Goal: Task Accomplishment & Management: Manage account settings

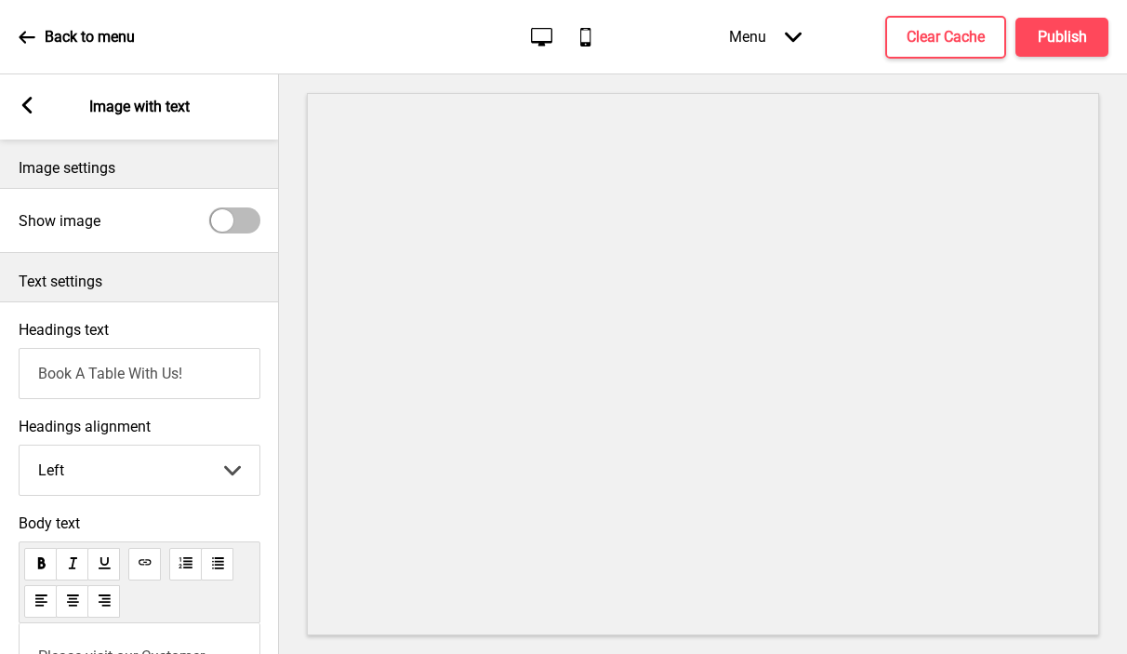
scroll to position [182, 0]
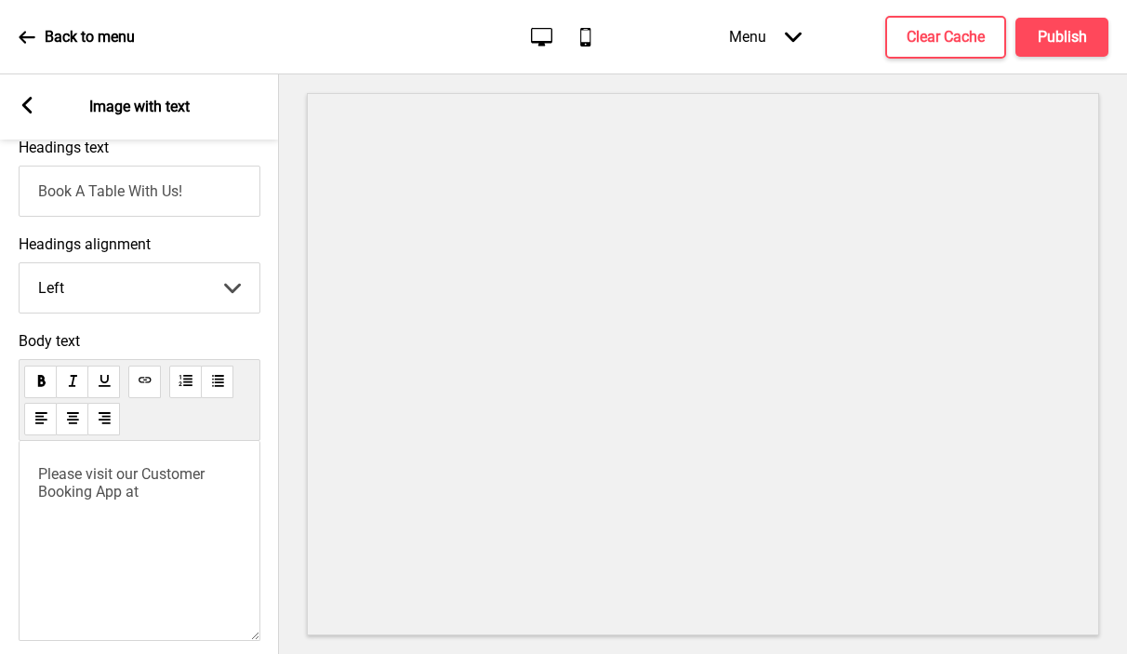
click at [26, 109] on icon at bounding box center [27, 105] width 10 height 17
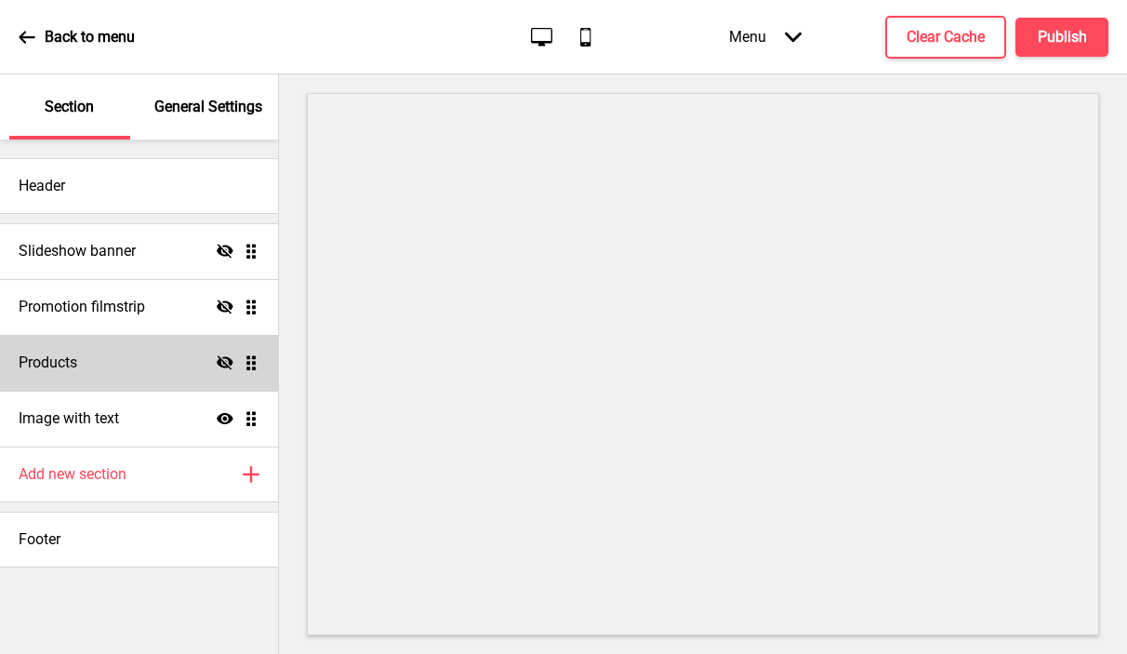
click at [176, 358] on div "Products Hide Drag" at bounding box center [139, 363] width 278 height 56
select select "side"
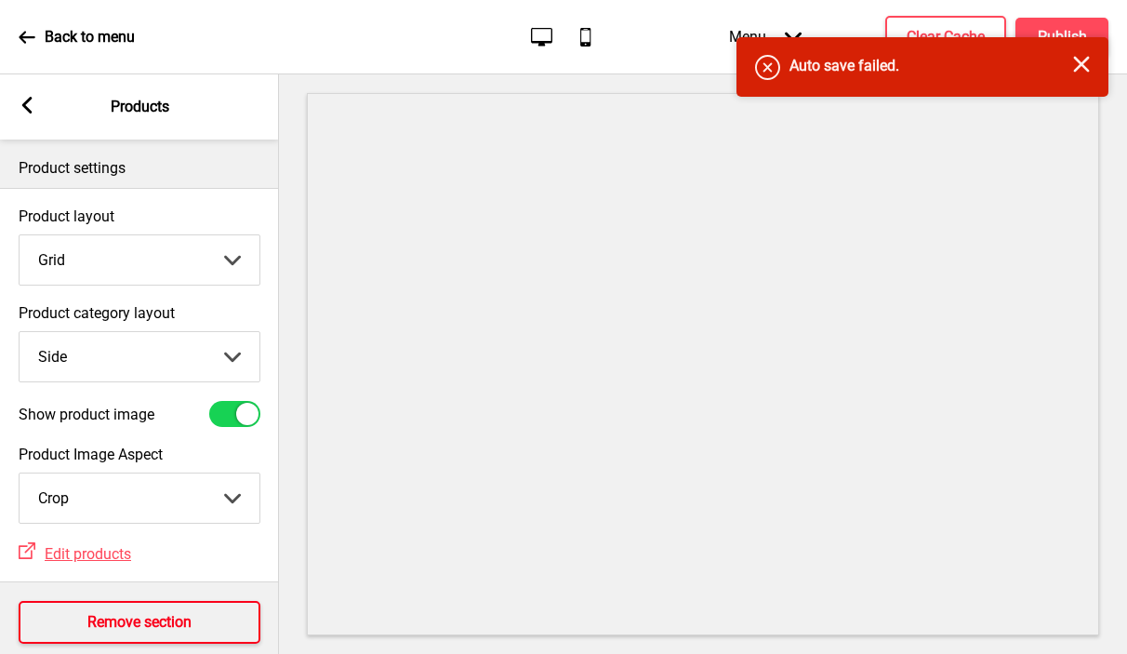
click at [103, 616] on h4 "Remove section" at bounding box center [139, 622] width 104 height 20
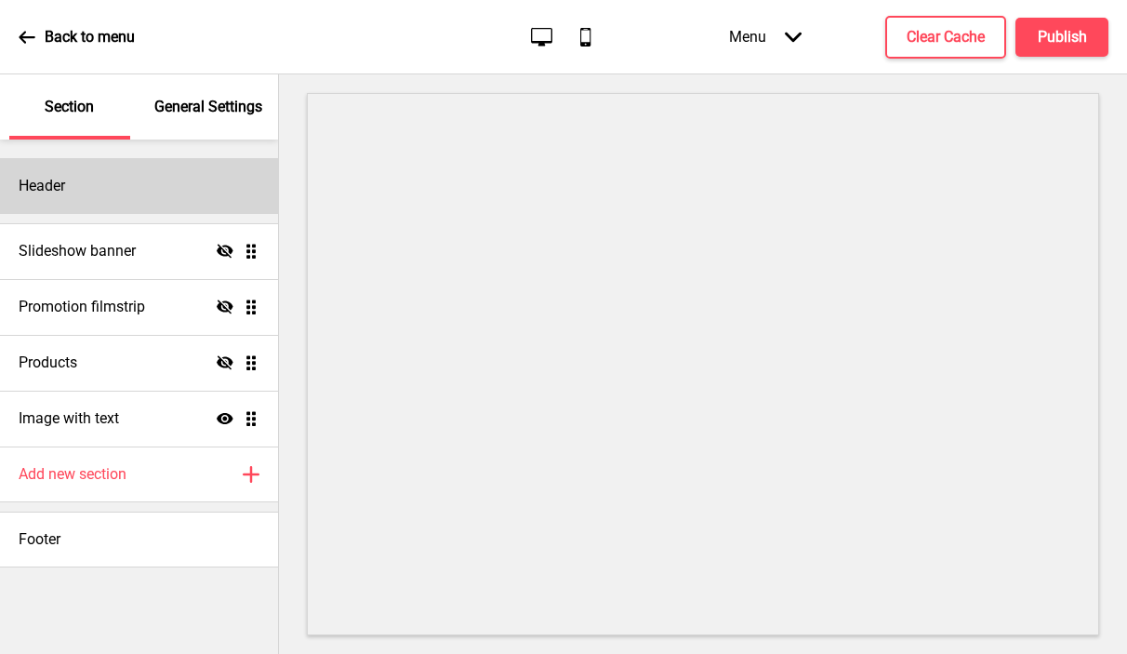
click at [196, 202] on div "Header" at bounding box center [139, 186] width 278 height 56
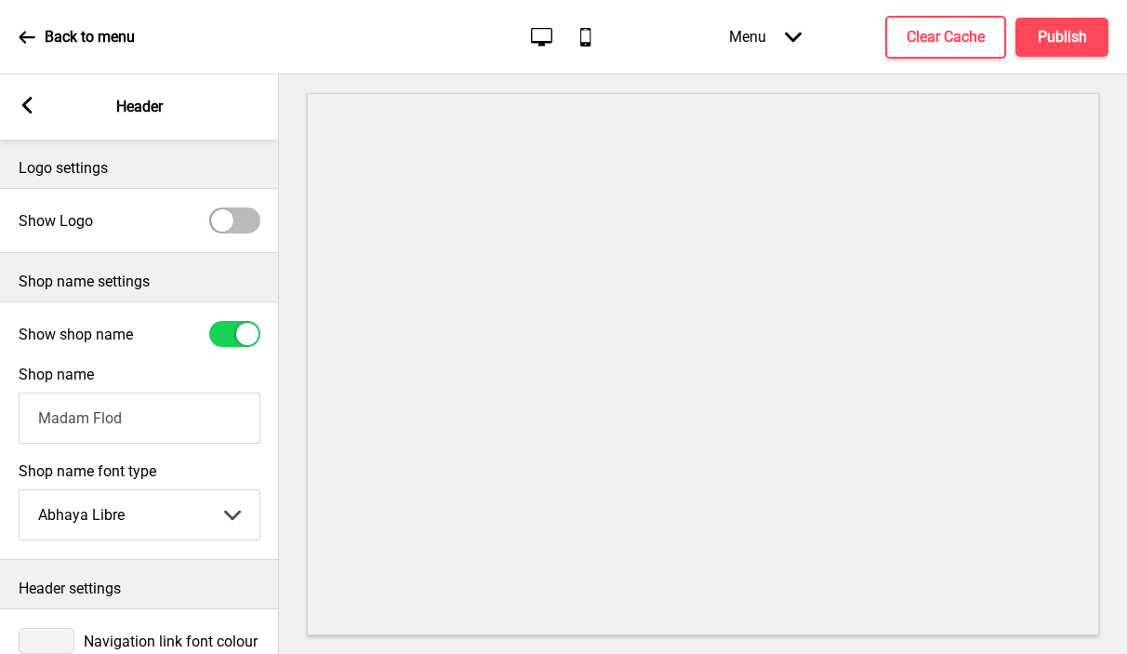
click at [235, 216] on div at bounding box center [234, 220] width 51 height 26
checkbox input "true"
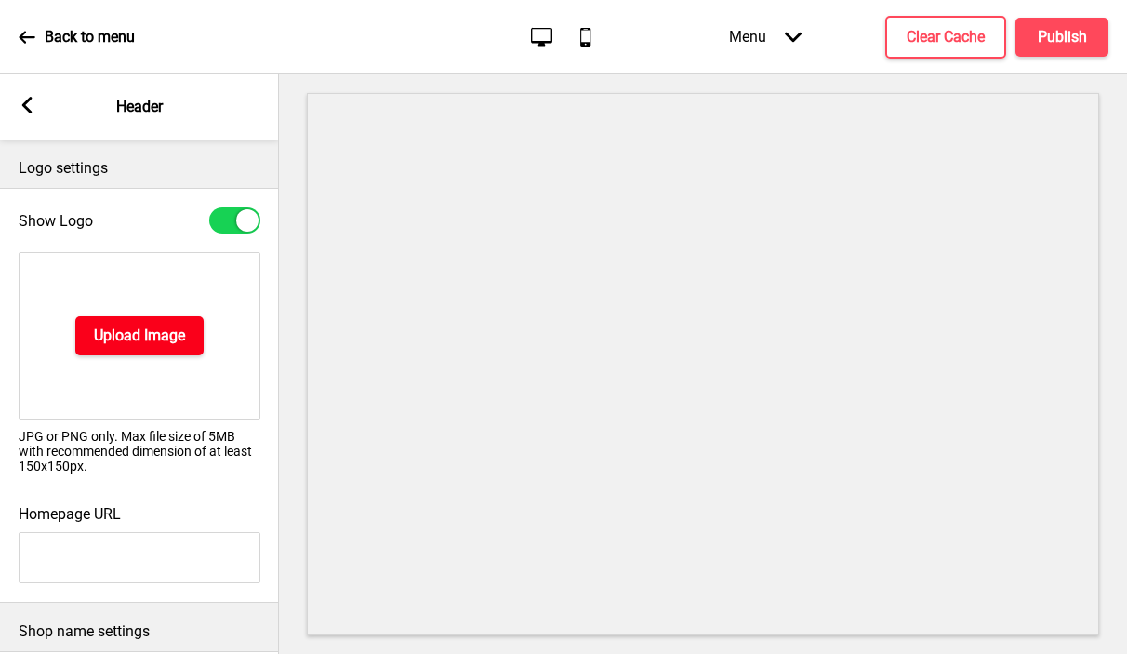
click at [97, 343] on h4 "Upload Image" at bounding box center [139, 335] width 91 height 20
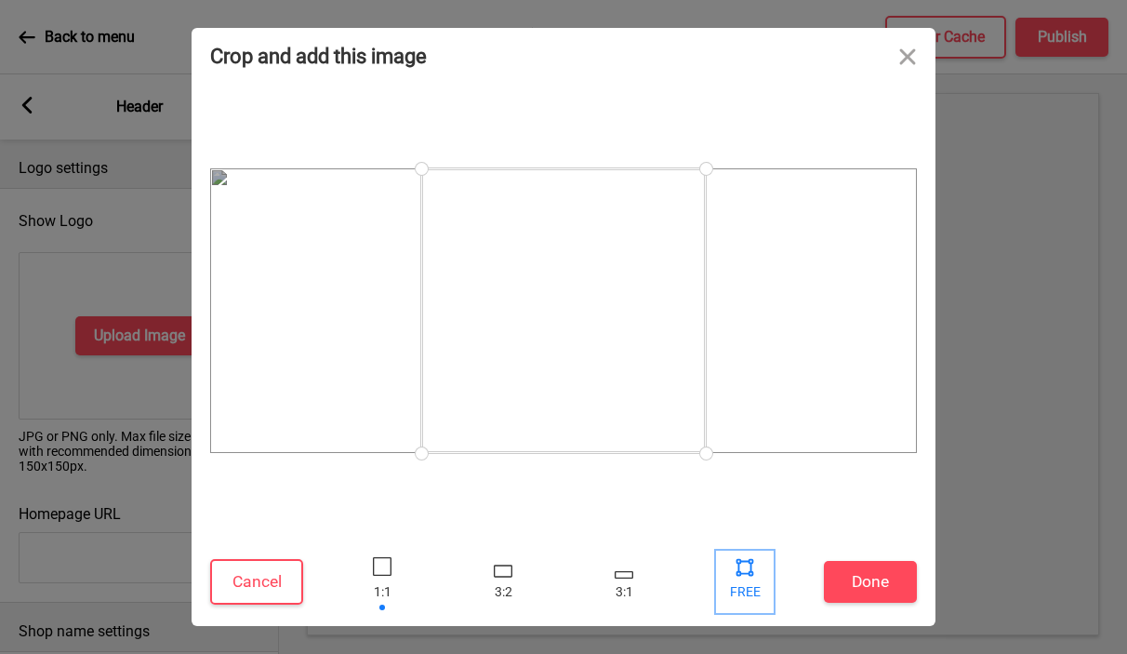
click at [747, 575] on div at bounding box center [745, 566] width 28 height 28
drag, startPoint x: 709, startPoint y: 452, endPoint x: 1159, endPoint y: 509, distance: 453.6
click at [1126, 509] on html "Back to menu Desktop Mobile Menu Arrow down Product Page Store Information Chec…" at bounding box center [563, 327] width 1127 height 654
drag, startPoint x: 431, startPoint y: 448, endPoint x: 139, endPoint y: 492, distance: 295.2
click at [139, 492] on div "Crop and add this image Cancel Done Drop a file here Drag & drop files here or …" at bounding box center [563, 327] width 1127 height 654
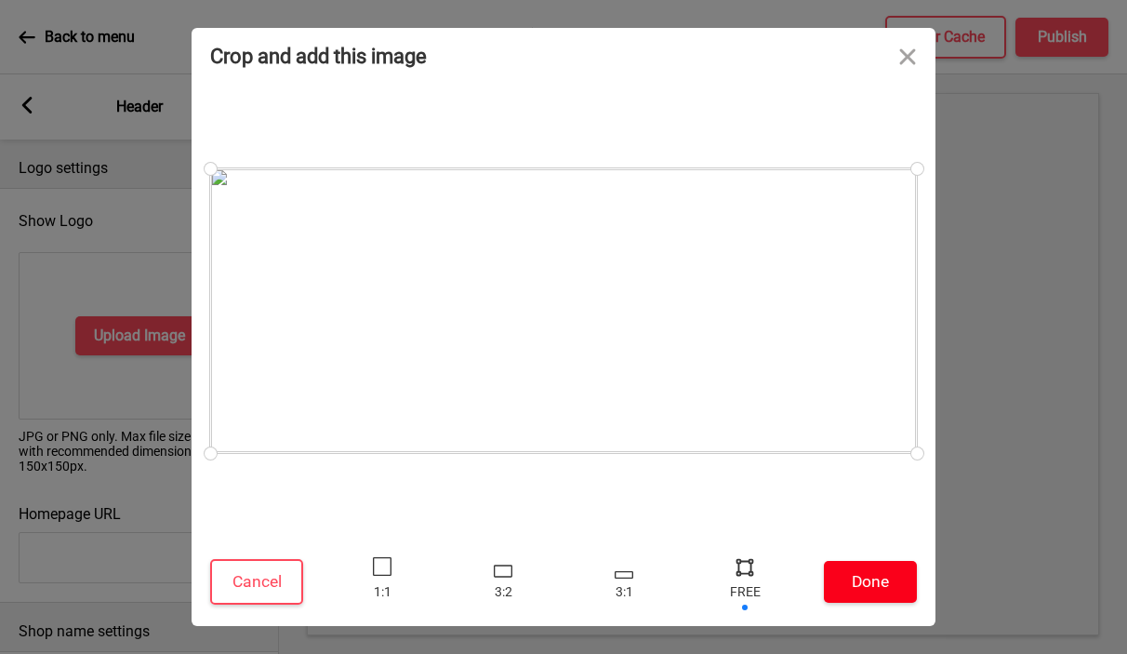
click at [869, 563] on button "Done" at bounding box center [870, 582] width 93 height 42
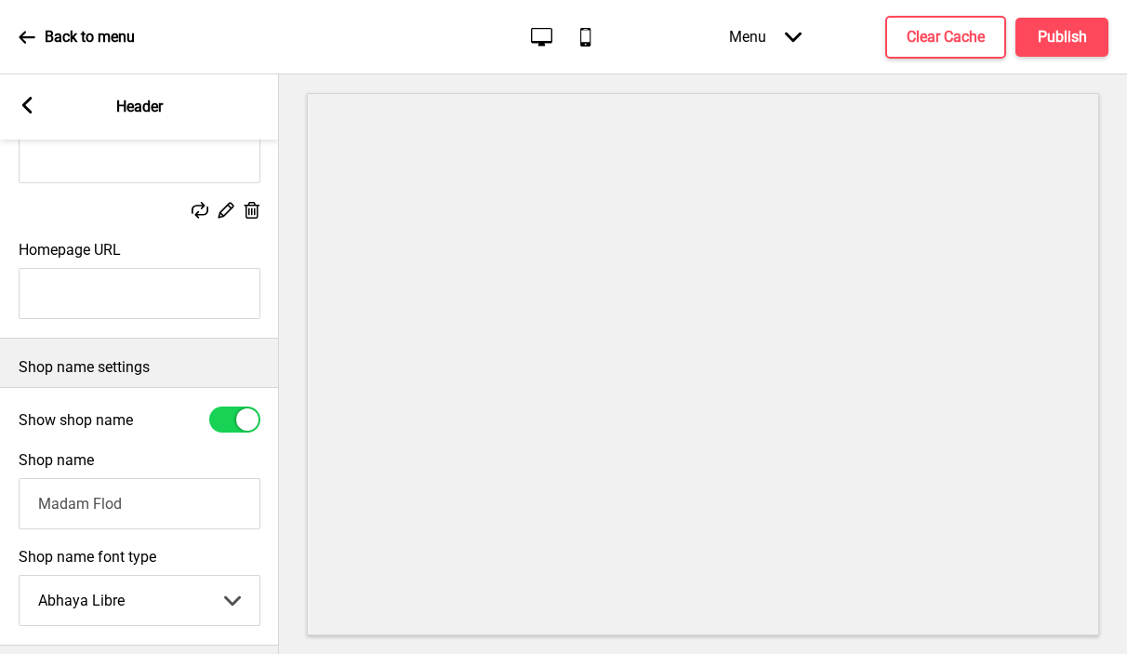
scroll to position [298, 0]
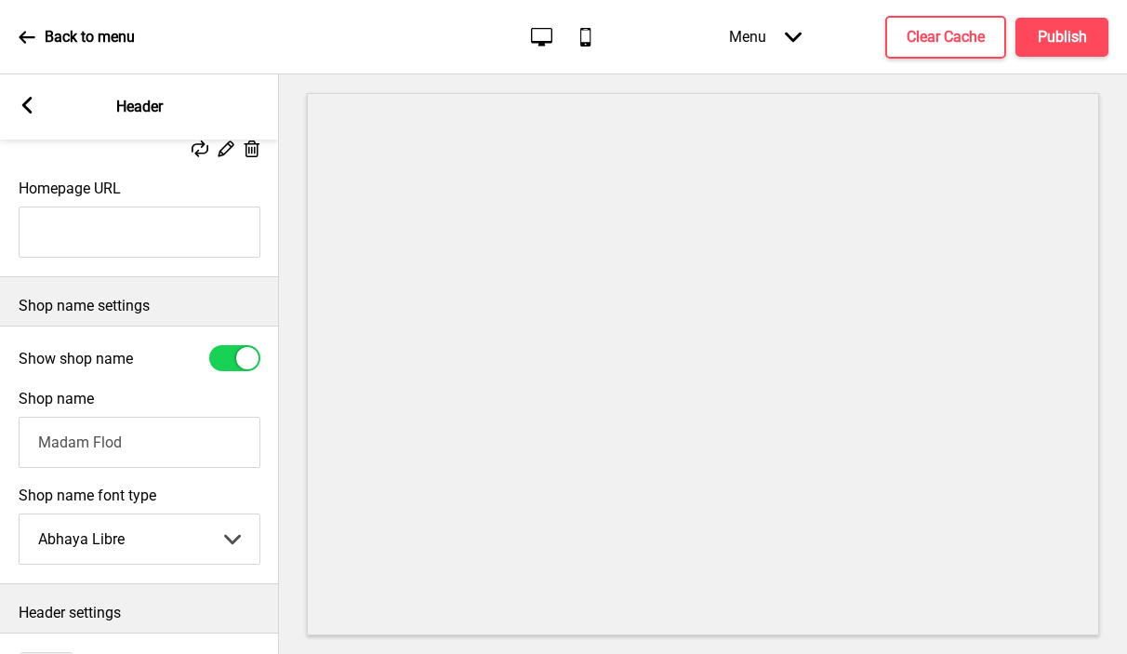
click at [225, 359] on div at bounding box center [234, 358] width 51 height 26
checkbox input "false"
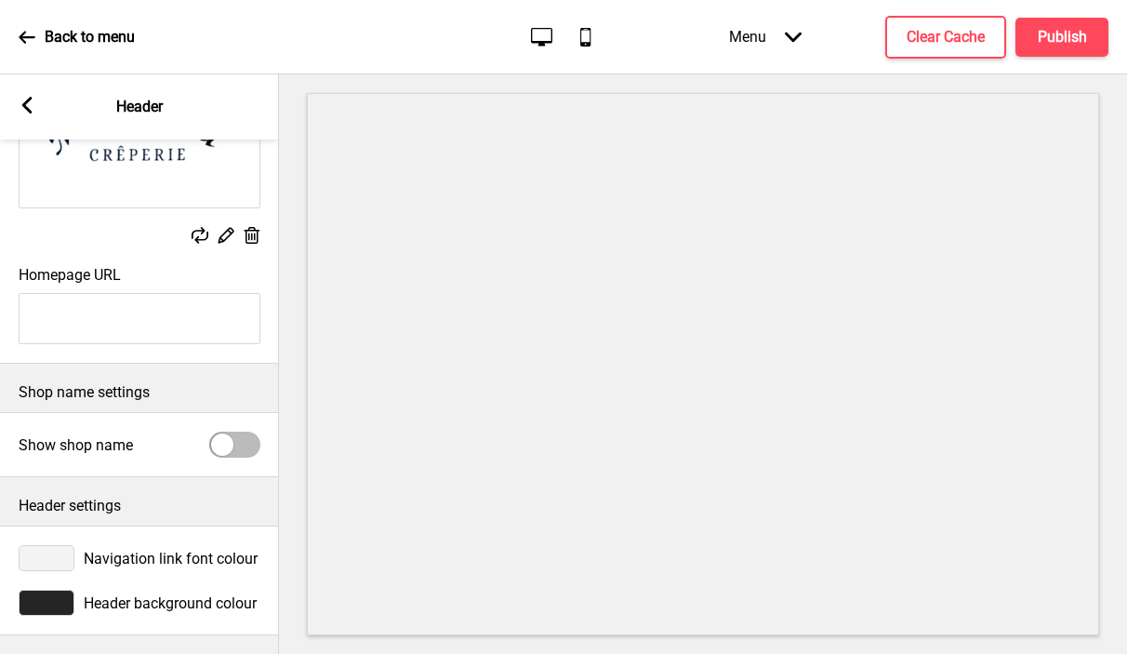
scroll to position [211, 0]
click at [46, 593] on div at bounding box center [47, 603] width 56 height 26
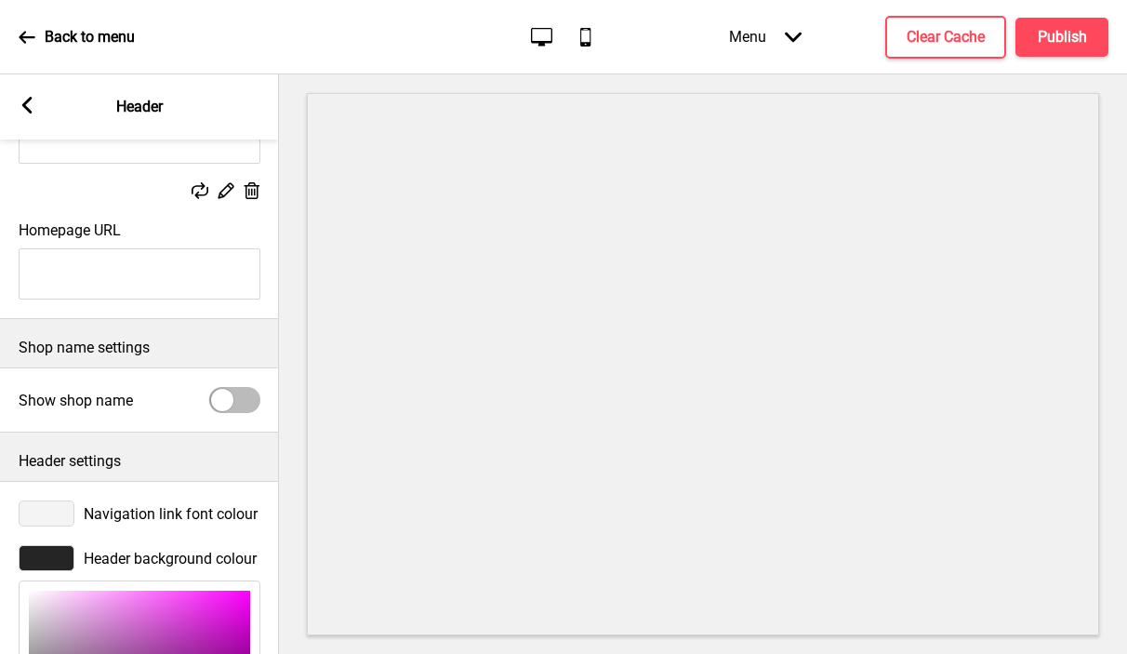
scroll to position [298, 0]
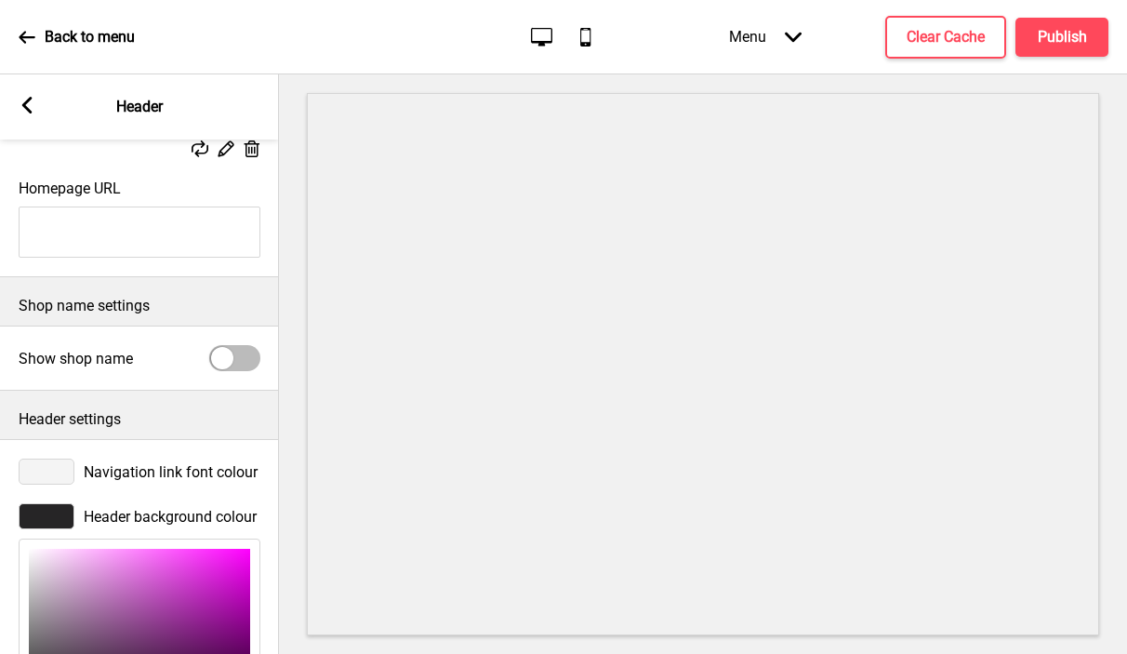
type input "F8F8F8"
type input "248"
type input "FEFEFE"
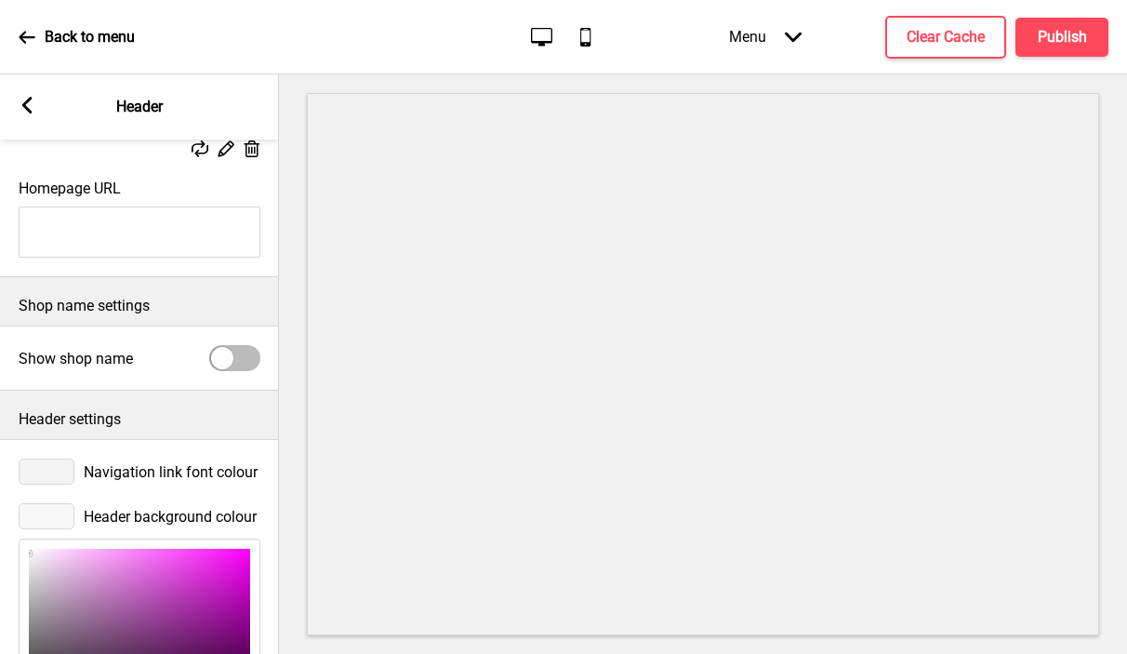
type input "254"
type input "FFFFFF"
type input "255"
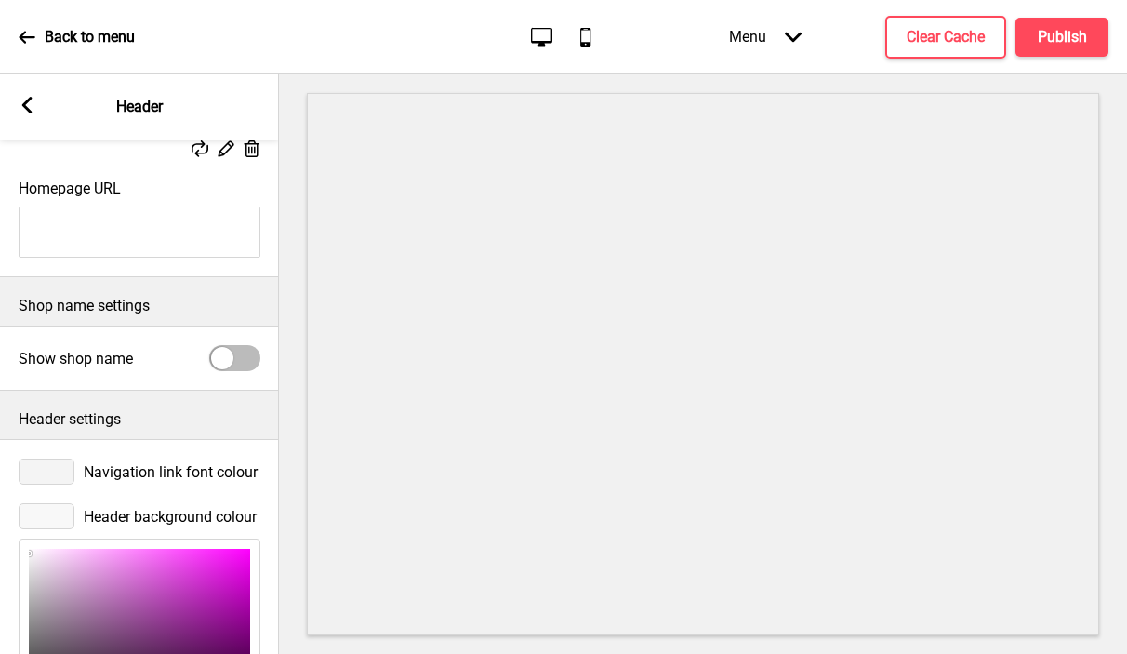
type input "255"
drag, startPoint x: 29, startPoint y: 553, endPoint x: 3, endPoint y: 532, distance: 33.7
click at [32, 478] on div at bounding box center [47, 471] width 56 height 26
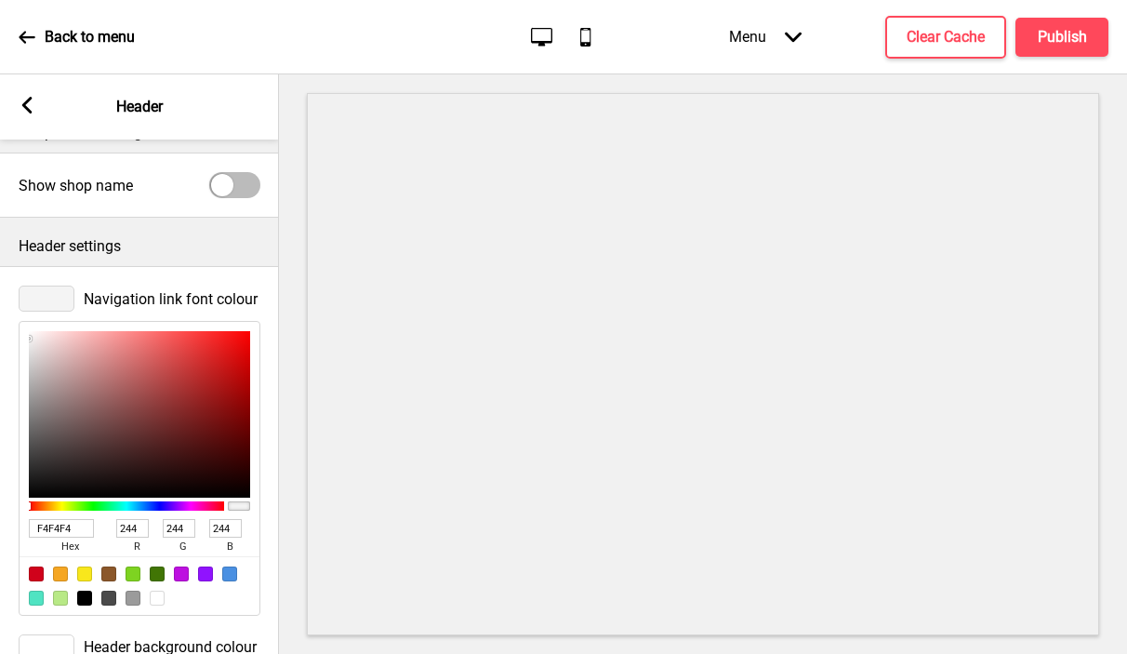
scroll to position [514, 0]
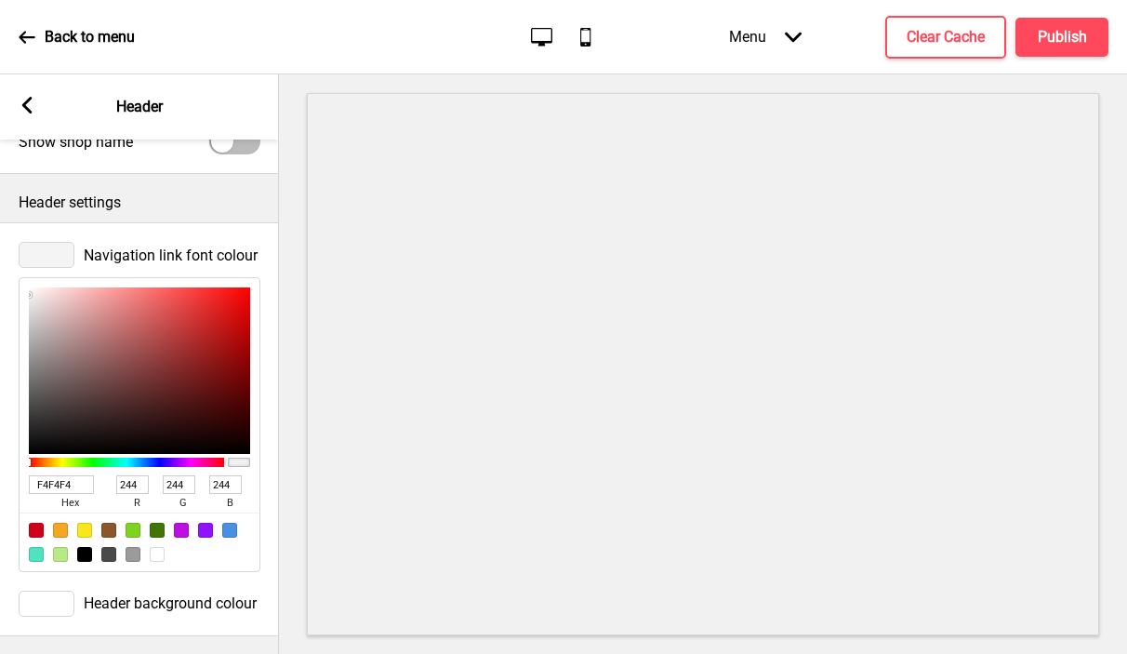
click at [48, 256] on div at bounding box center [47, 255] width 56 height 26
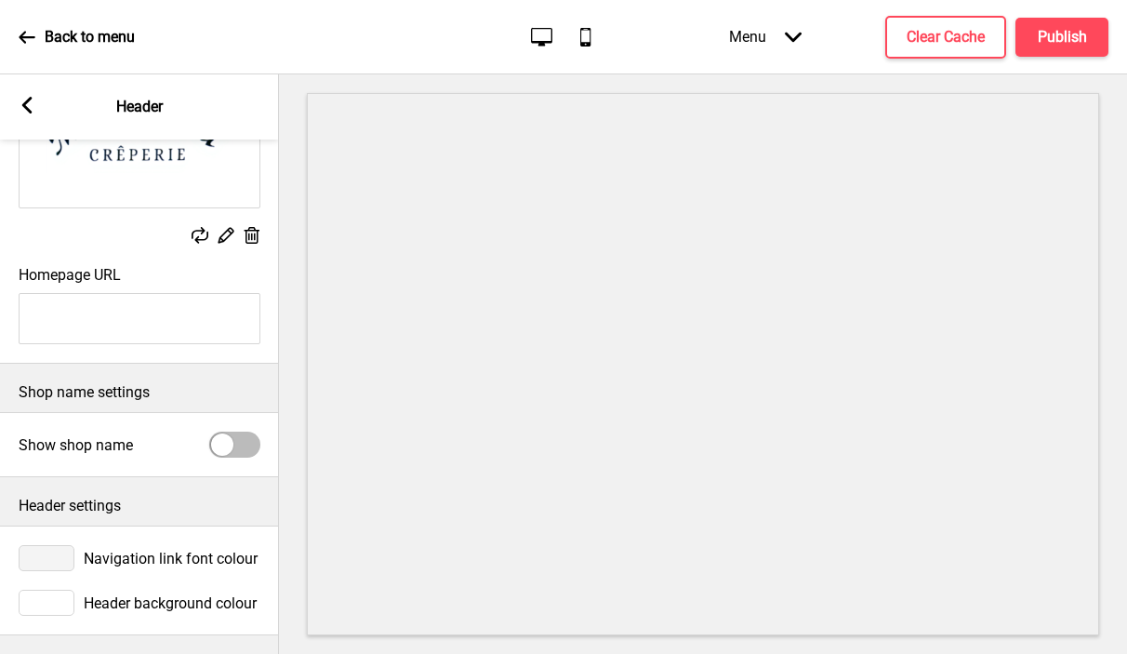
click at [48, 563] on div at bounding box center [47, 558] width 56 height 26
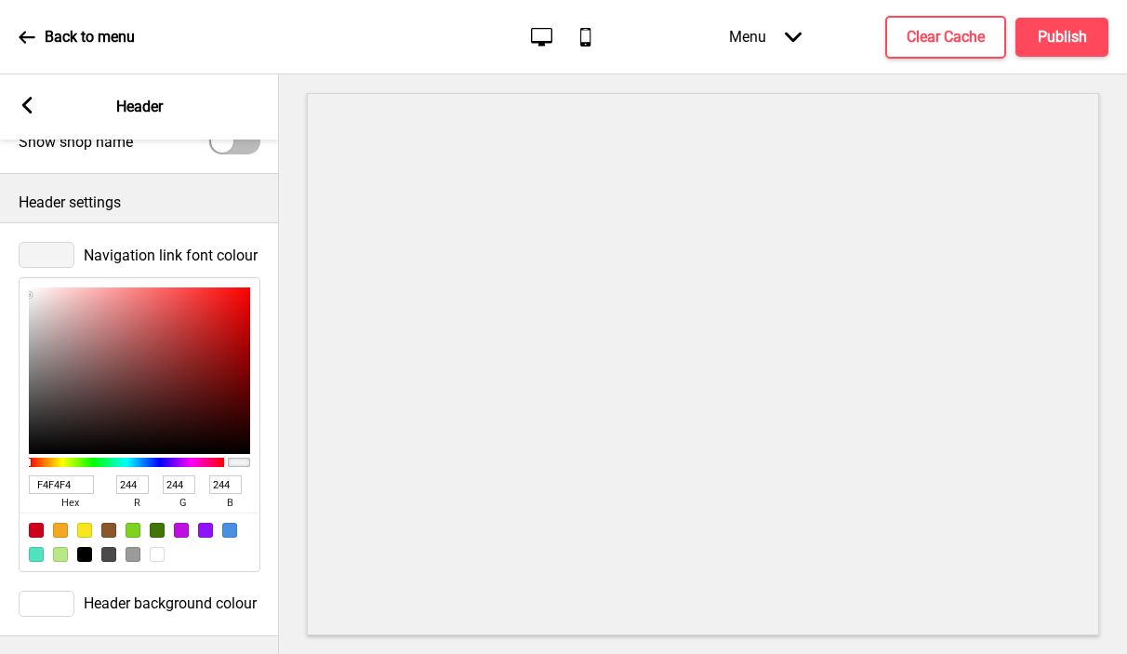
click at [51, 484] on input "F4F4F4" at bounding box center [61, 484] width 65 height 19
paste input "23445D"
type input "23445D"
type input "35"
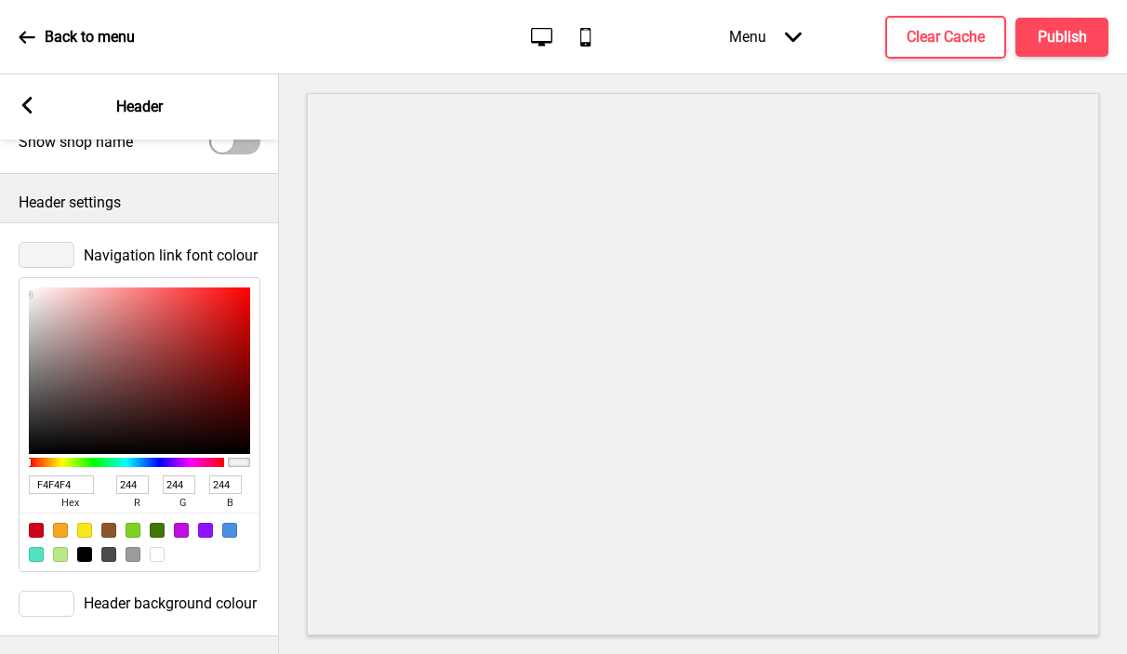
type input "68"
type input "93"
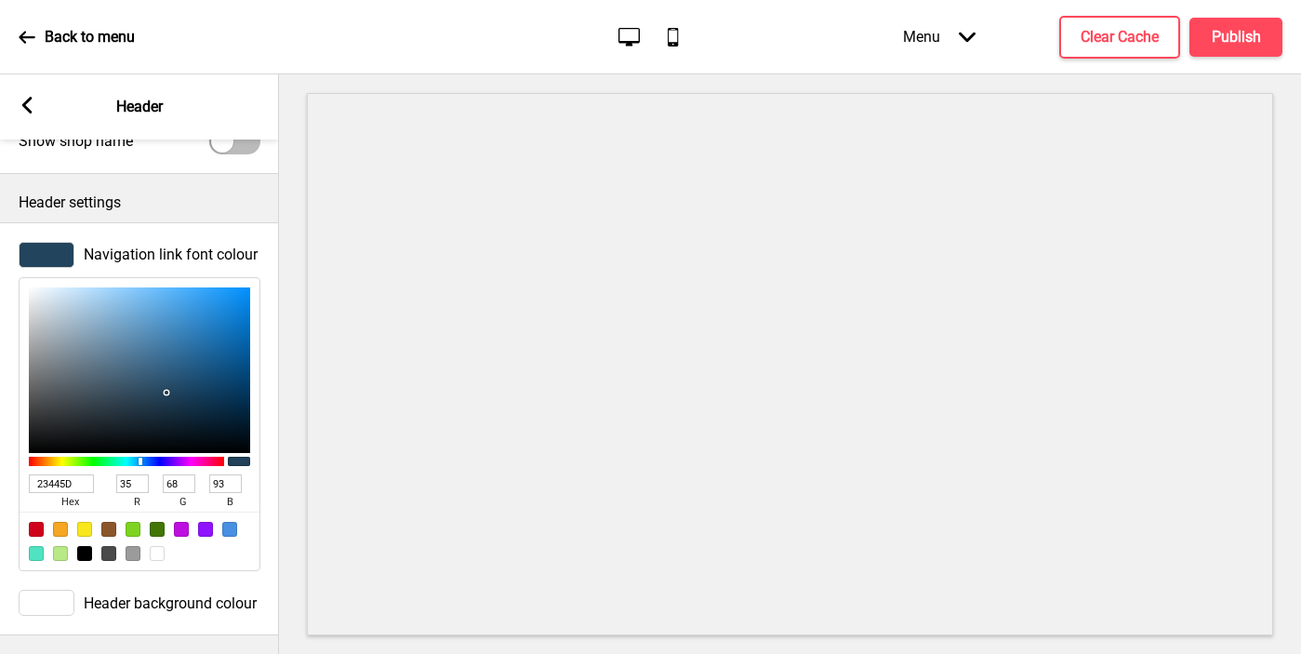
type input "23445D"
click at [23, 108] on rect at bounding box center [27, 105] width 17 height 17
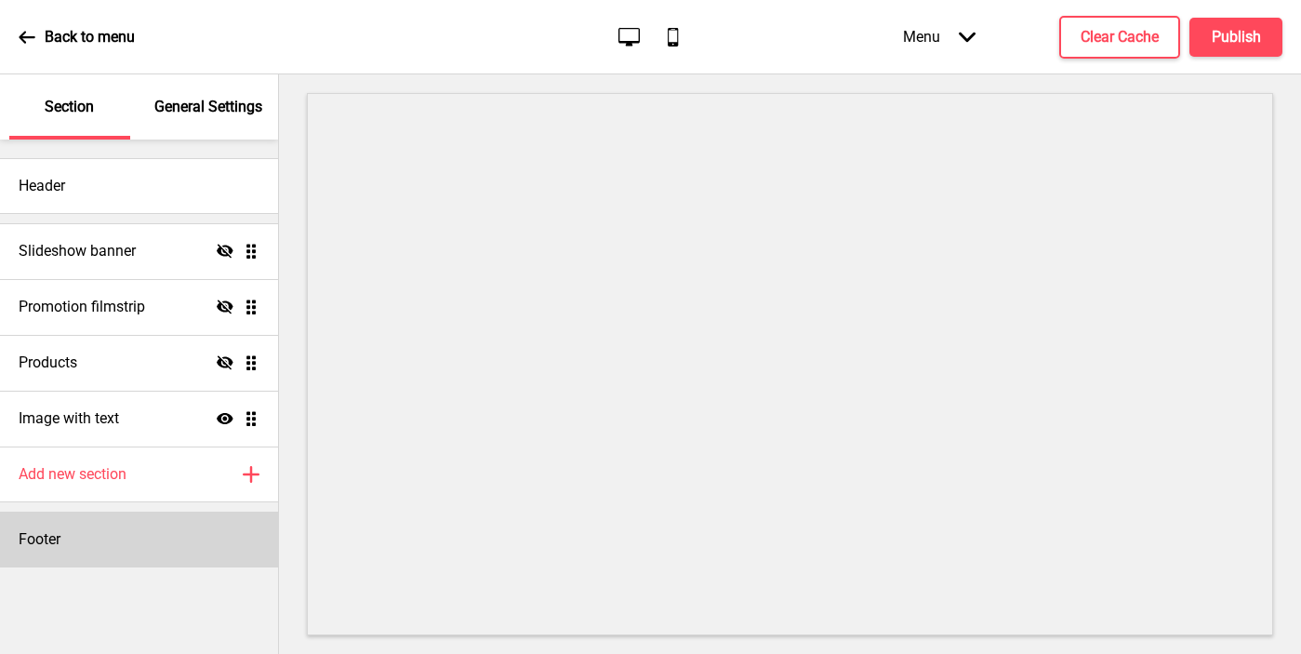
click at [85, 548] on div "Footer" at bounding box center [139, 539] width 278 height 56
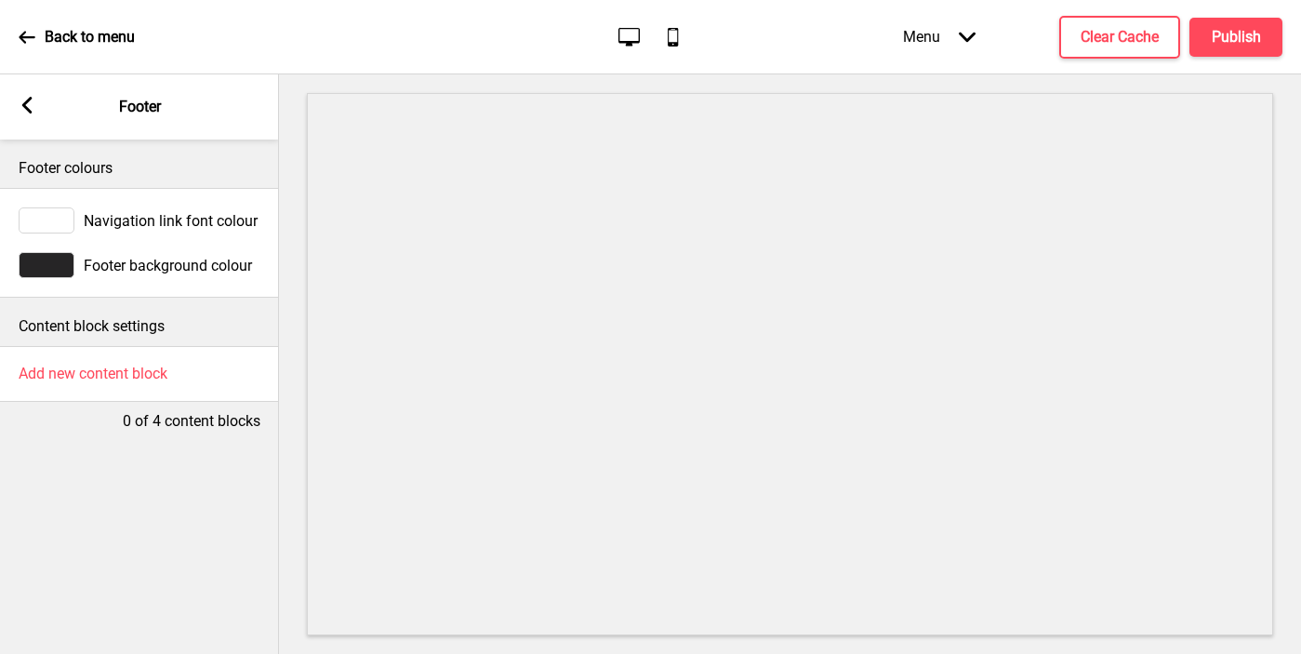
click at [64, 265] on div at bounding box center [47, 265] width 56 height 26
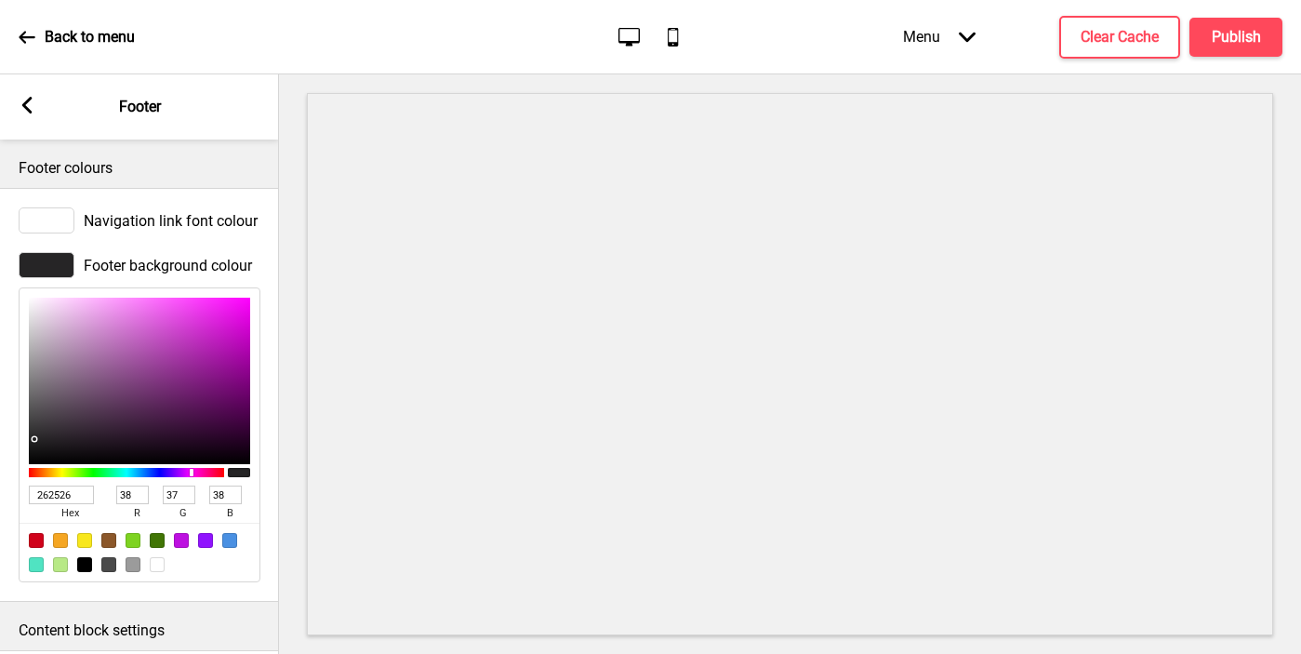
click at [69, 487] on input "262526" at bounding box center [61, 494] width 65 height 19
paste input "3445D"
type input "23445D"
type input "35"
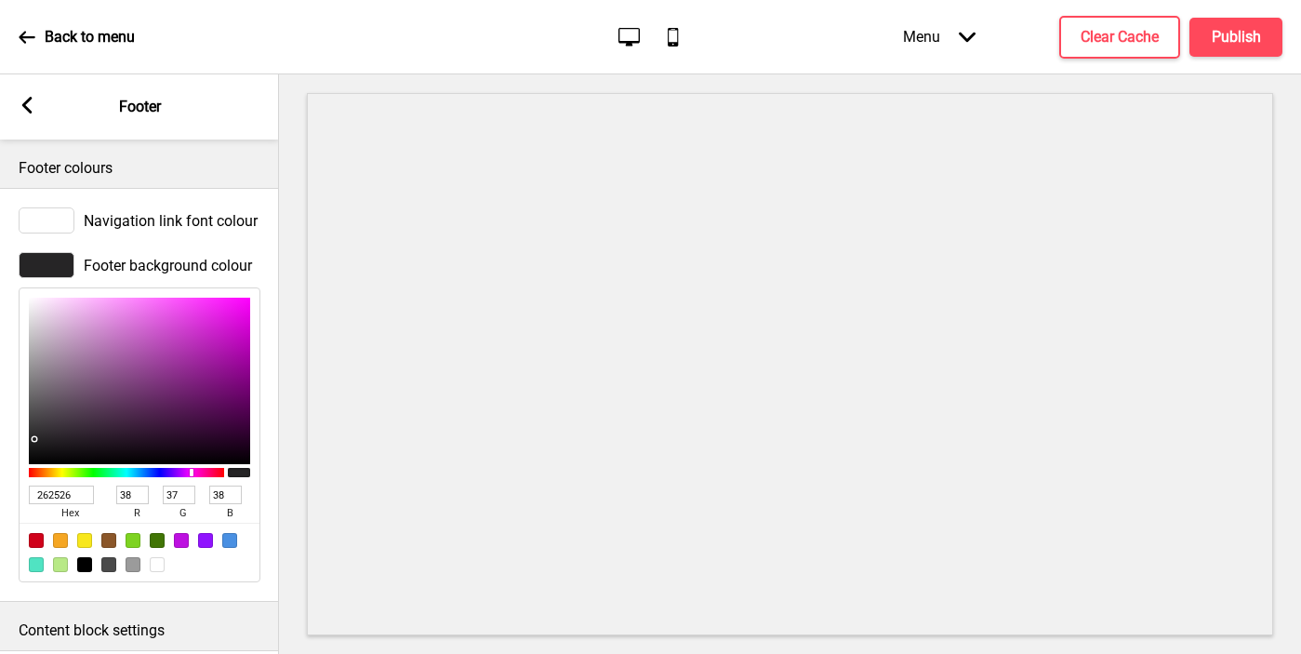
type input "68"
type input "93"
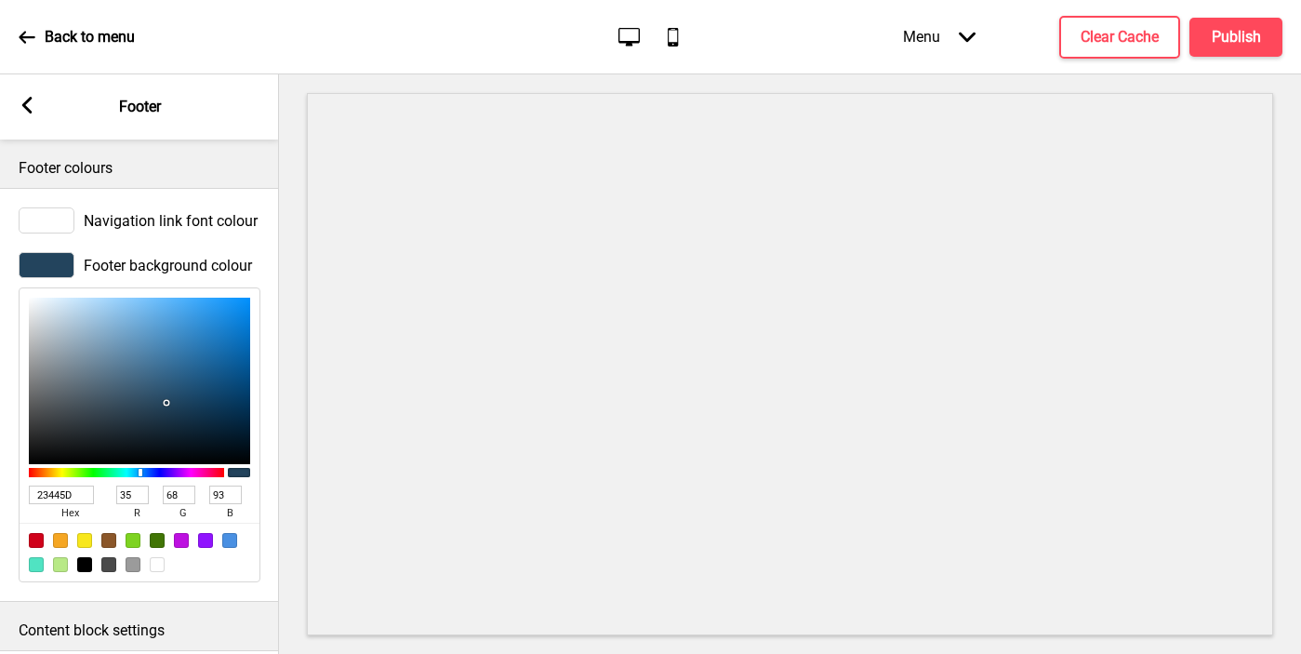
type input "23445D"
click at [65, 216] on div at bounding box center [47, 220] width 56 height 26
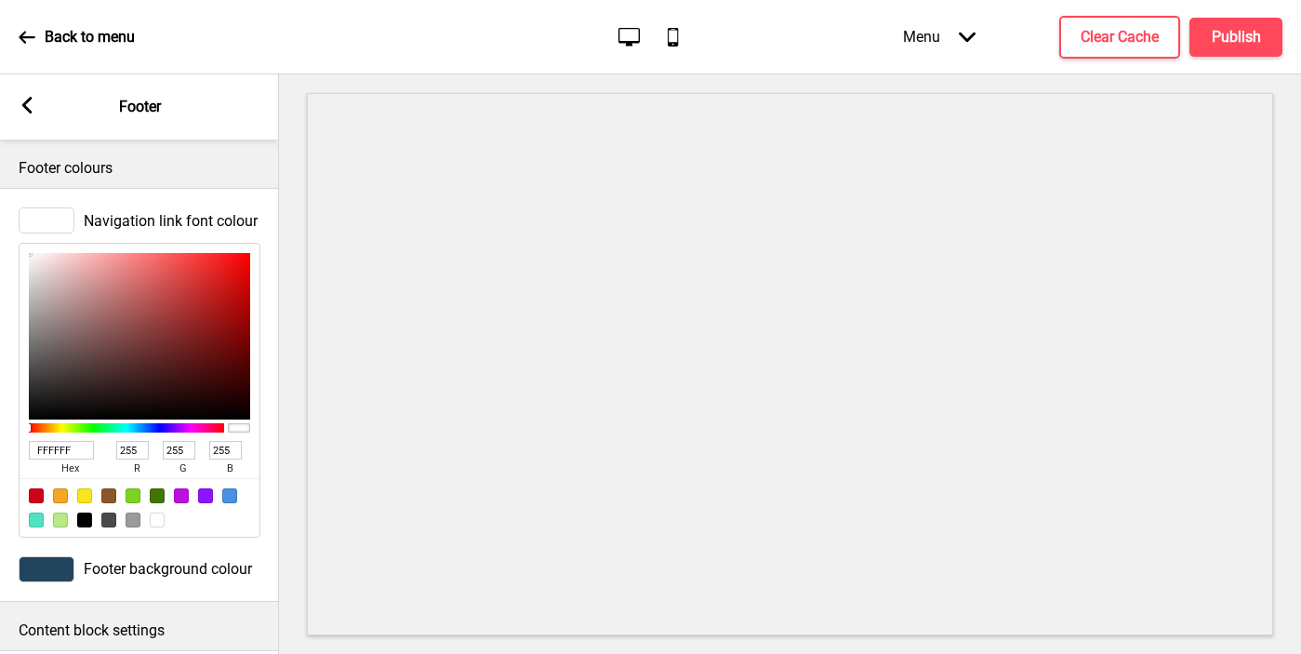
click at [24, 112] on rect at bounding box center [27, 105] width 17 height 17
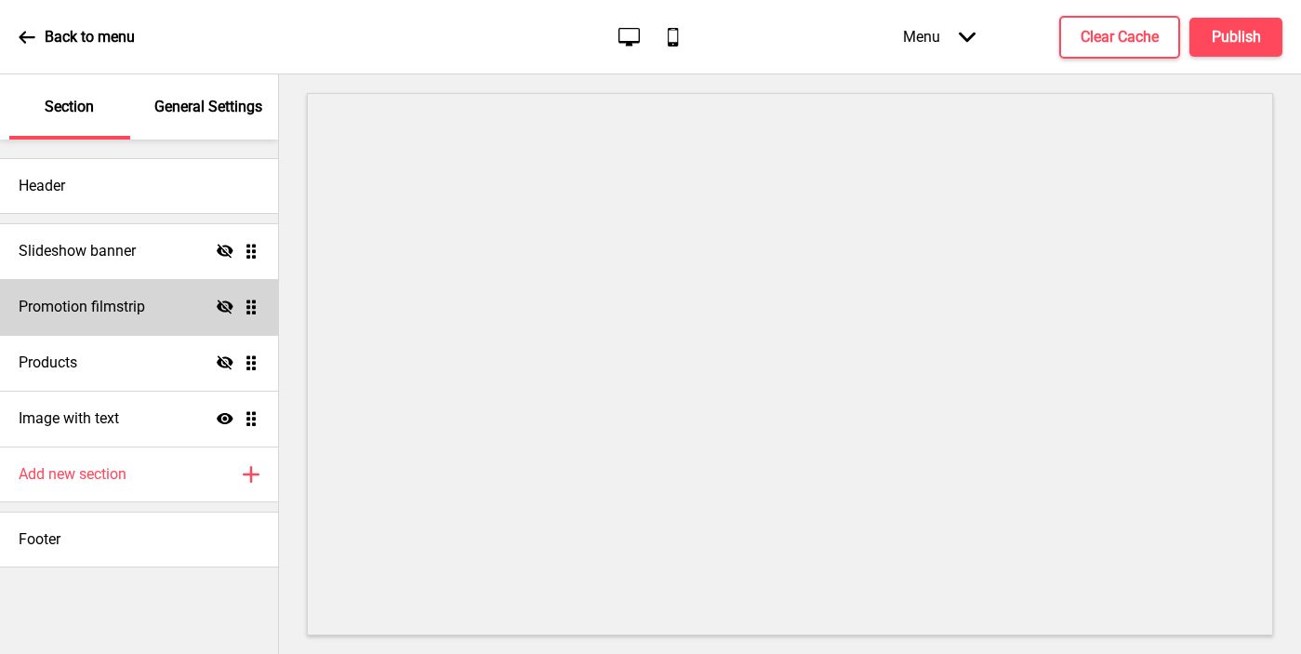
click at [175, 296] on div "Promotion filmstrip Hide Drag" at bounding box center [139, 307] width 278 height 56
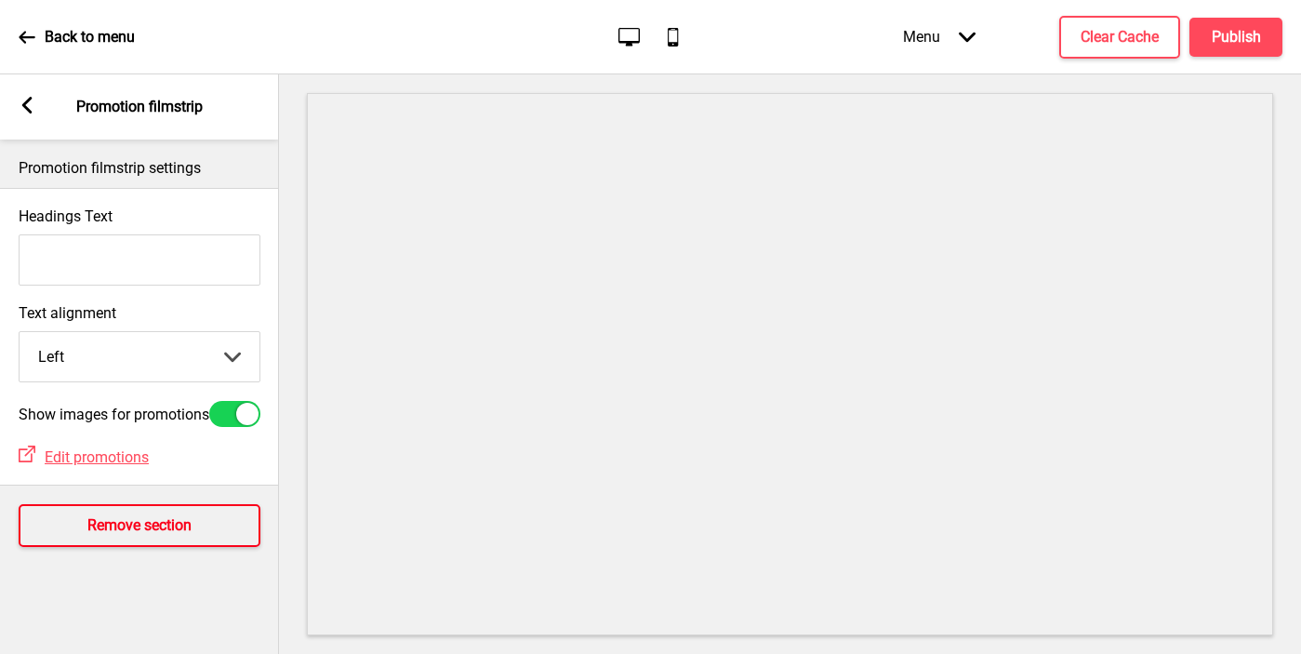
click at [133, 536] on h4 "Remove section" at bounding box center [139, 525] width 104 height 20
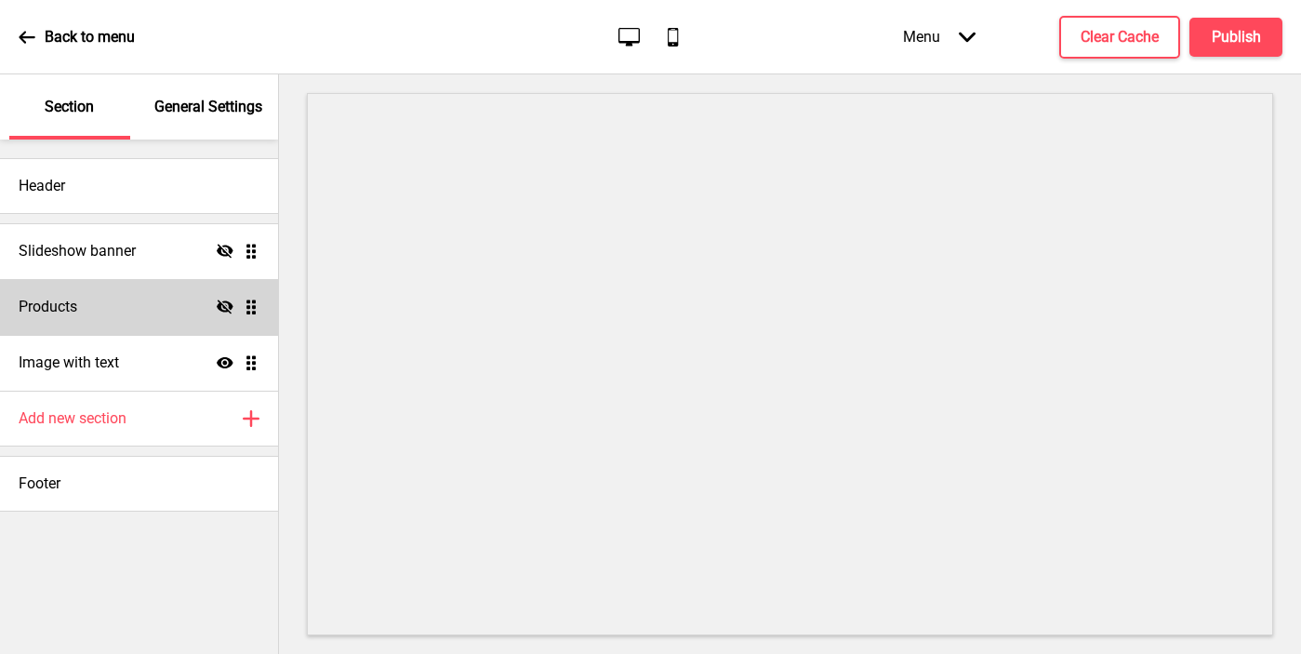
click at [133, 330] on div "Products Hide Drag" at bounding box center [139, 307] width 278 height 56
select select "side"
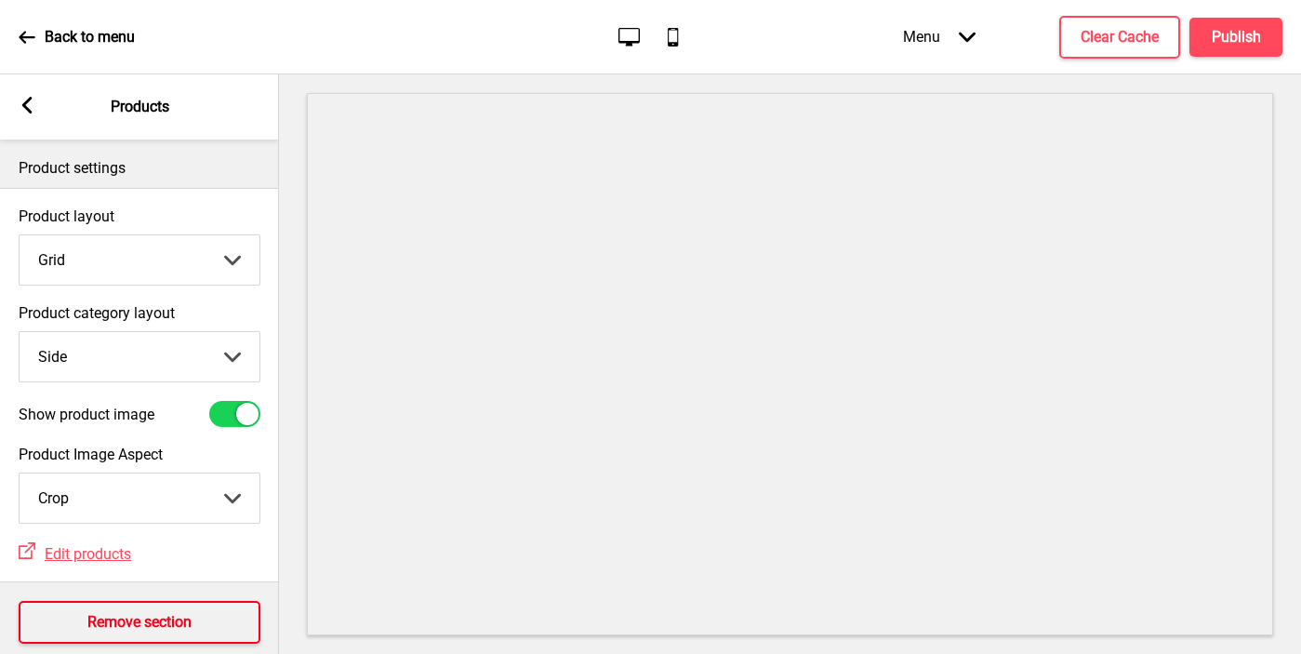
click at [126, 612] on h4 "Remove section" at bounding box center [139, 622] width 104 height 20
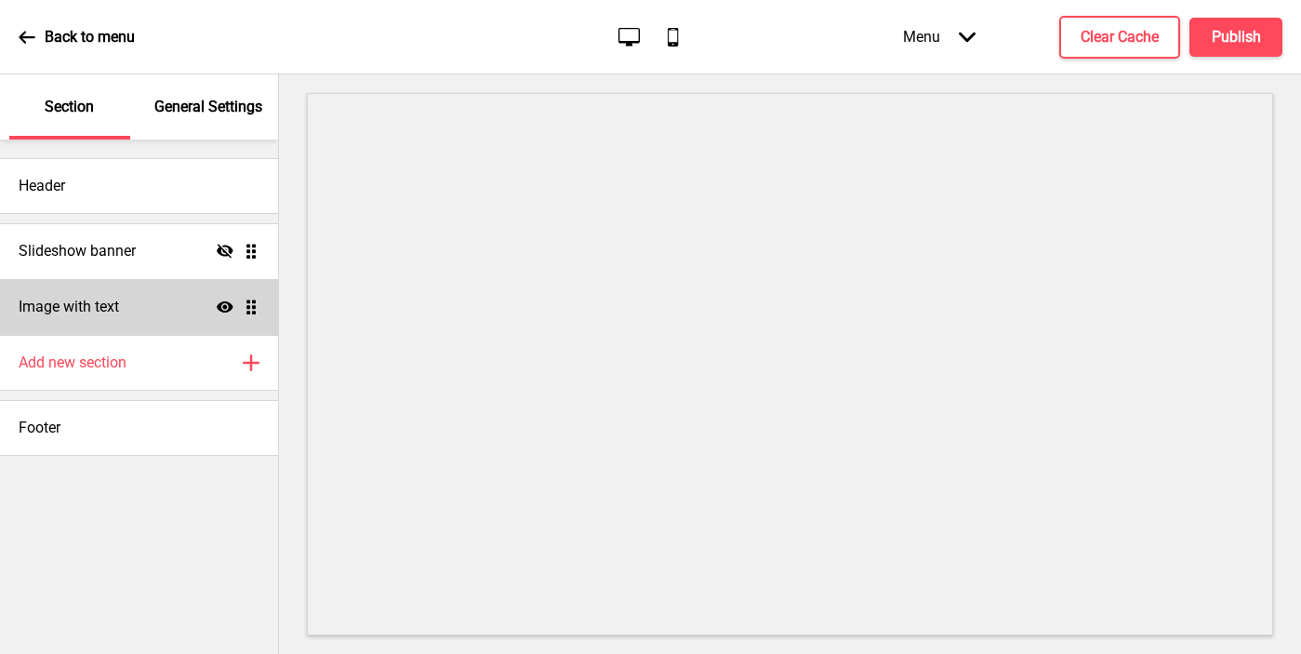
click at [148, 315] on div "Image with text Show Drag" at bounding box center [139, 307] width 278 height 56
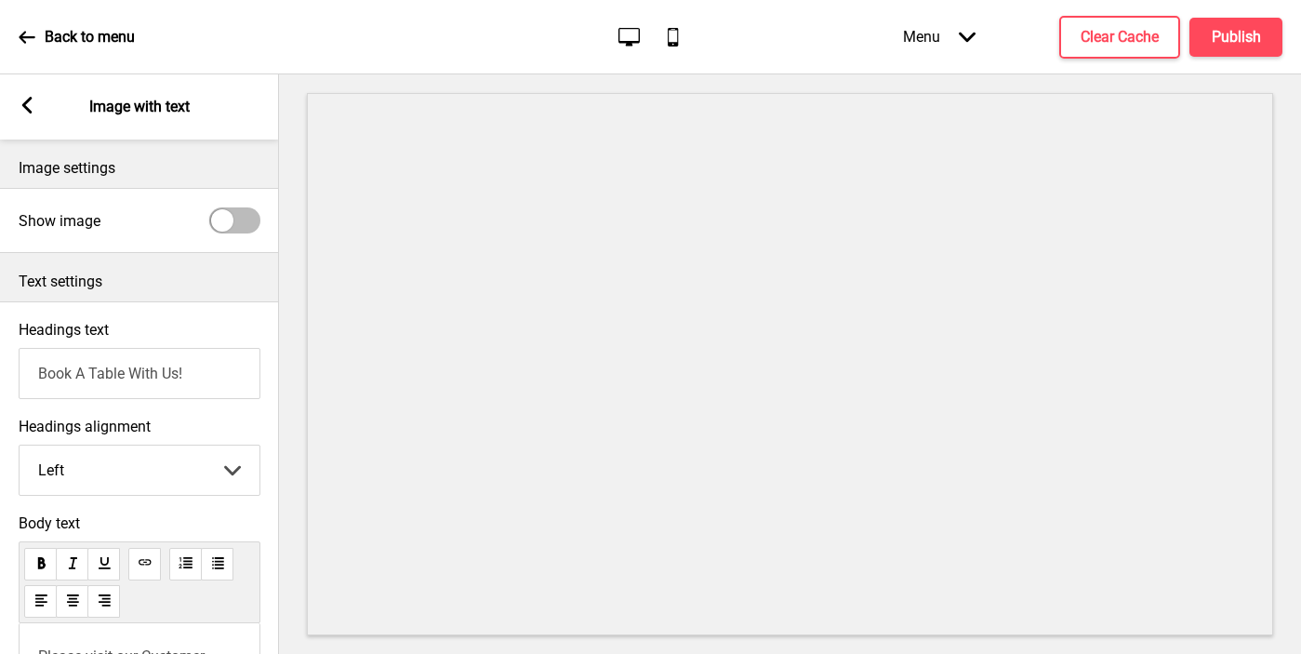
scroll to position [297, 0]
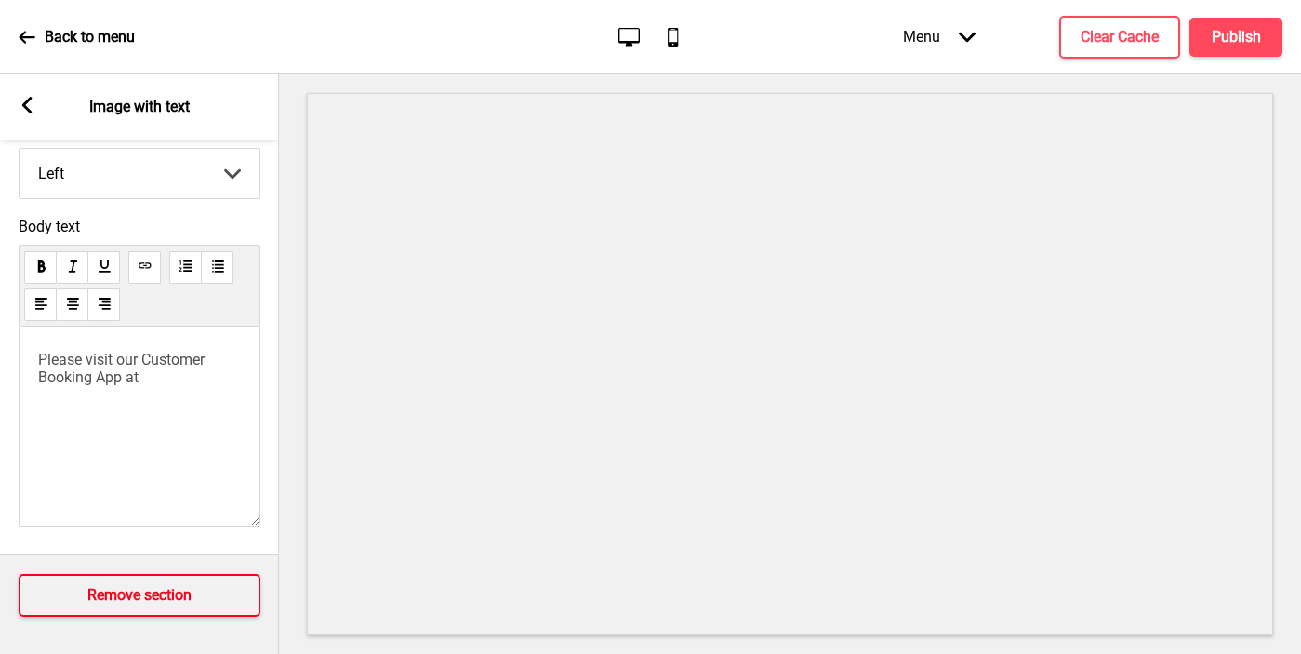
click at [147, 594] on h4 "Remove section" at bounding box center [139, 595] width 104 height 20
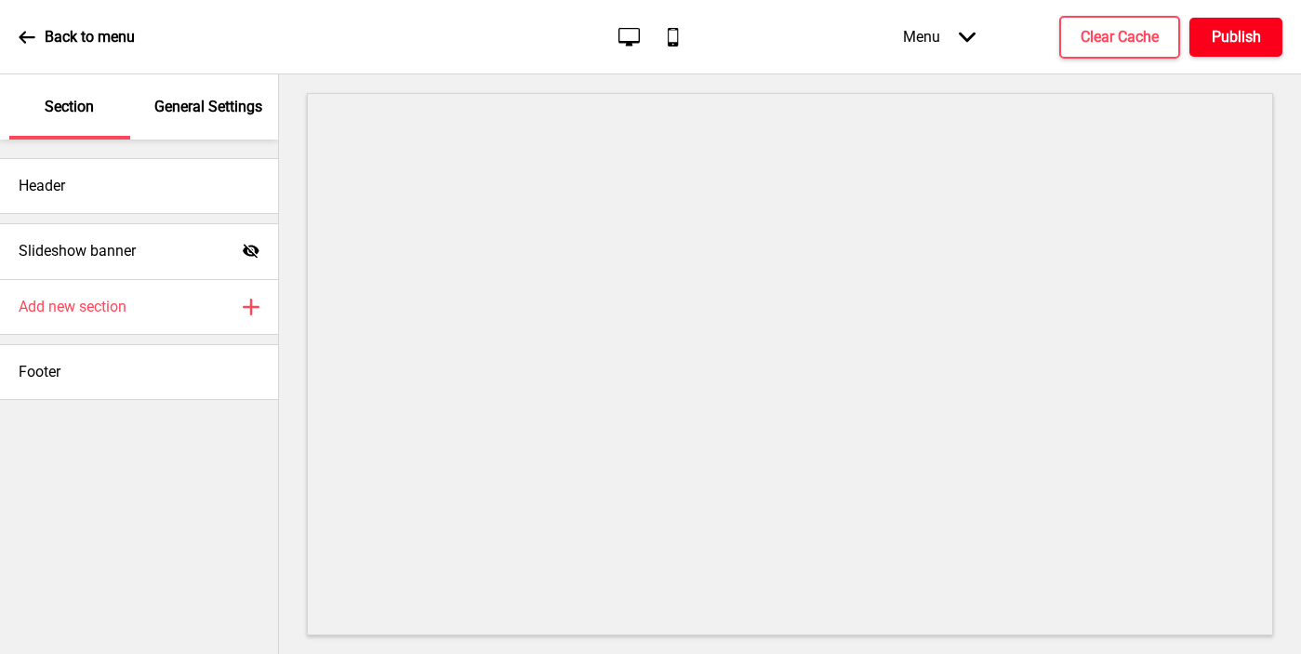
click at [1126, 48] on button "Publish" at bounding box center [1235, 37] width 93 height 39
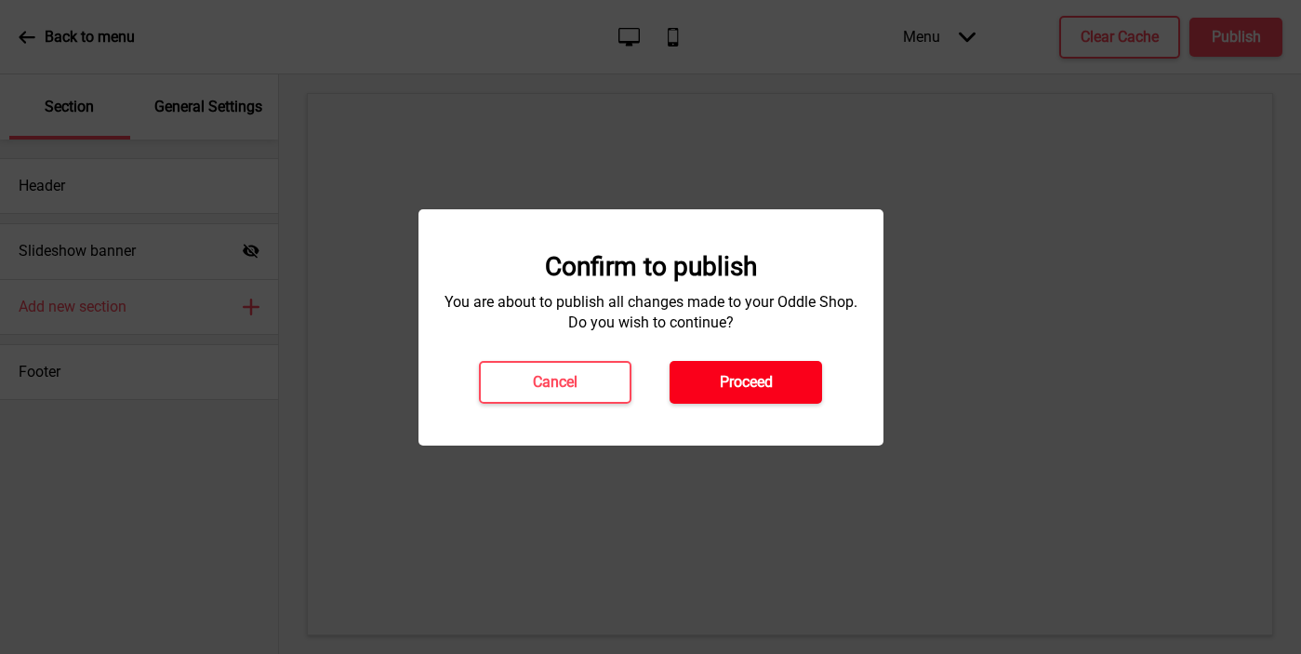
click at [803, 376] on button "Proceed" at bounding box center [745, 382] width 152 height 43
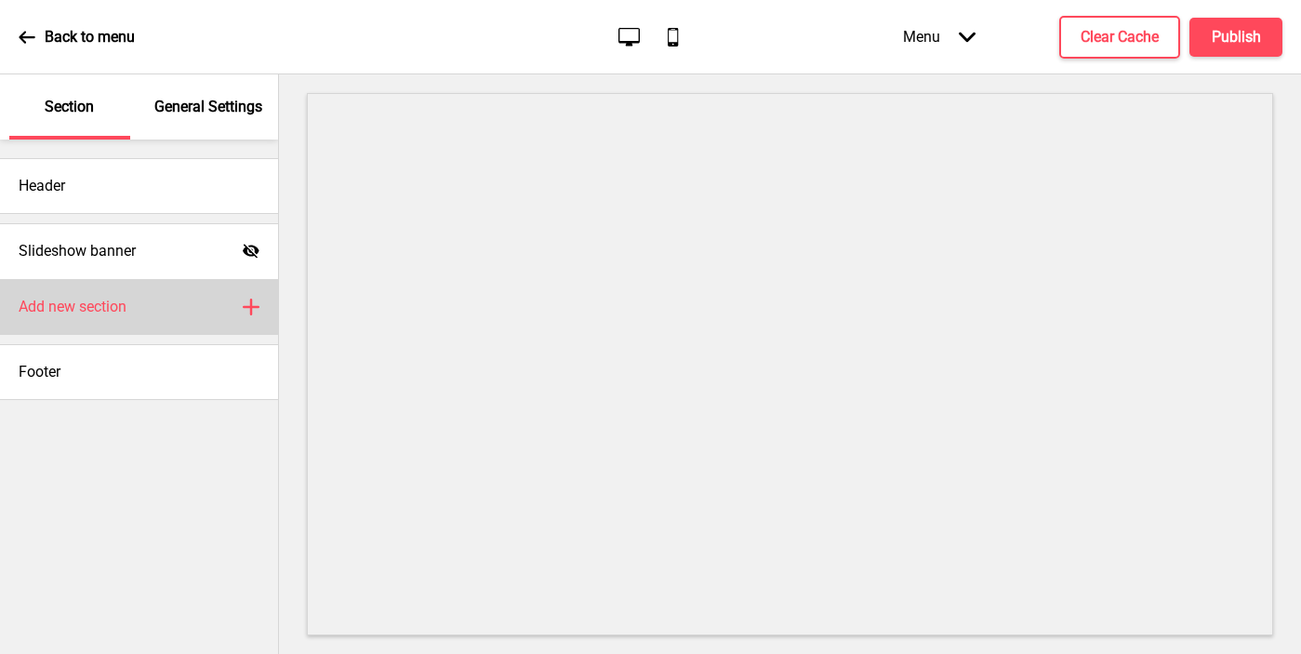
click at [137, 304] on div "Add new section Plus" at bounding box center [139, 307] width 278 height 56
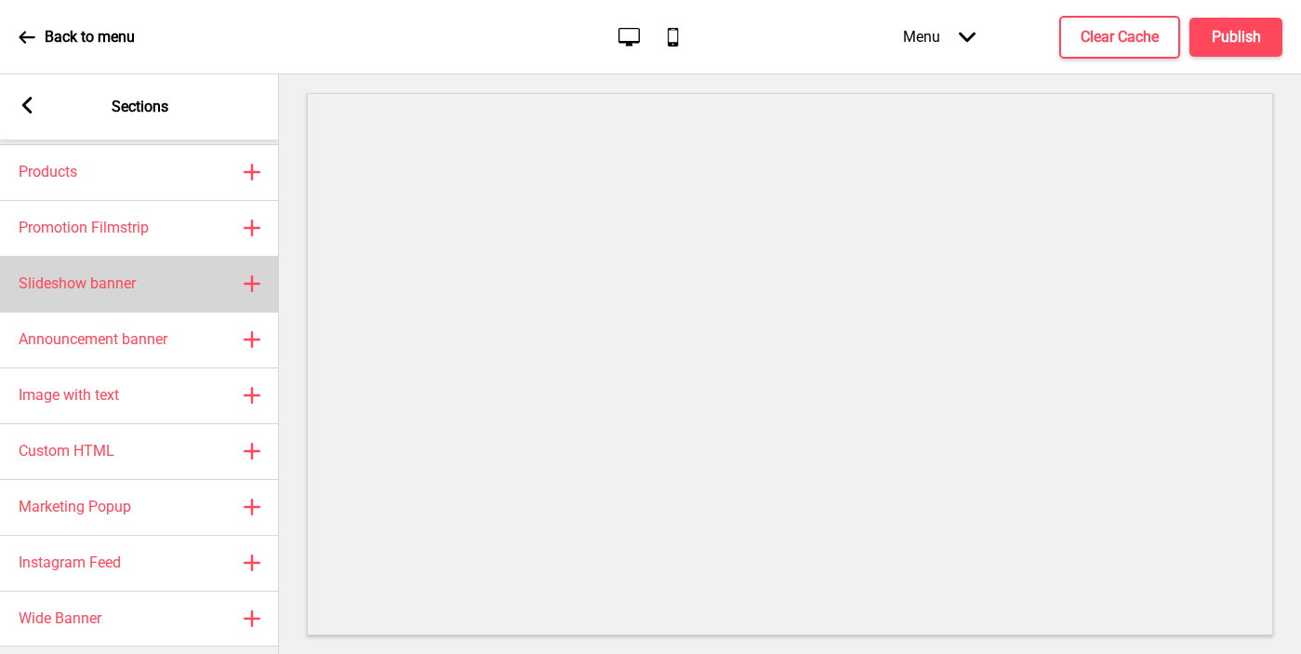
scroll to position [30, 0]
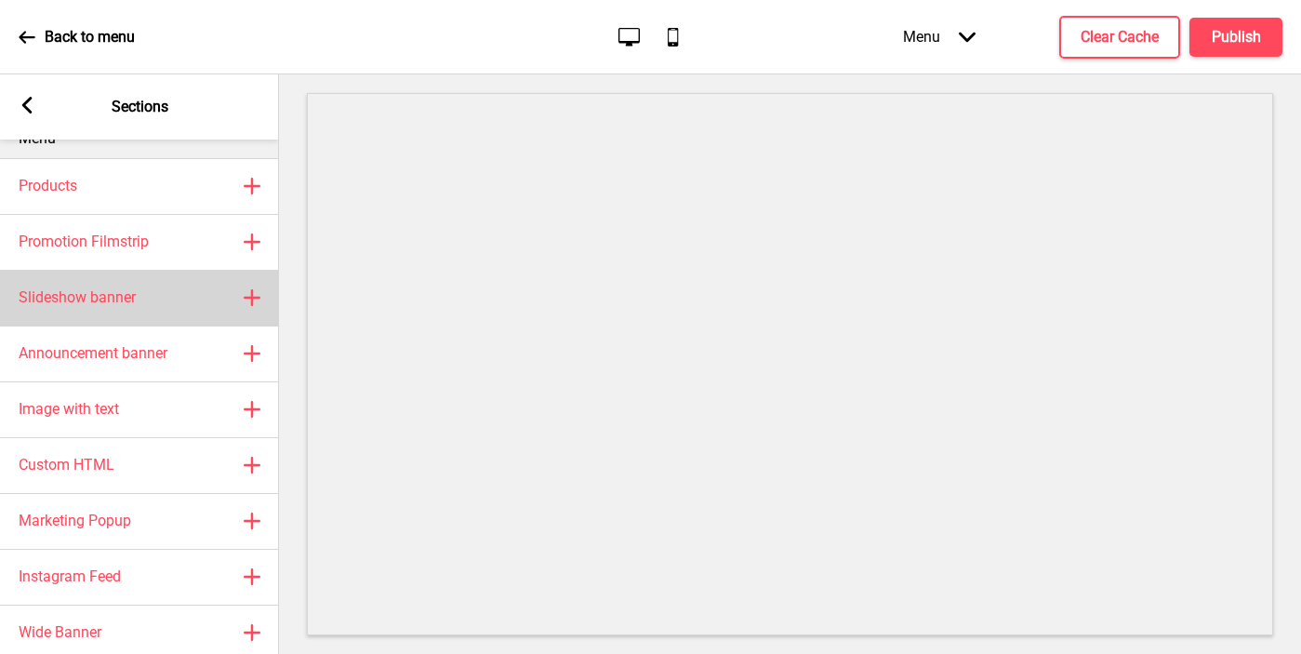
click at [107, 310] on div "Slideshow banner Plus" at bounding box center [139, 298] width 279 height 56
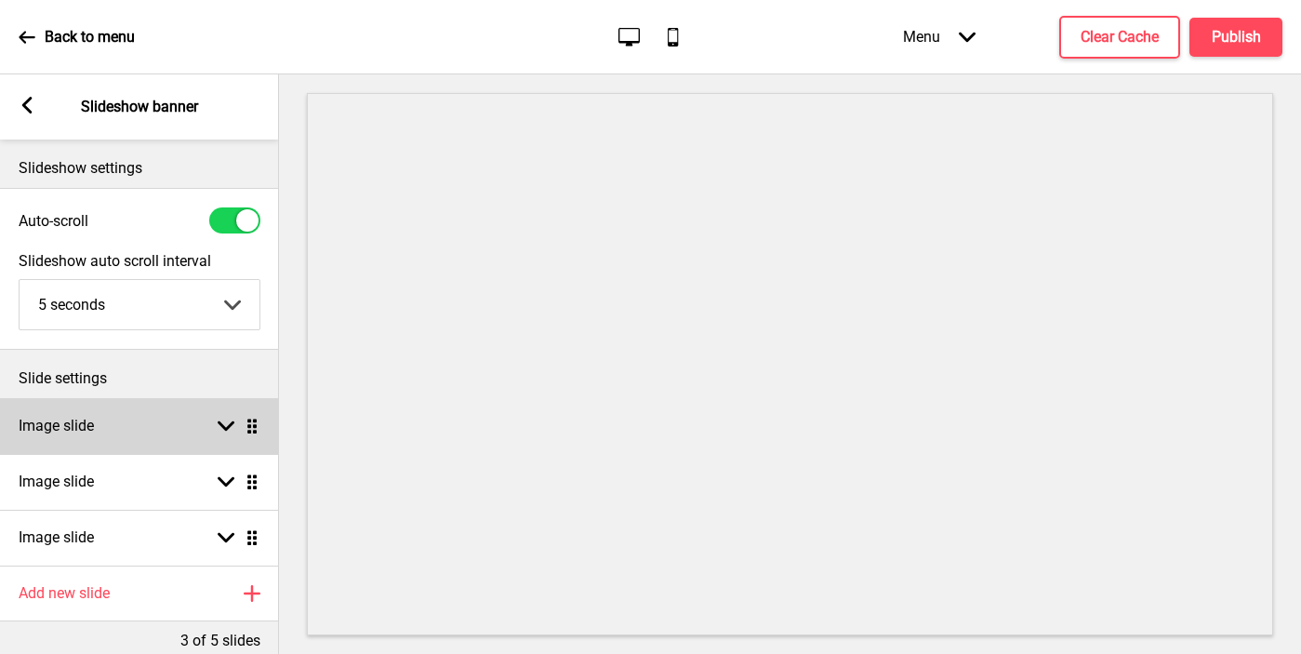
click at [203, 431] on div "Image slide Arrow down Drag" at bounding box center [139, 426] width 279 height 56
select select "right"
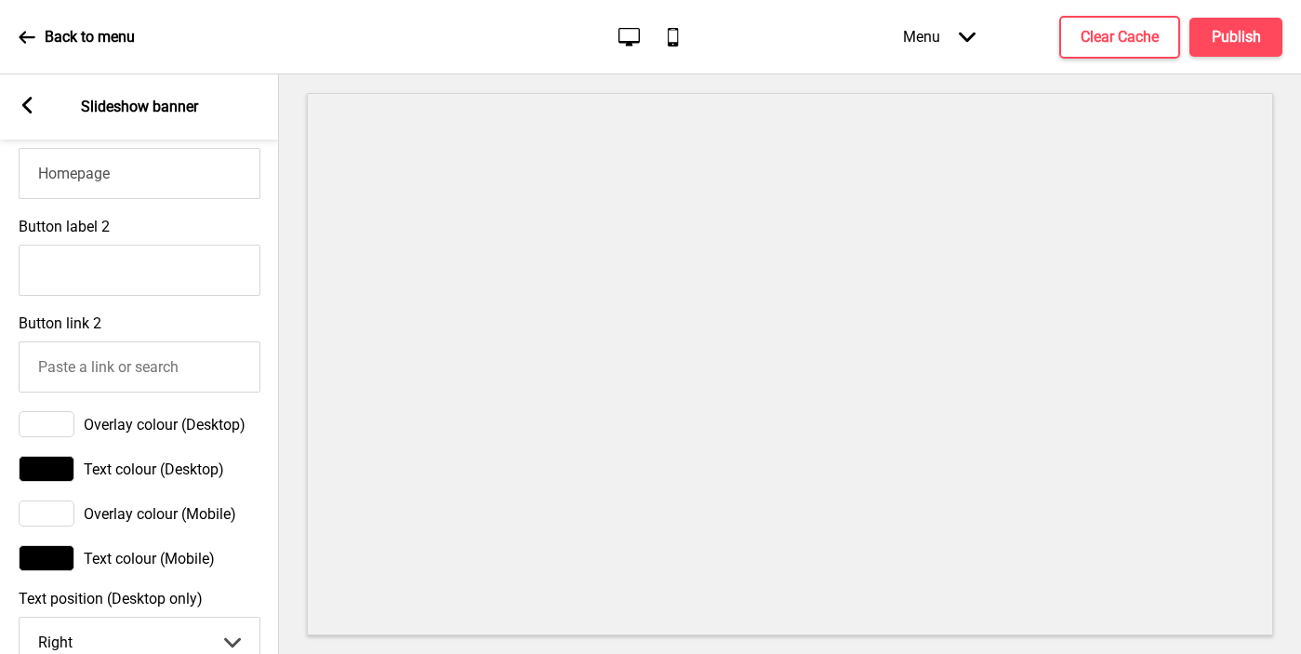
scroll to position [1203, 0]
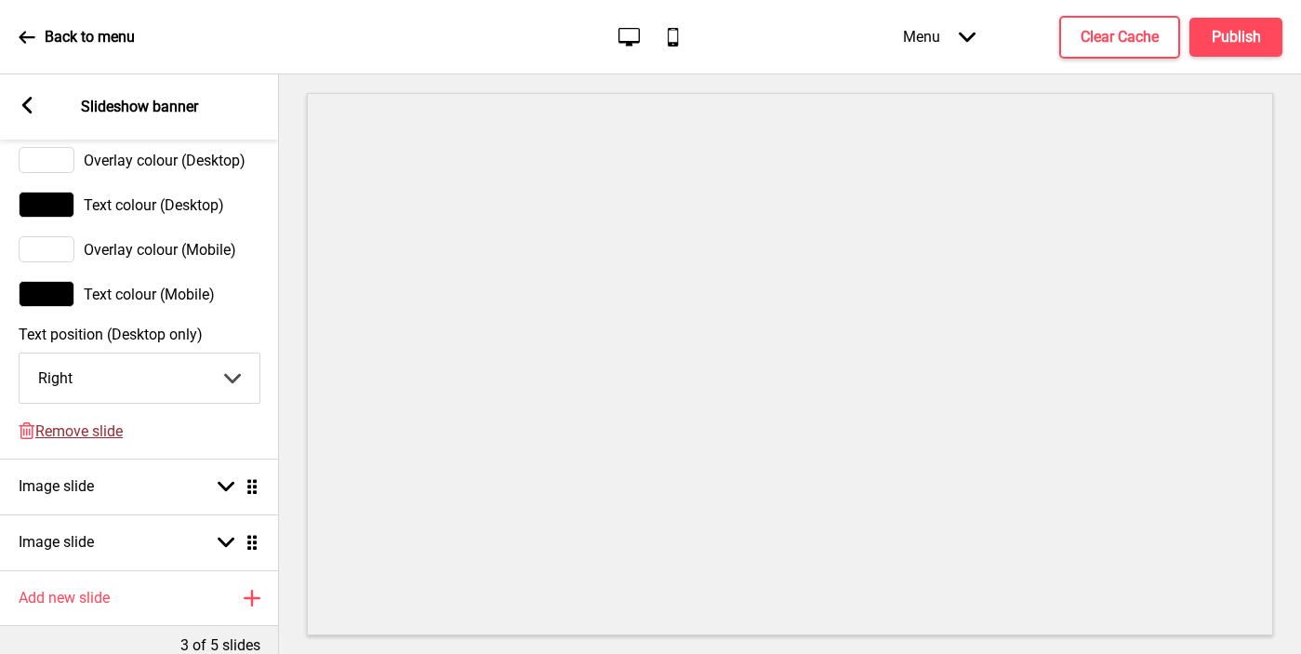
click at [95, 431] on span "Remove slide" at bounding box center [78, 431] width 87 height 18
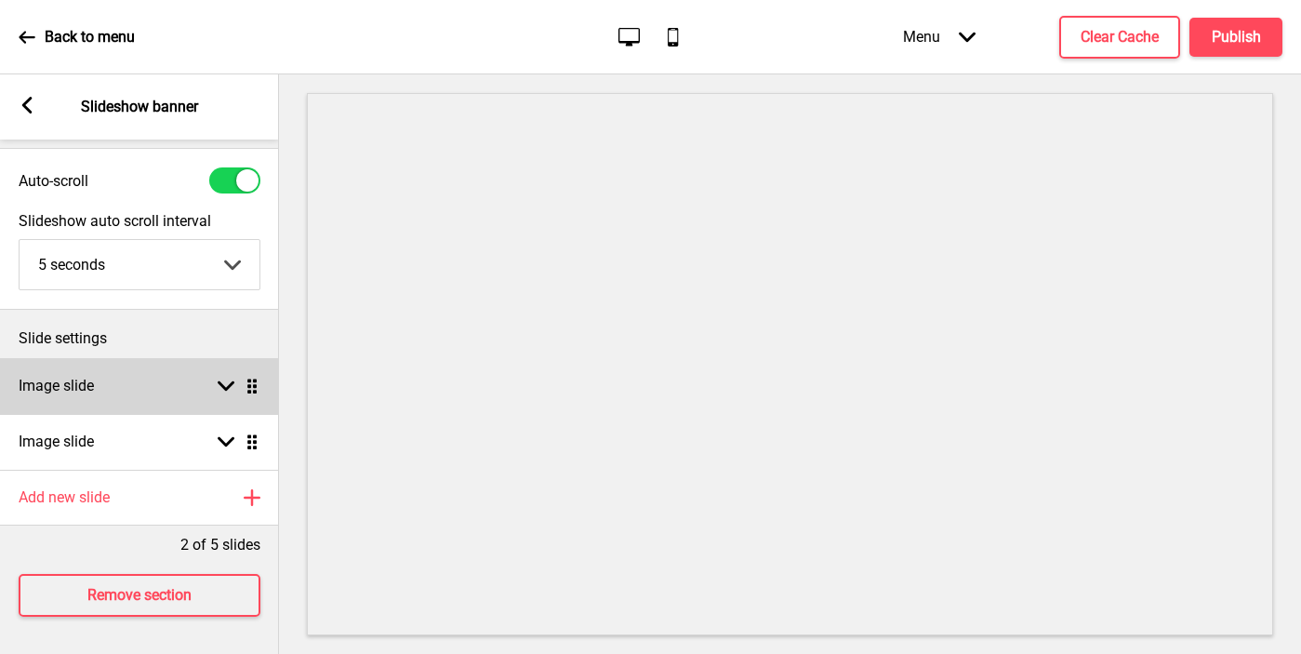
click at [122, 383] on div "Image slide Arrow down Drag" at bounding box center [139, 386] width 279 height 56
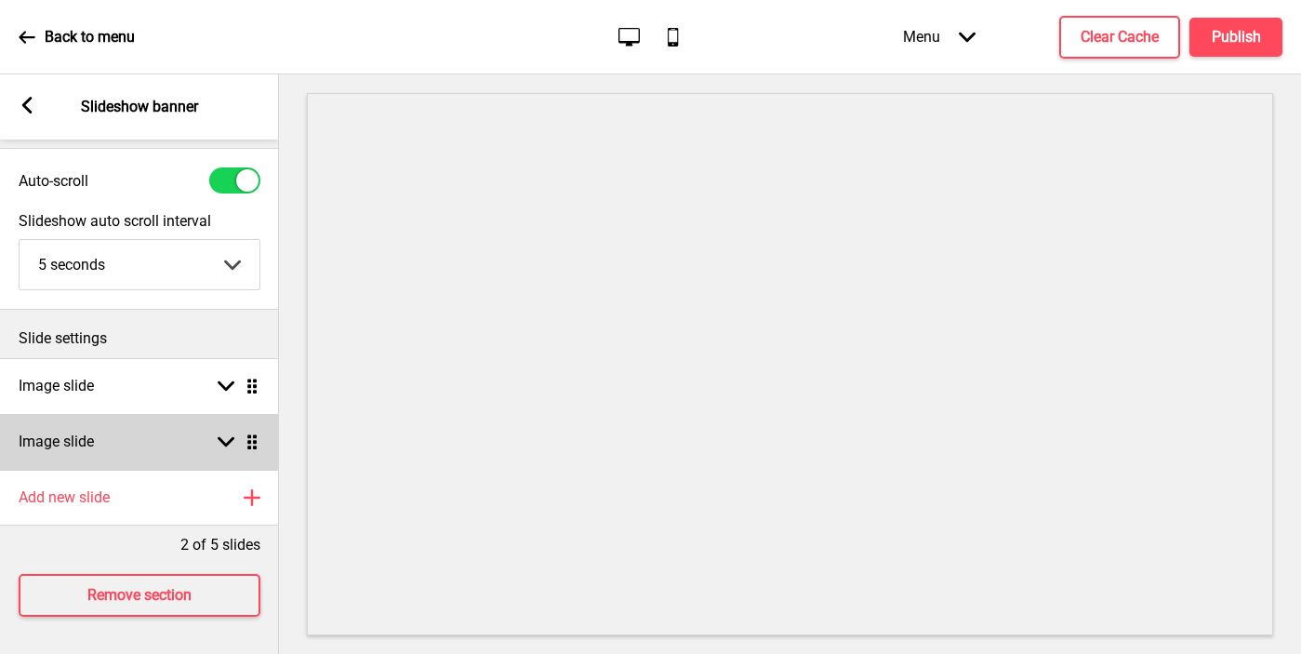
select select "right"
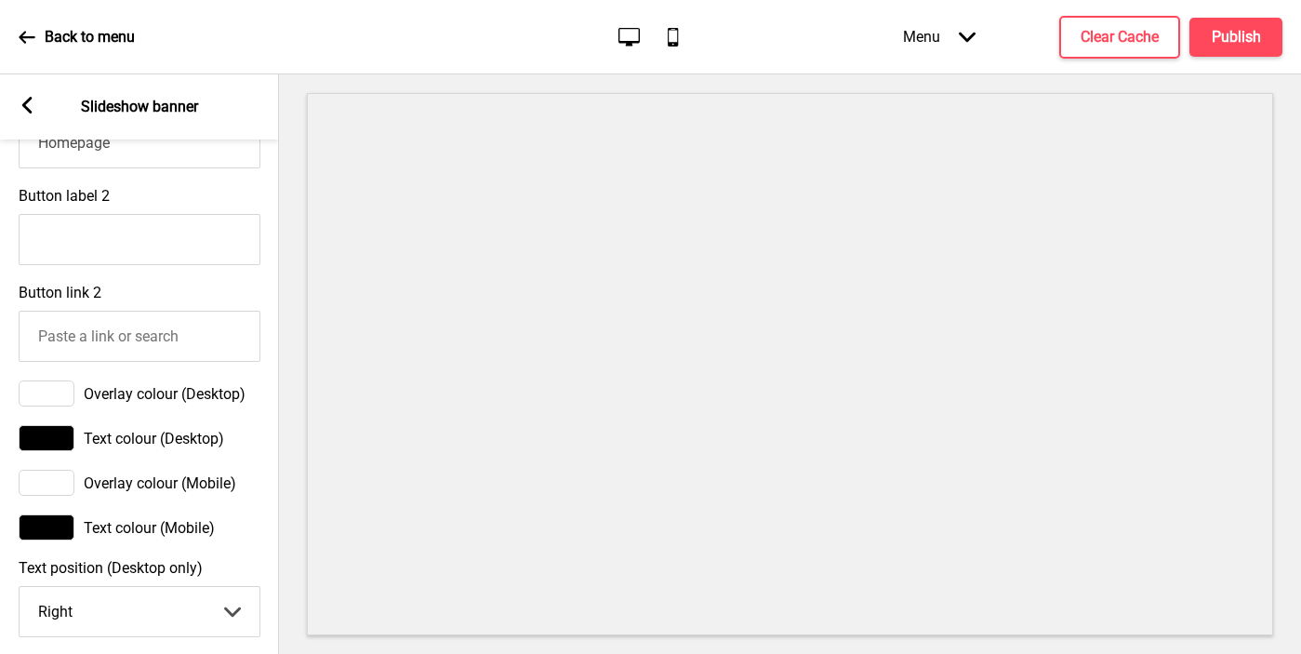
scroll to position [1203, 0]
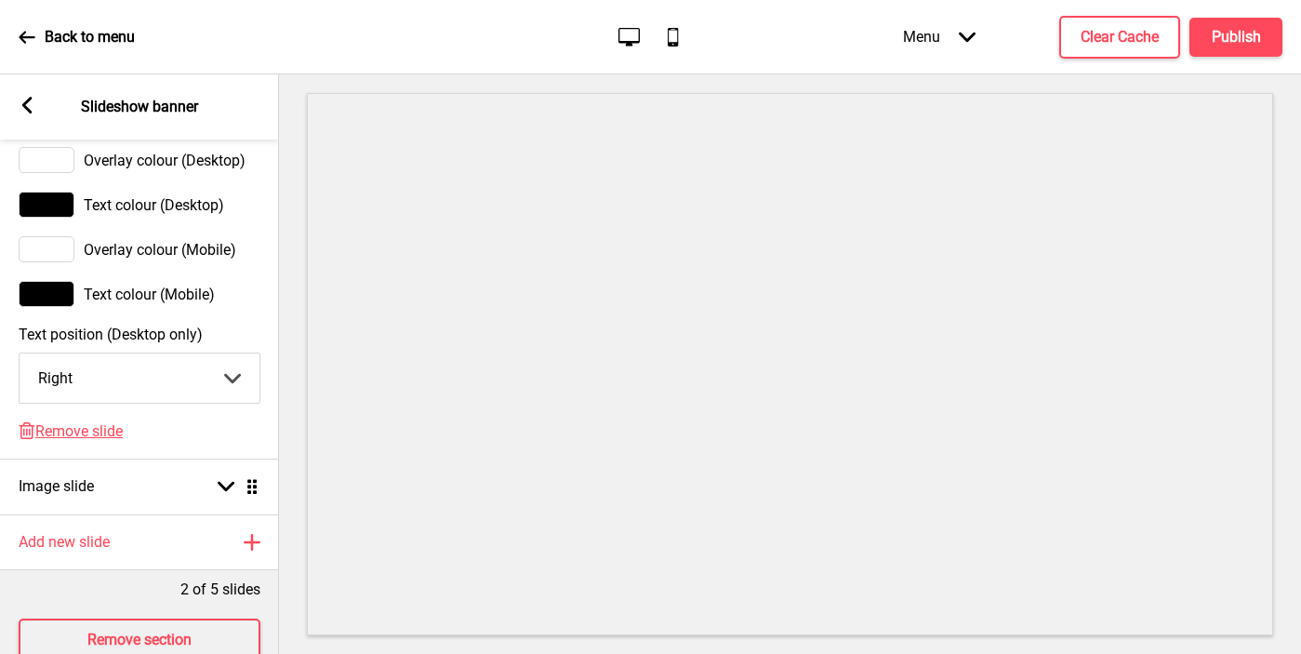
click at [88, 443] on div "Delete Remove slide" at bounding box center [139, 440] width 279 height 36
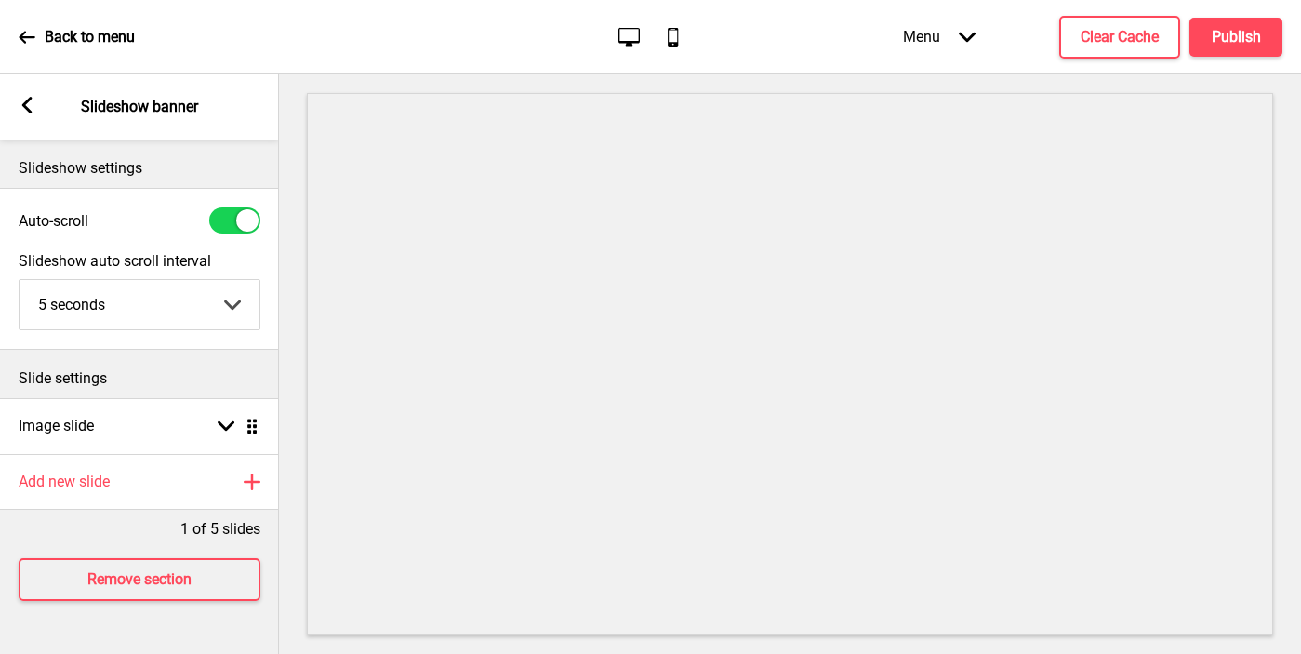
scroll to position [0, 0]
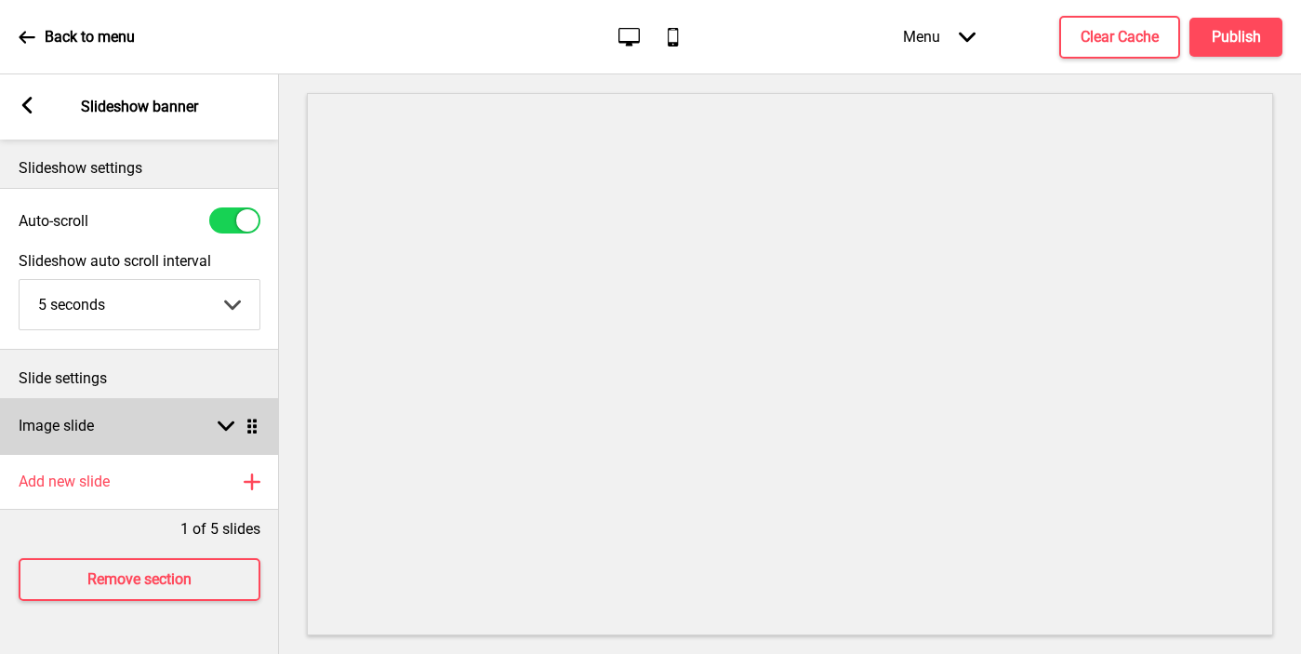
click at [90, 436] on div "Image slide Arrow down Drag" at bounding box center [139, 426] width 279 height 56
select select "right"
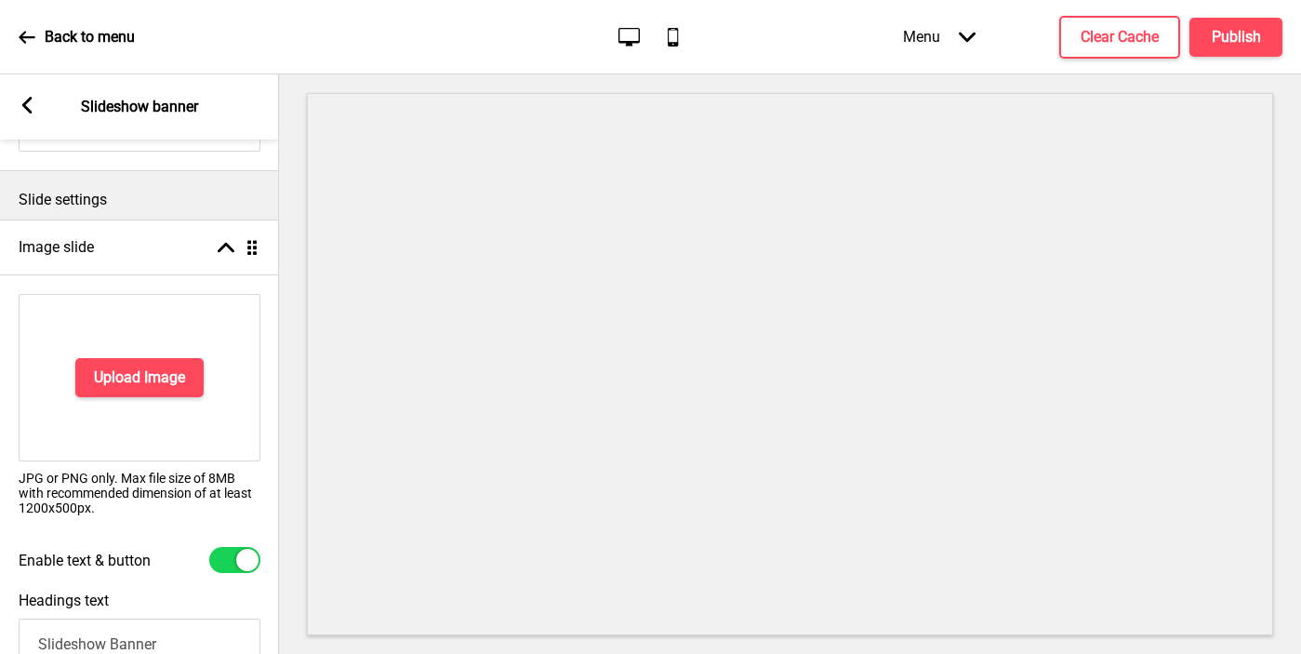
scroll to position [397, 0]
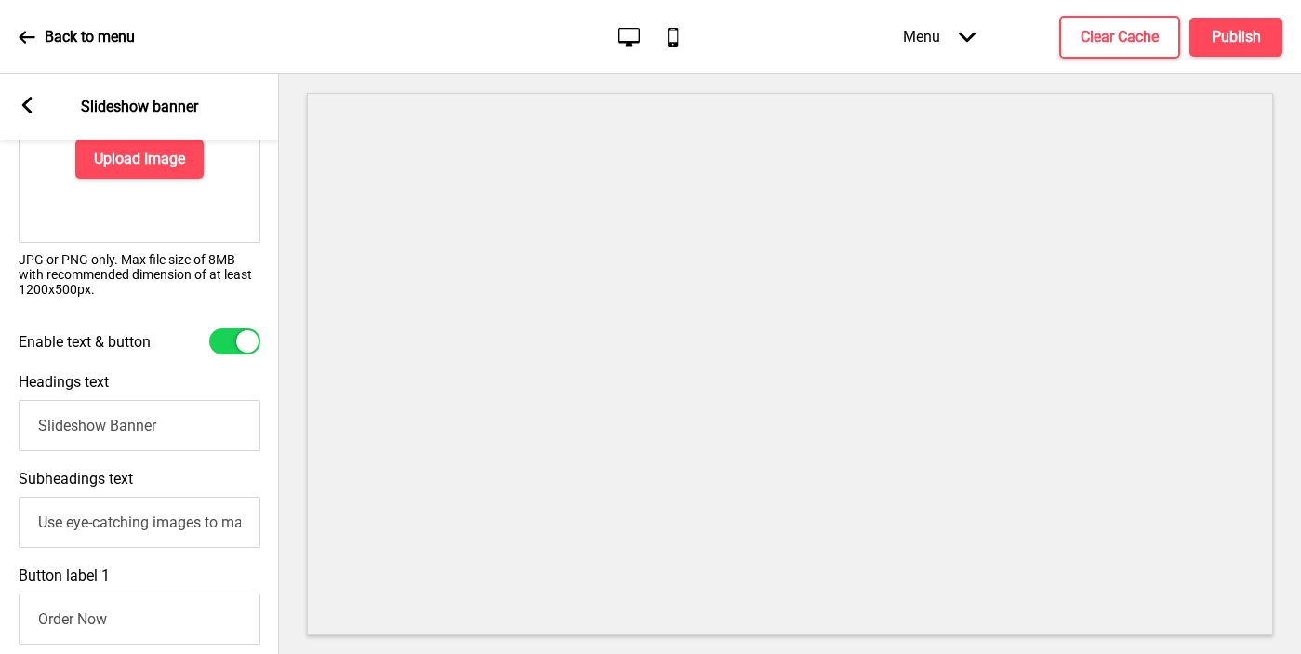
click at [110, 433] on input "Slideshow Banner" at bounding box center [140, 425] width 242 height 51
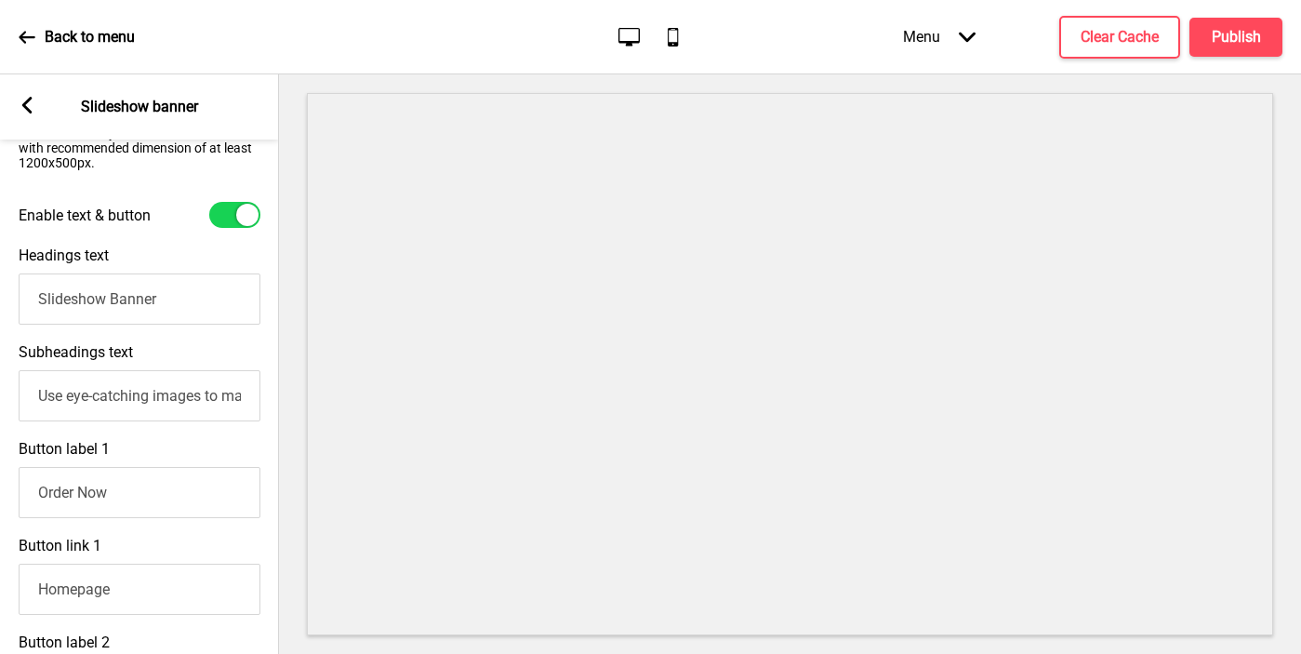
scroll to position [597, 0]
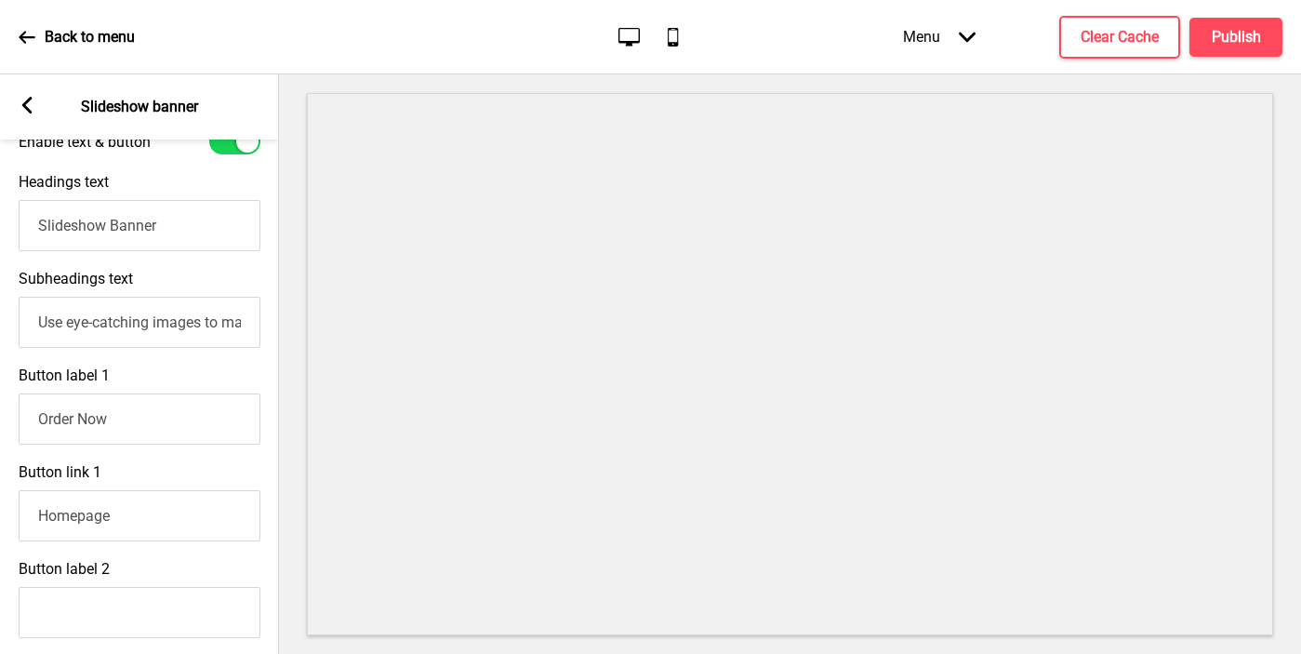
click at [83, 432] on input "Order Now" at bounding box center [140, 418] width 242 height 51
type input "Book A Table with Us"
click at [141, 532] on input "Homepage" at bounding box center [140, 515] width 242 height 51
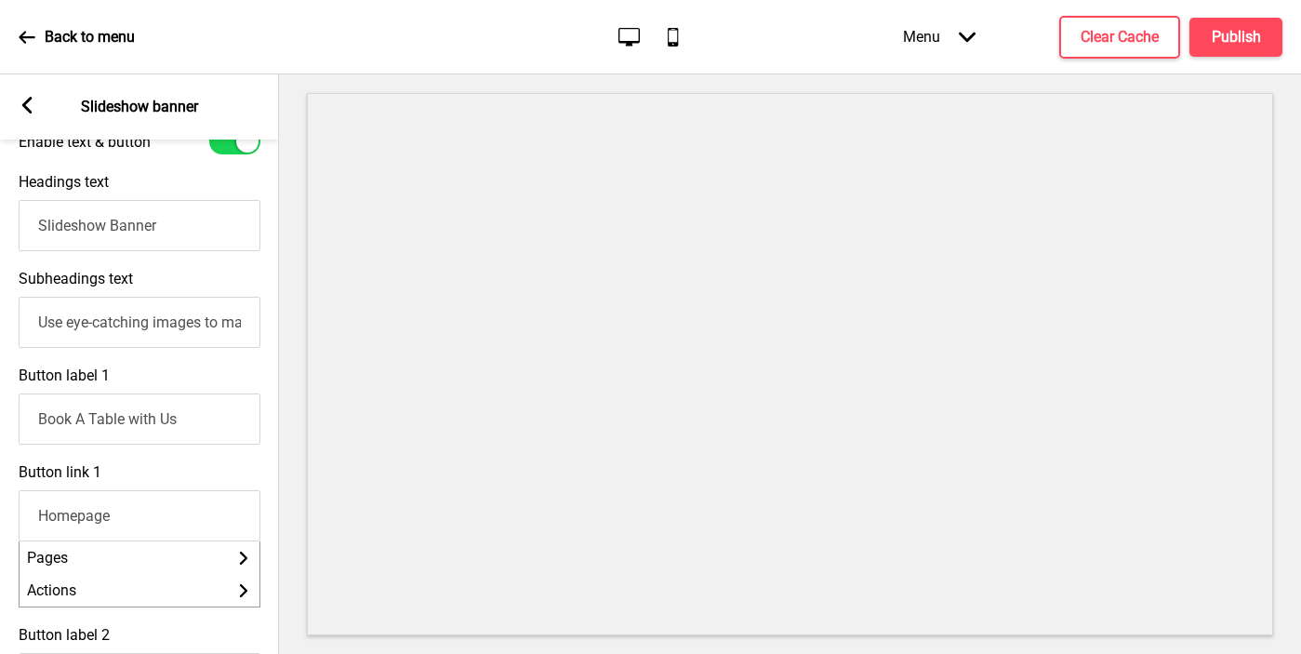
click at [141, 532] on input "Homepage" at bounding box center [140, 515] width 242 height 51
paste input "https://reserve.oddle.me/en_SG/madamflod"
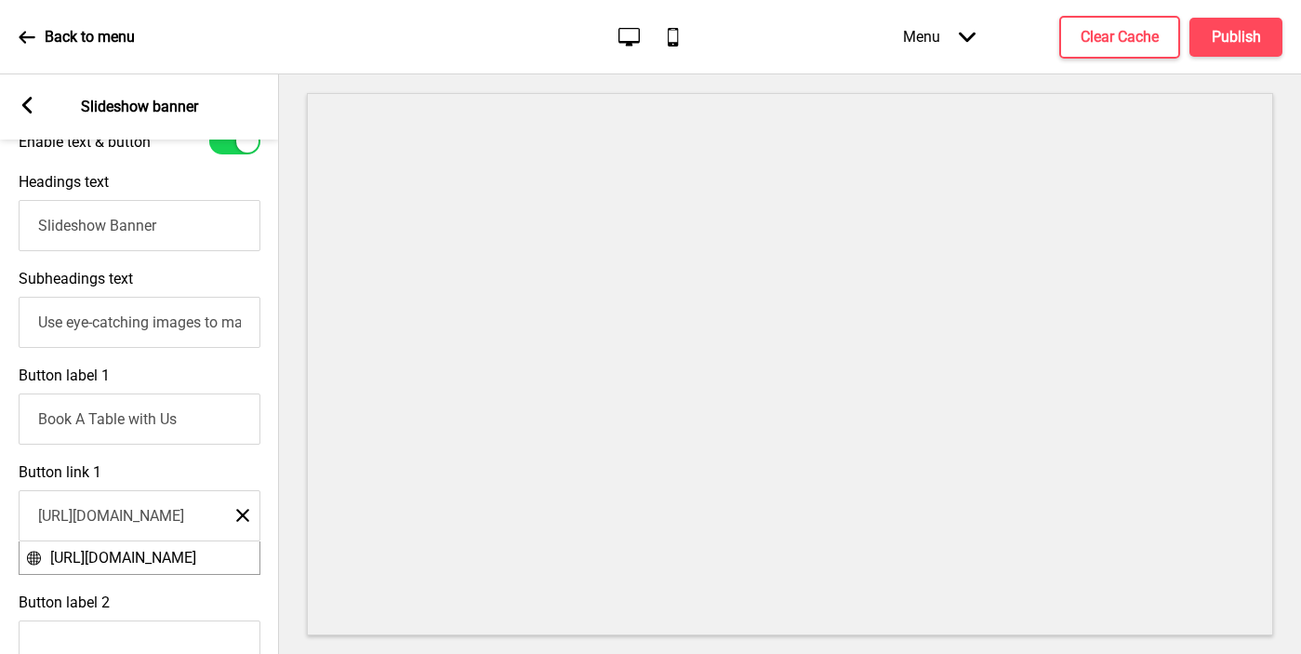
scroll to position [0, 90]
click at [166, 521] on input "https://reserve.oddle.me/en_SG/madamflod" at bounding box center [140, 515] width 242 height 51
type input "https://reserve.oddle.me/madamflod"
click at [30, 112] on icon at bounding box center [27, 105] width 10 height 17
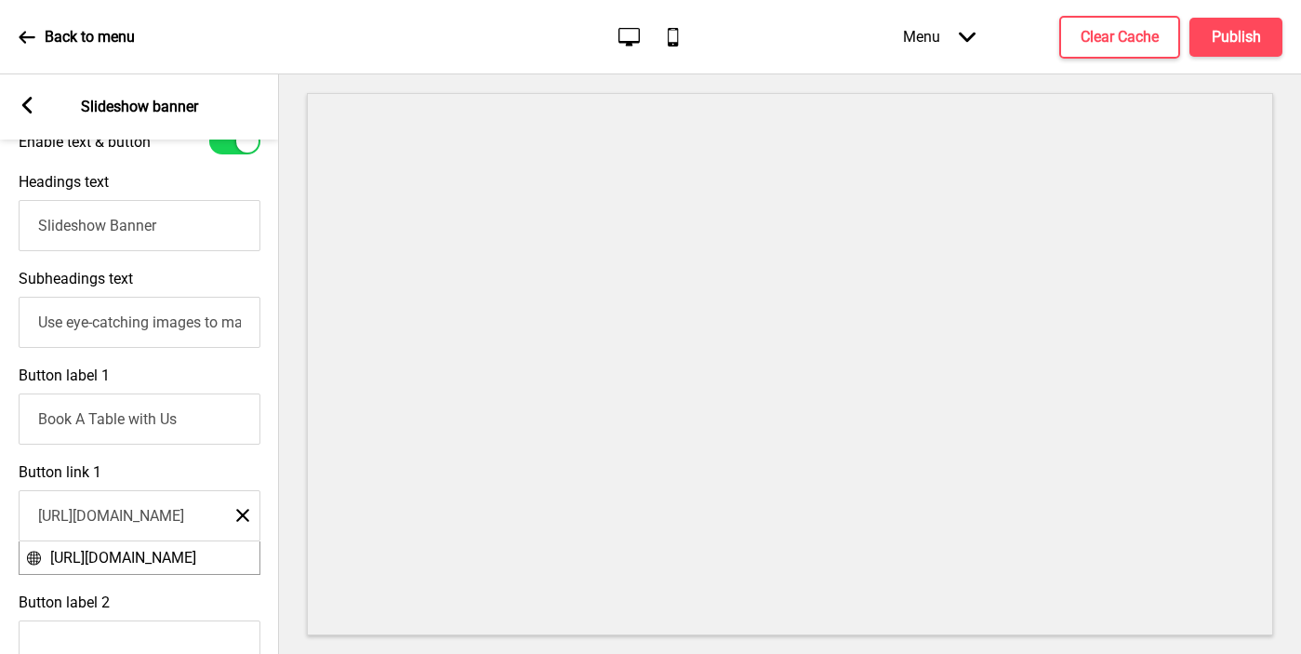
scroll to position [0, 0]
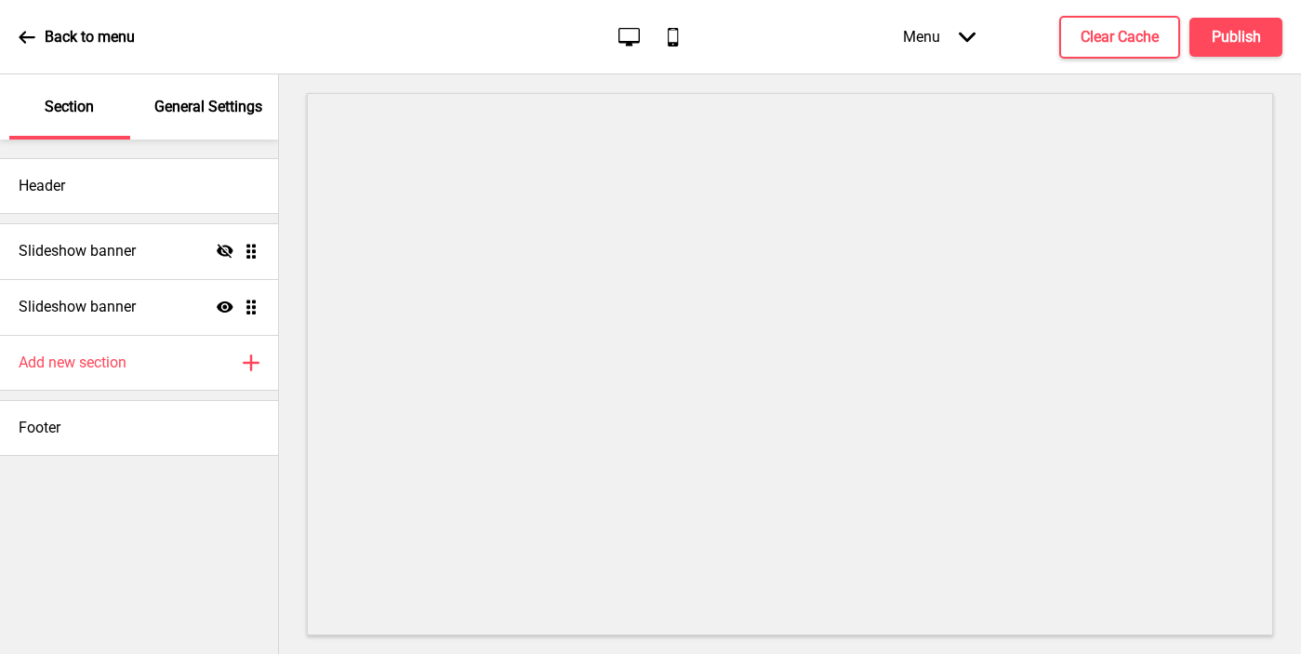
click at [198, 115] on p "General Settings" at bounding box center [208, 107] width 108 height 20
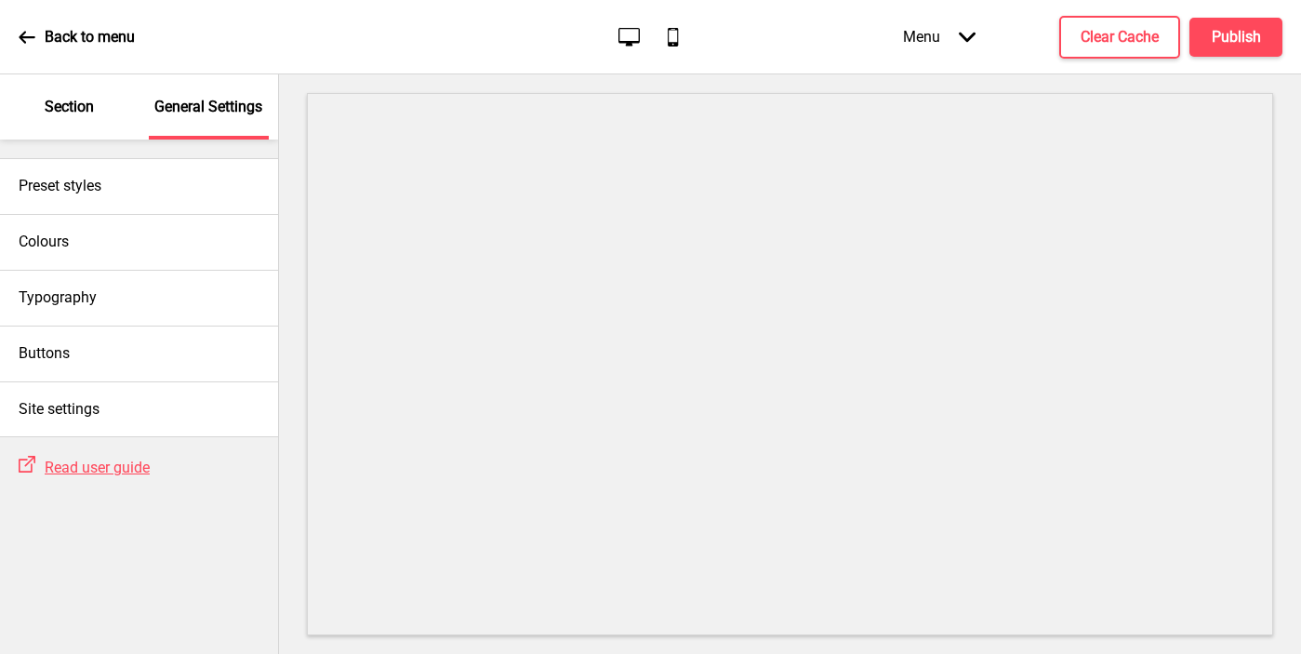
click at [86, 119] on div "Section" at bounding box center [69, 106] width 121 height 65
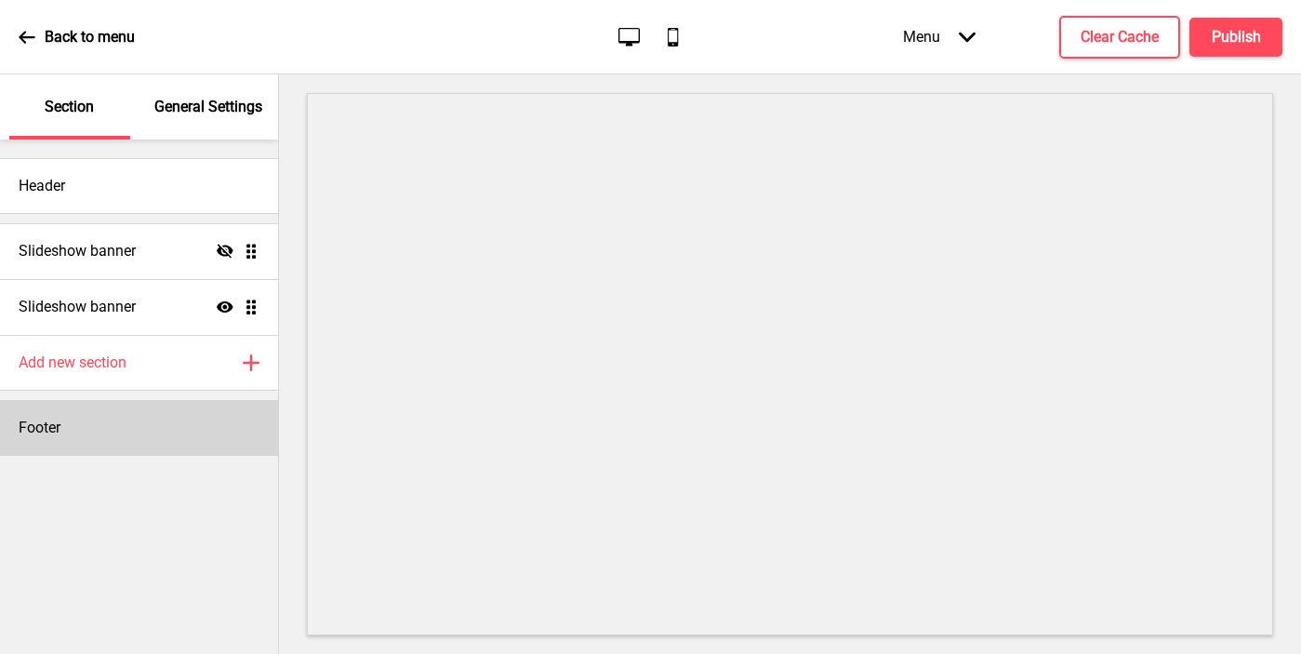
click at [91, 421] on div "Footer" at bounding box center [139, 428] width 278 height 56
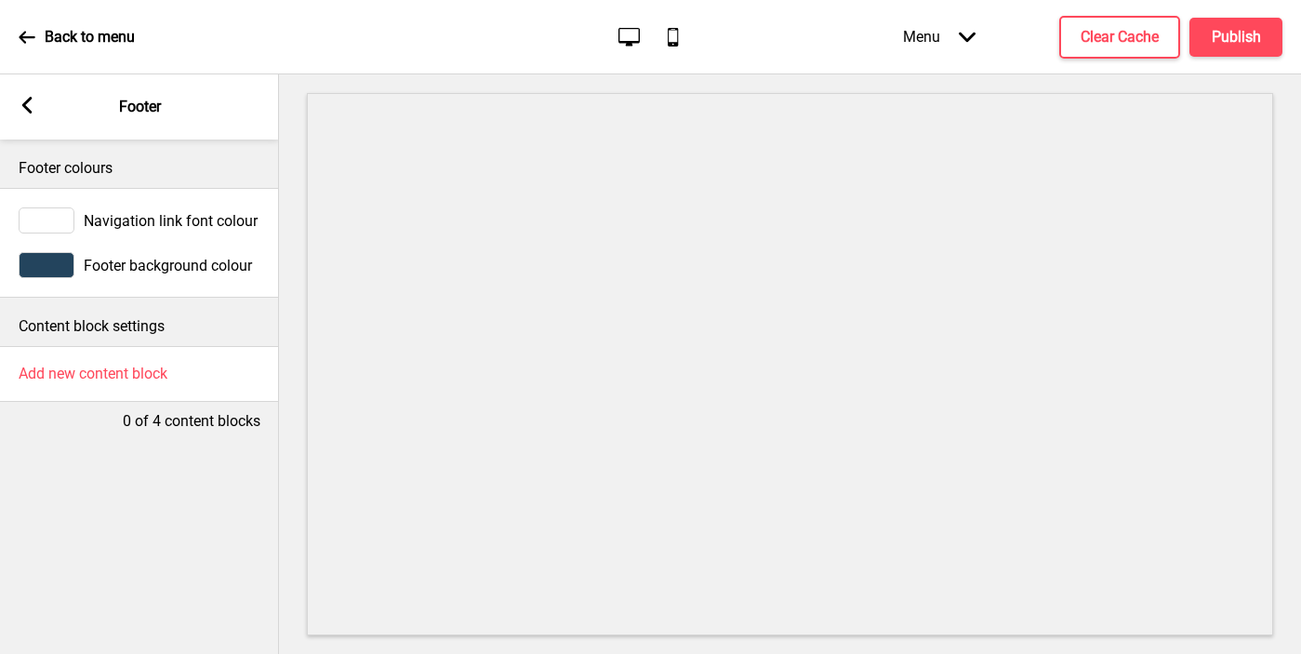
click at [55, 271] on div at bounding box center [47, 265] width 56 height 26
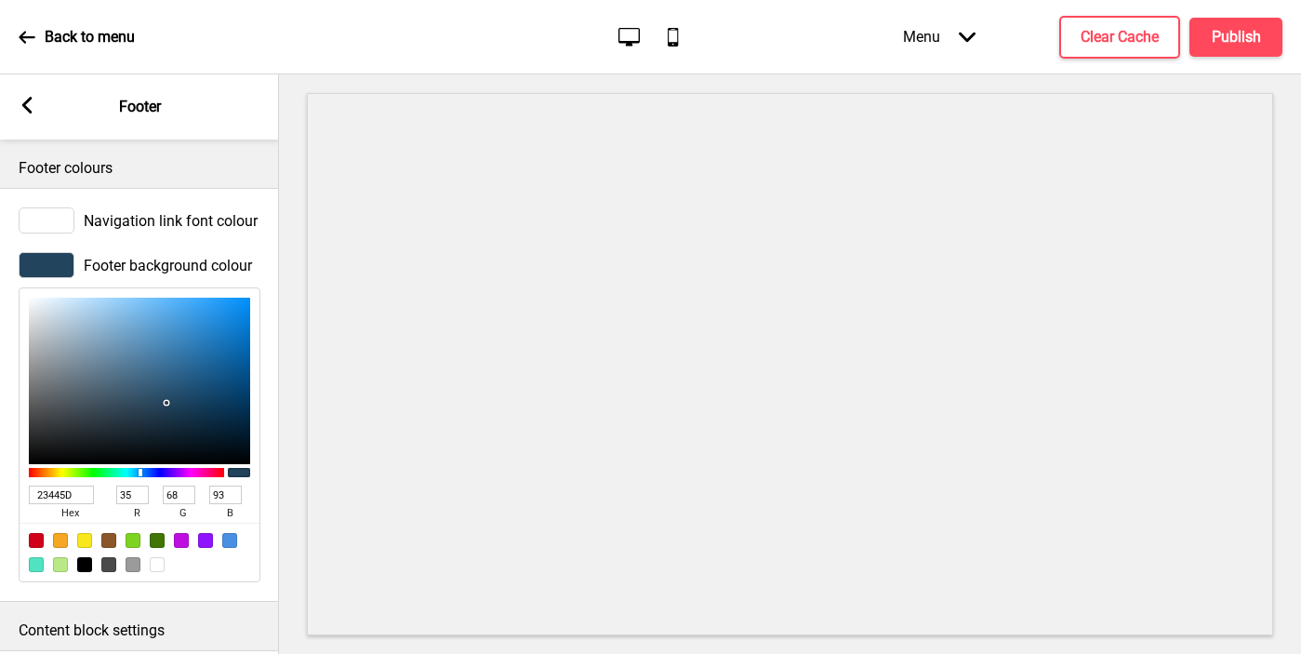
click at [66, 499] on input "23445D" at bounding box center [61, 494] width 65 height 19
click at [26, 99] on rect at bounding box center [27, 105] width 17 height 17
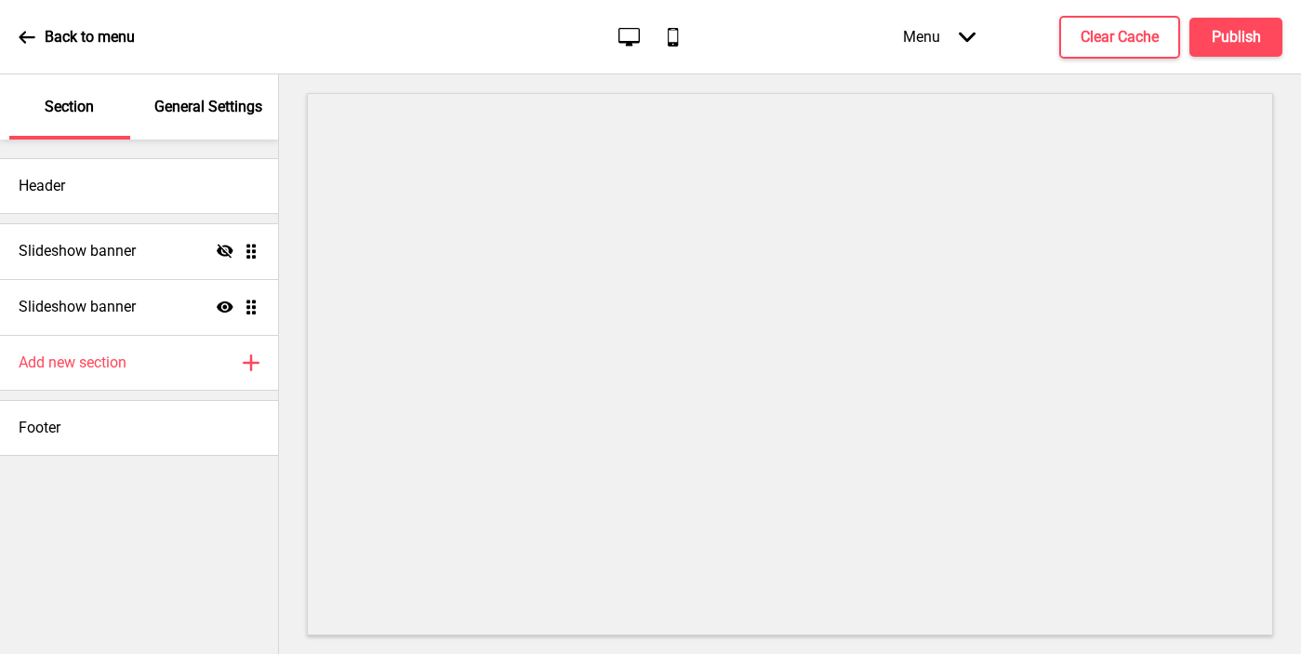
click at [218, 100] on p "General Settings" at bounding box center [208, 107] width 108 height 20
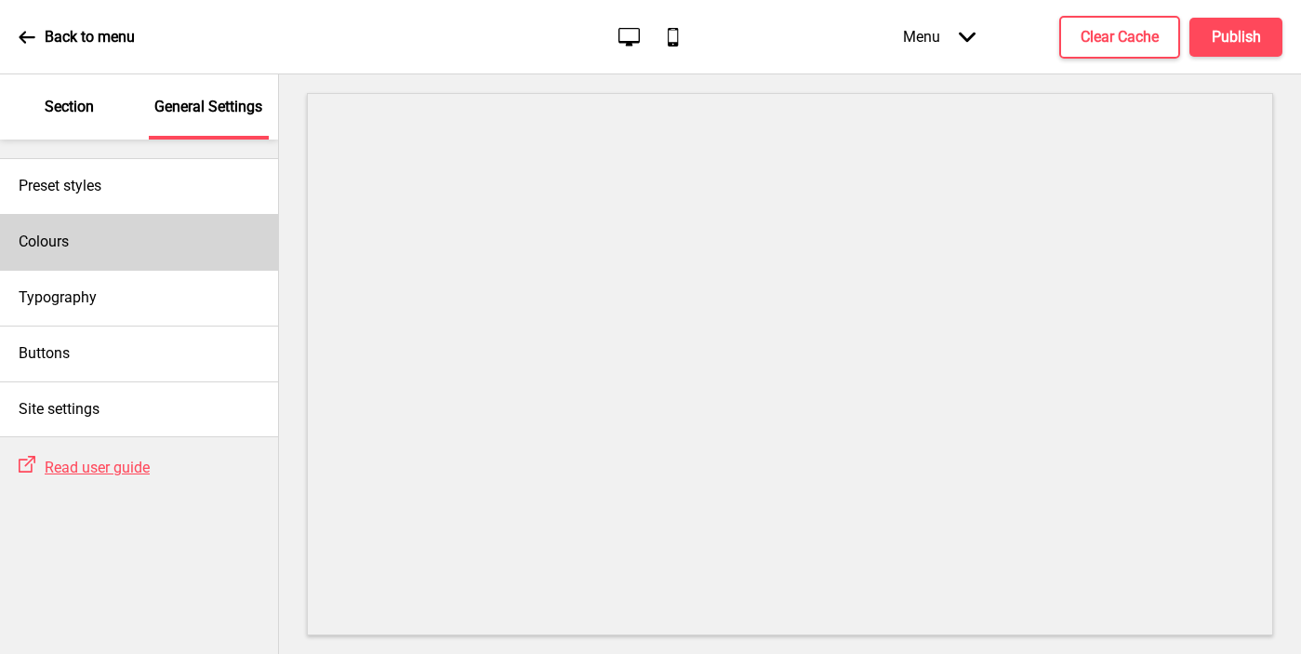
click at [72, 247] on div "Colours" at bounding box center [139, 242] width 278 height 56
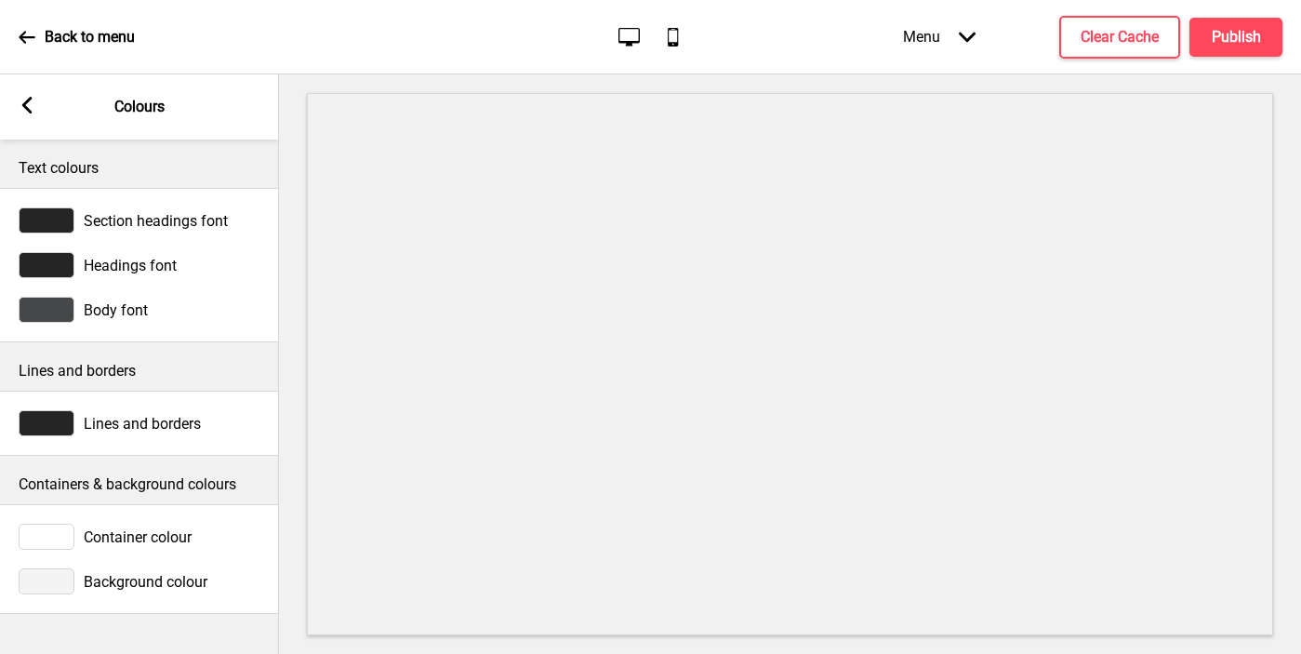
click at [53, 579] on div at bounding box center [47, 581] width 56 height 26
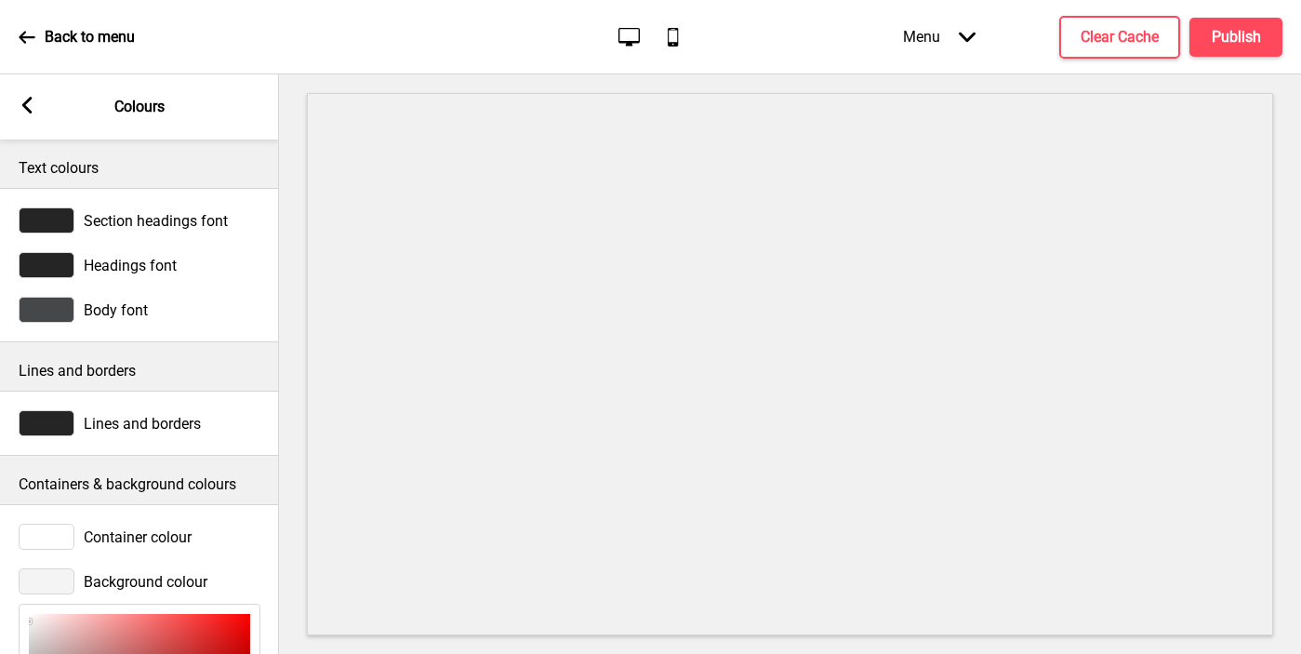
scroll to position [282, 0]
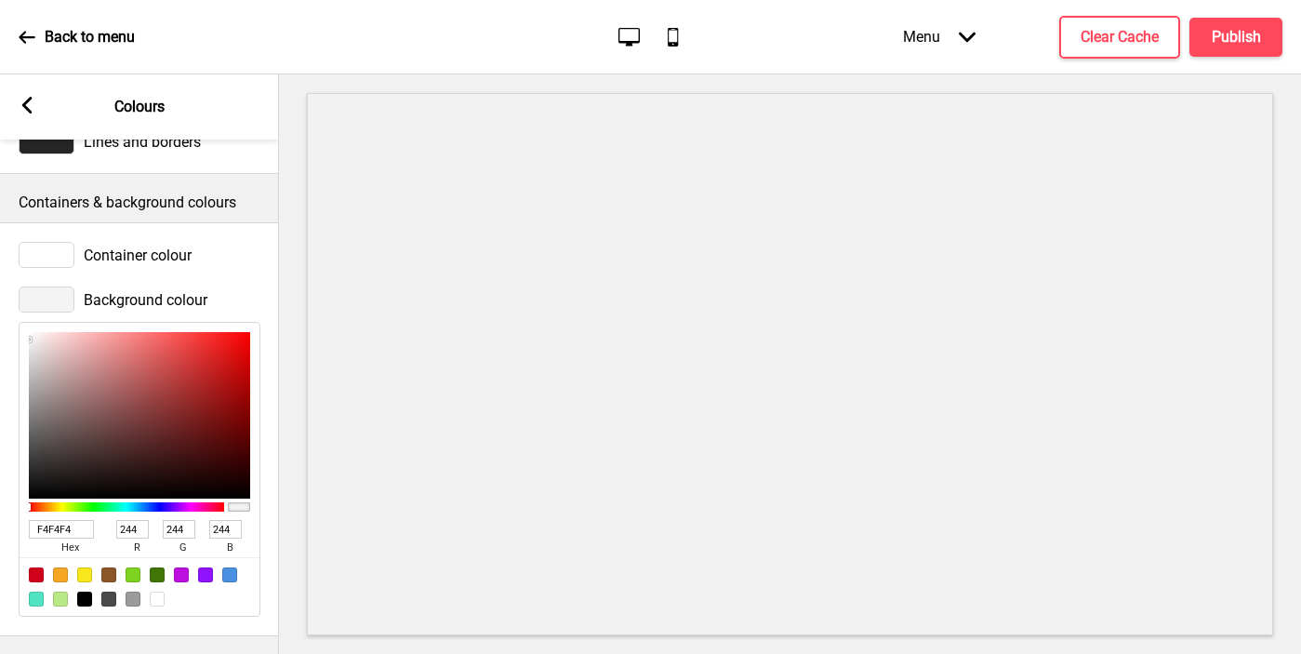
click at [160, 590] on div at bounding box center [140, 586] width 240 height 59
click at [160, 597] on div at bounding box center [157, 598] width 15 height 15
type input "FFFFFF"
type input "255"
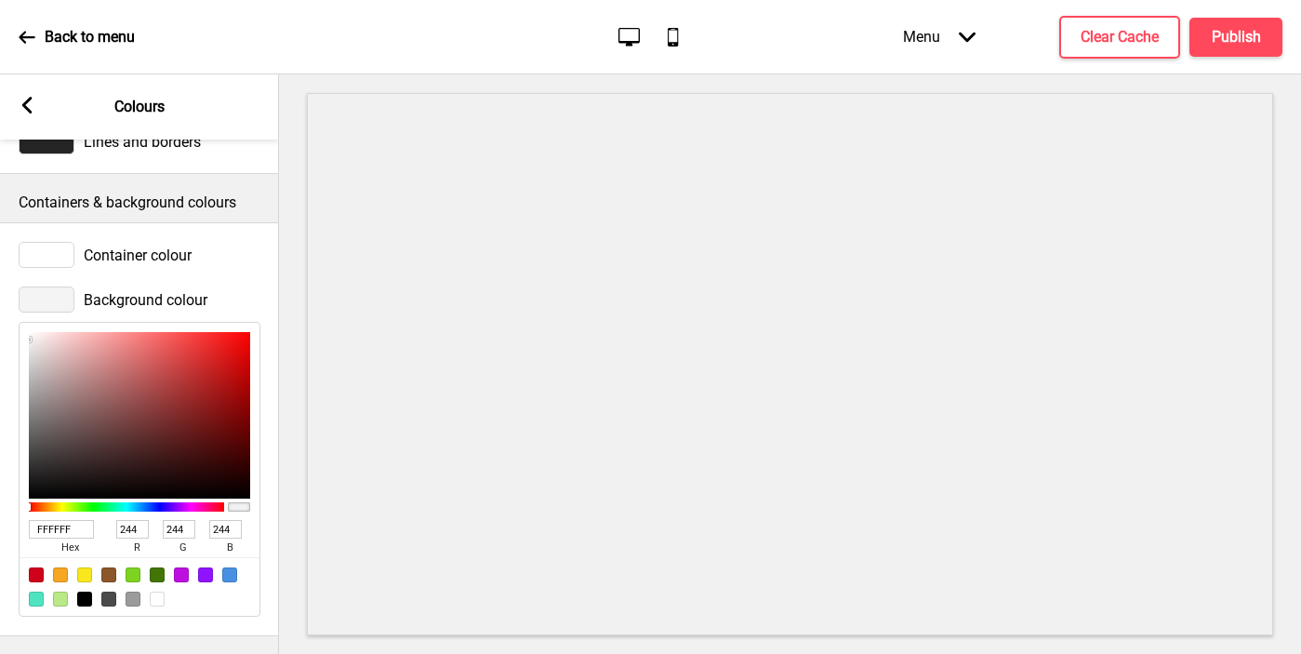
type input "255"
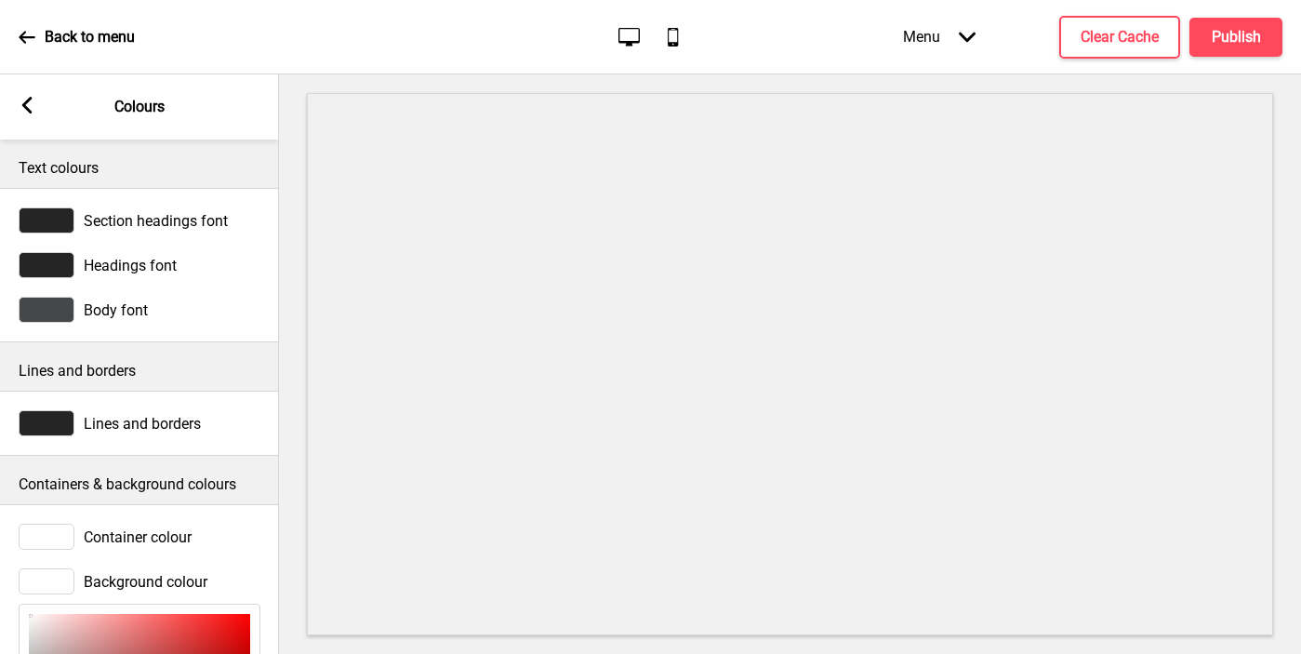
click at [58, 216] on div at bounding box center [47, 220] width 56 height 26
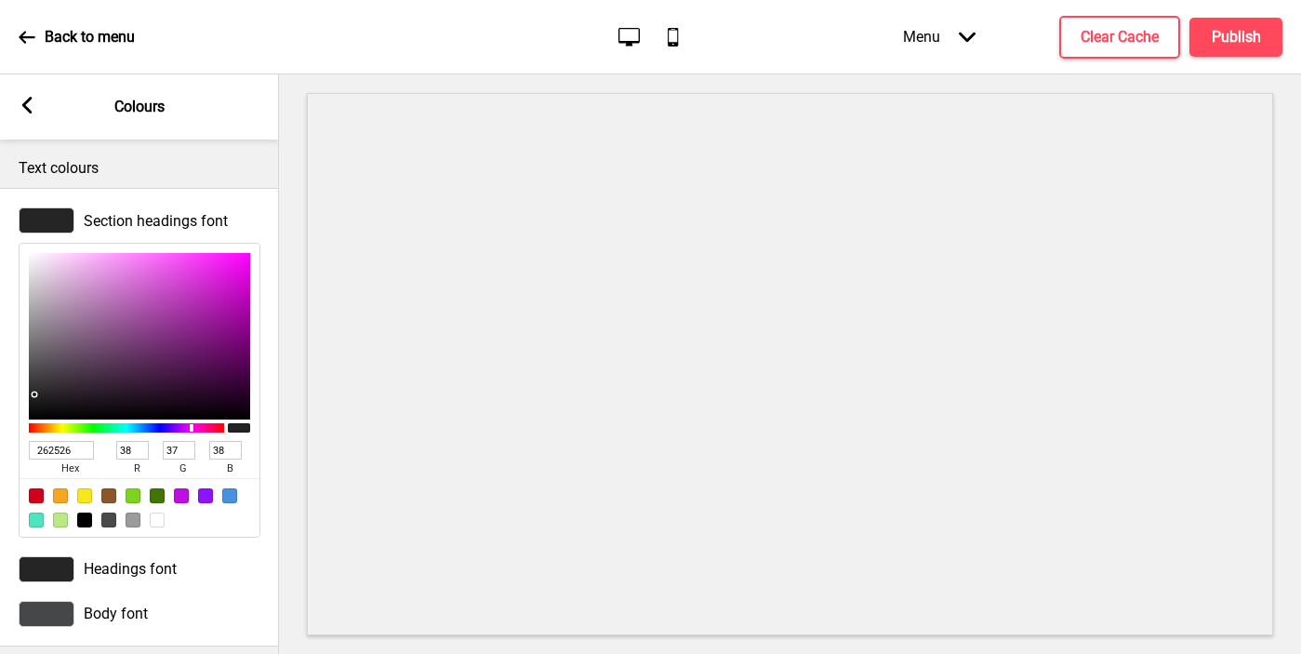
click at [59, 451] on input "262526" at bounding box center [61, 450] width 65 height 19
paste input "3445D"
type input "23445D"
type input "35"
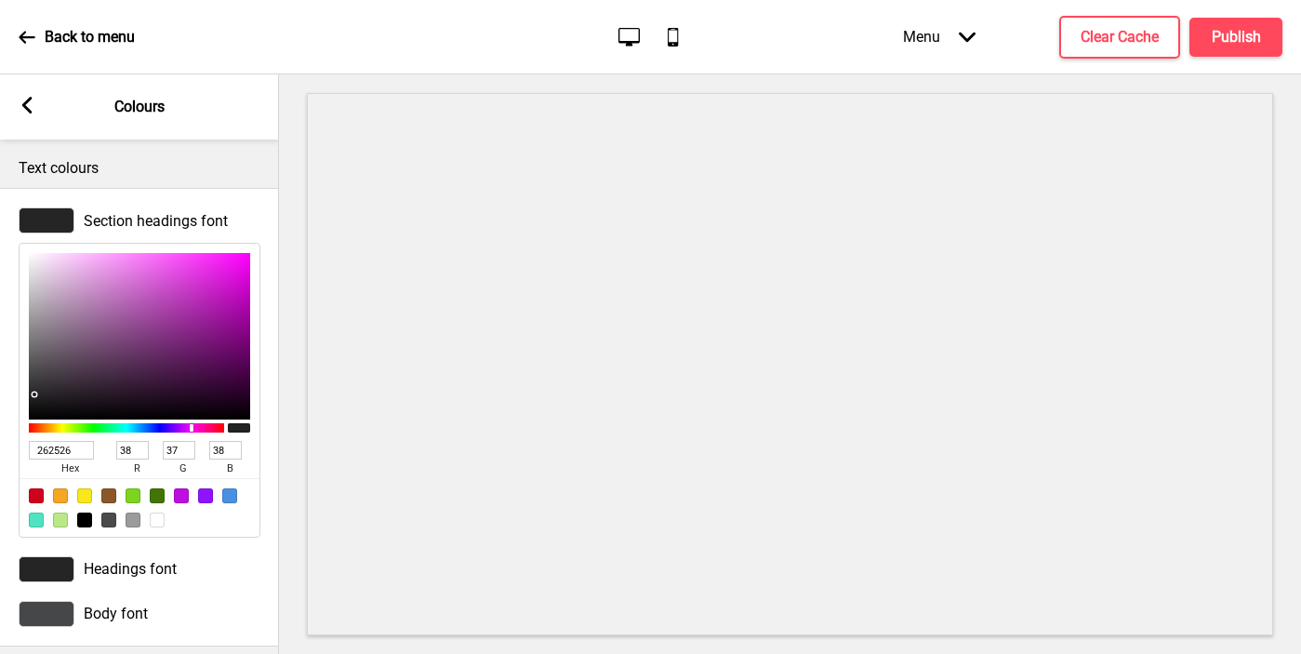
type input "68"
type input "93"
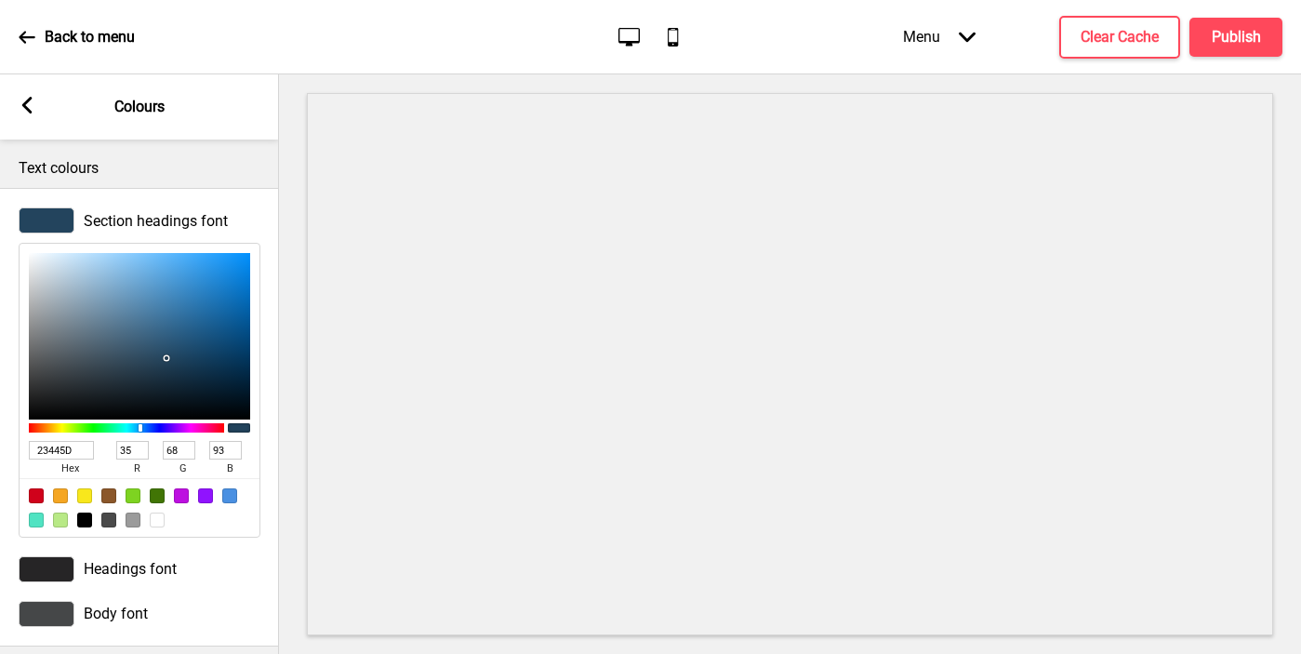
type input "23445D"
click at [37, 559] on div at bounding box center [47, 569] width 56 height 26
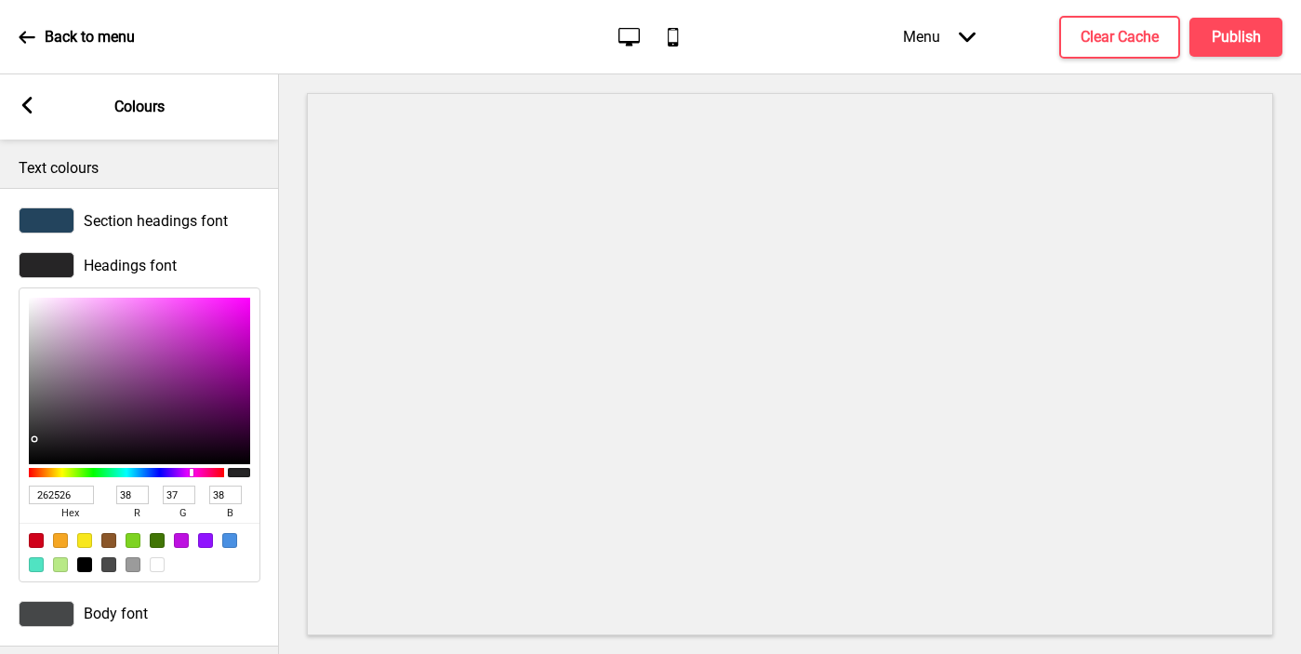
click at [53, 497] on input "262526" at bounding box center [61, 494] width 65 height 19
paste input "3445D"
type input "23445D"
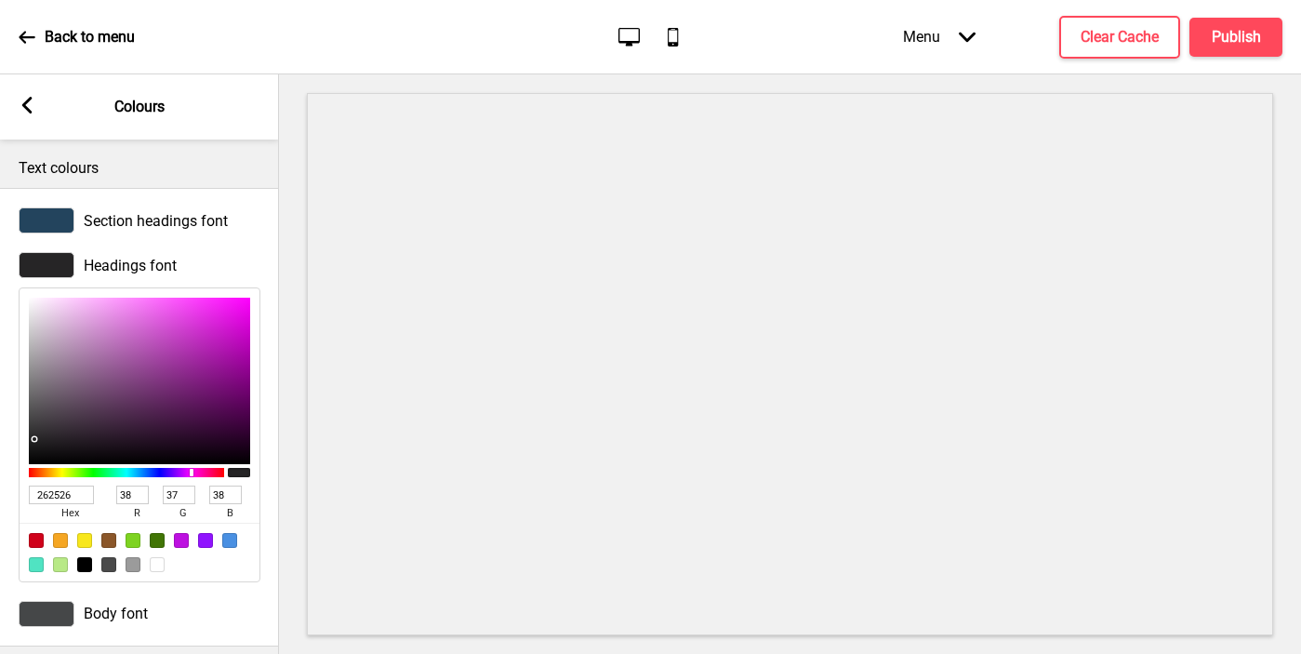
type input "35"
type input "68"
type input "93"
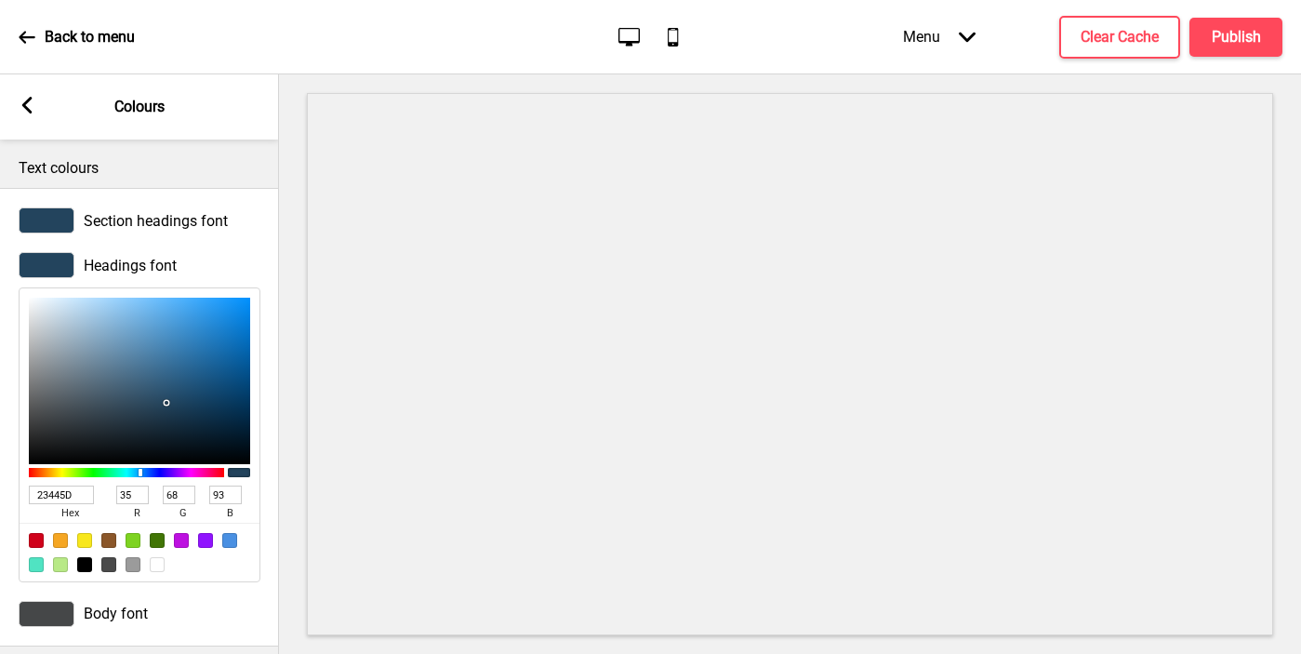
type input "23445D"
click at [43, 605] on div at bounding box center [47, 614] width 56 height 26
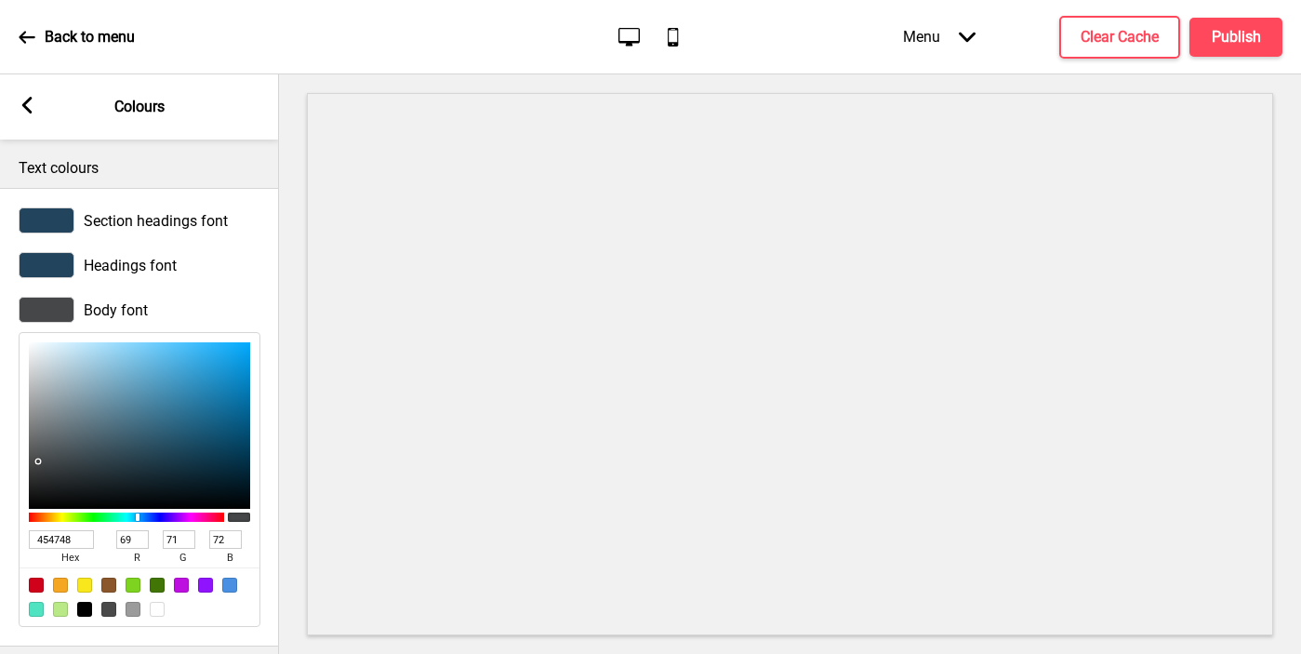
click at [58, 539] on input "454748" at bounding box center [61, 539] width 65 height 19
paste input "23445D"
type input "23445D"
type input "35"
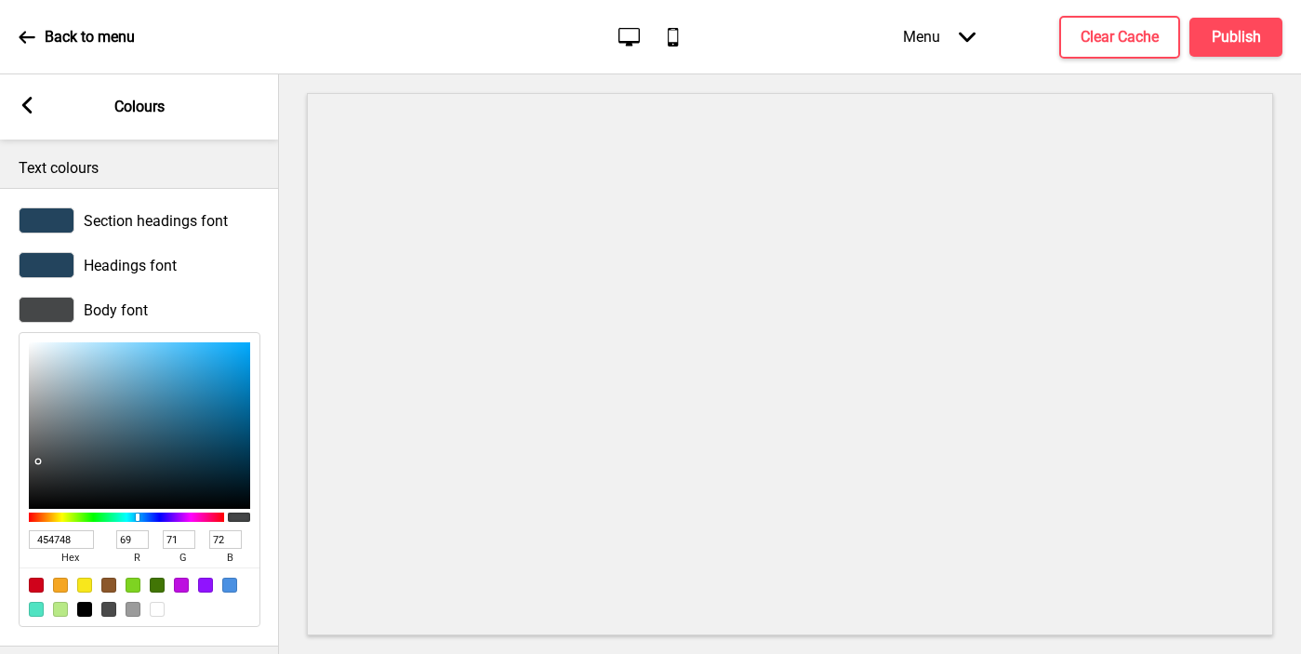
type input "68"
type input "93"
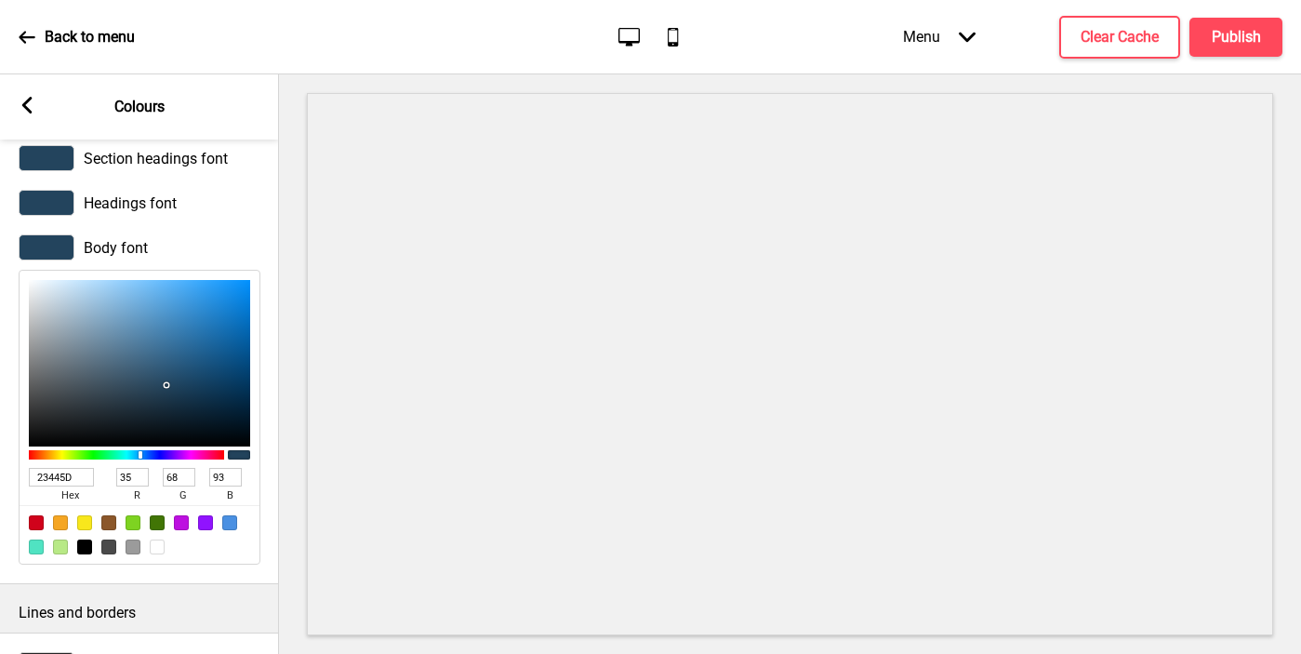
scroll to position [96, 0]
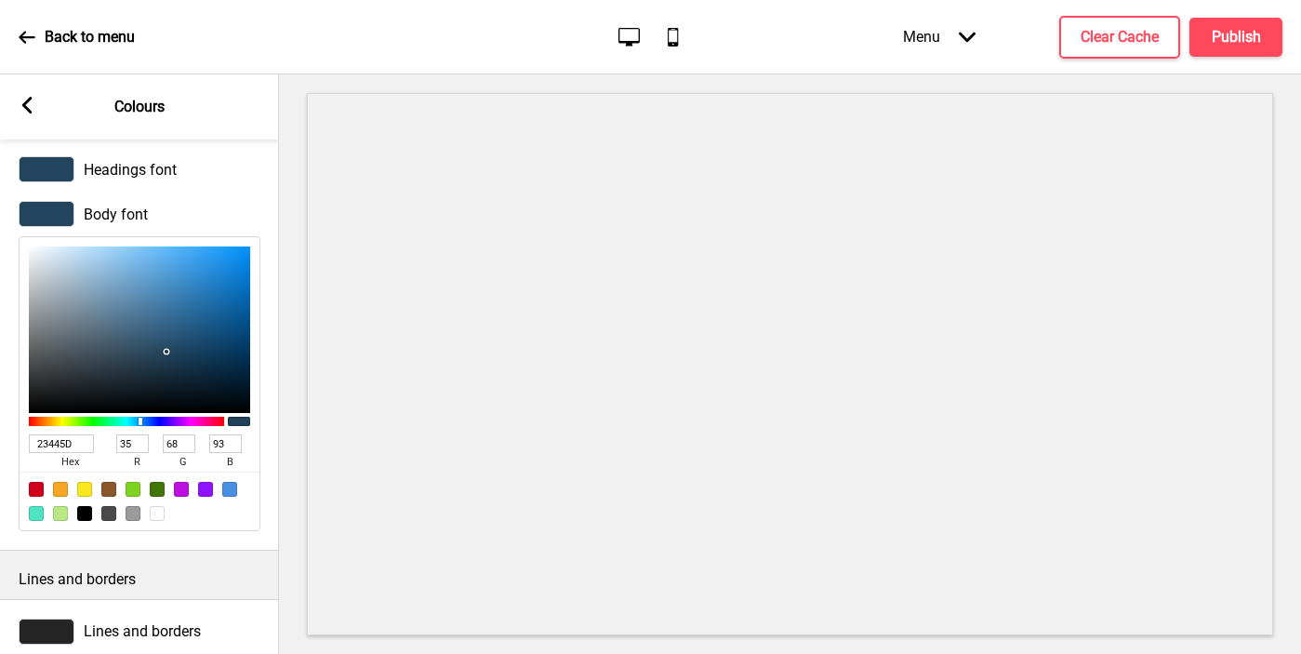
type input "23445D"
click at [28, 100] on icon at bounding box center [27, 105] width 10 height 17
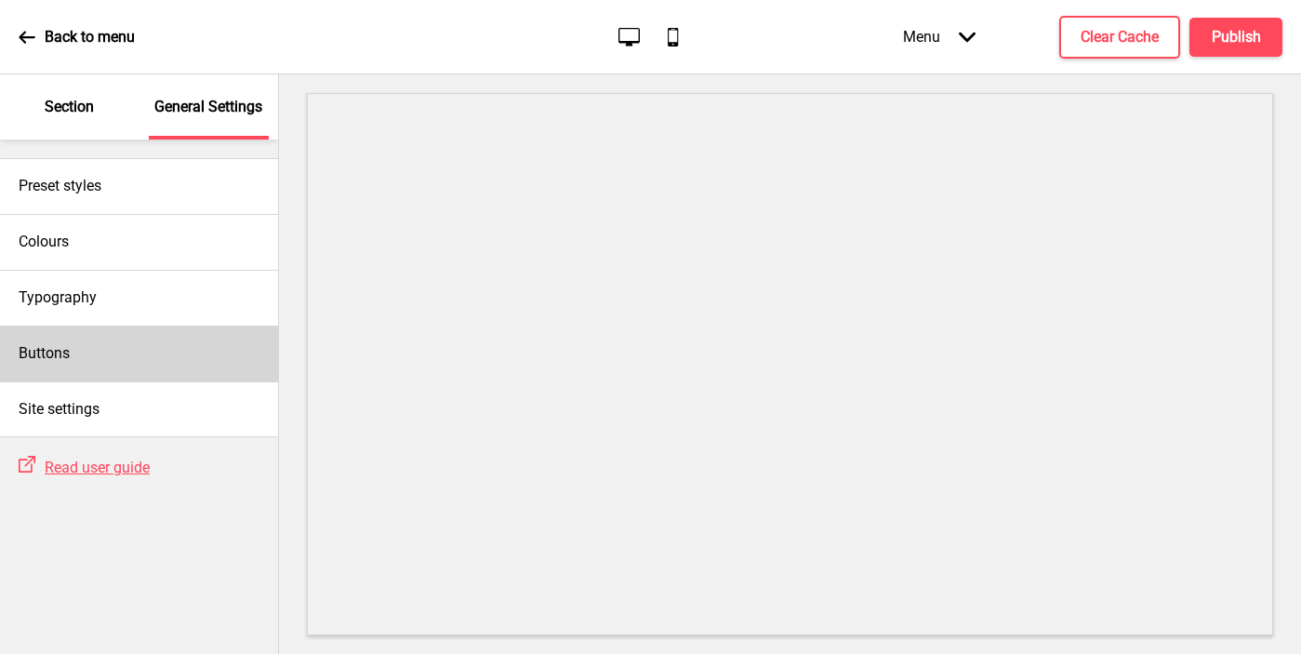
click at [103, 351] on div "Buttons" at bounding box center [139, 353] width 278 height 56
select select "square"
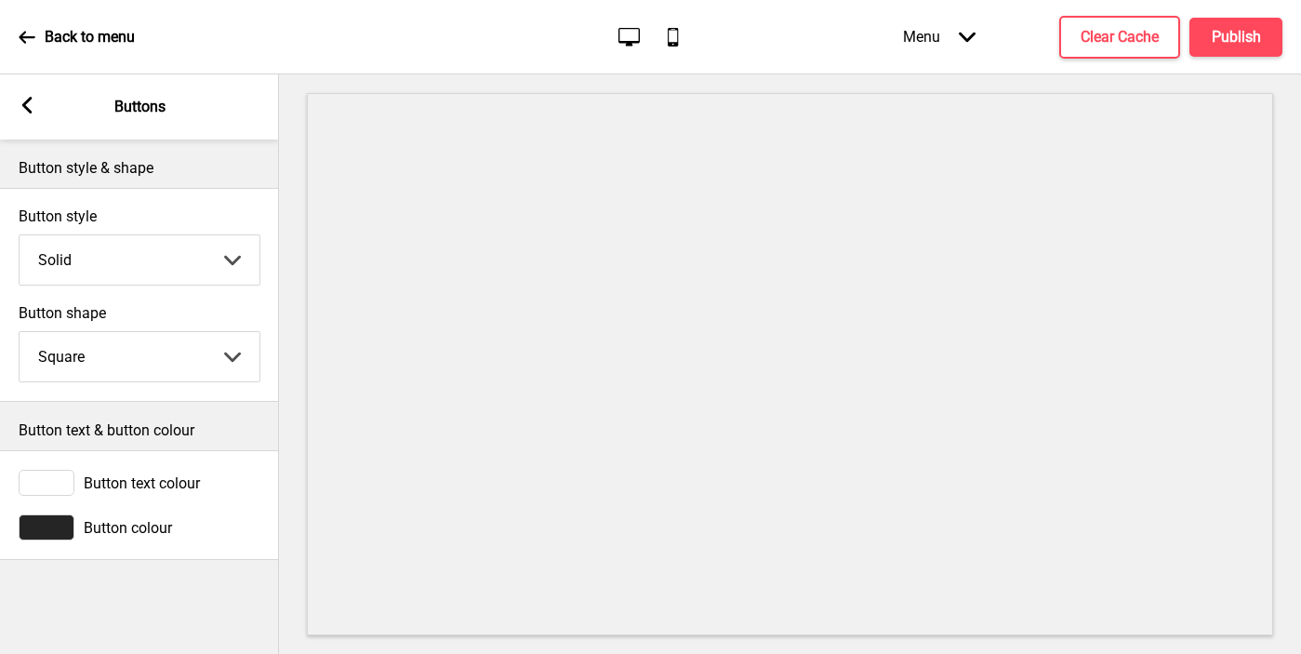
click at [62, 537] on div at bounding box center [47, 527] width 56 height 26
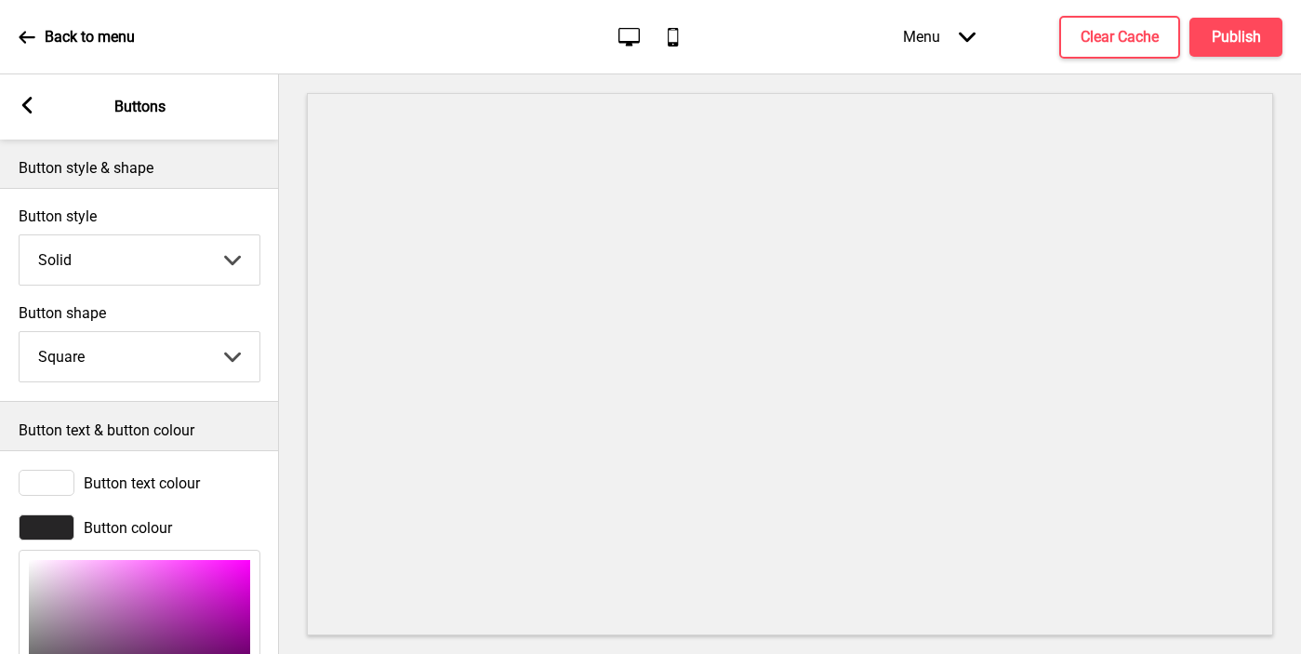
scroll to position [228, 0]
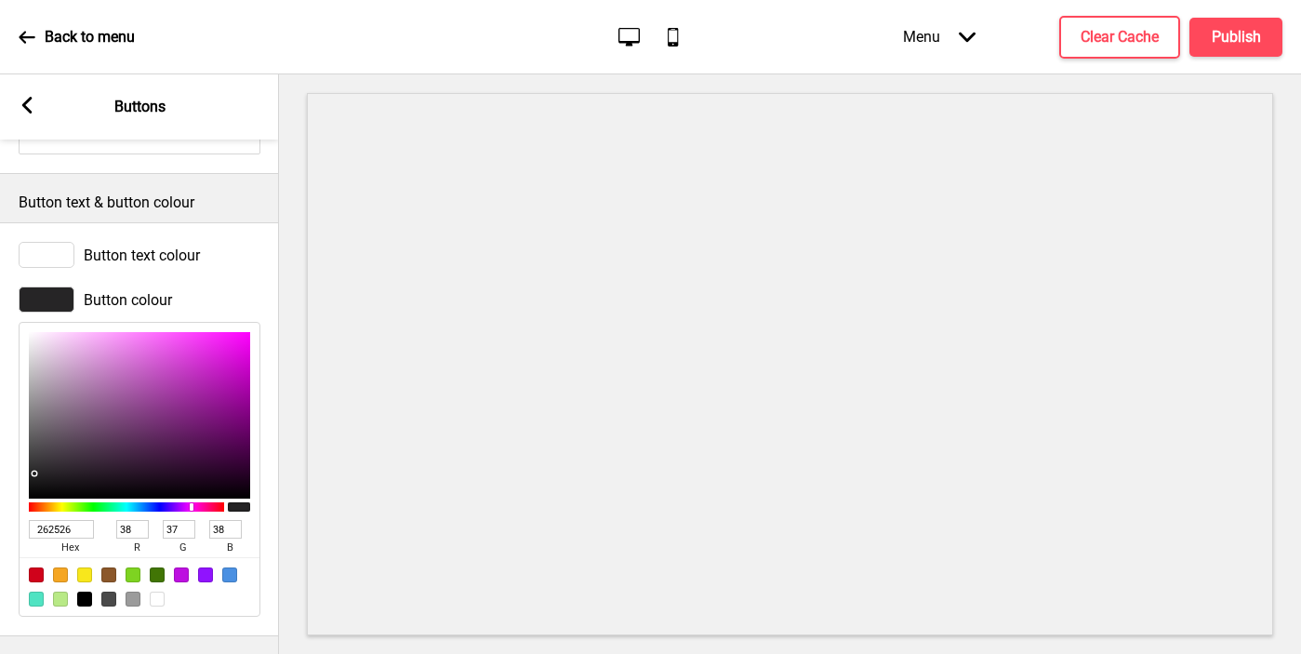
click at [64, 534] on input "262526" at bounding box center [61, 529] width 65 height 19
paste input "3445D"
type input "23445D"
type input "35"
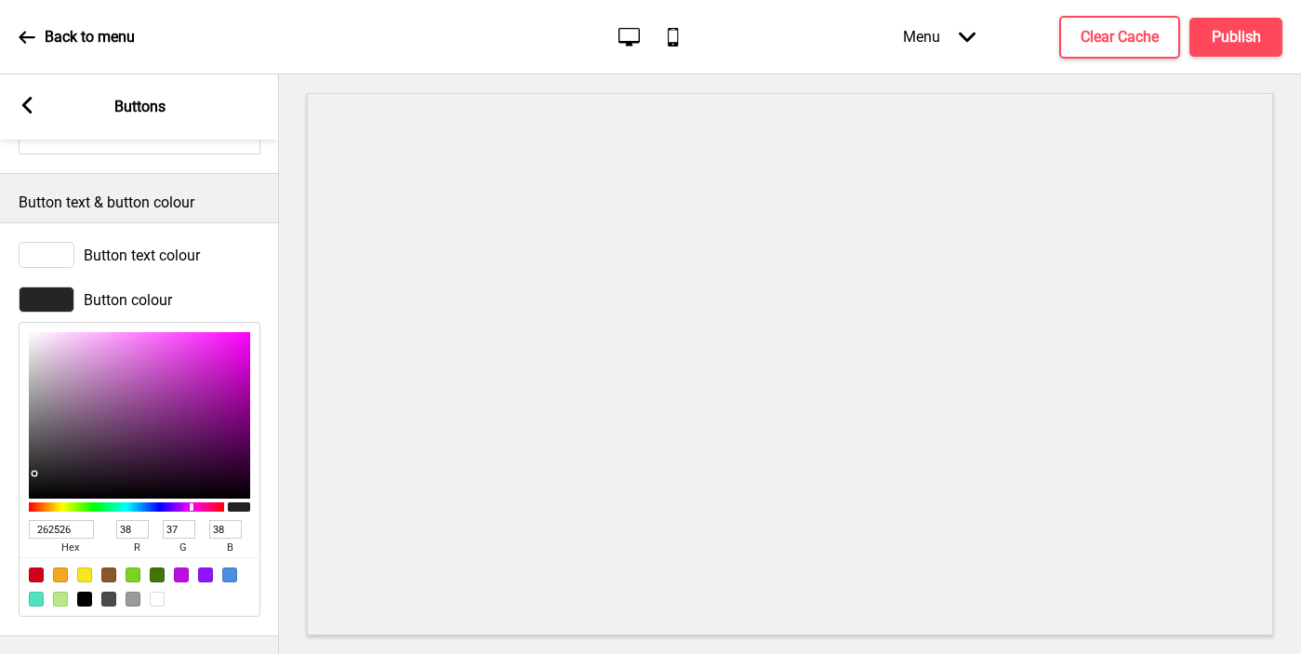
type input "68"
type input "93"
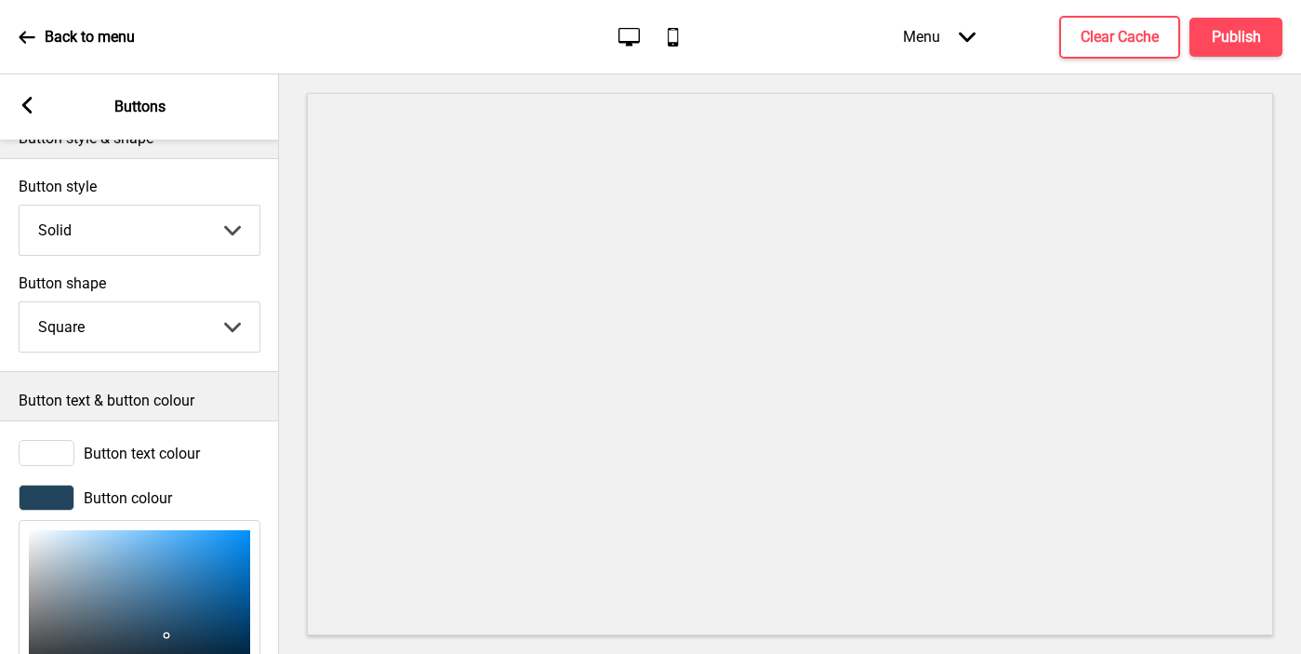
scroll to position [0, 0]
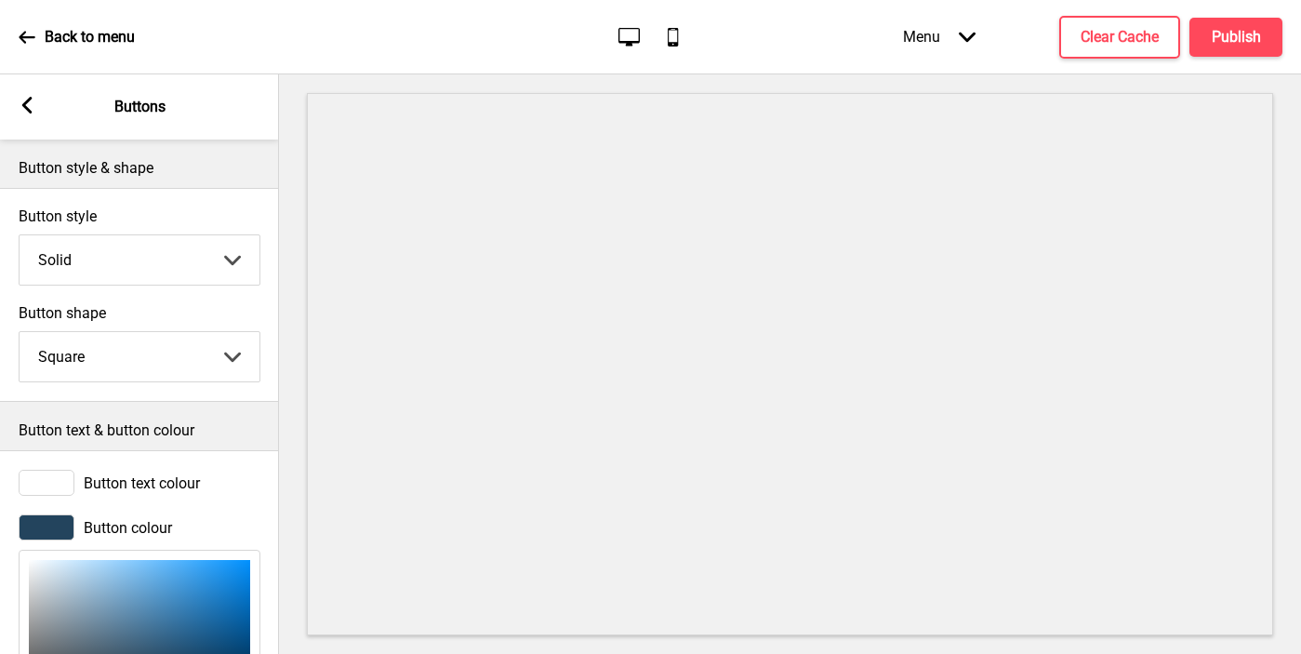
type input "23445D"
click at [26, 105] on rect at bounding box center [27, 105] width 17 height 17
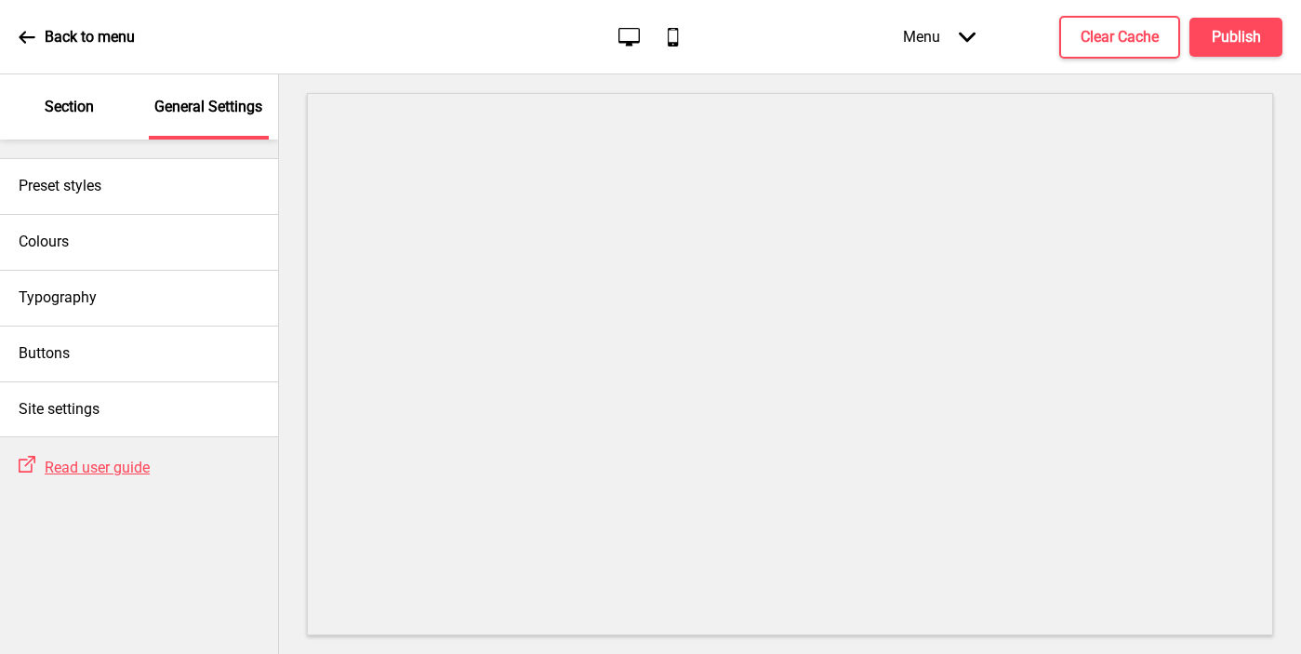
click at [74, 114] on p "Section" at bounding box center [69, 107] width 49 height 20
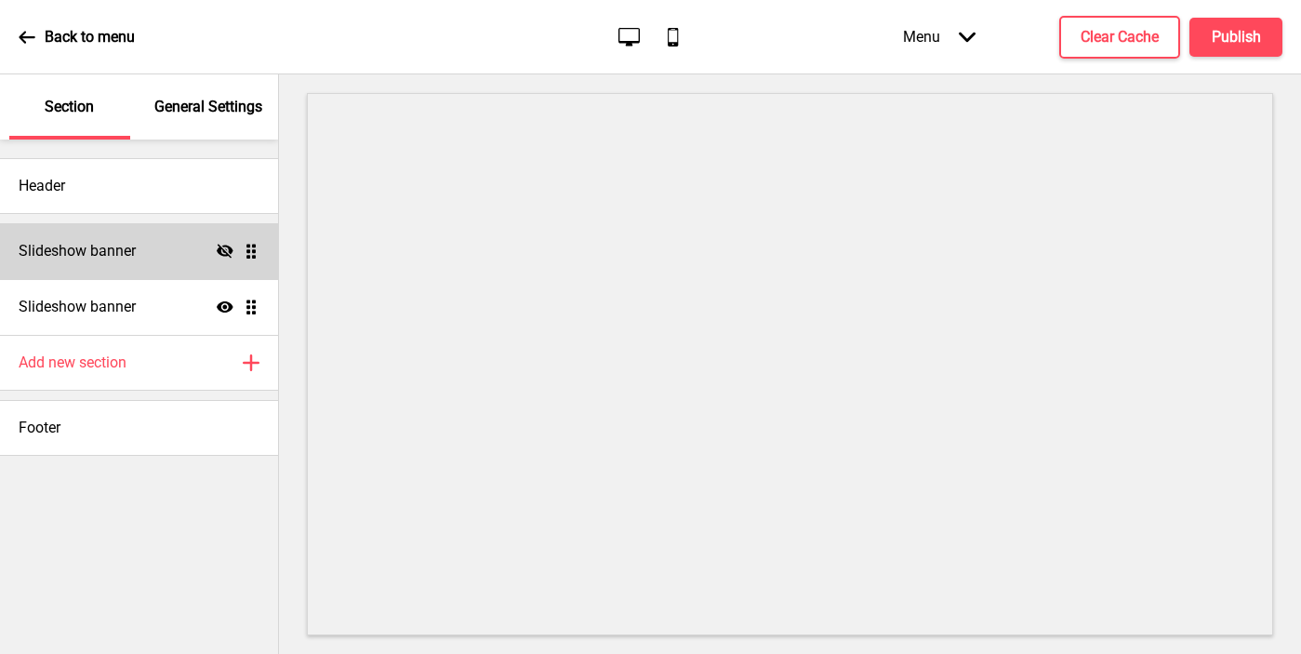
click at [139, 248] on div "Slideshow banner Hide Drag" at bounding box center [139, 251] width 278 height 56
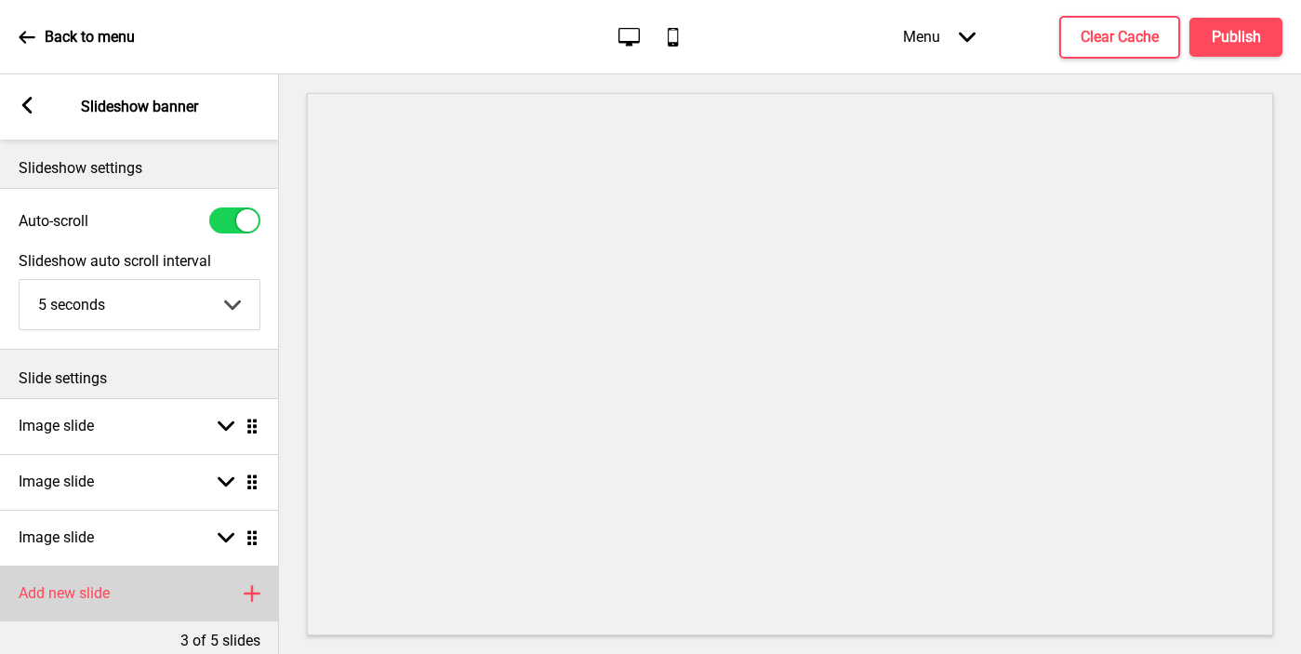
scroll to position [96, 0]
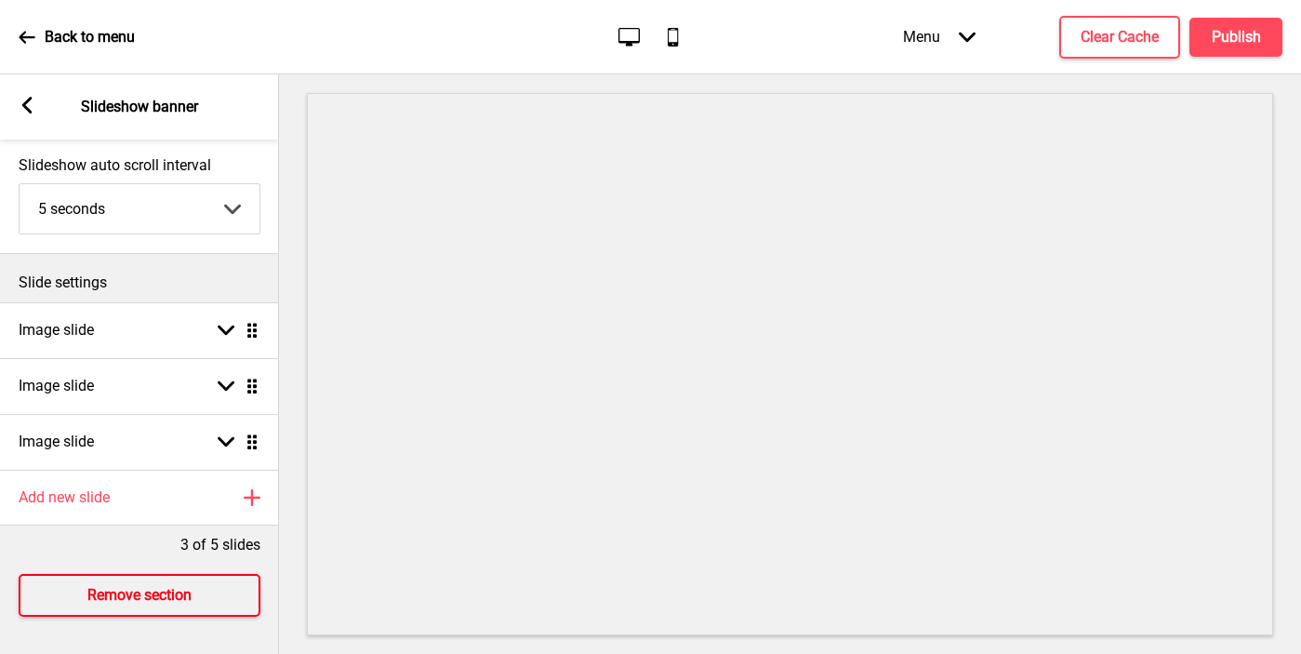
click at [99, 590] on h4 "Remove section" at bounding box center [139, 595] width 104 height 20
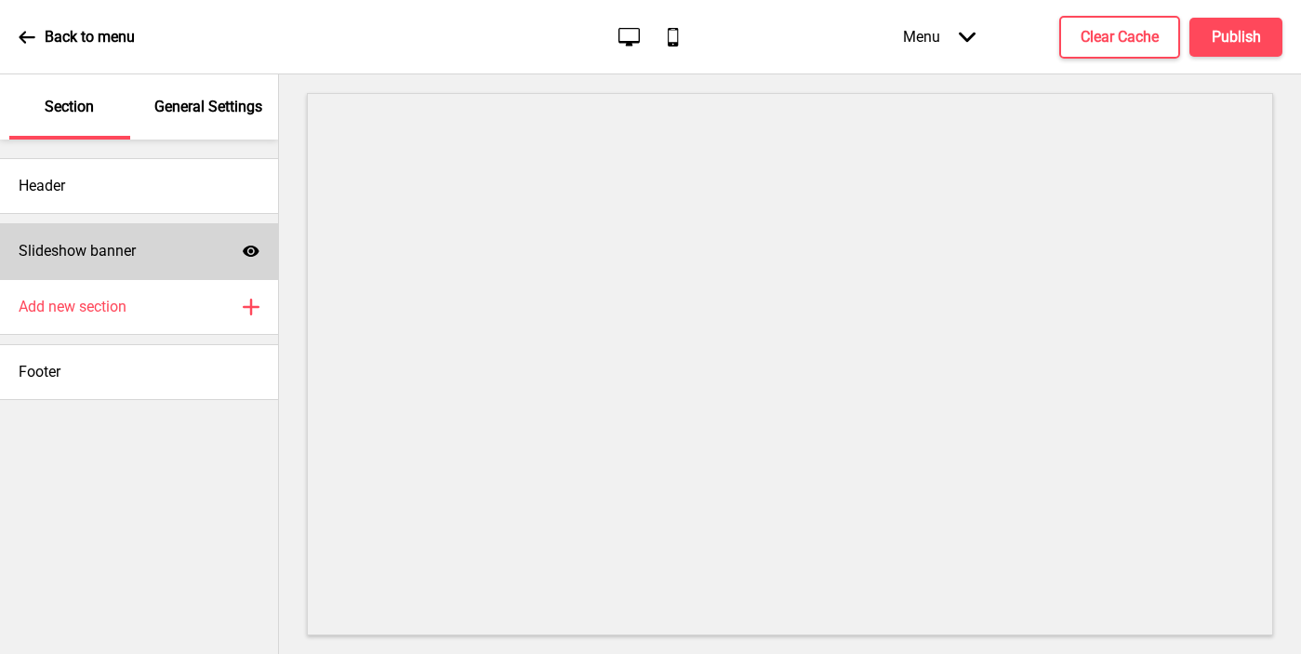
click at [179, 253] on div "Slideshow banner Show" at bounding box center [139, 251] width 278 height 56
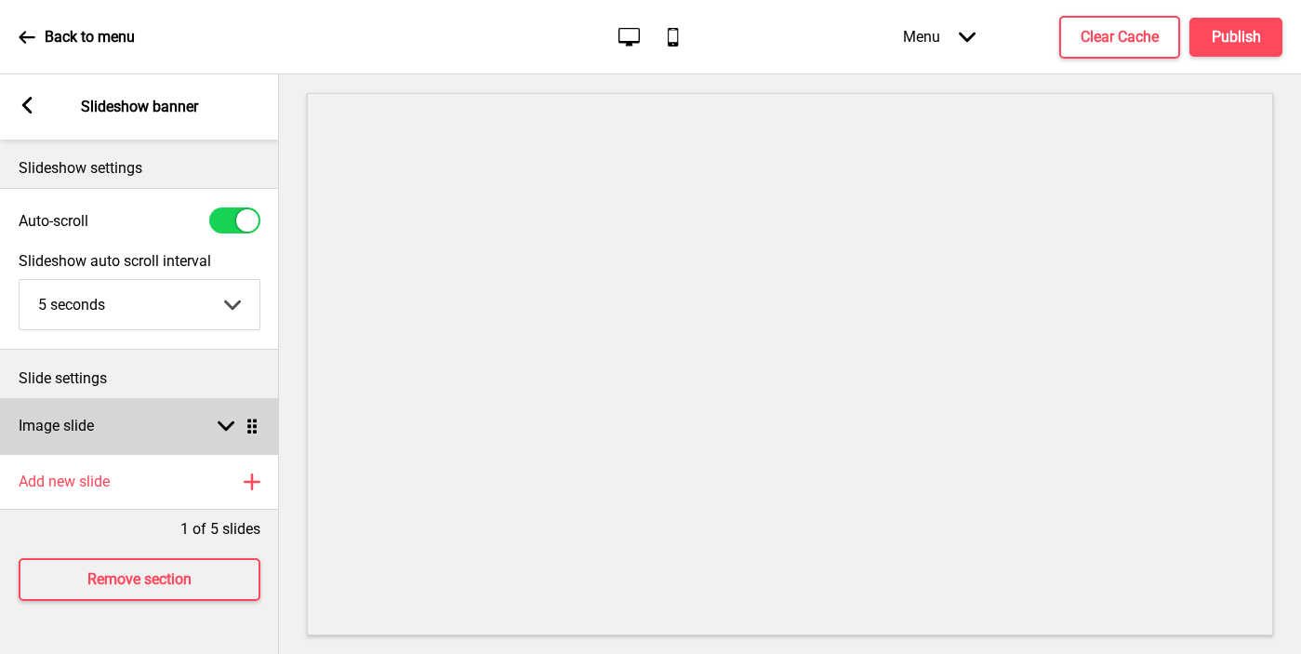
click at [104, 428] on div "Image slide Arrow down Drag" at bounding box center [139, 426] width 279 height 56
select select "right"
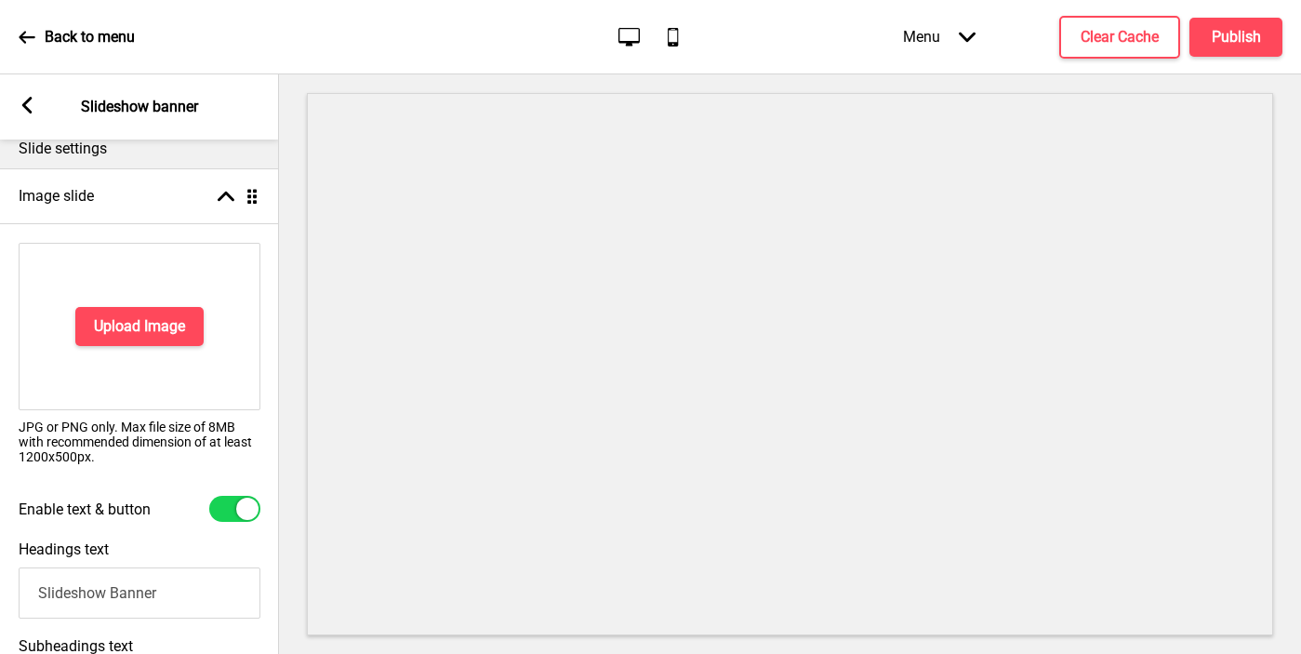
scroll to position [390, 0]
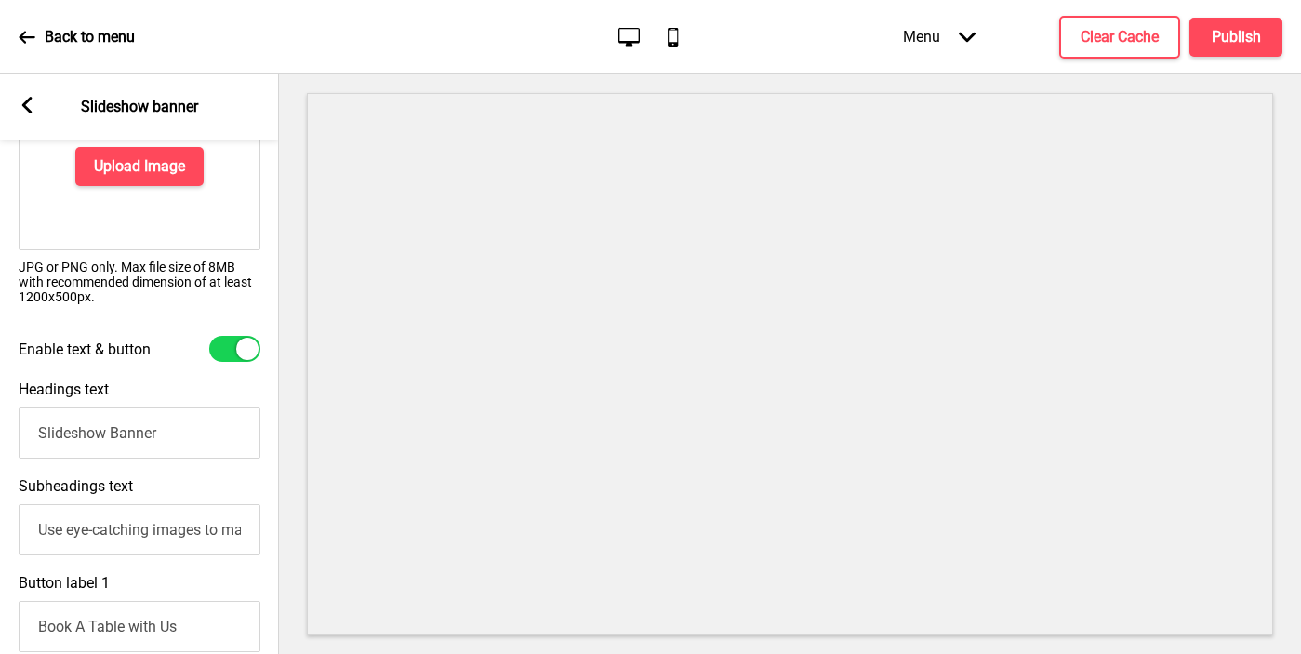
click at [113, 414] on input "Slideshow Banner" at bounding box center [140, 432] width 242 height 51
click at [117, 527] on input "Use eye-catching images to make a strong first impression of your brand" at bounding box center [140, 529] width 242 height 51
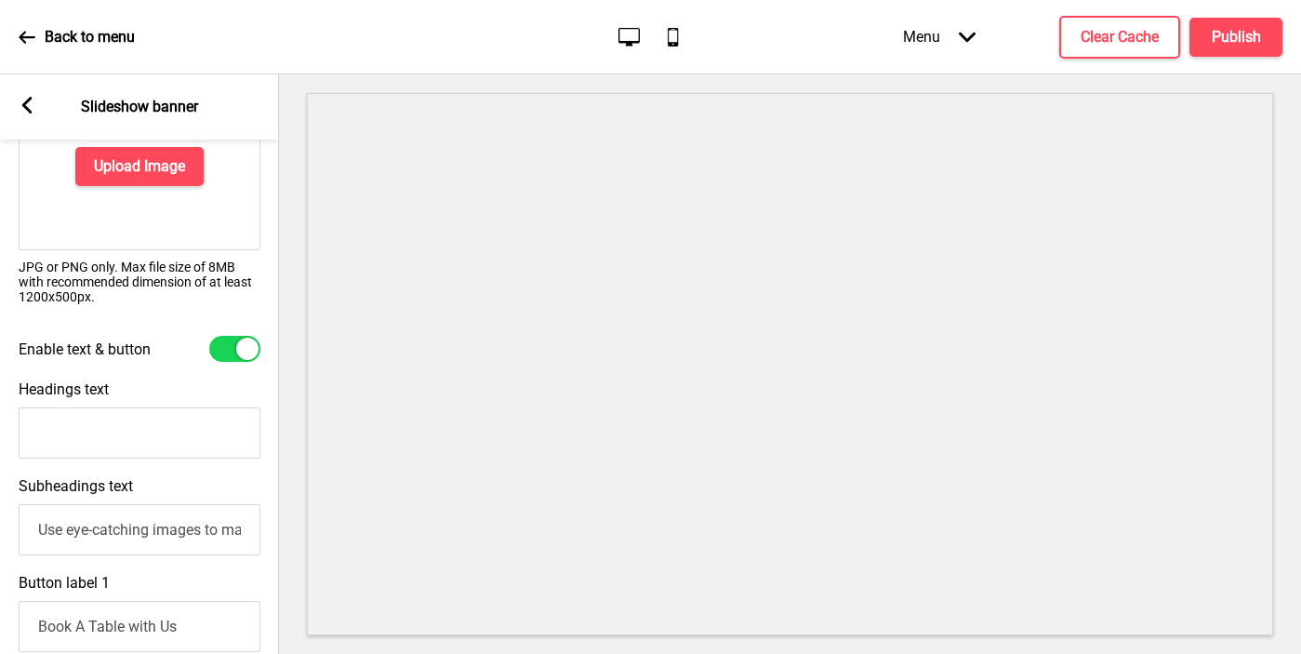
click at [117, 527] on input "Use eye-catching images to make a strong first impression of your brand" at bounding box center [140, 529] width 242 height 51
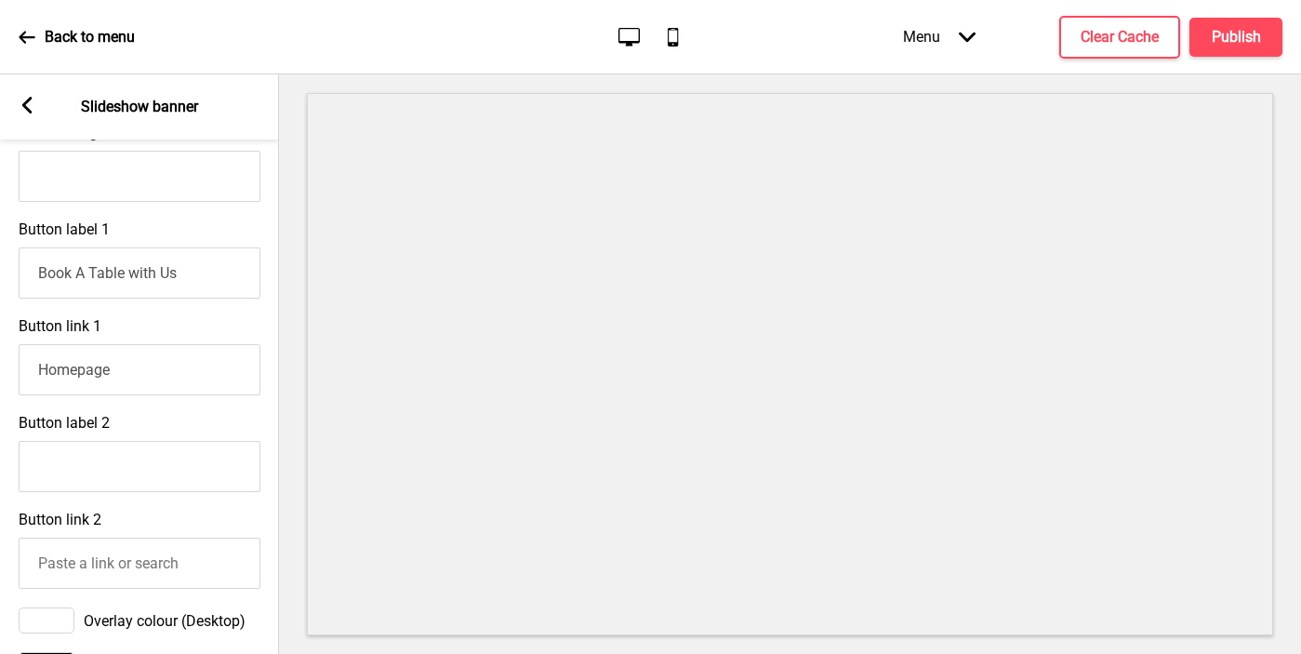
scroll to position [734, 0]
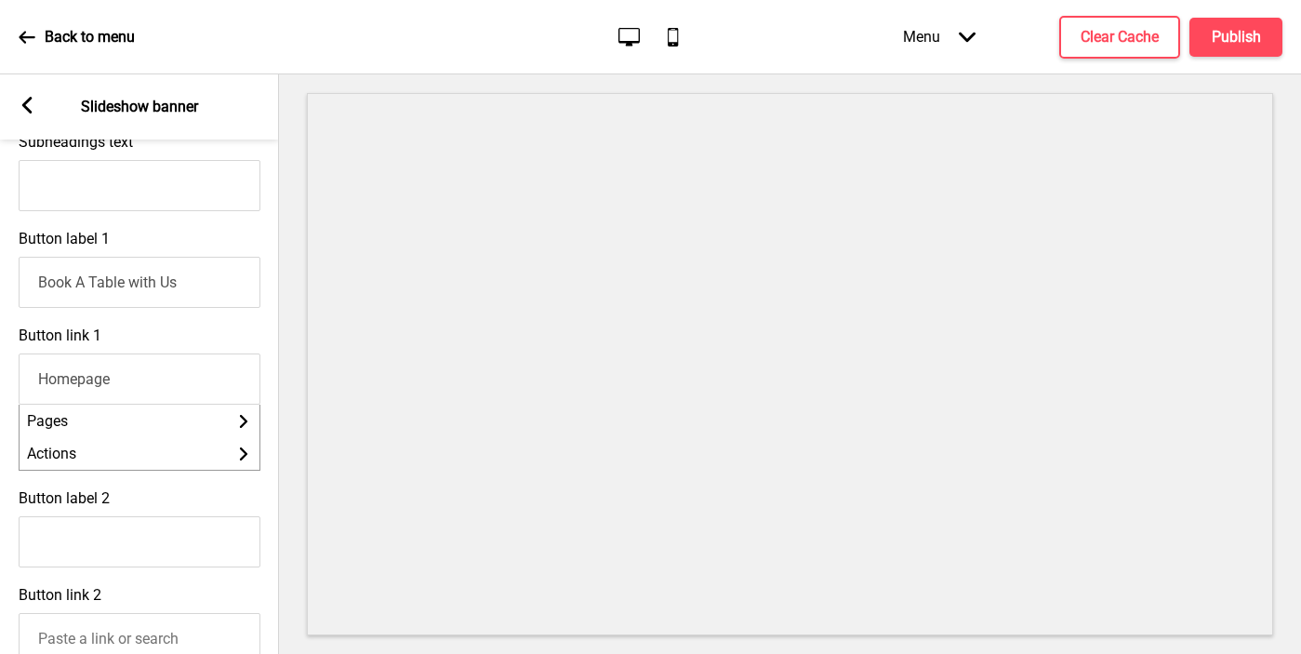
click at [135, 386] on input "Homepage" at bounding box center [140, 378] width 242 height 51
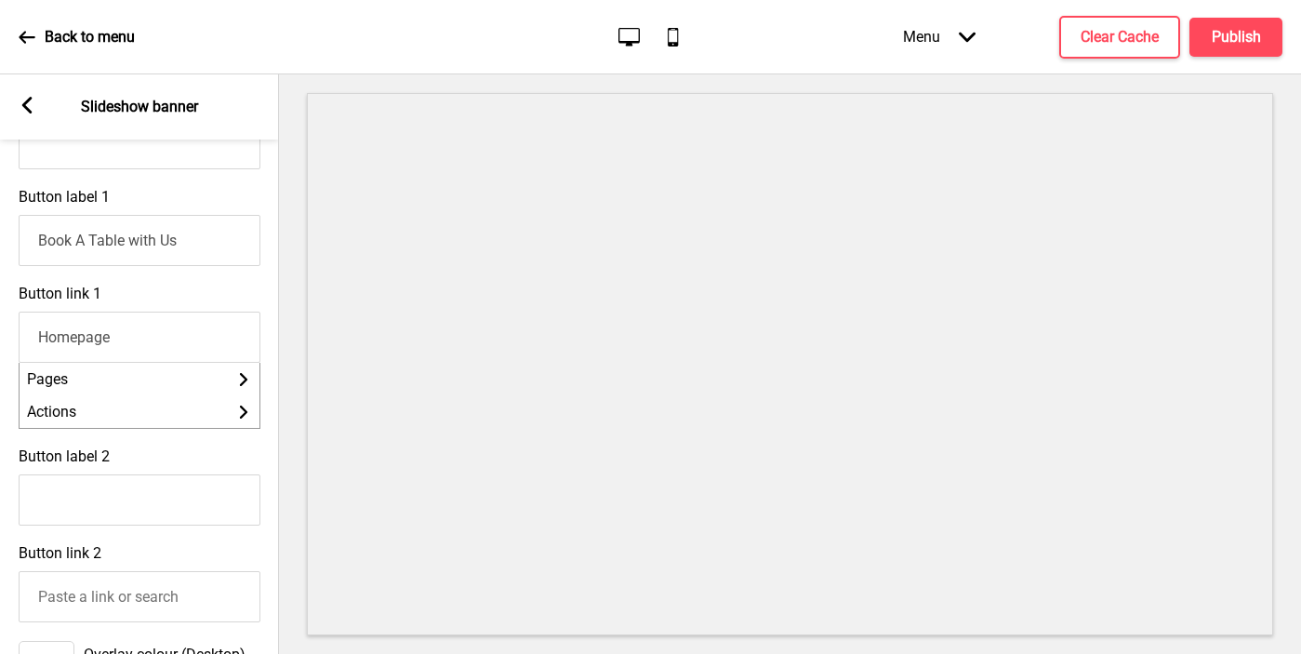
scroll to position [778, 0]
click at [109, 547] on div "Button link 2" at bounding box center [139, 580] width 279 height 97
click at [117, 257] on input "Book A Table with Us" at bounding box center [140, 237] width 242 height 51
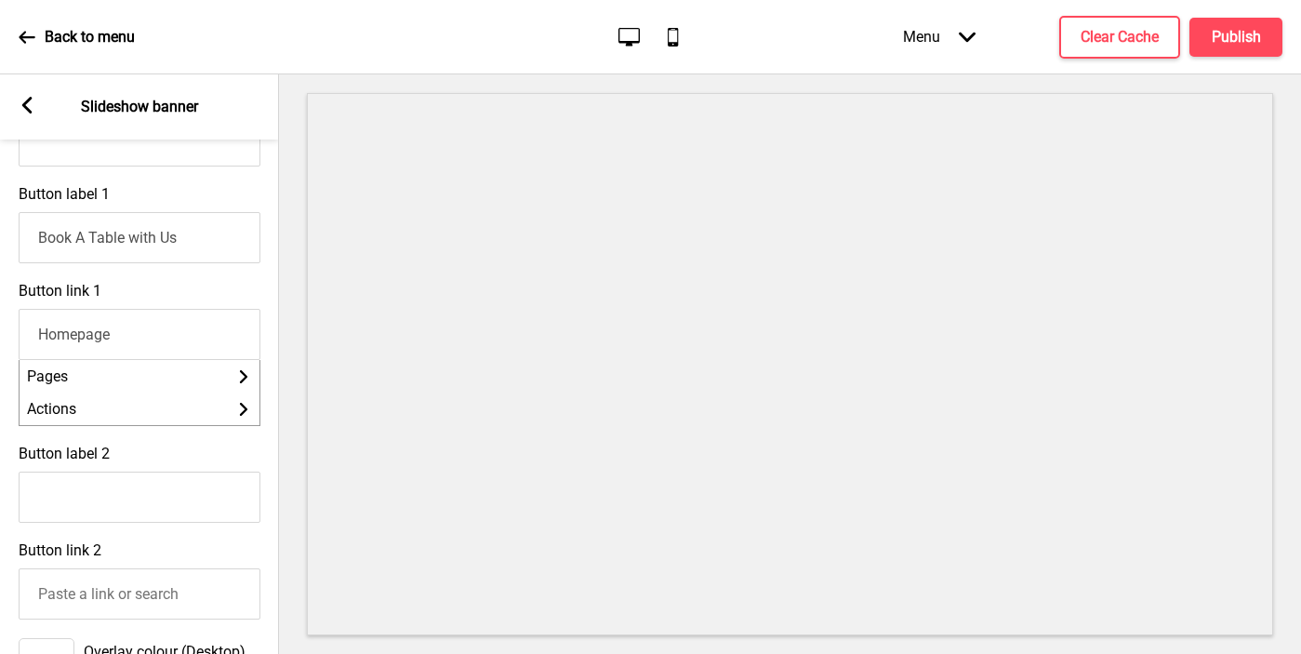
click at [117, 257] on input "Book A Table with Us" at bounding box center [140, 237] width 242 height 51
click at [32, 484] on input "Button label 2" at bounding box center [140, 496] width 242 height 51
click at [35, 504] on input "Button label 2" at bounding box center [140, 496] width 242 height 51
paste input "Book A Table with Us"
type input "Book A Table with Us"
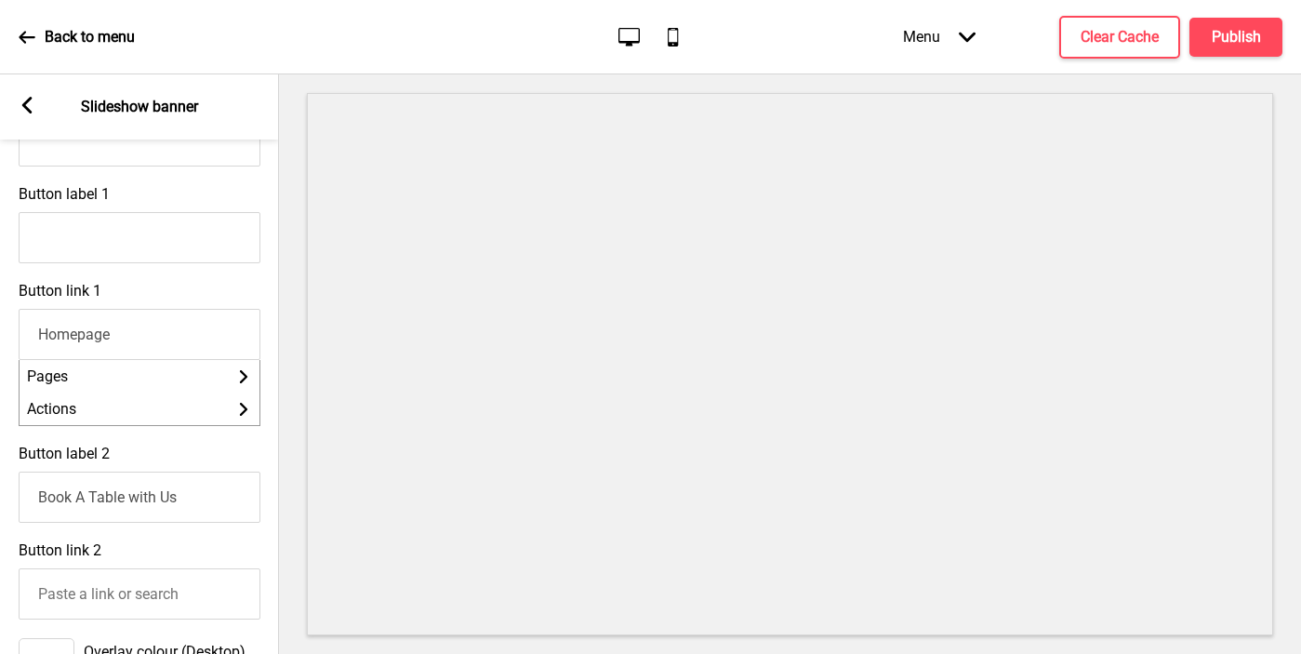
click at [70, 501] on input "Book A Table with Us" at bounding box center [140, 496] width 242 height 51
click at [70, 501] on input "Button label 2" at bounding box center [140, 496] width 242 height 51
paste input "Book A Table with Us"
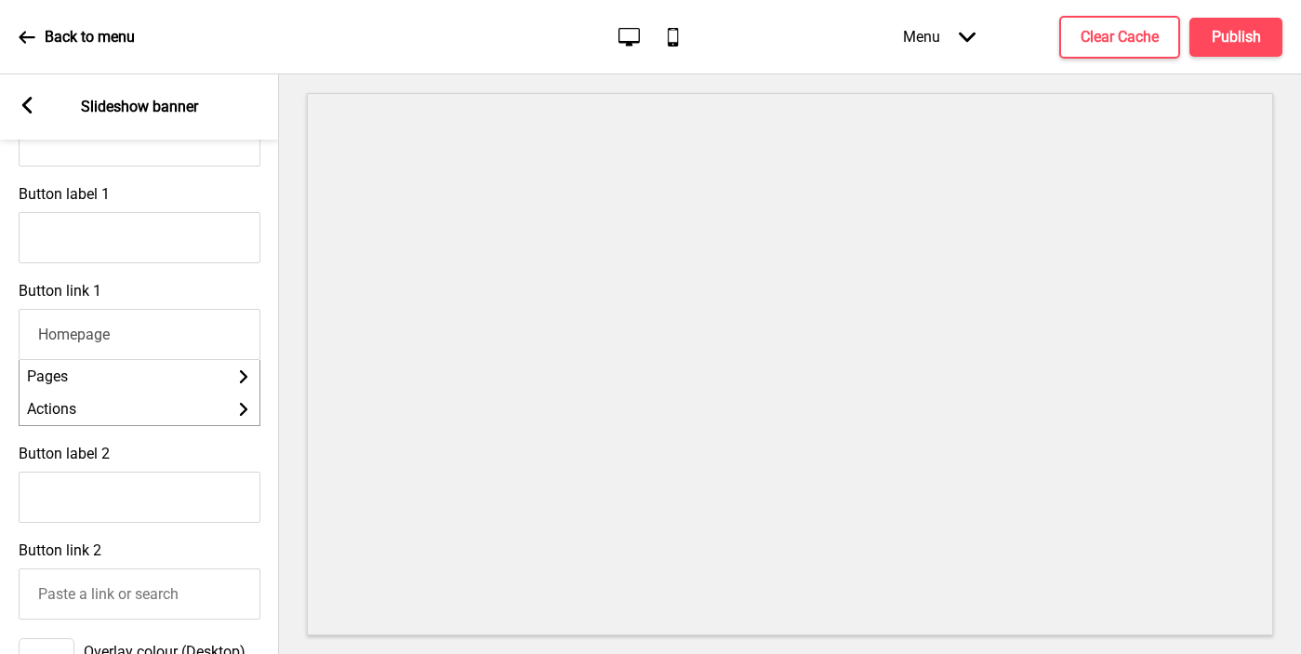
type input "Book A Table with Us"
click at [70, 501] on input "Book A Table with Us" at bounding box center [140, 496] width 242 height 51
click at [61, 234] on input "Button label 1" at bounding box center [140, 237] width 242 height 51
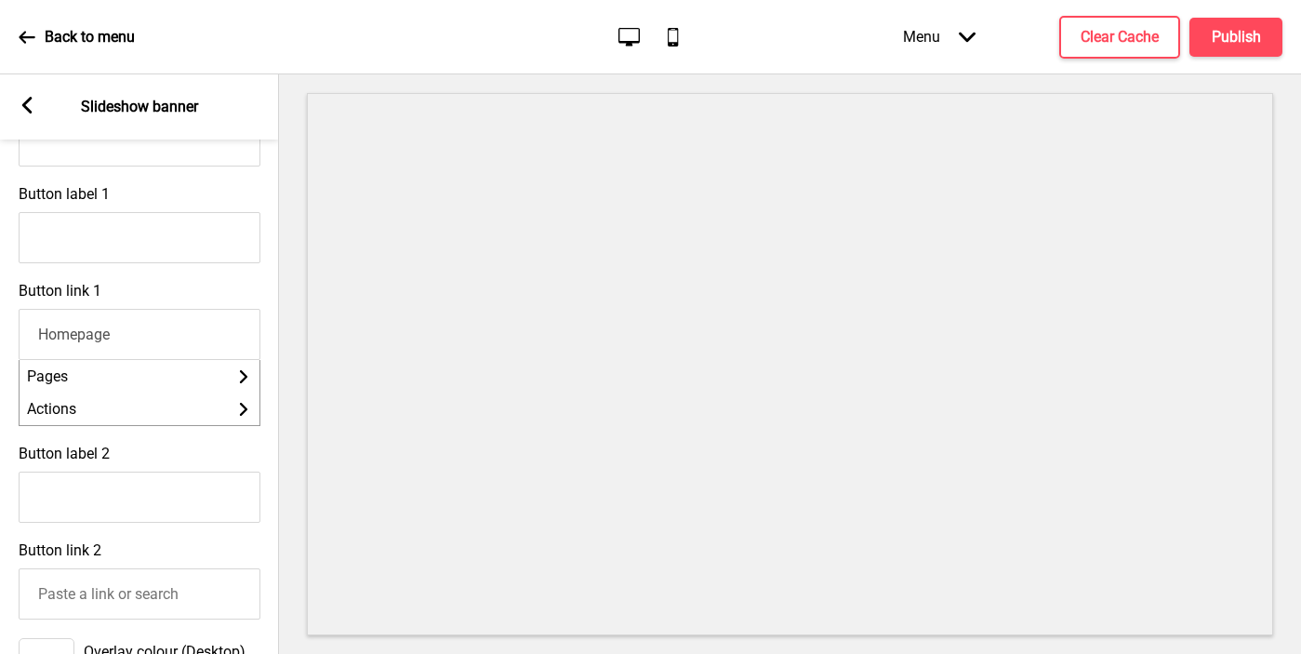
paste input "Book A Table with Us"
type input "Book A Table with Us"
click at [152, 329] on input "Homepage" at bounding box center [140, 334] width 242 height 51
click at [145, 338] on input "Homepage" at bounding box center [140, 334] width 242 height 51
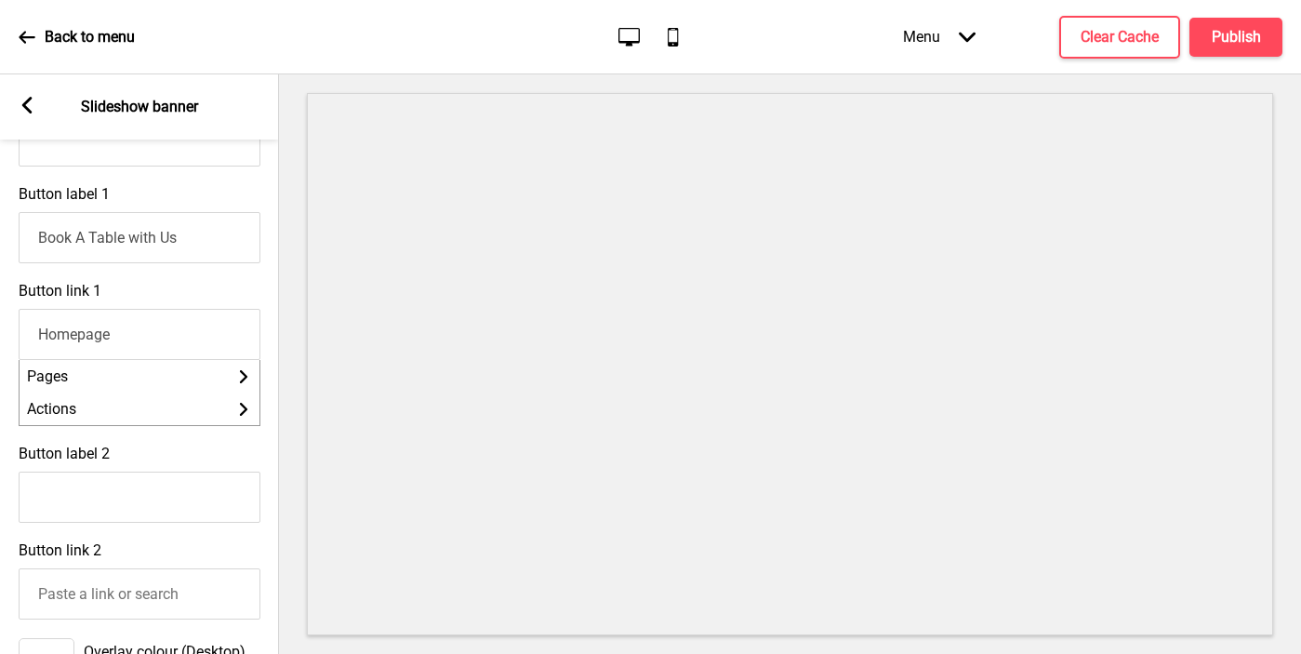
click at [145, 338] on input "Homepage" at bounding box center [140, 334] width 242 height 51
paste input "https://reserve.oddle.me/en_SG/madamflod"
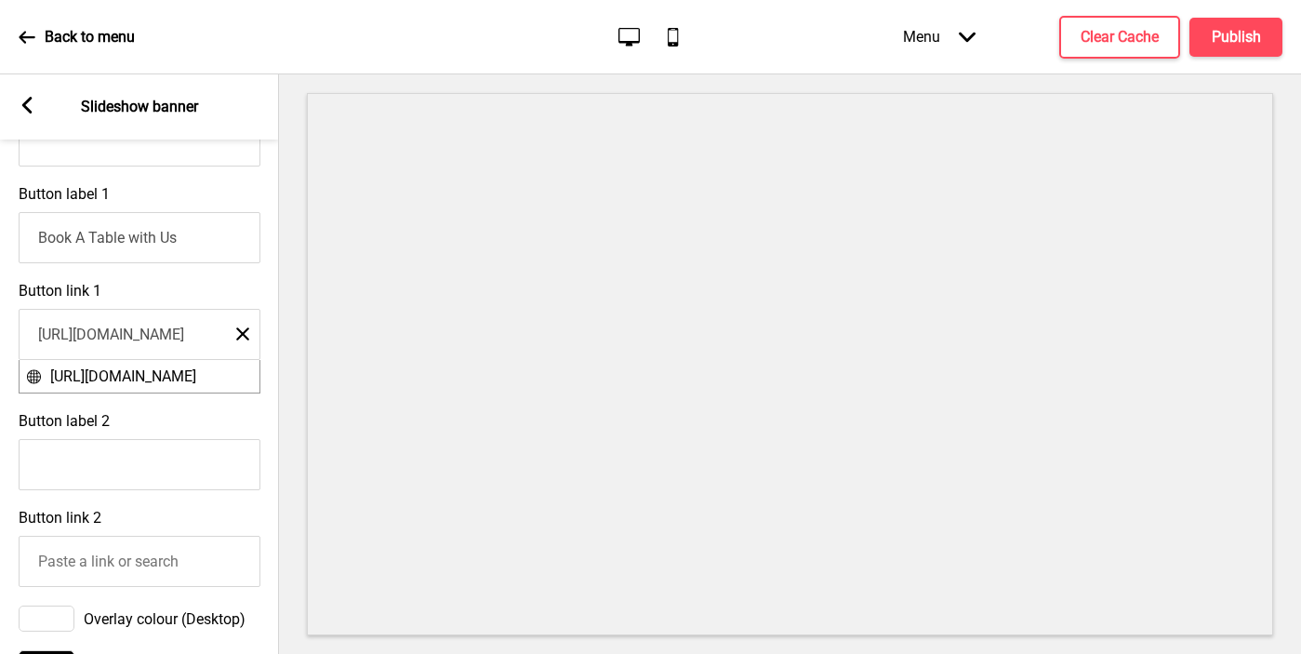
scroll to position [0, 90]
click at [165, 336] on input "https://reserve.oddle.me/en_SG/madamflod" at bounding box center [140, 334] width 242 height 51
type input "https://reserve.oddle.me/madamflod"
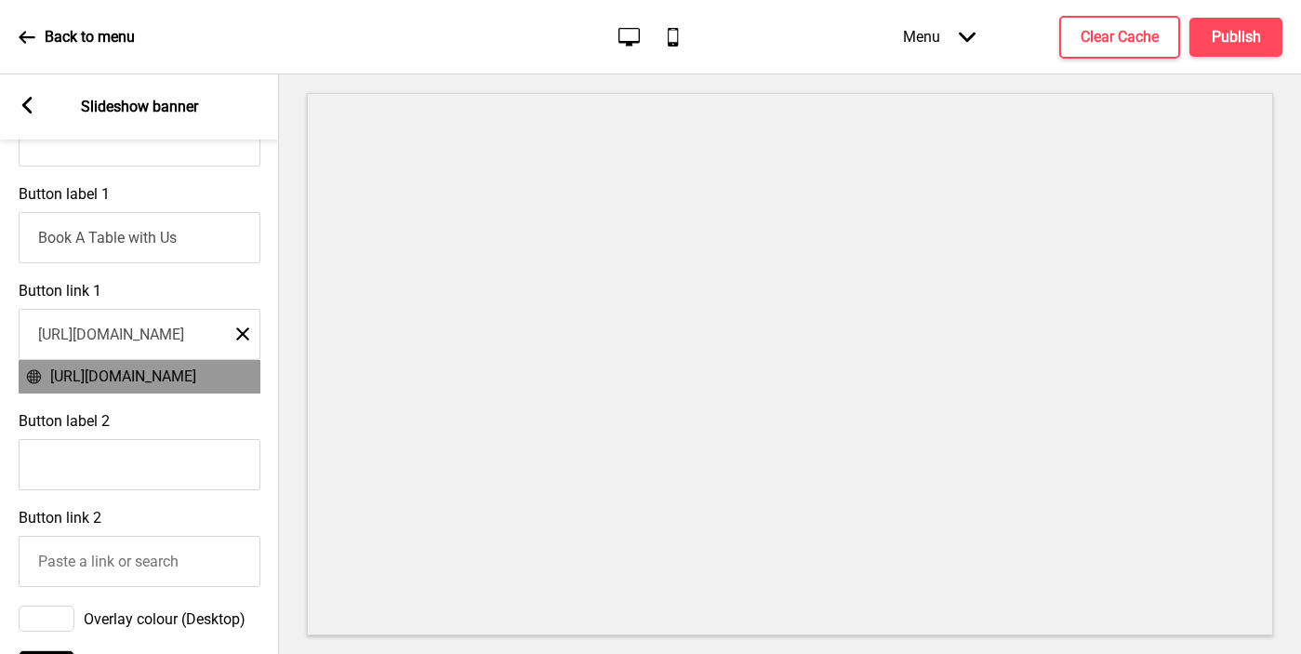
click at [113, 378] on span "https://reserve.oddle.me/madamflod" at bounding box center [123, 376] width 146 height 18
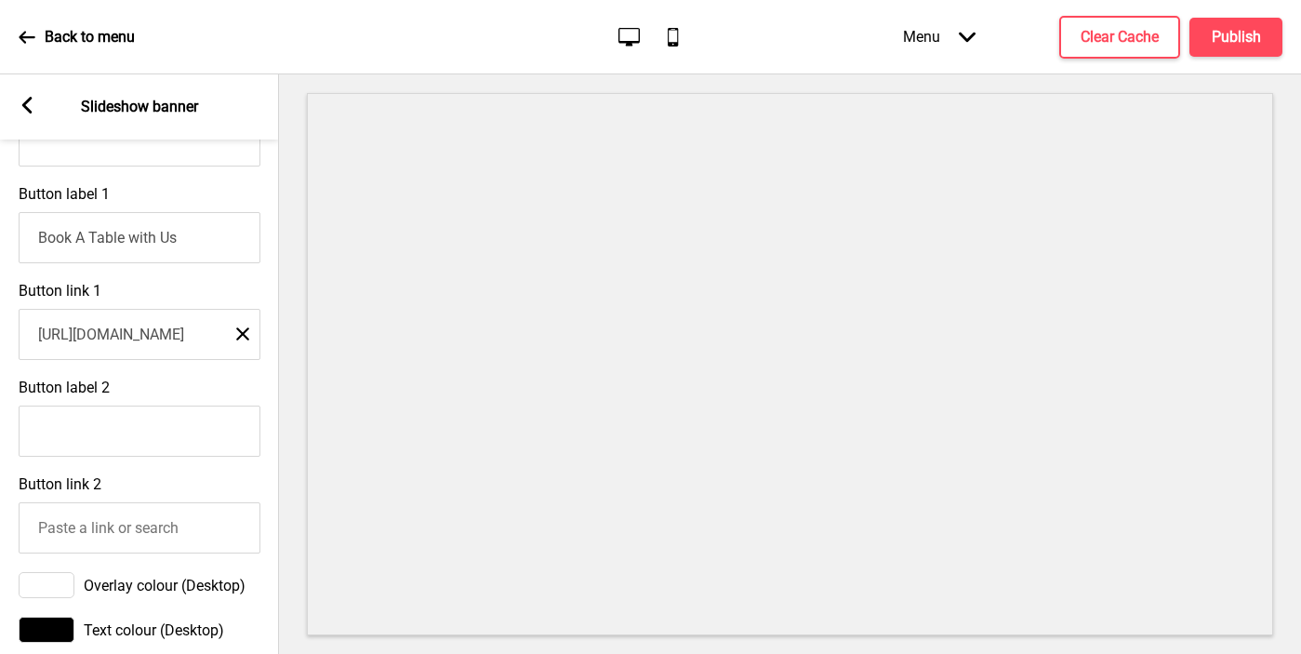
click at [159, 369] on div "Button link 1 https://reserve.oddle.me/madamflod Close" at bounding box center [139, 320] width 279 height 97
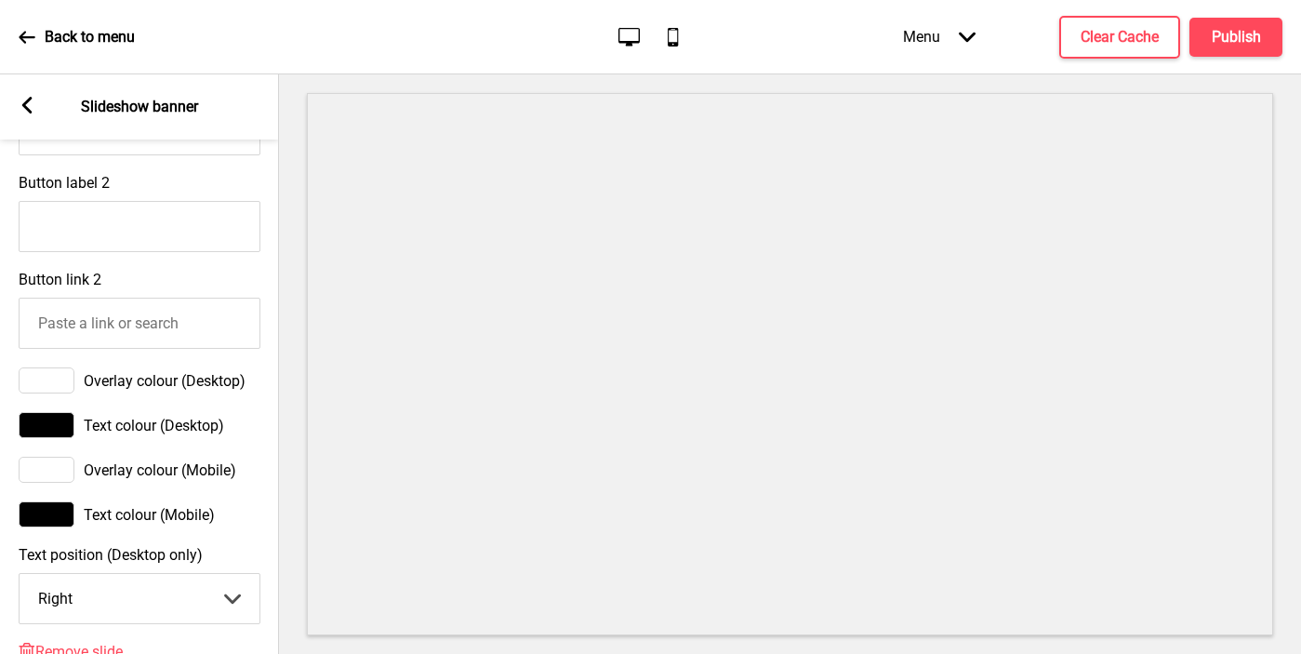
scroll to position [978, 0]
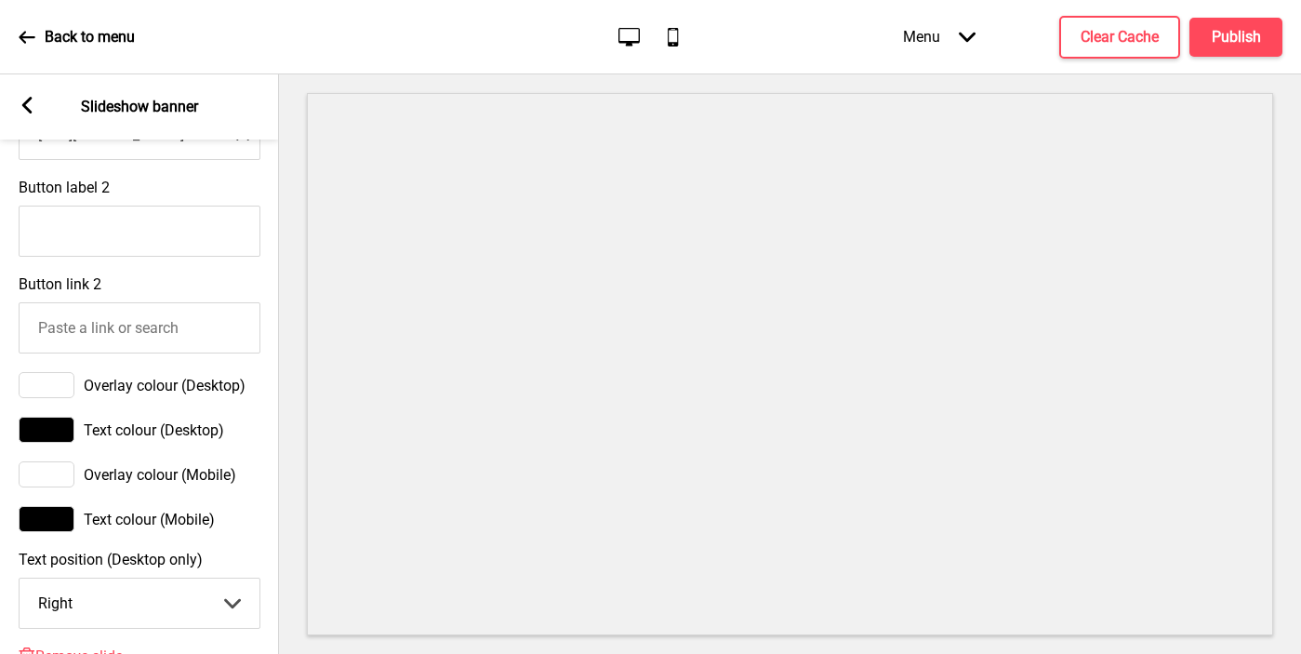
click at [52, 466] on div at bounding box center [47, 474] width 56 height 26
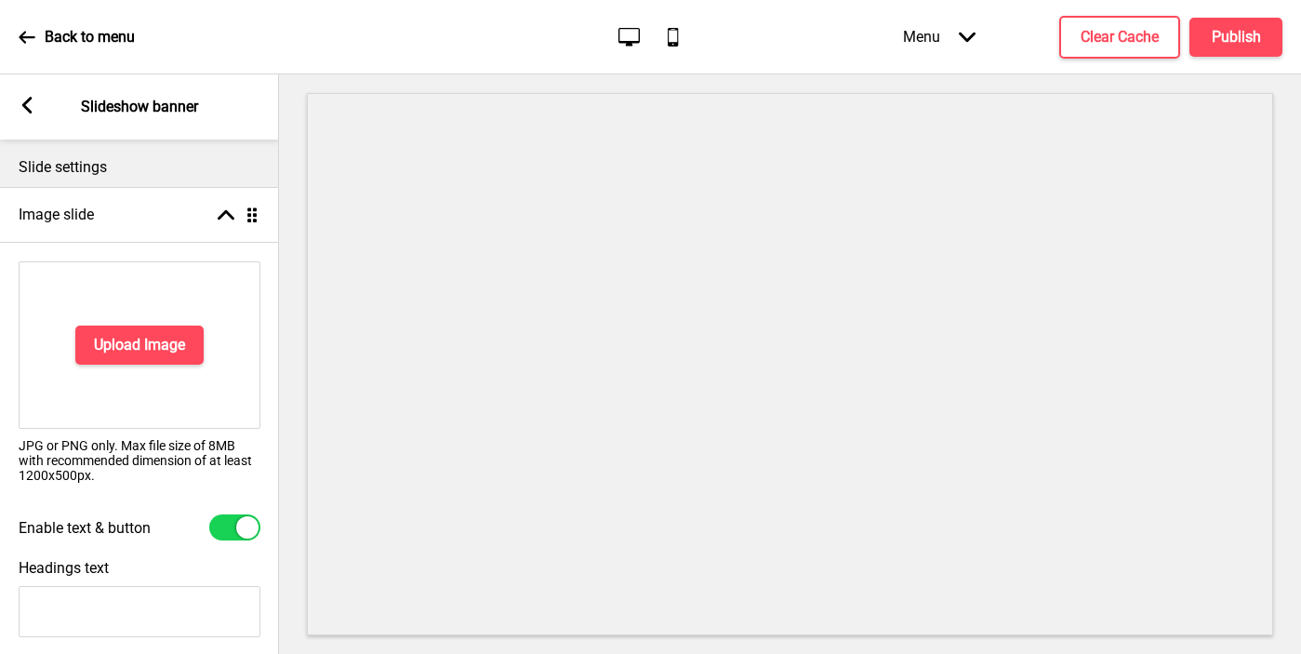
scroll to position [48, 0]
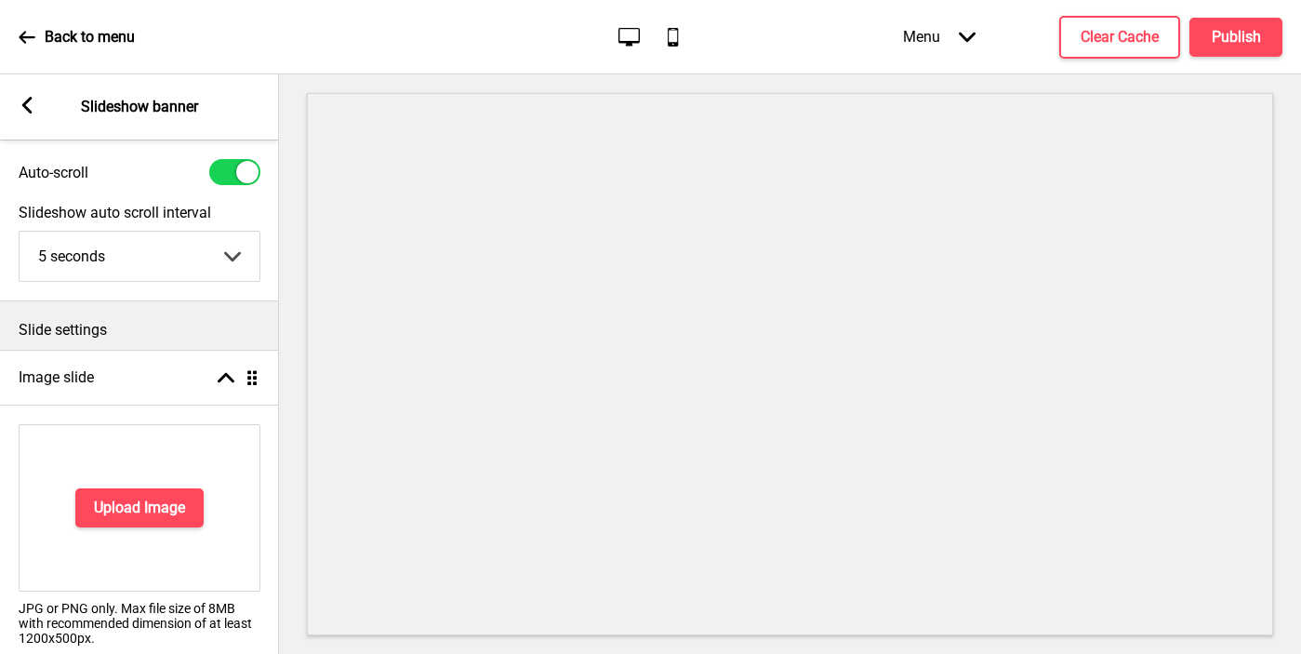
click at [31, 99] on icon at bounding box center [27, 105] width 10 height 17
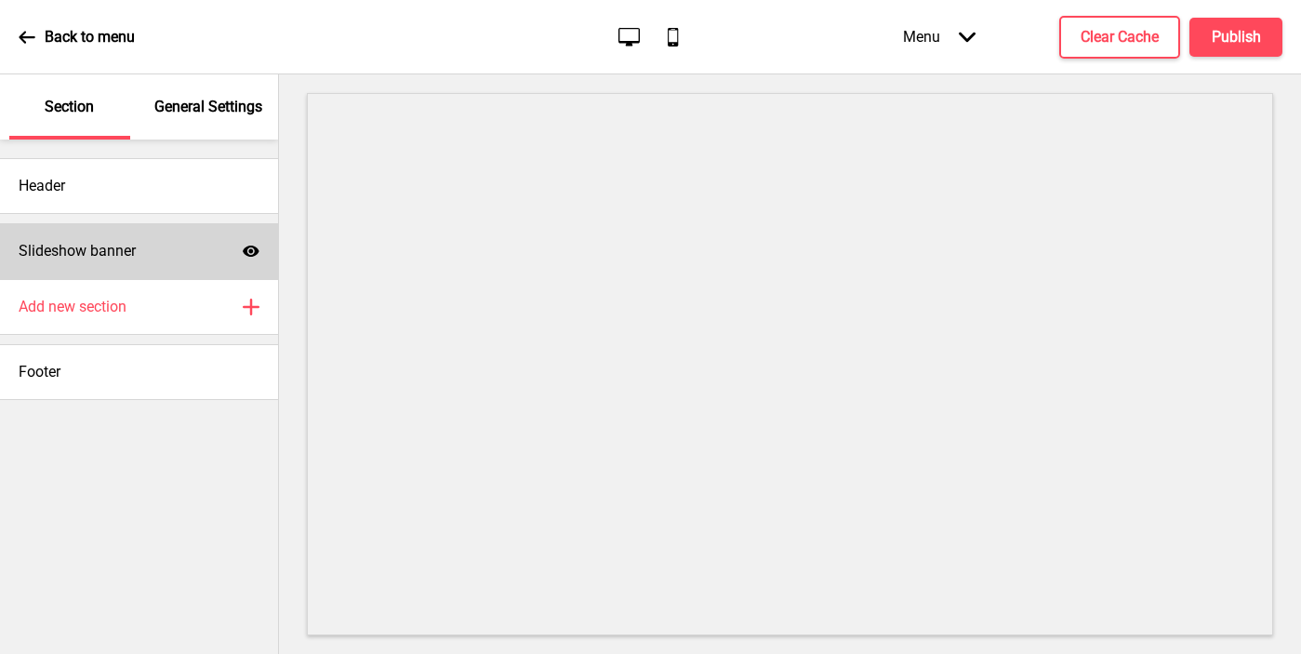
click at [127, 253] on h4 "Slideshow banner" at bounding box center [77, 251] width 117 height 20
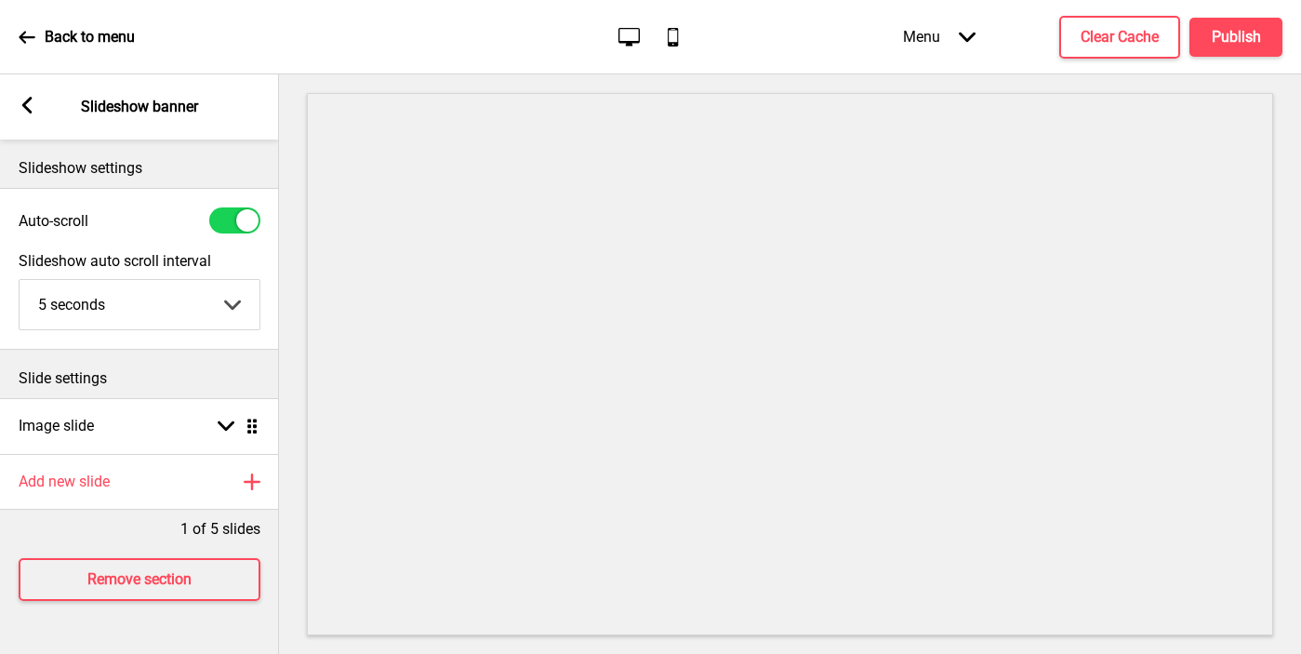
click at [226, 225] on div at bounding box center [234, 220] width 51 height 26
checkbox input "false"
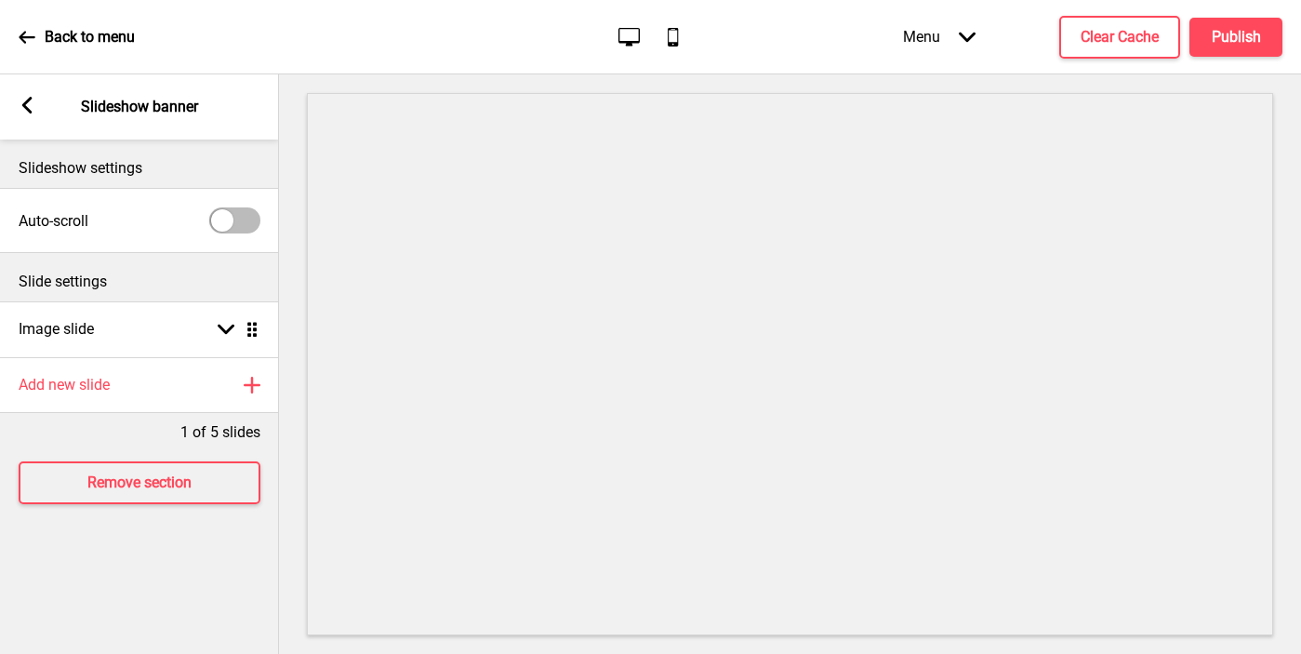
click at [27, 97] on rect at bounding box center [27, 105] width 17 height 17
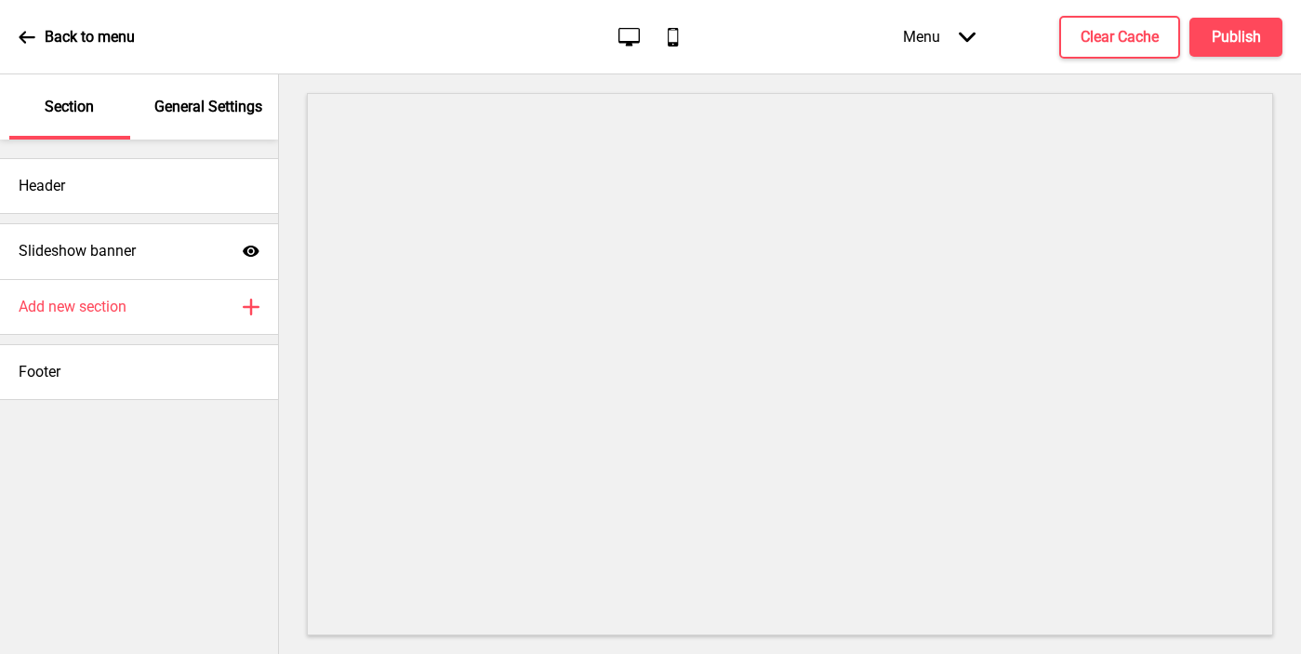
click at [190, 113] on p "General Settings" at bounding box center [208, 107] width 108 height 20
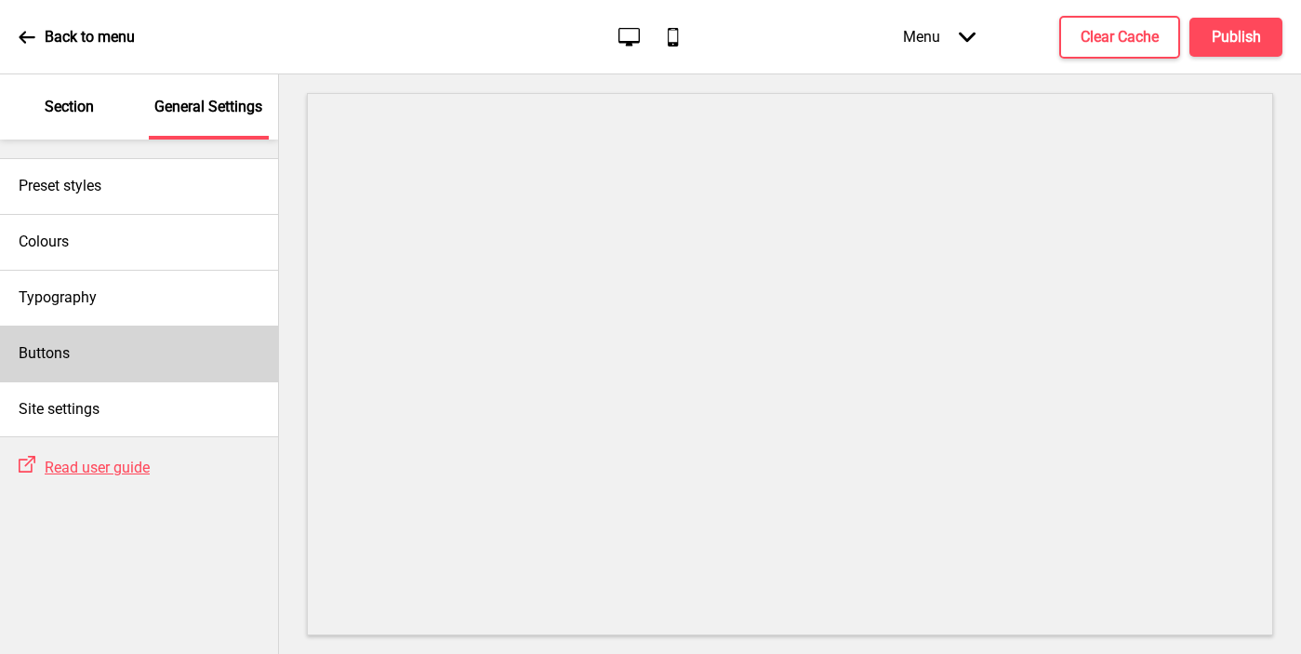
click at [136, 355] on div "Buttons" at bounding box center [139, 353] width 278 height 56
select select "square"
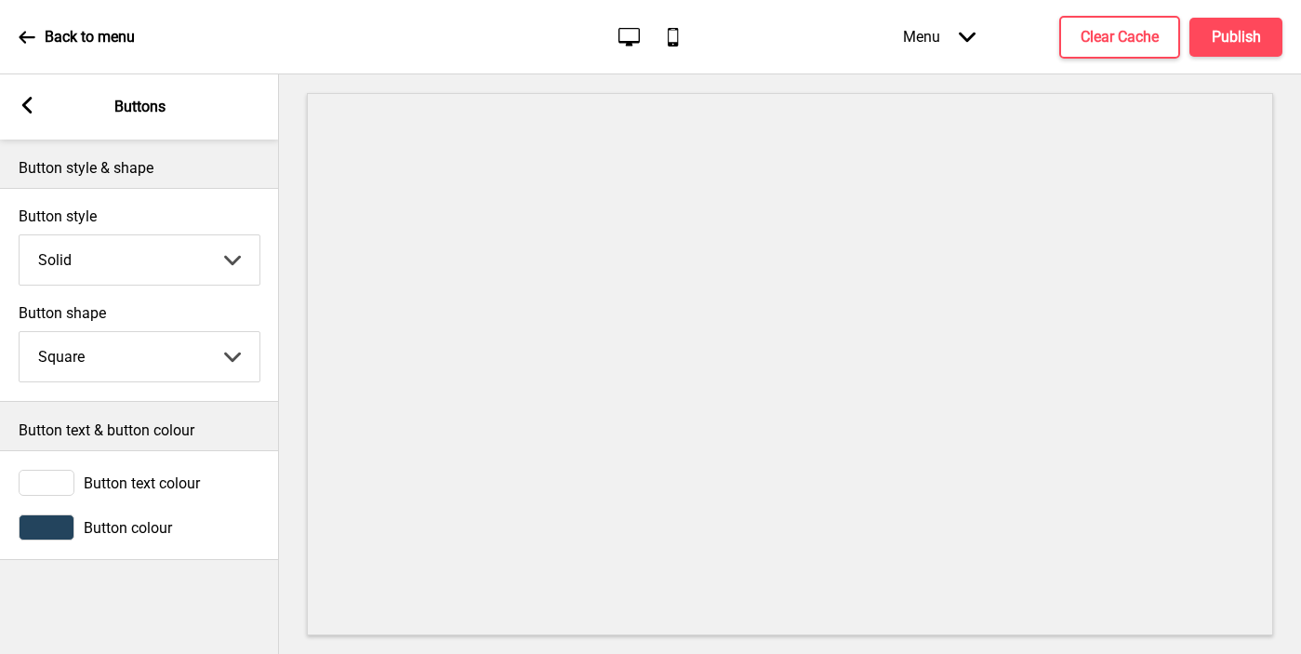
click at [46, 515] on div at bounding box center [47, 527] width 56 height 26
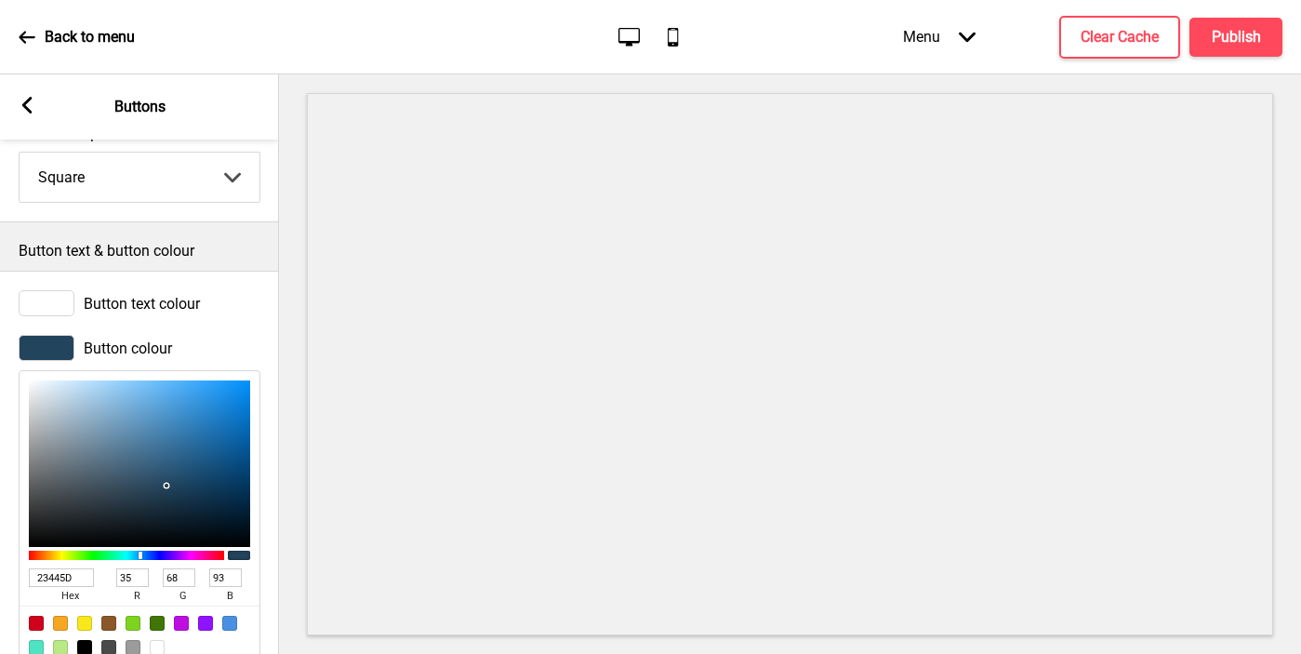
scroll to position [228, 0]
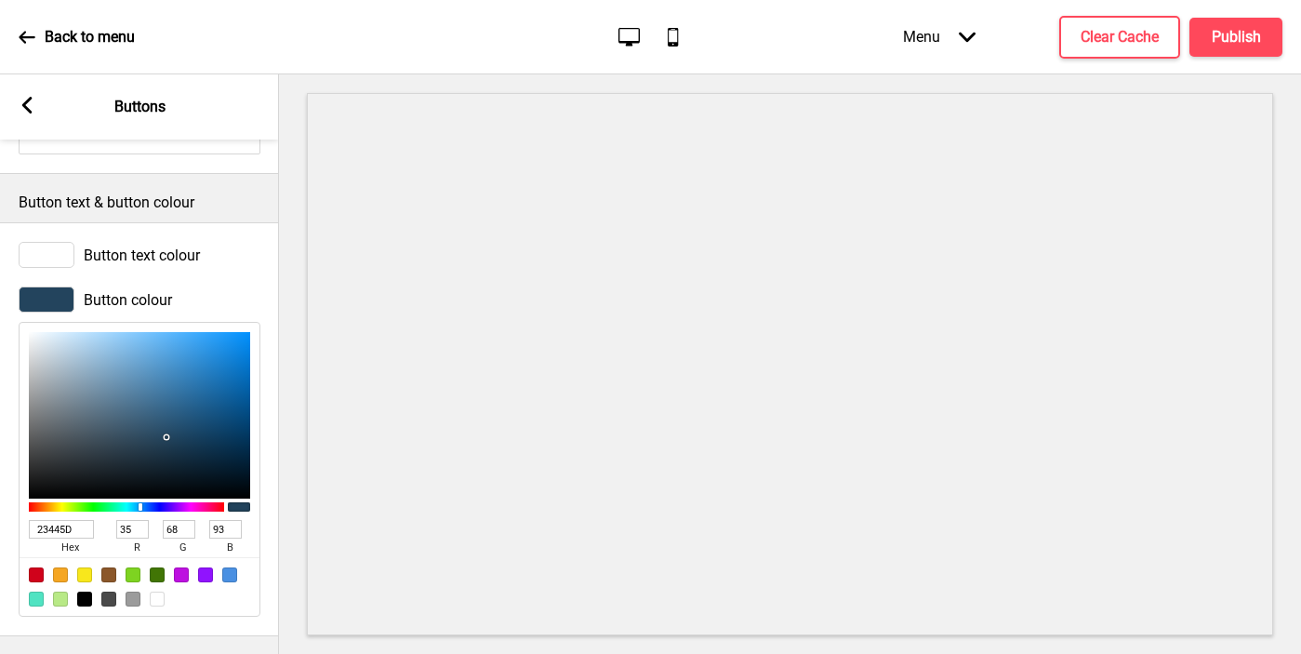
click at [61, 531] on input "23445D" at bounding box center [61, 529] width 65 height 19
click at [32, 107] on rect at bounding box center [27, 105] width 17 height 17
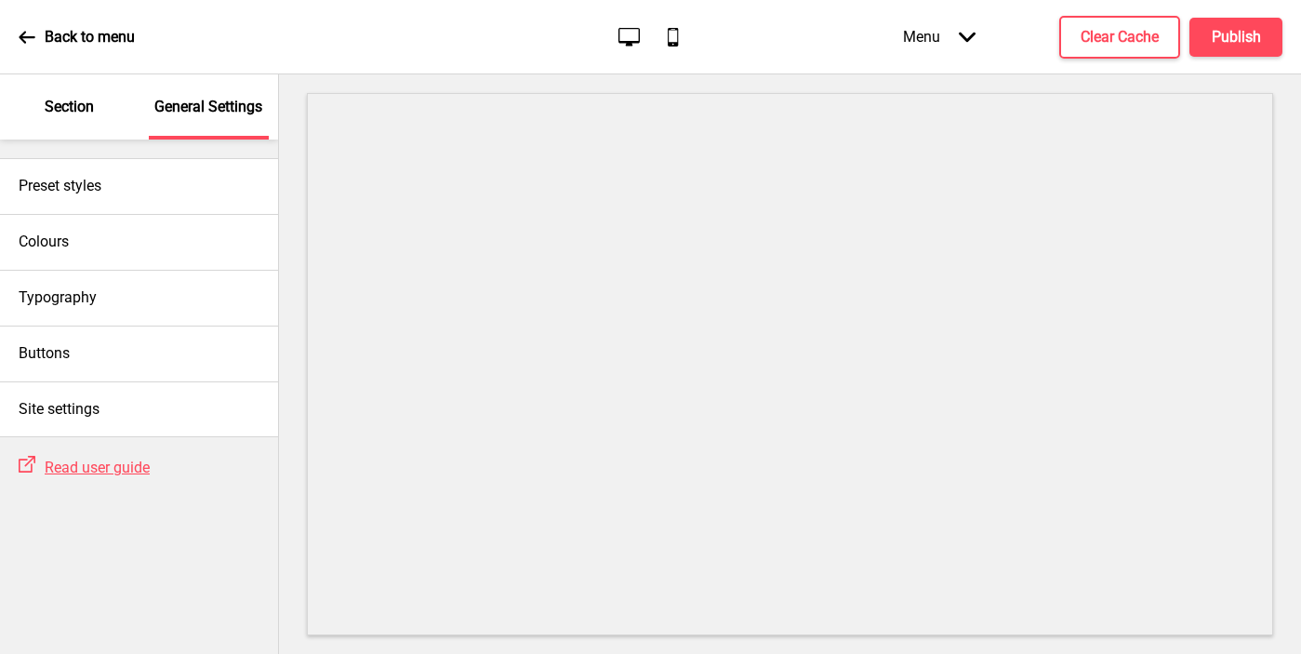
click at [73, 120] on div "Section" at bounding box center [69, 106] width 121 height 65
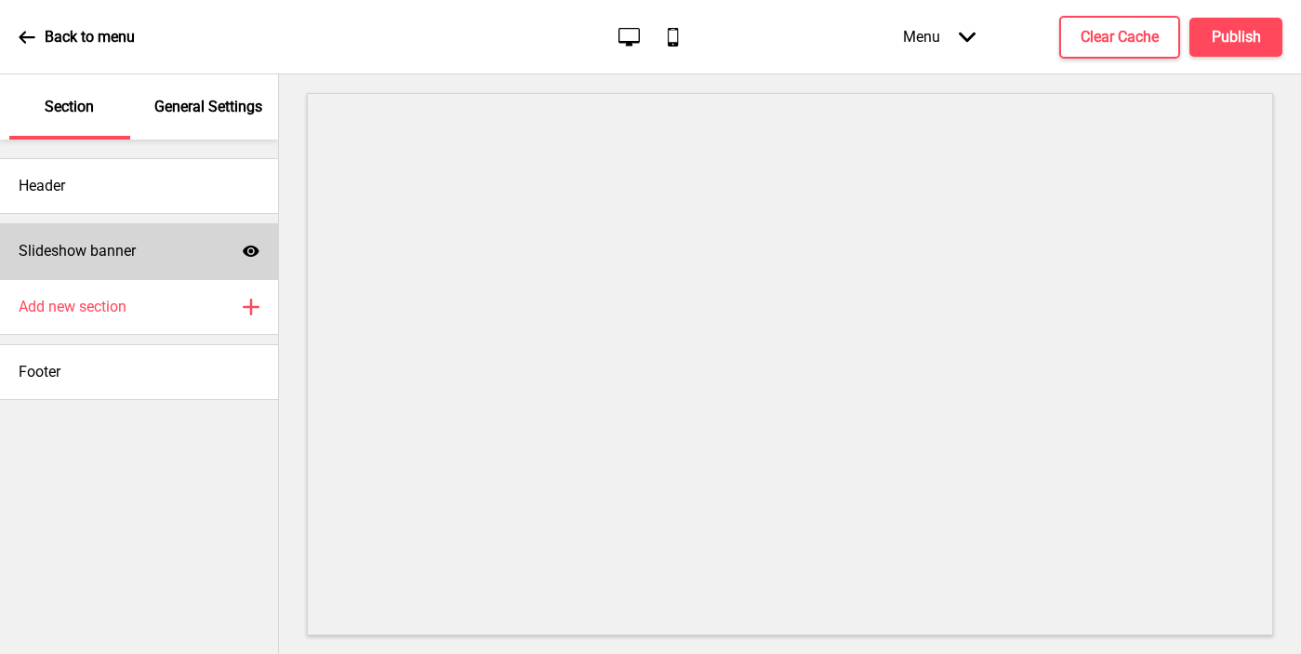
click at [123, 258] on h4 "Slideshow banner" at bounding box center [77, 251] width 117 height 20
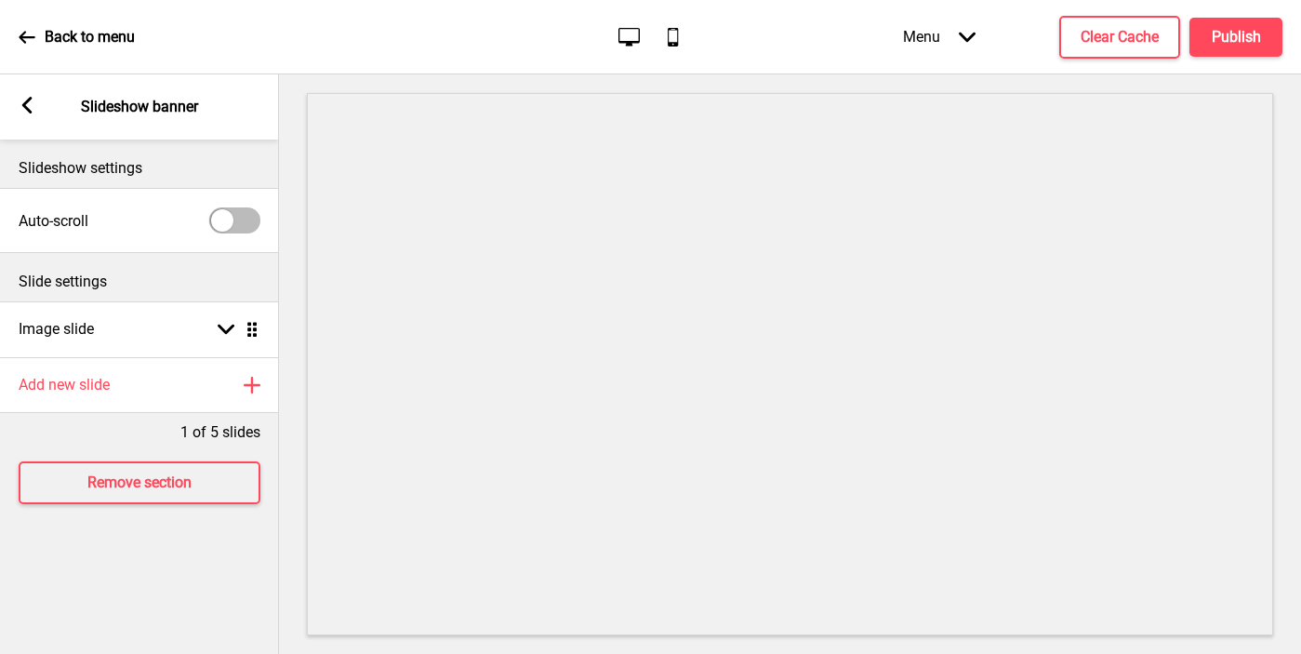
click at [27, 99] on g at bounding box center [27, 105] width 17 height 17
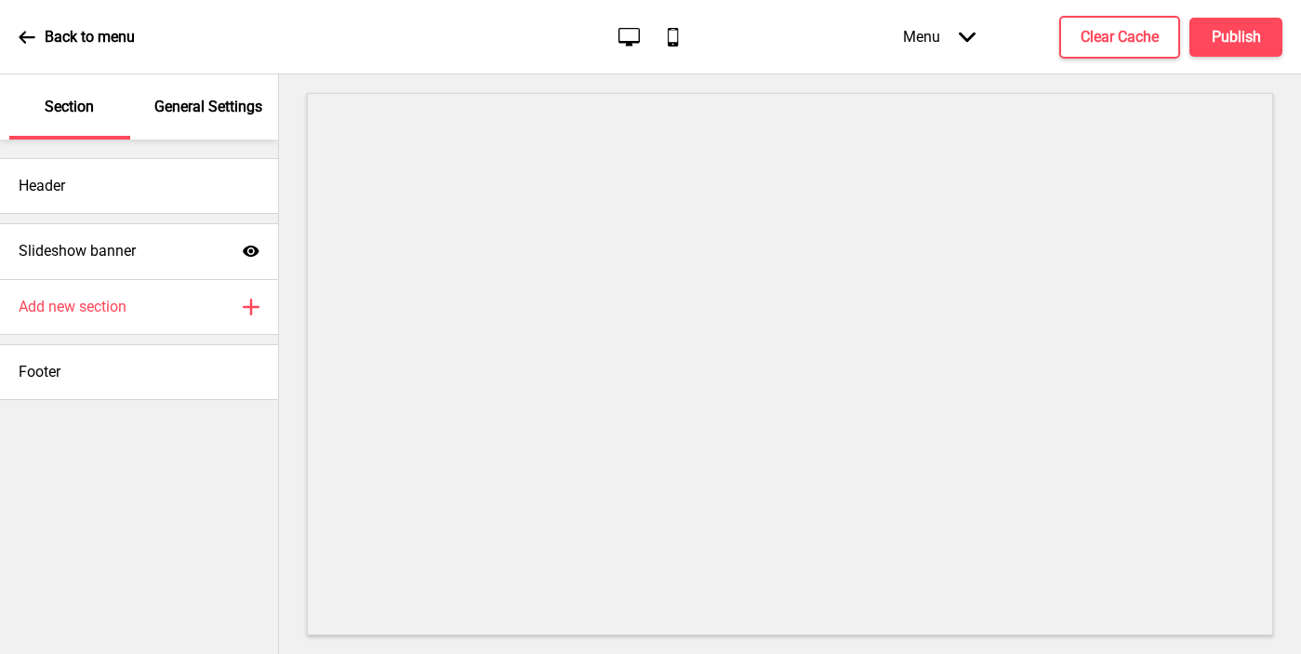
click at [192, 113] on p "General Settings" at bounding box center [208, 107] width 108 height 20
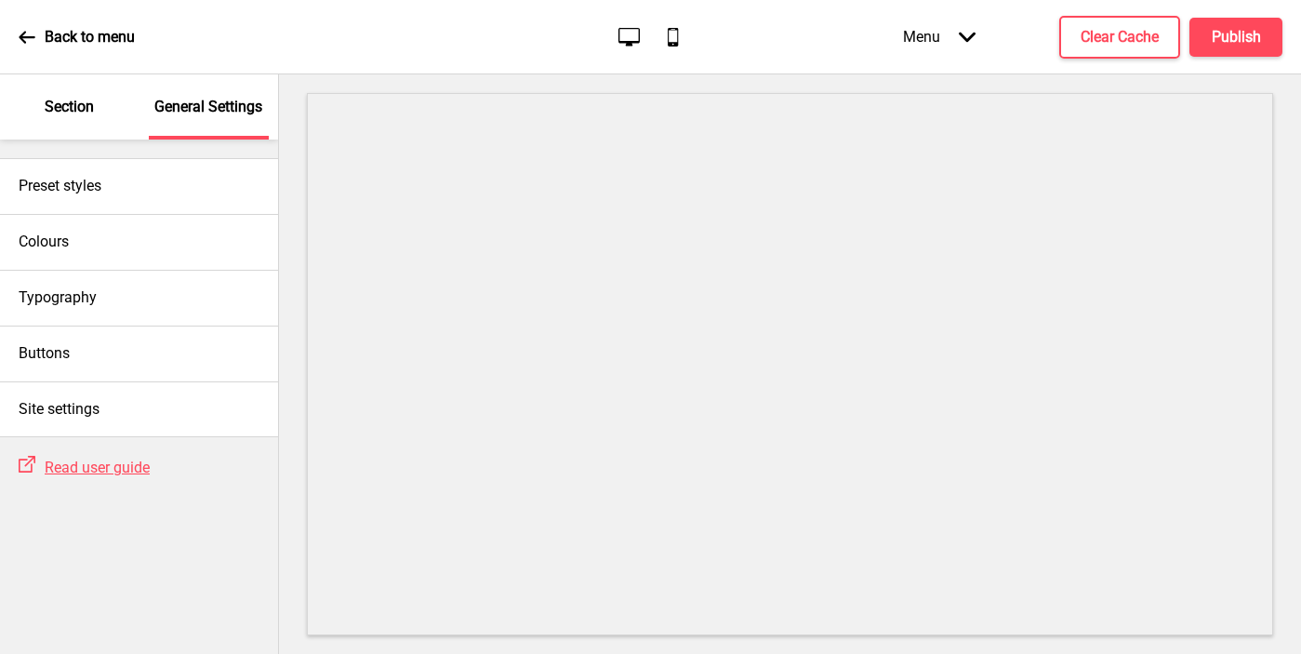
click at [75, 108] on p "Section" at bounding box center [69, 107] width 49 height 20
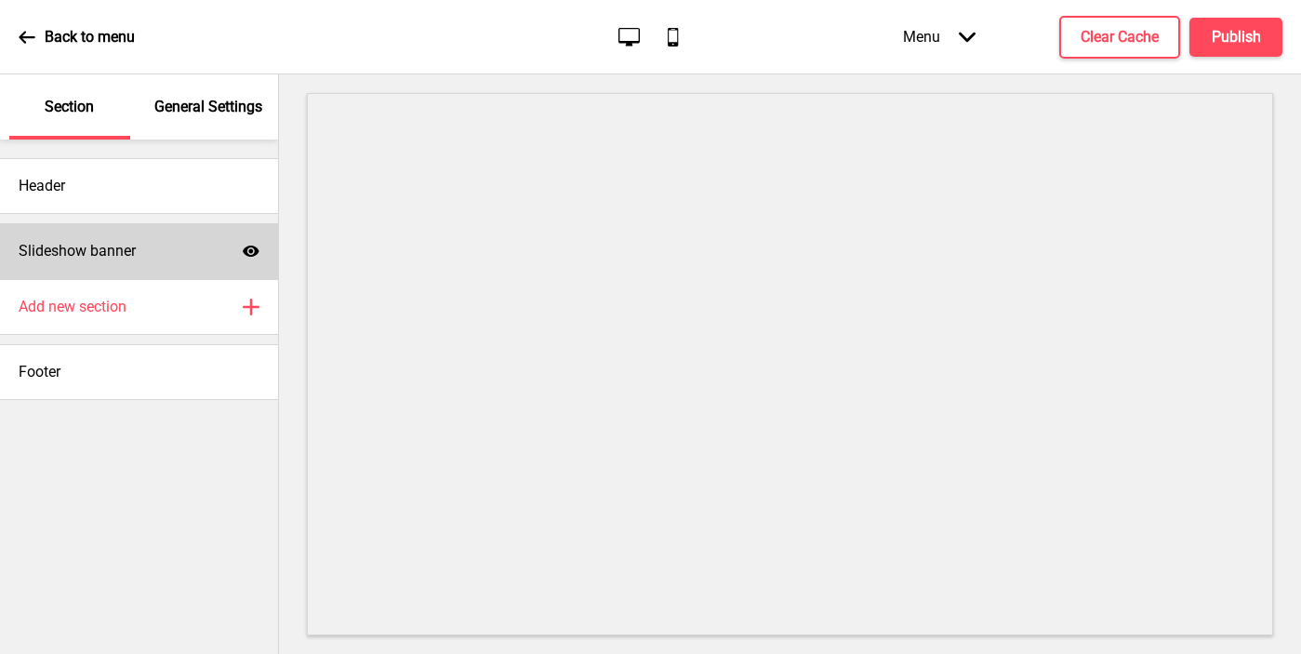
click at [99, 253] on h4 "Slideshow banner" at bounding box center [77, 251] width 117 height 20
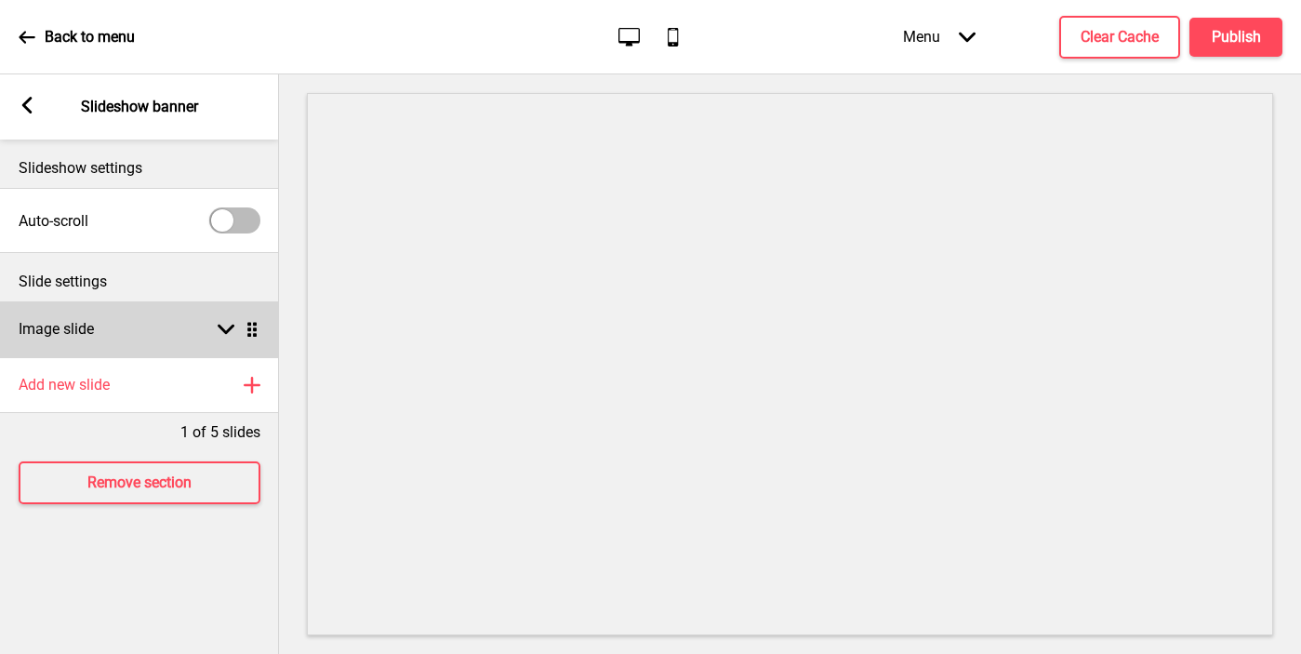
click at [91, 326] on h4 "Image slide" at bounding box center [56, 329] width 75 height 20
select select "right"
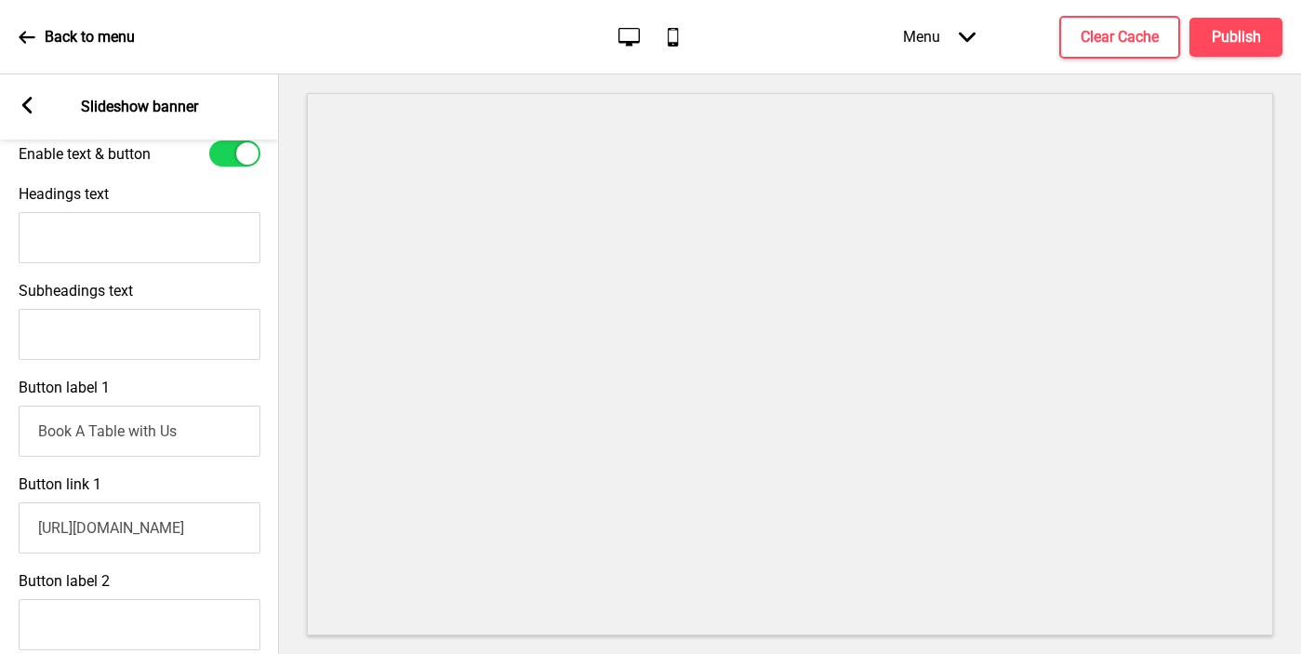
scroll to position [1098, 0]
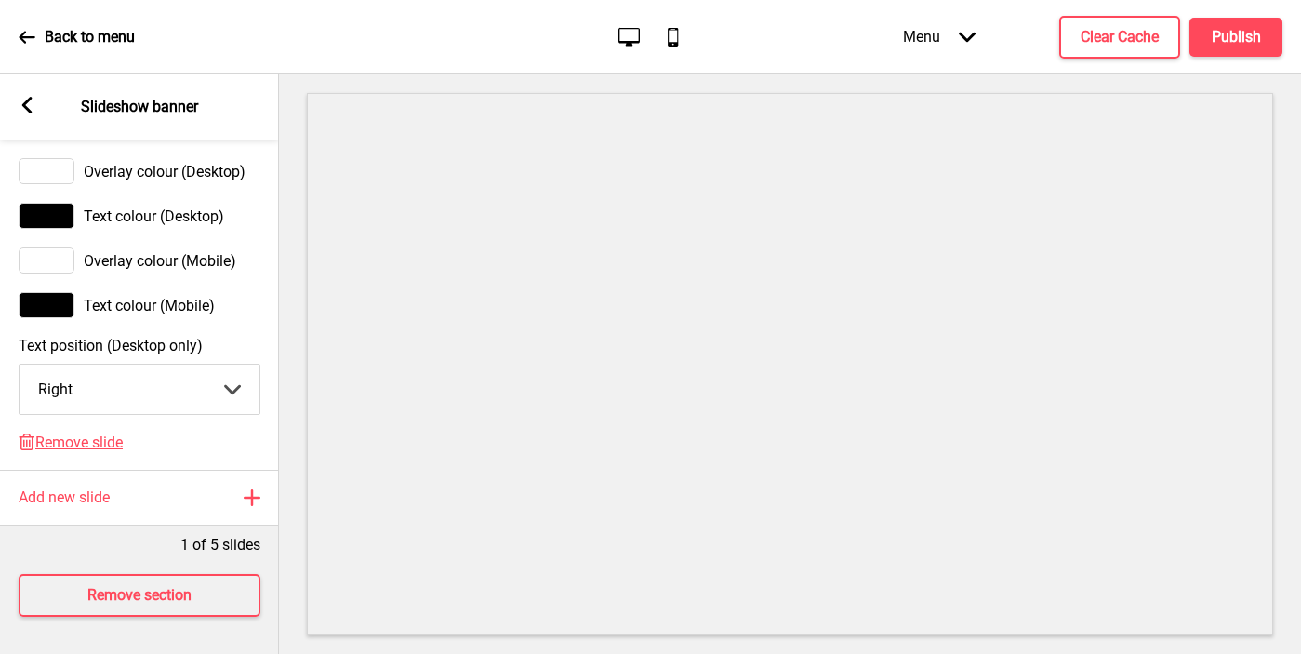
click at [56, 224] on div at bounding box center [47, 216] width 56 height 26
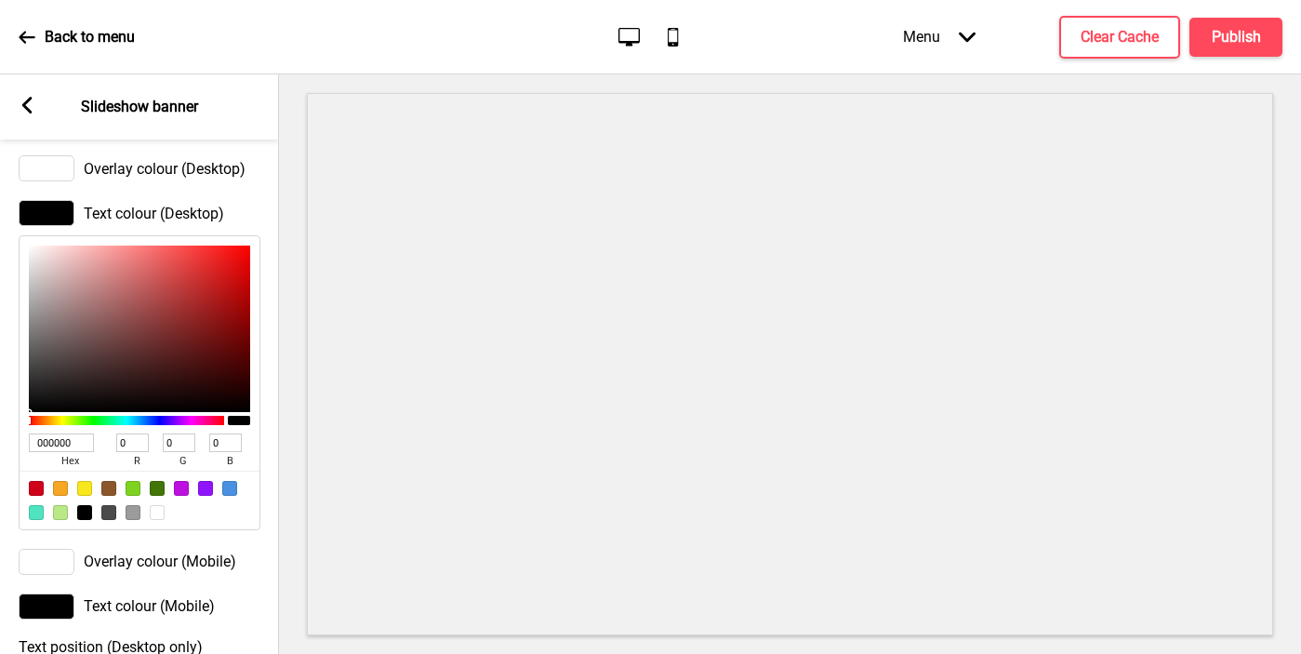
click at [70, 444] on input "000000" at bounding box center [61, 442] width 65 height 19
paste input "23445D"
type input "23445D"
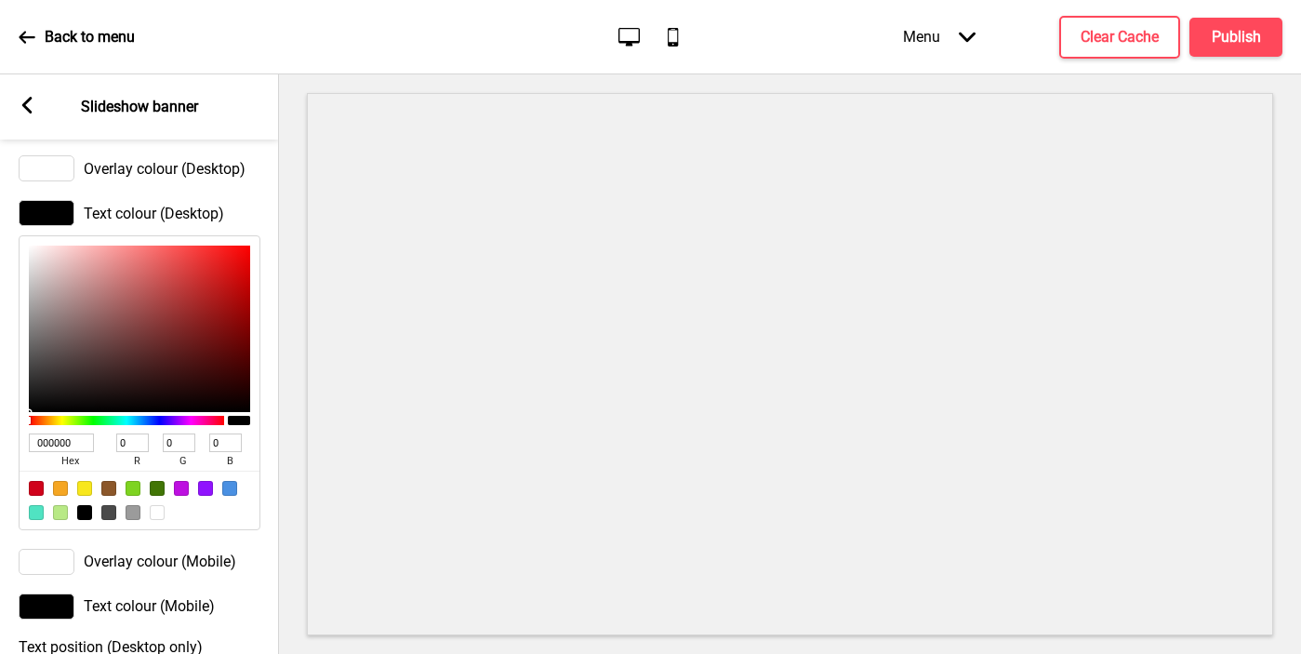
type input "35"
type input "68"
type input "93"
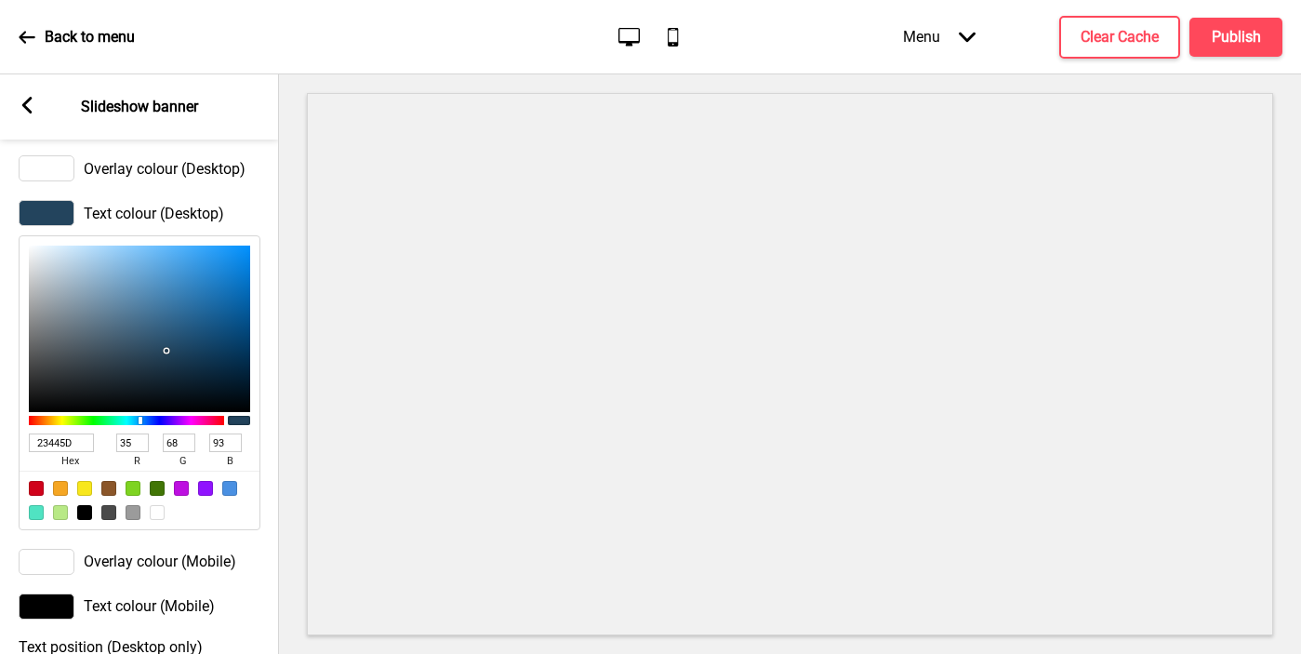
type input "23445D"
click at [53, 609] on div at bounding box center [47, 606] width 56 height 26
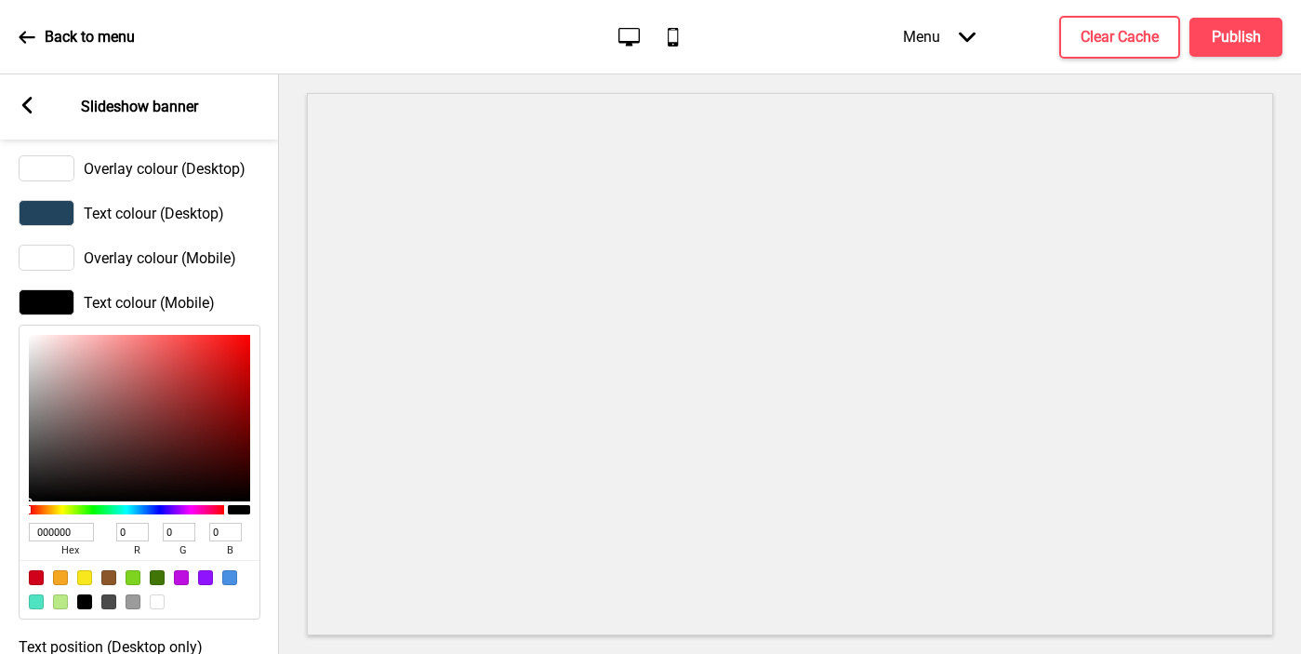
click at [57, 536] on input "000000" at bounding box center [61, 532] width 65 height 19
paste input "23445D"
type input "23445D"
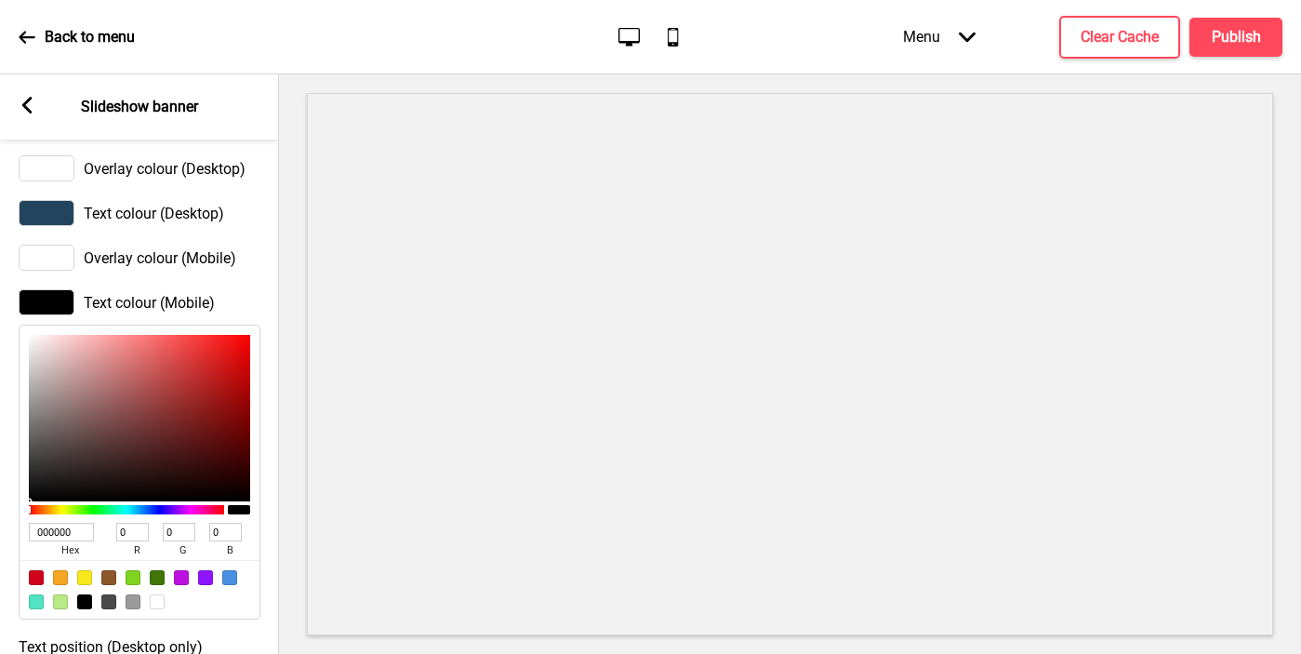
type input "35"
type input "68"
type input "93"
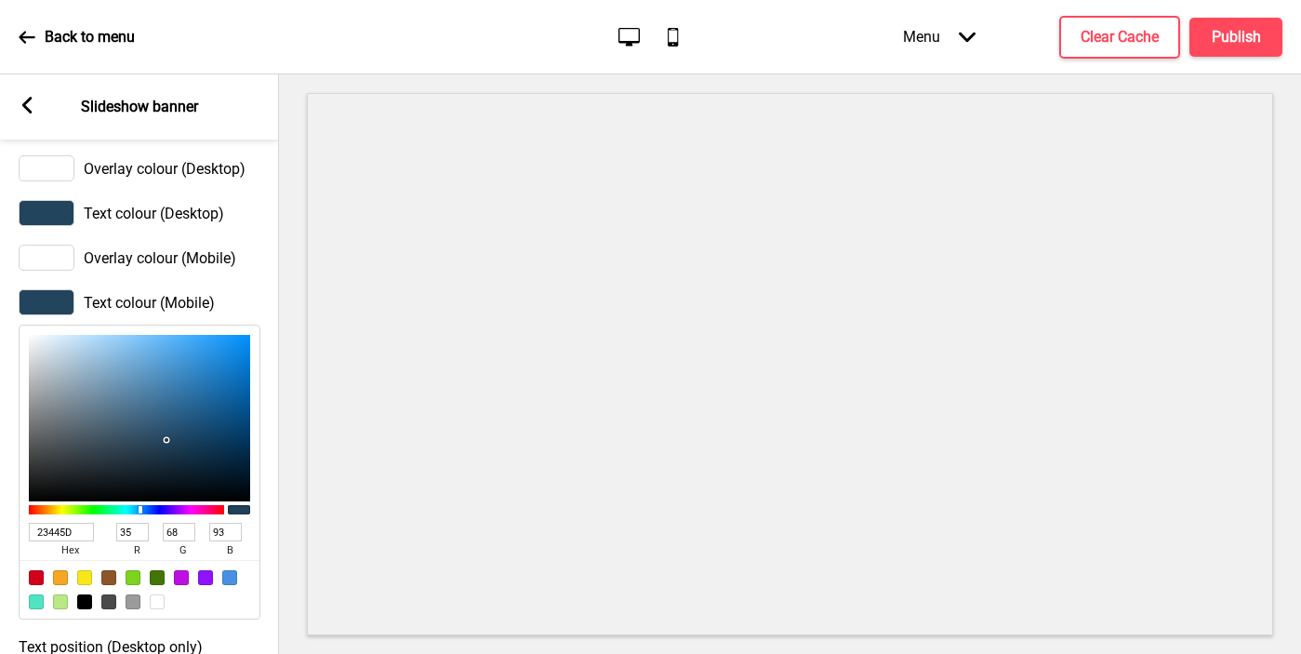
type input "23445D"
click at [24, 105] on icon at bounding box center [27, 105] width 10 height 17
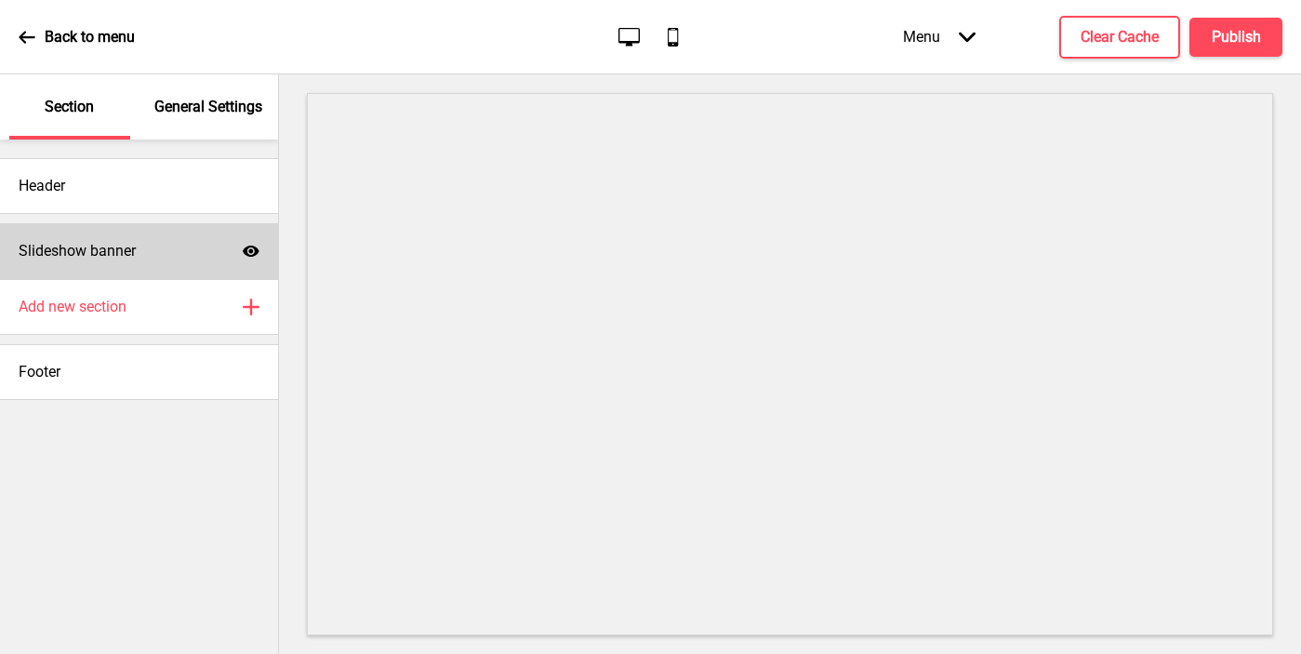
click at [84, 258] on h4 "Slideshow banner" at bounding box center [77, 251] width 117 height 20
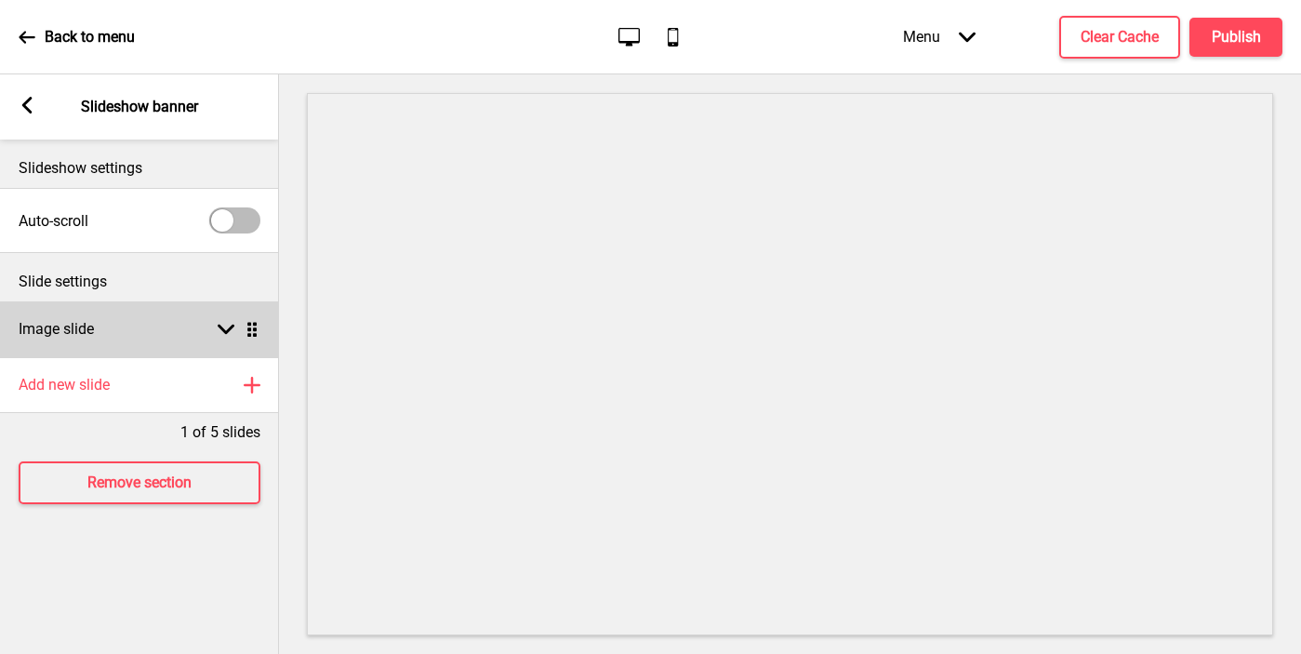
click at [112, 330] on div "Image slide Arrow down Drag" at bounding box center [139, 329] width 279 height 56
select select "right"
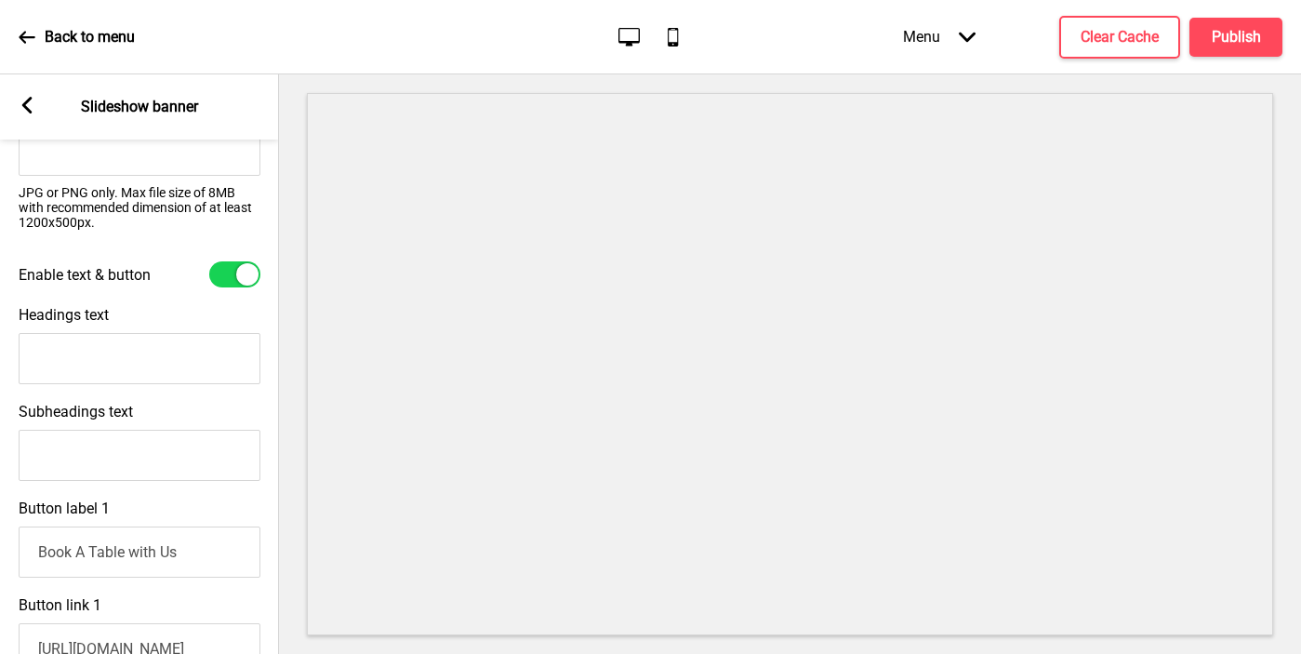
scroll to position [466, 0]
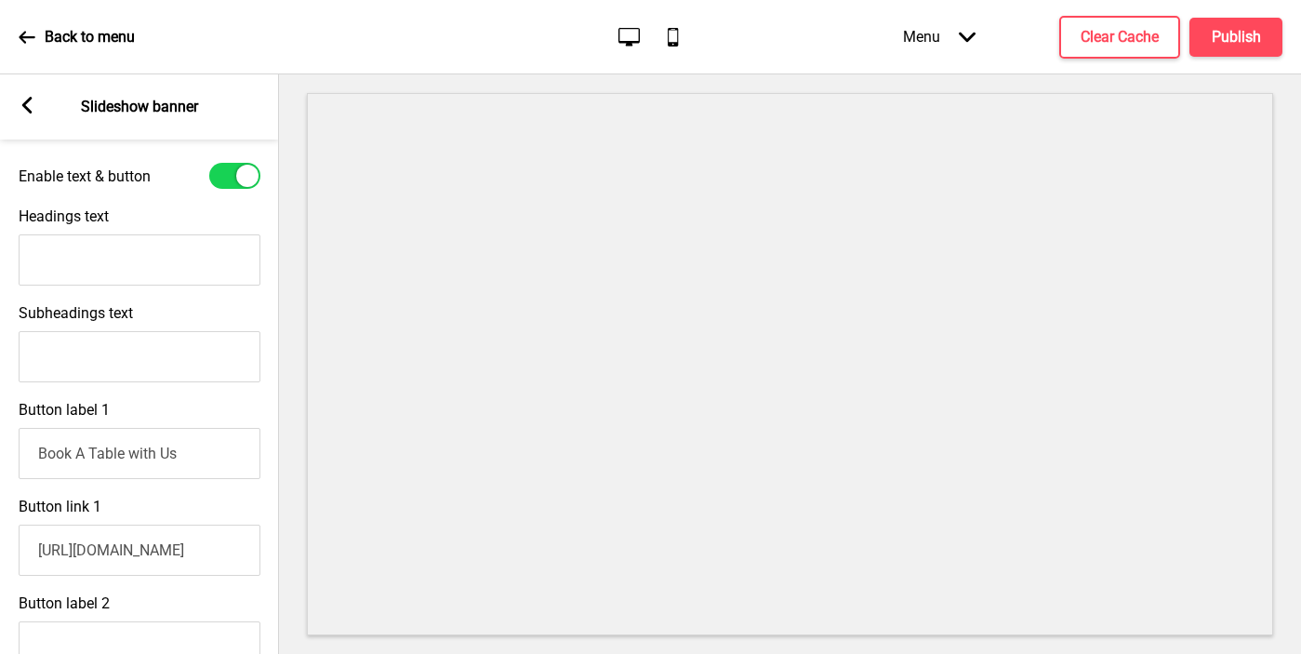
click at [160, 458] on input "Book A Table with Us" at bounding box center [140, 453] width 242 height 51
type input "Book A Table Here"
click at [134, 276] on input "Headings text" at bounding box center [140, 259] width 242 height 51
click at [48, 217] on label "Headings text" at bounding box center [64, 216] width 90 height 18
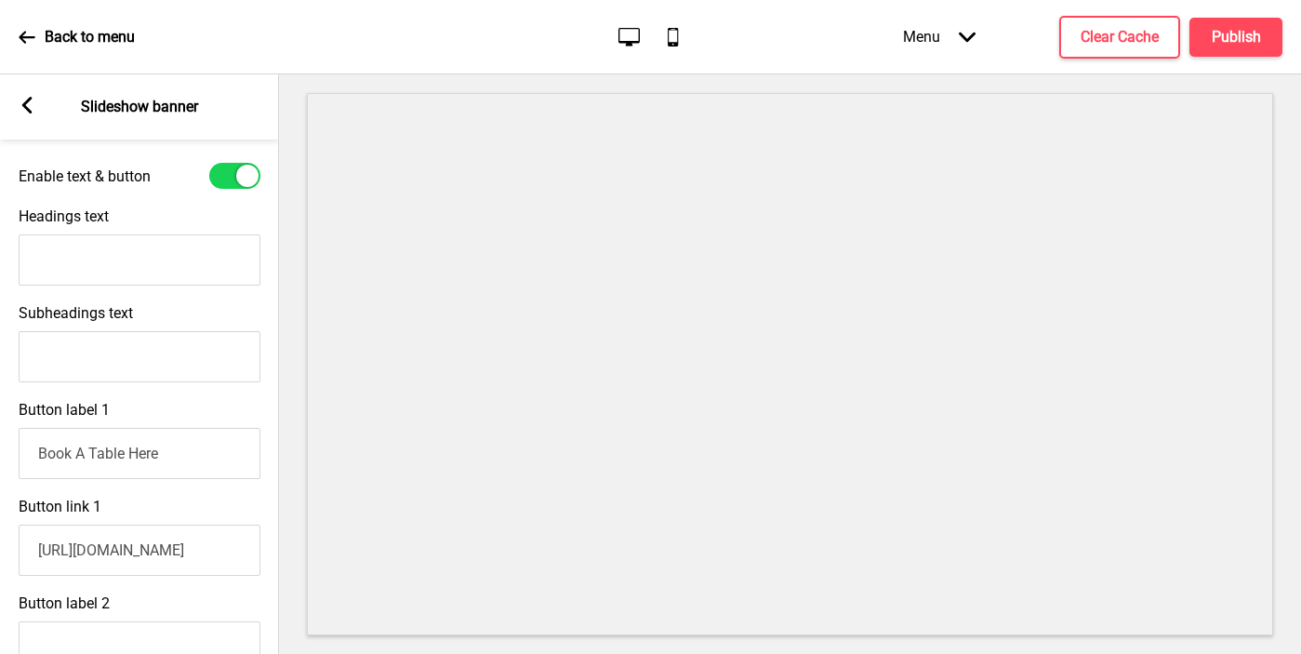
click at [48, 234] on input "Headings text" at bounding box center [140, 259] width 242 height 51
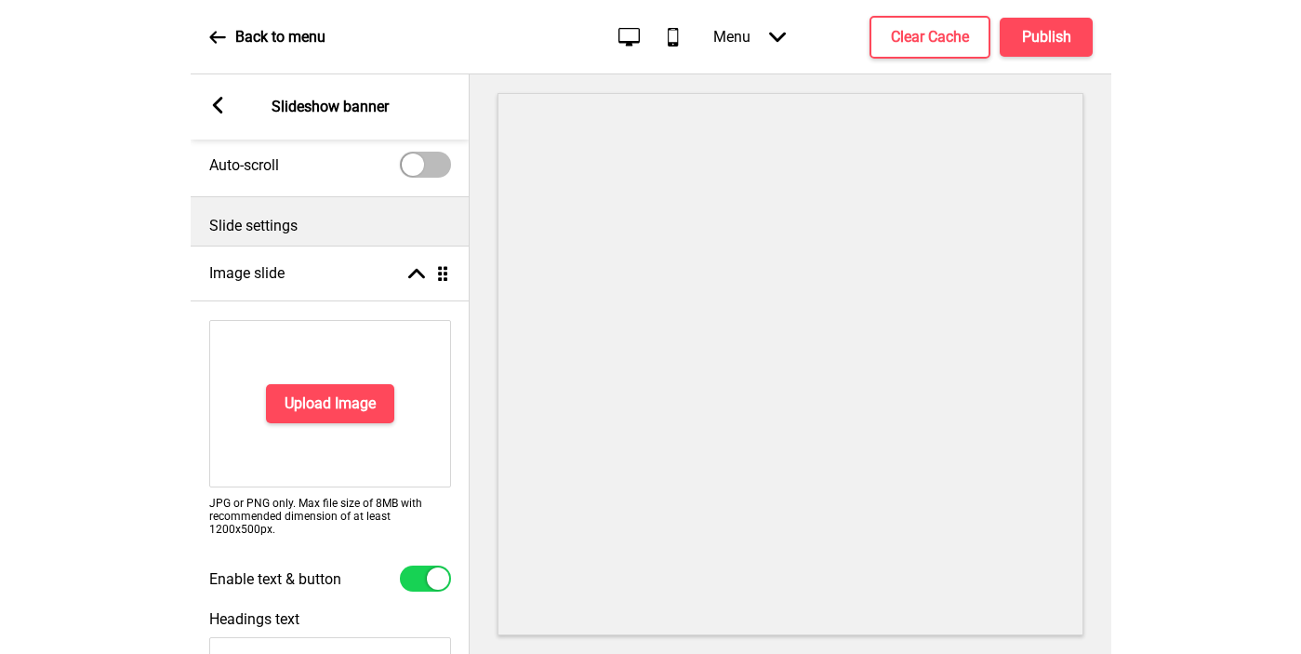
scroll to position [63, 0]
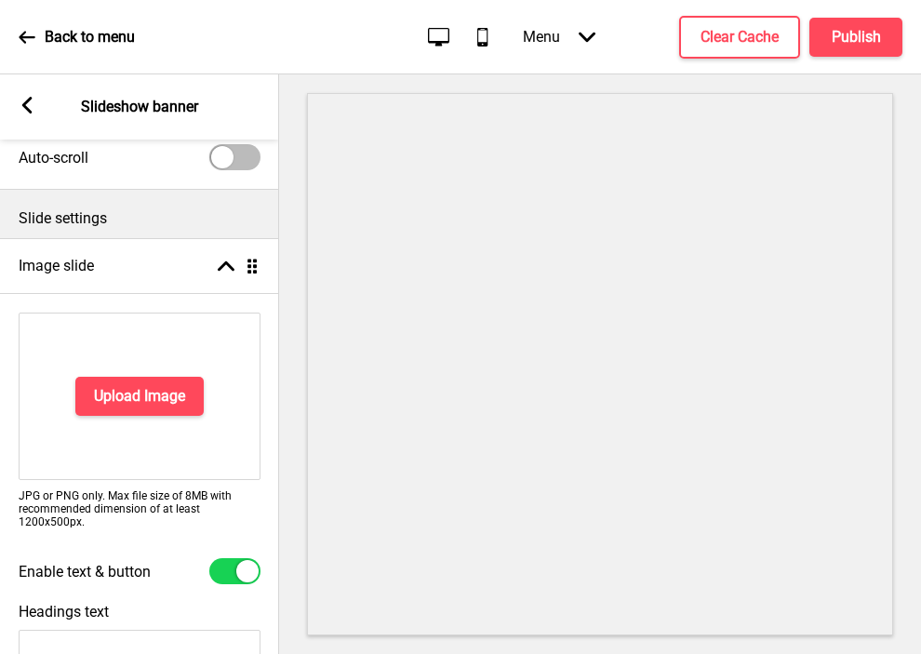
click at [36, 521] on p "JPG or PNG only. Max file size of 8MB with recommended dimension of at least 12…" at bounding box center [140, 508] width 242 height 39
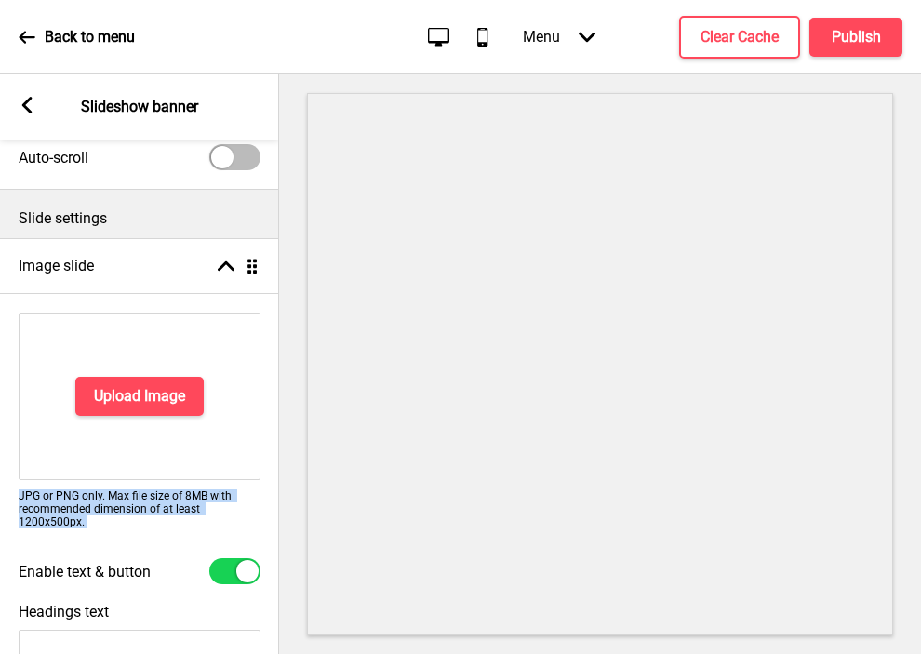
click at [36, 521] on p "JPG or PNG only. Max file size of 8MB with recommended dimension of at least 12…" at bounding box center [140, 508] width 242 height 39
click at [38, 519] on p "JPG or PNG only. Max file size of 8MB with recommended dimension of at least 12…" at bounding box center [140, 508] width 242 height 39
drag, startPoint x: 99, startPoint y: 529, endPoint x: 97, endPoint y: 508, distance: 21.6
click at [97, 508] on div "Upload Image JPG or PNG only. Max file size of 8MB with recommended dimension o…" at bounding box center [139, 425] width 279 height 245
copy p "imension of at least 1200x500px."
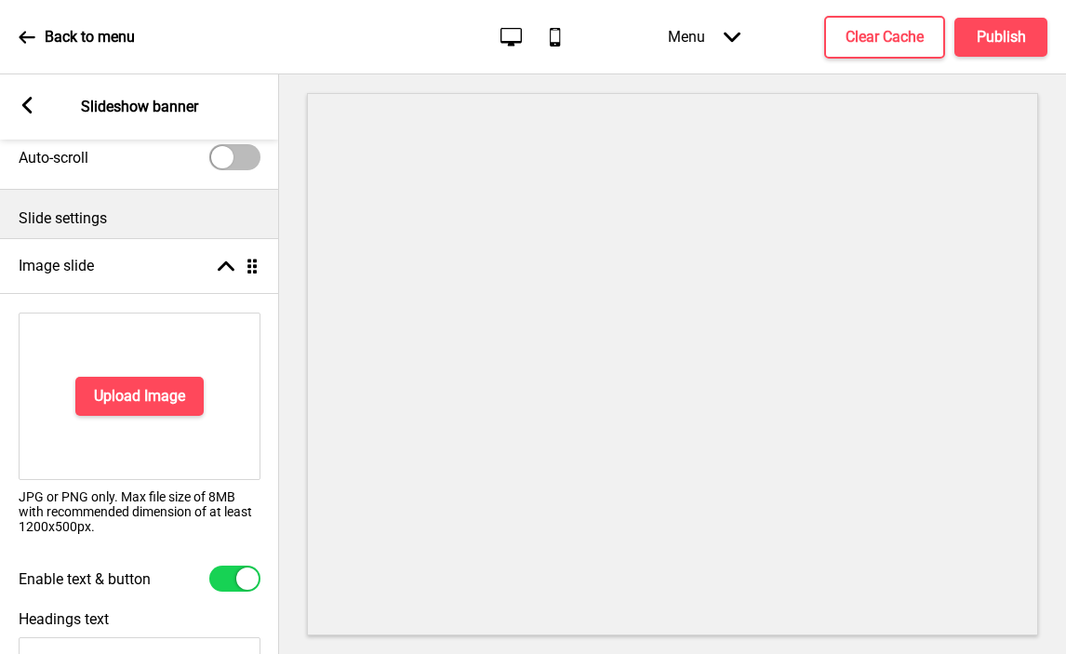
click at [116, 427] on div "Upload Image" at bounding box center [140, 395] width 242 height 167
click at [117, 404] on h4 "Upload Image" at bounding box center [139, 396] width 91 height 20
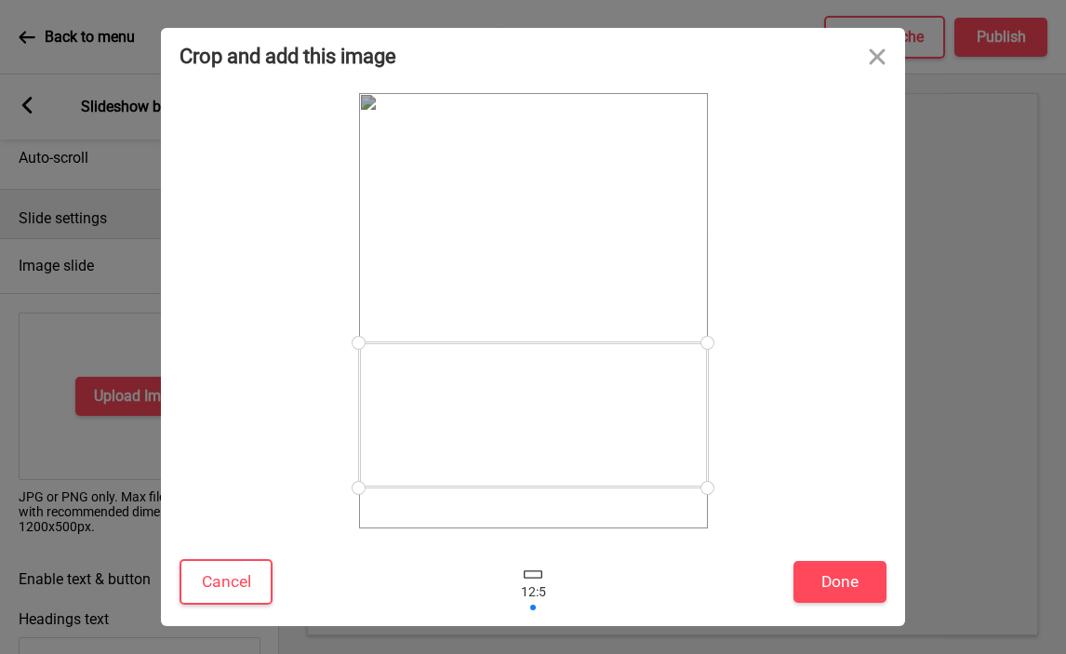
drag, startPoint x: 621, startPoint y: 350, endPoint x: 656, endPoint y: 454, distance: 109.7
click at [656, 454] on div at bounding box center [533, 414] width 349 height 145
click at [227, 590] on button "Cancel" at bounding box center [225, 582] width 93 height 46
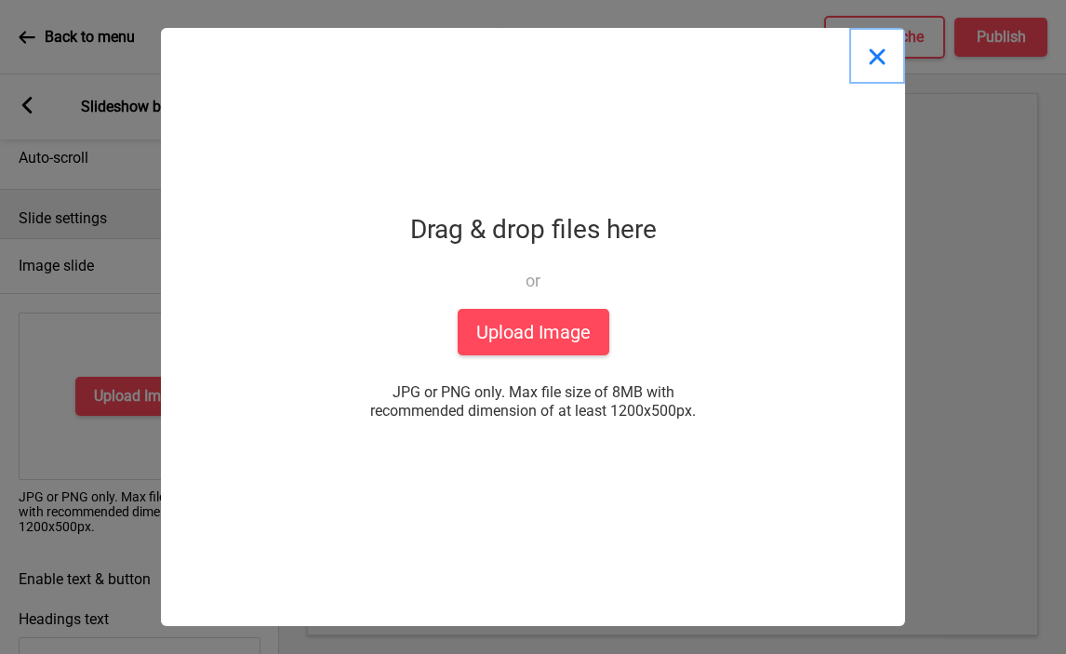
click at [884, 67] on button "Close" at bounding box center [877, 56] width 56 height 56
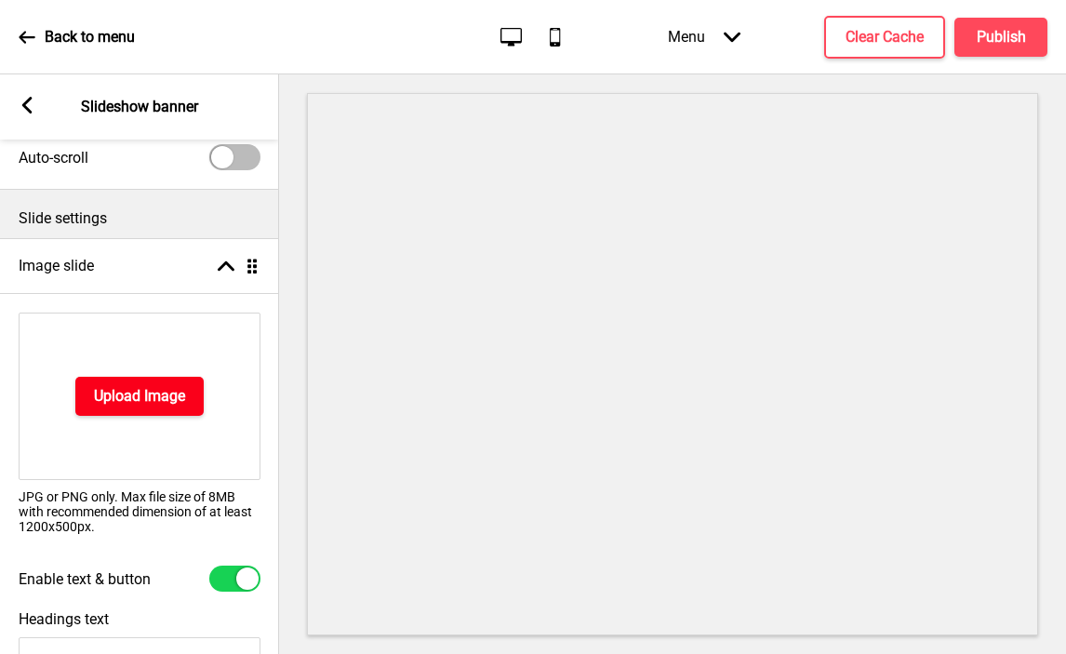
click at [160, 377] on button "Upload Image" at bounding box center [139, 396] width 128 height 39
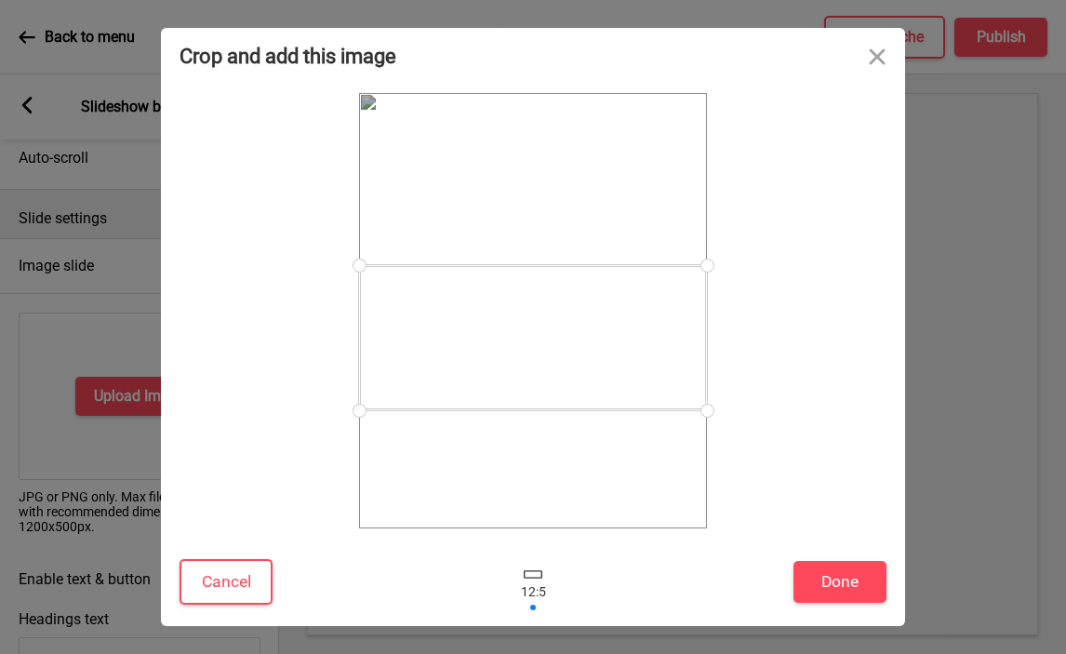
drag, startPoint x: 541, startPoint y: 312, endPoint x: 548, endPoint y: 339, distance: 27.7
click at [548, 339] on div at bounding box center [533, 337] width 348 height 145
click at [841, 577] on button "Done" at bounding box center [839, 582] width 93 height 42
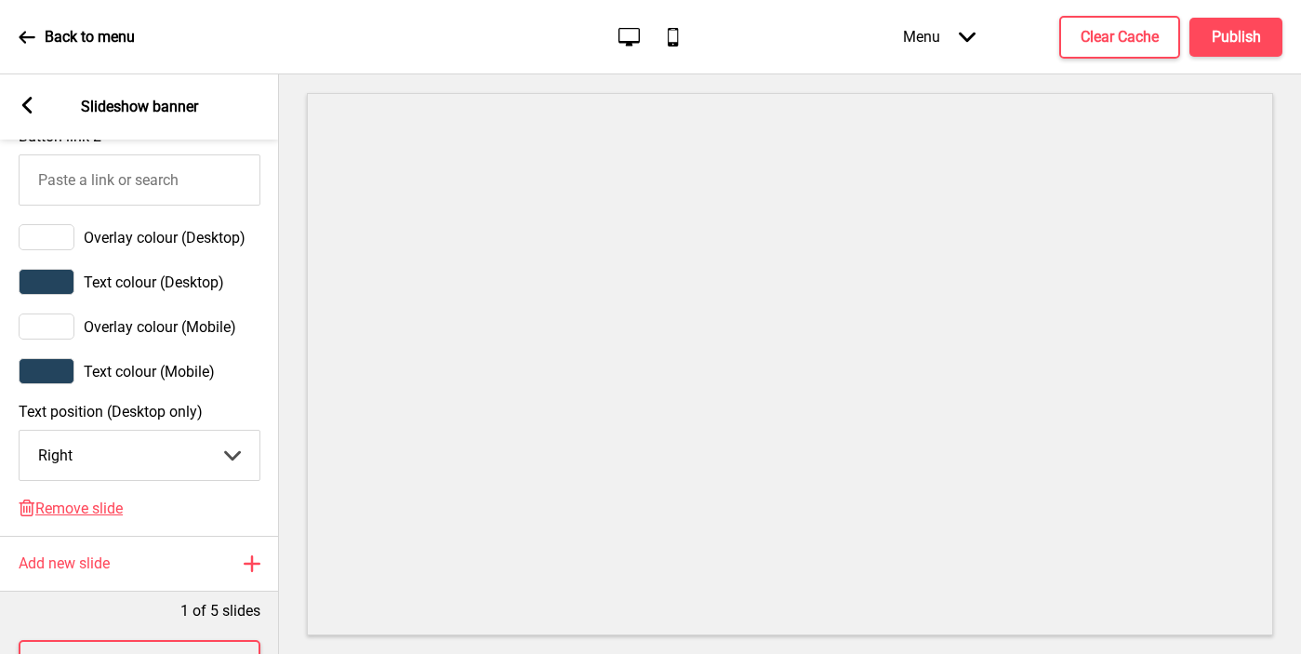
scroll to position [1069, 0]
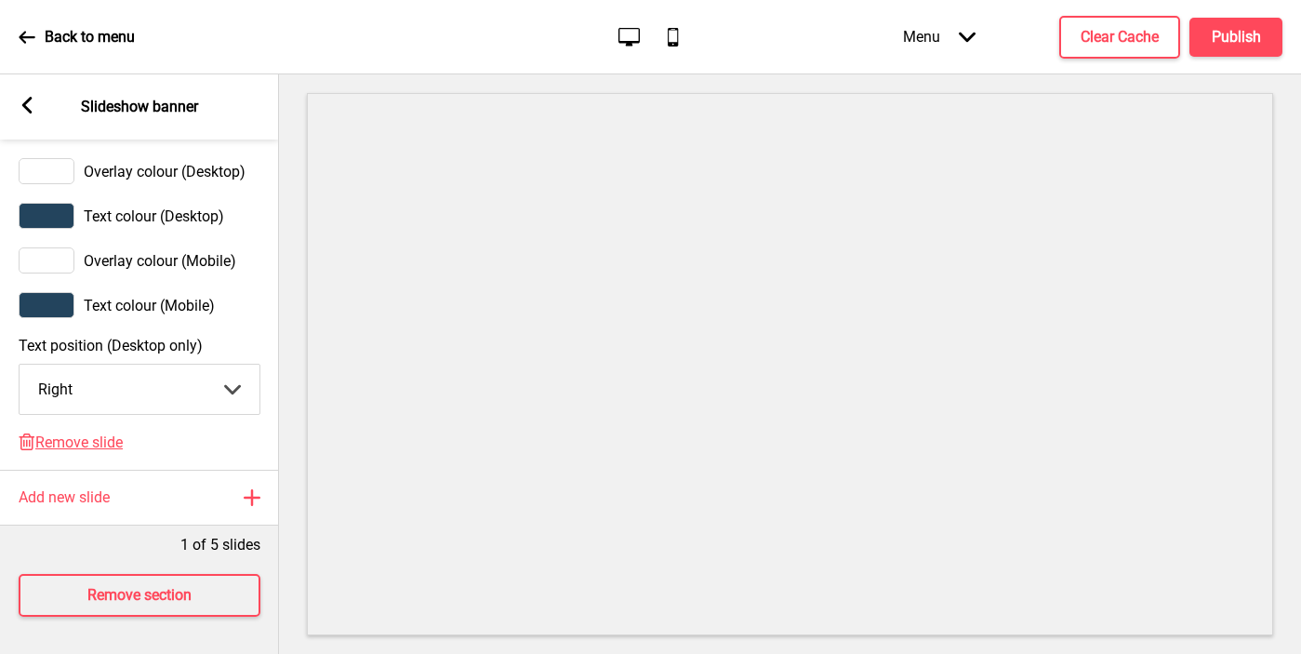
click at [33, 112] on rect at bounding box center [27, 105] width 17 height 17
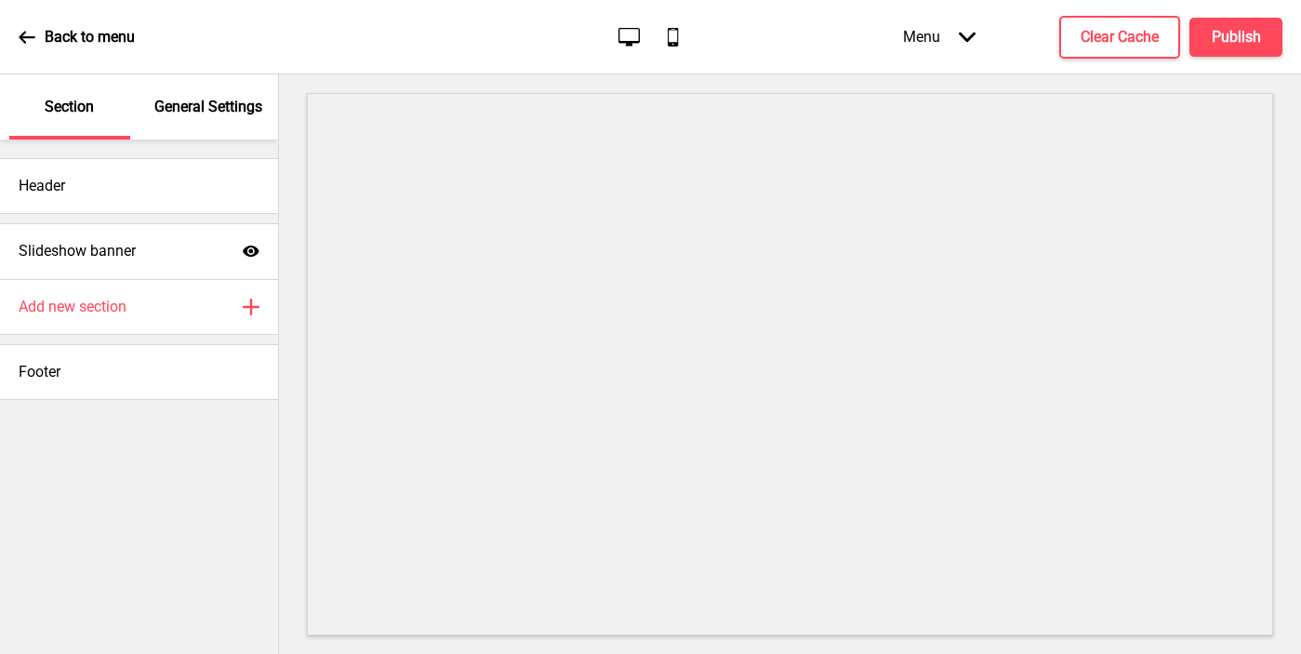
click at [191, 123] on div "General Settings" at bounding box center [209, 106] width 121 height 65
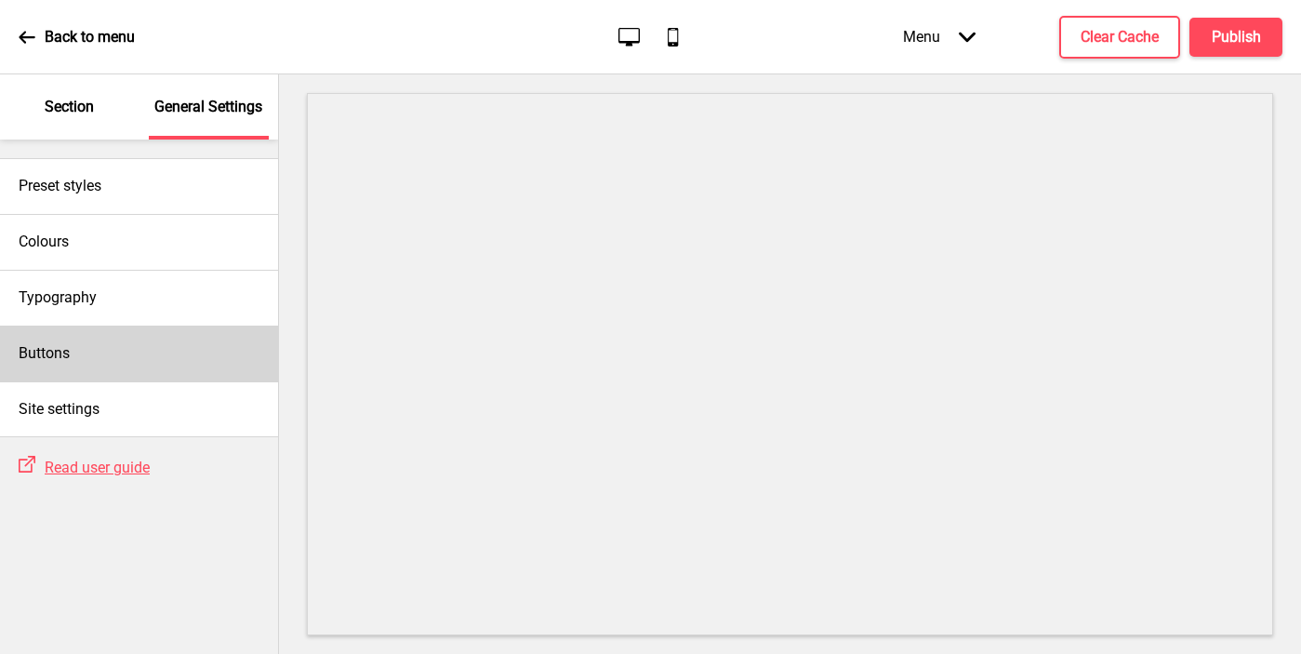
click at [119, 361] on div "Buttons" at bounding box center [139, 353] width 278 height 56
select select "square"
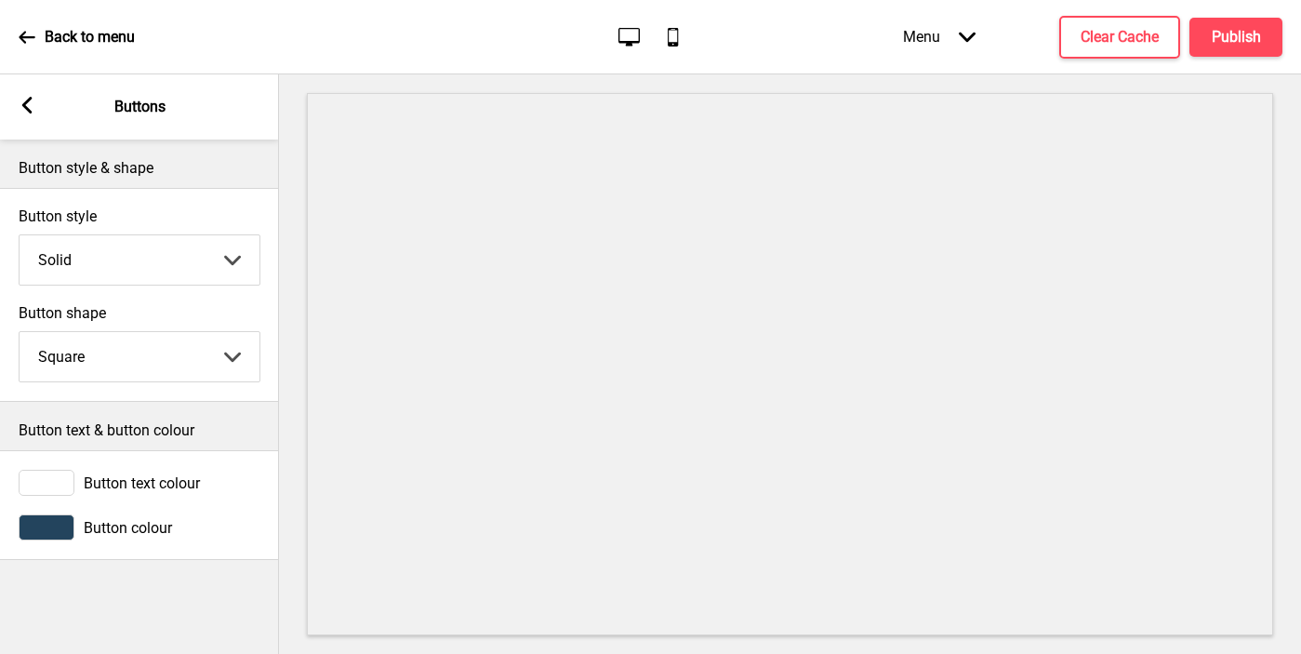
click at [60, 519] on div at bounding box center [47, 527] width 56 height 26
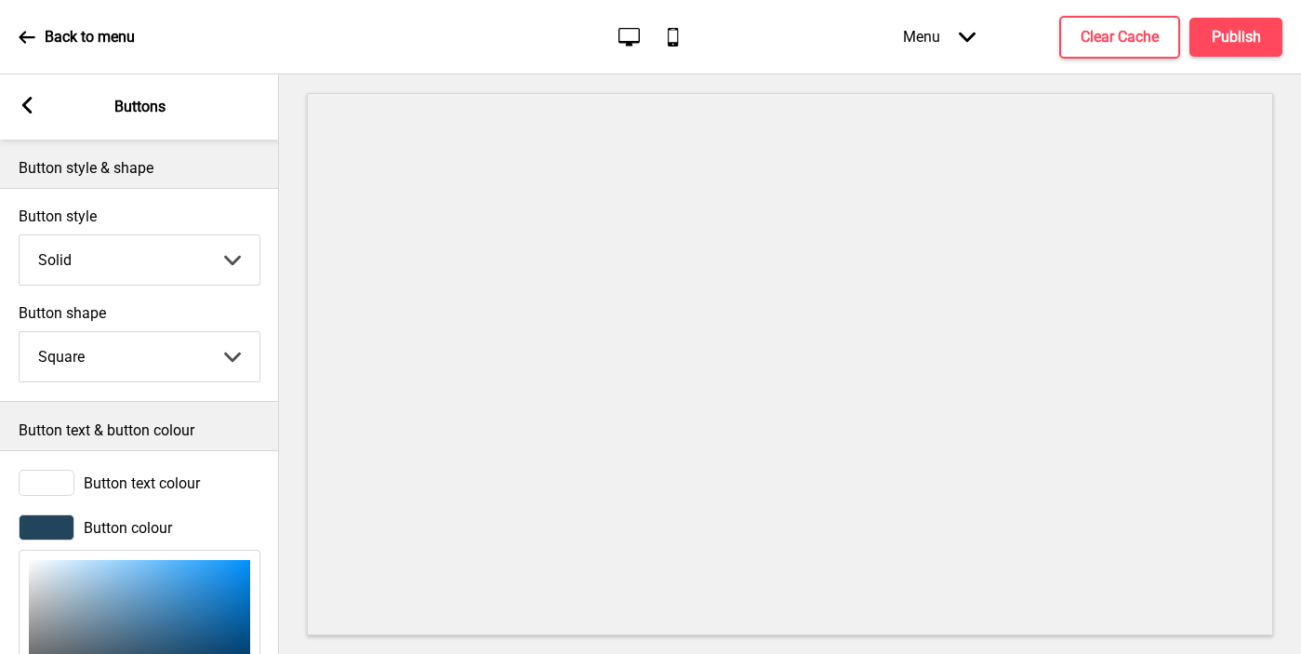
scroll to position [228, 0]
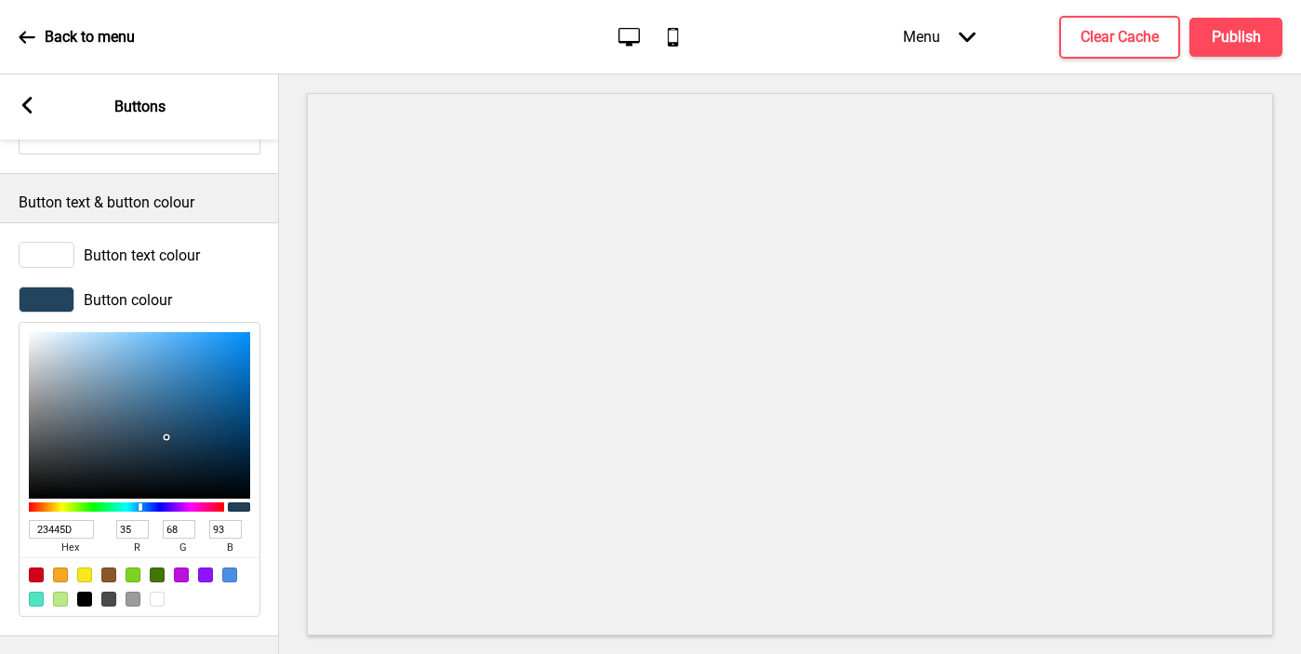
click at [61, 530] on input "23445D" at bounding box center [61, 529] width 65 height 19
paste input "c61315"
type input "c61315"
type input "198"
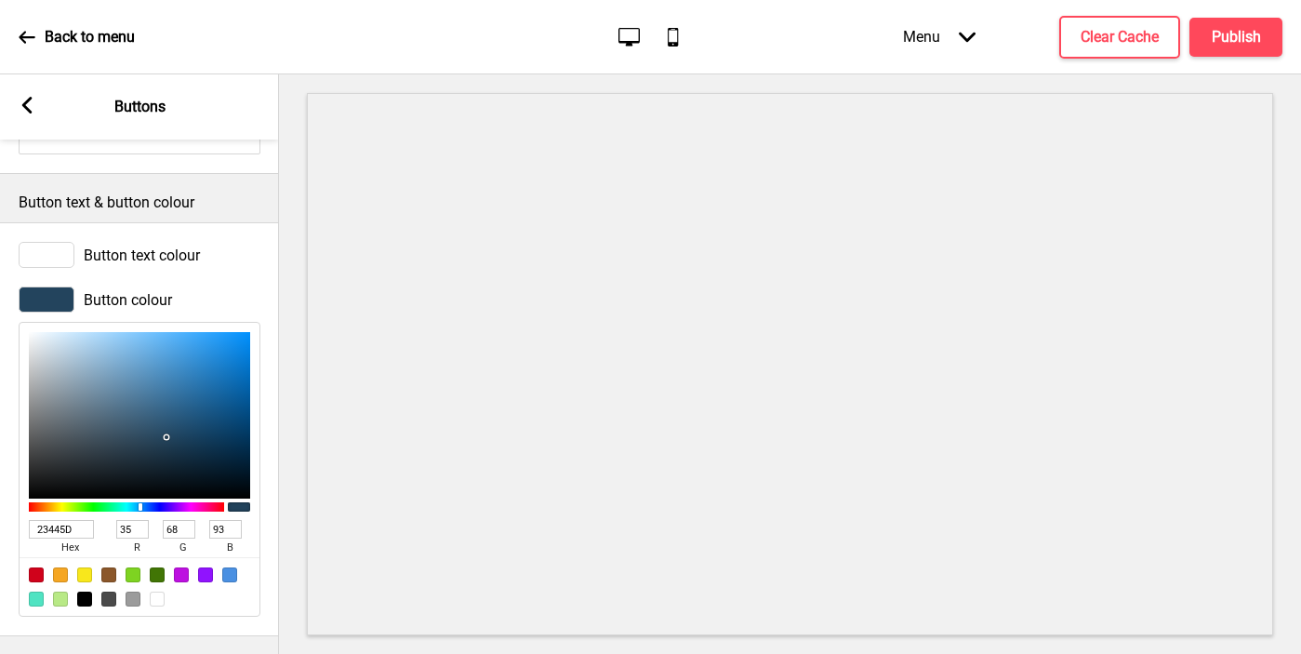
type input "19"
type input "21"
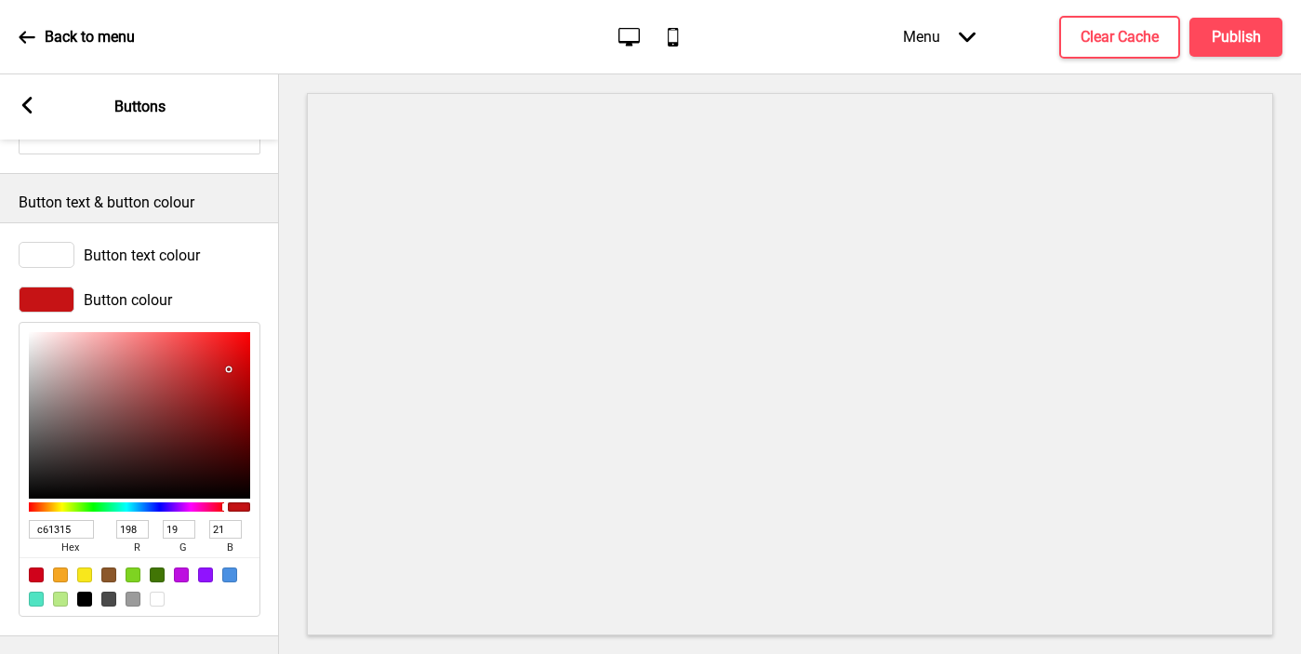
type input "C61315"
click at [24, 93] on div "Arrow left Buttons" at bounding box center [139, 106] width 279 height 65
click at [1126, 46] on h4 "Publish" at bounding box center [1236, 37] width 49 height 20
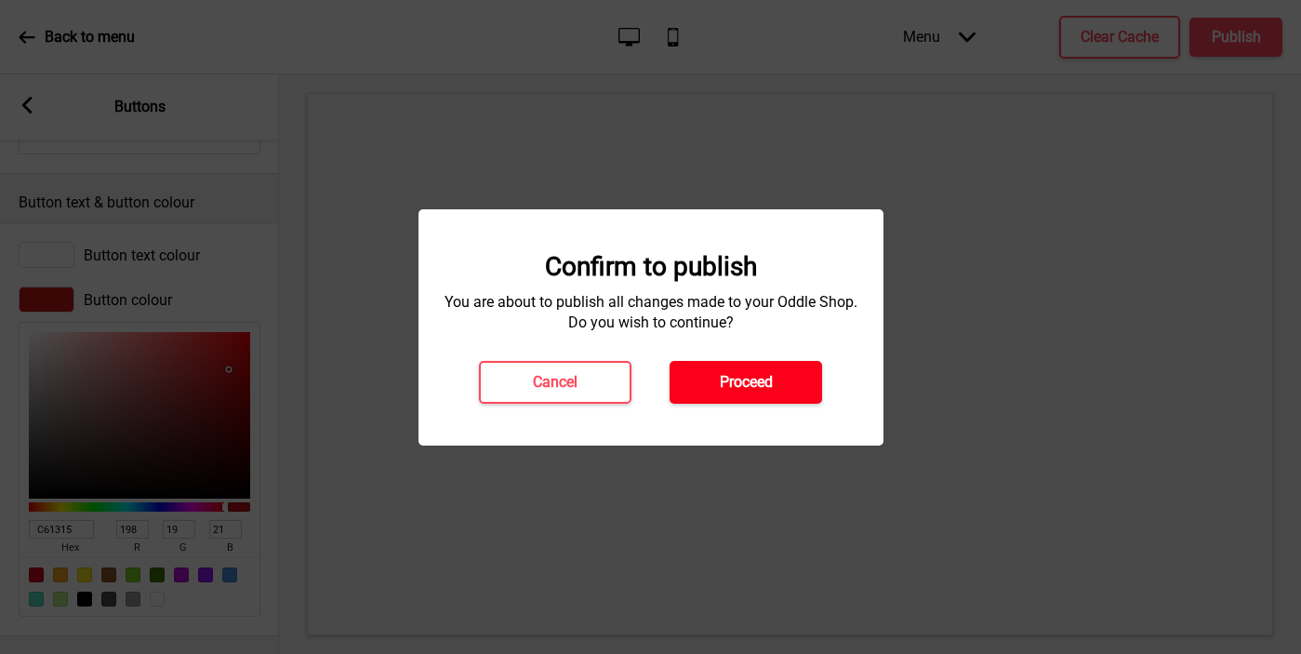
click at [776, 381] on button "Proceed" at bounding box center [745, 382] width 152 height 43
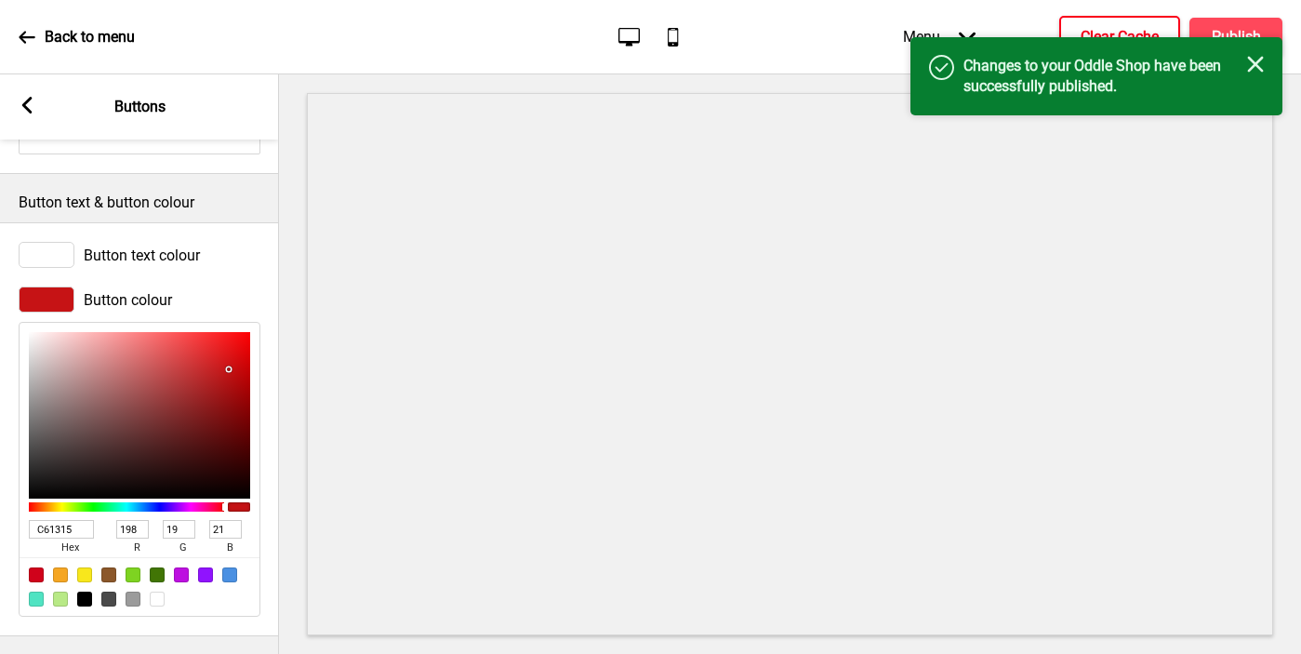
click at [1124, 28] on h4 "Clear Cache" at bounding box center [1119, 37] width 78 height 20
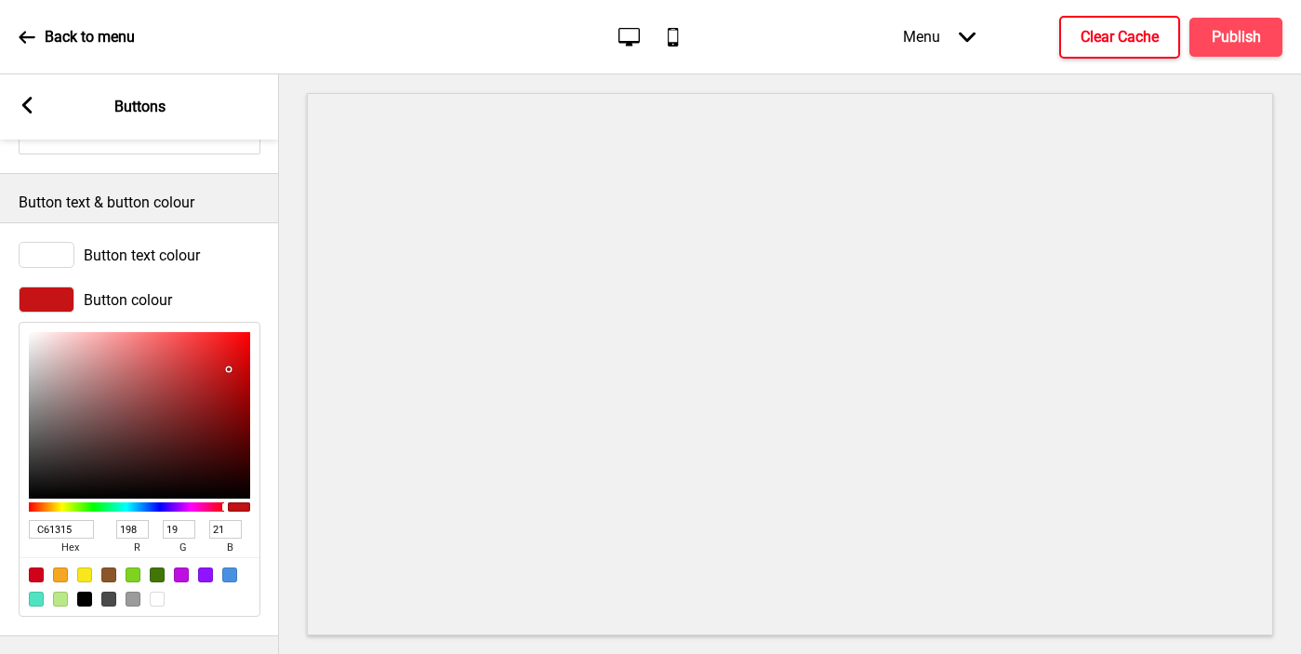
click at [29, 104] on rect at bounding box center [27, 105] width 17 height 17
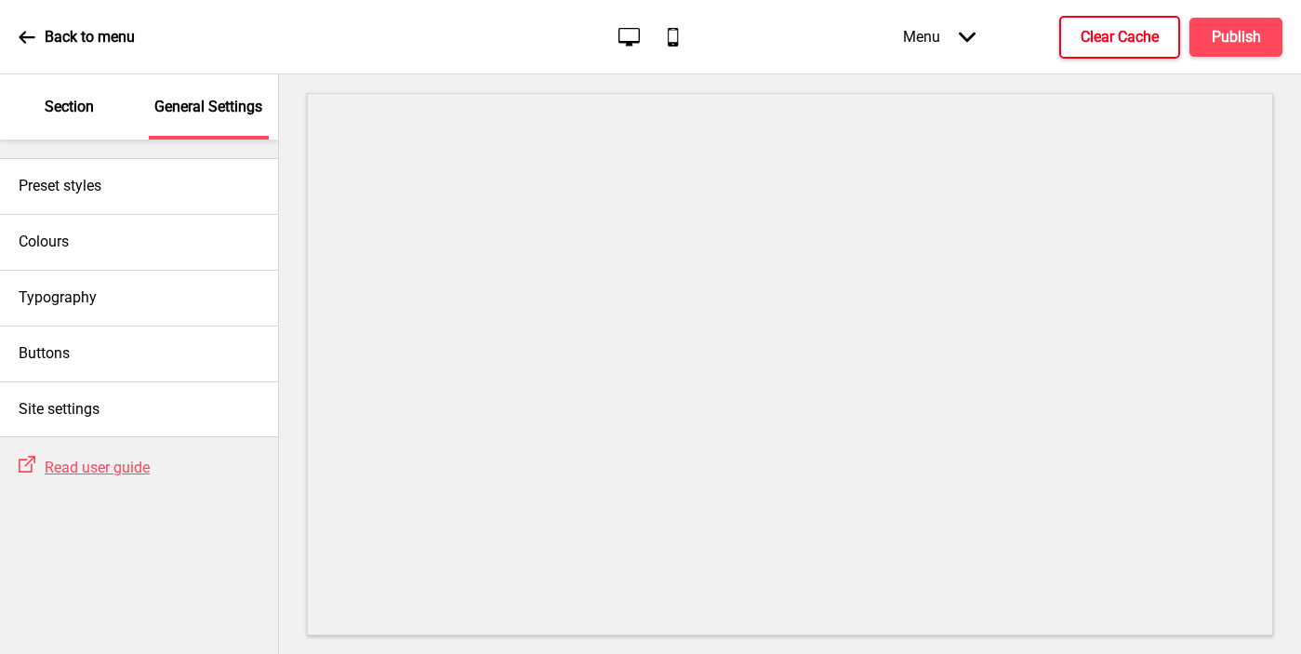
click at [73, 121] on div "Section" at bounding box center [69, 106] width 121 height 65
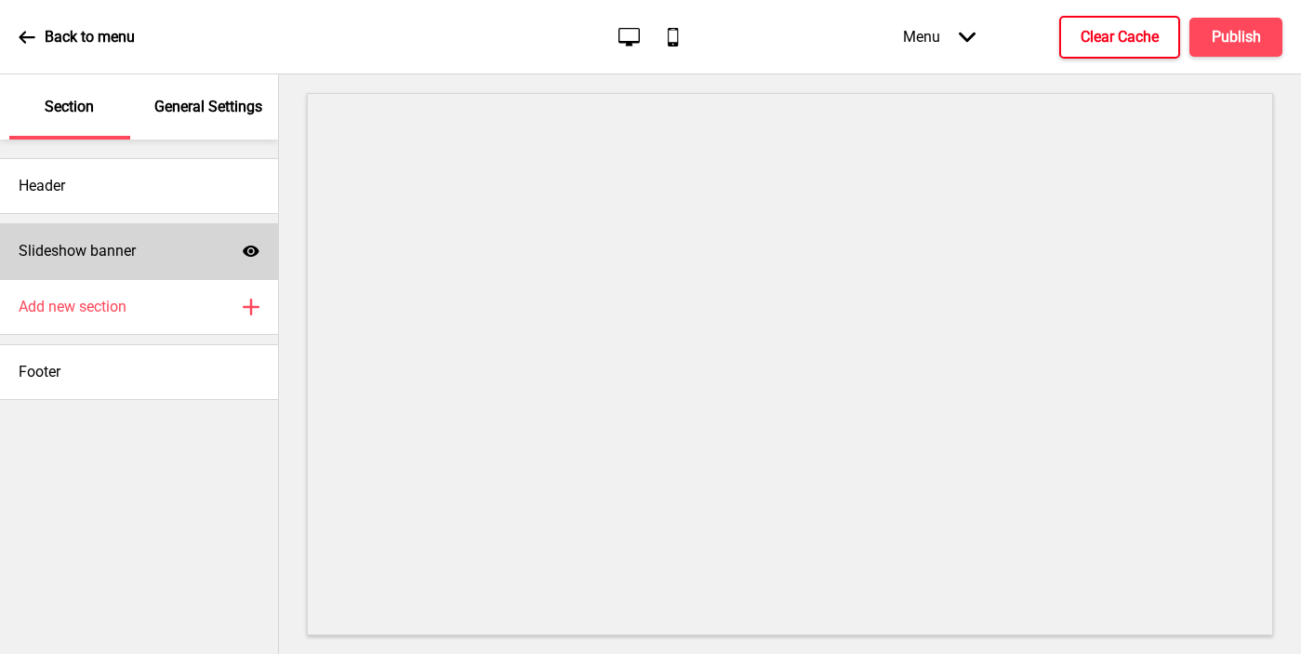
click at [99, 259] on h4 "Slideshow banner" at bounding box center [77, 251] width 117 height 20
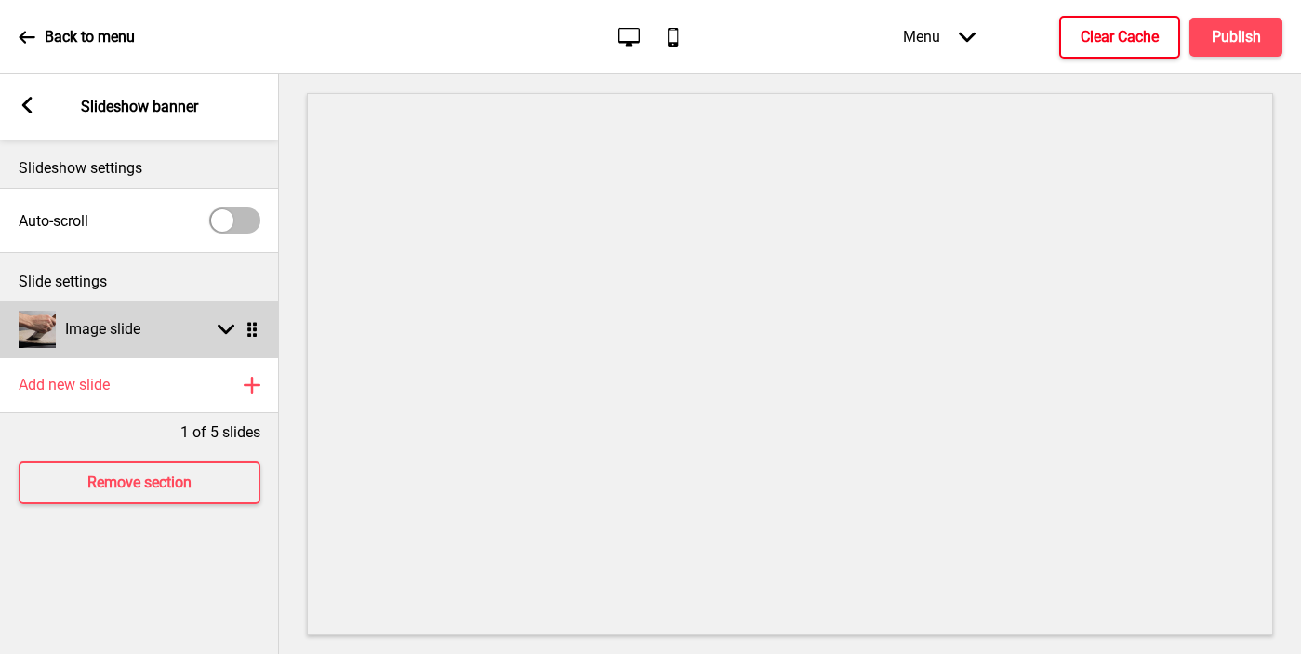
click at [81, 336] on h4 "Image slide" at bounding box center [102, 329] width 75 height 20
select select "right"
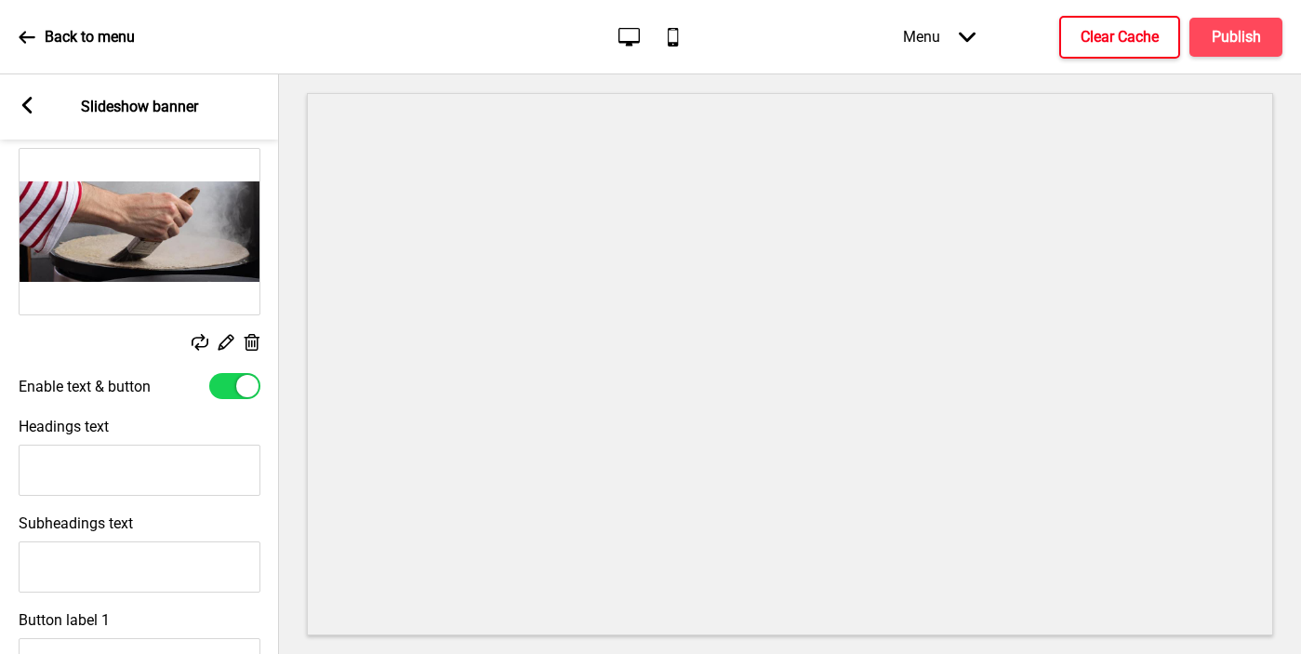
scroll to position [272, 0]
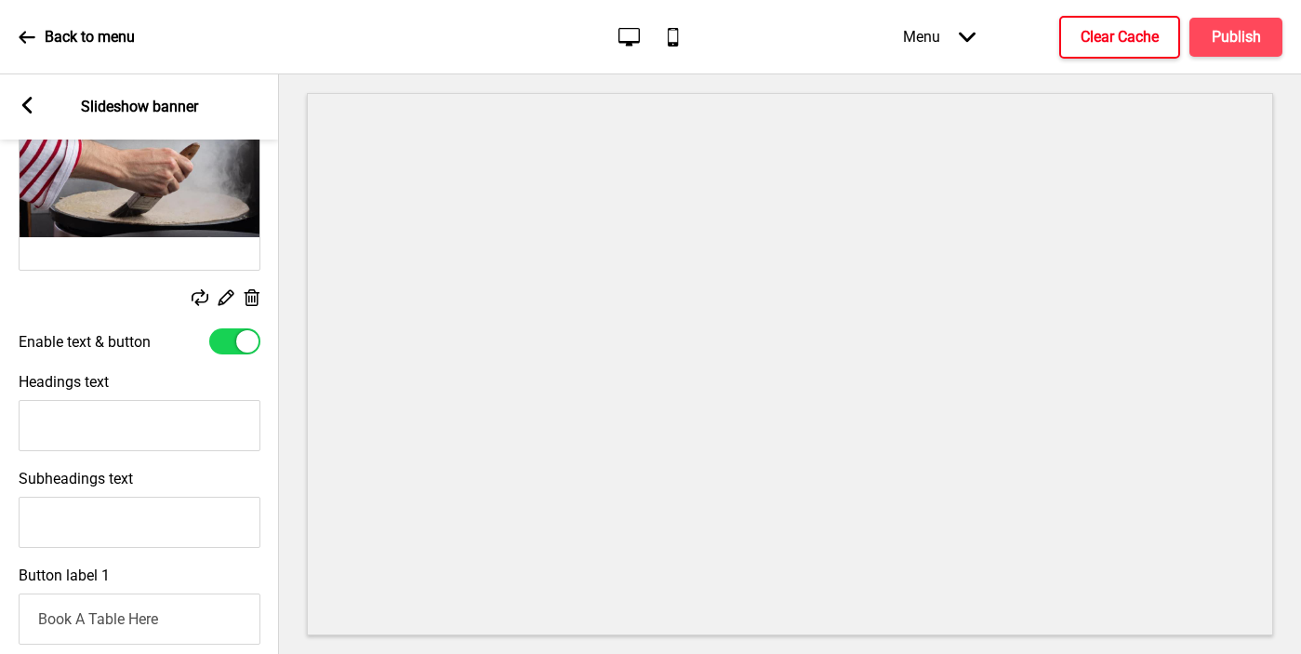
click at [70, 411] on input "Headings text" at bounding box center [140, 425] width 242 height 51
paste input "Swedish Boat French Flavours Singaporean Destiny"
click at [103, 431] on input "Swedish Boat French Flavours Singaporean Destiny" at bounding box center [140, 425] width 242 height 51
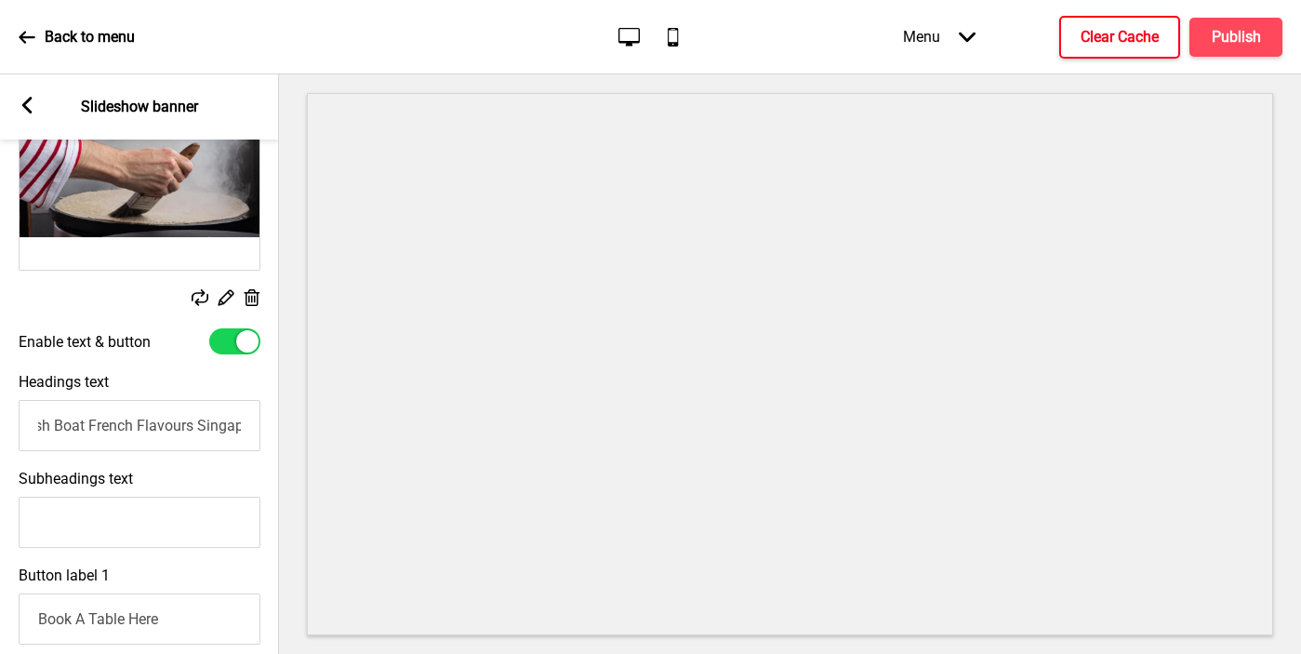
click at [120, 420] on input "Swedish Boat French Flavours Singaporean Destiny" at bounding box center [140, 425] width 242 height 51
drag, startPoint x: 194, startPoint y: 427, endPoint x: 284, endPoint y: 430, distance: 89.3
click at [284, 430] on div "Section General Settings Header Slideshow banner Show Add new section Plus Foot…" at bounding box center [650, 363] width 1301 height 579
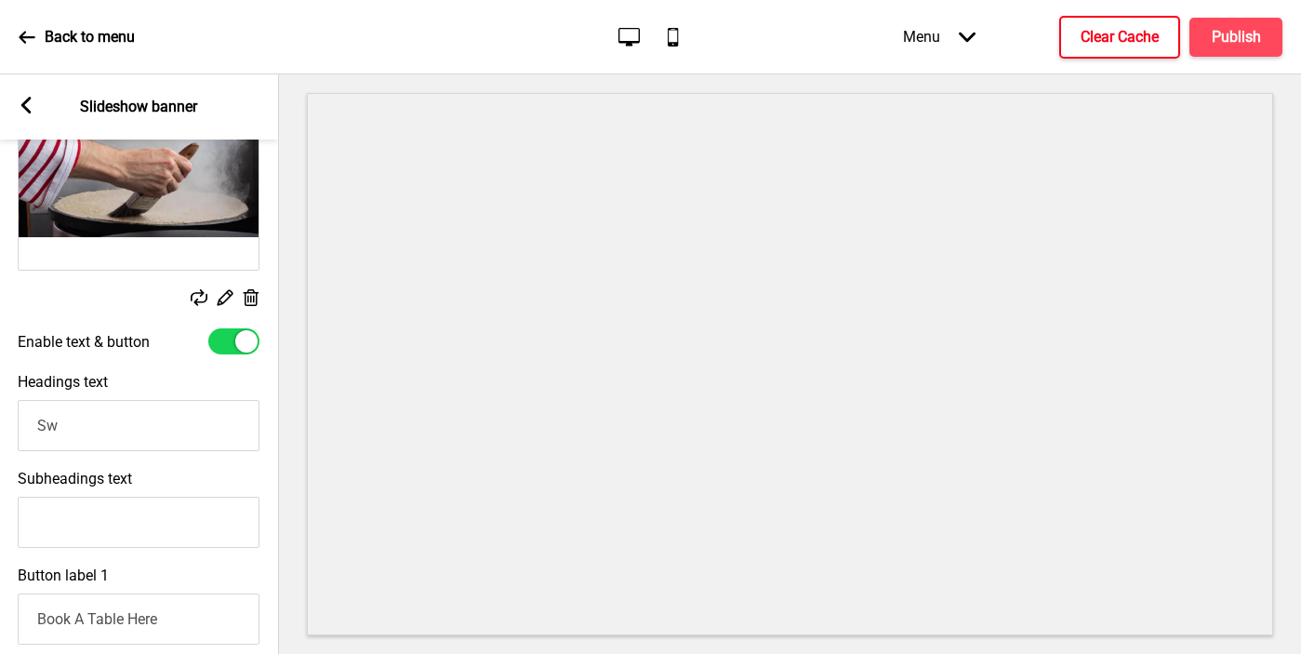
type input "S"
type input "M"
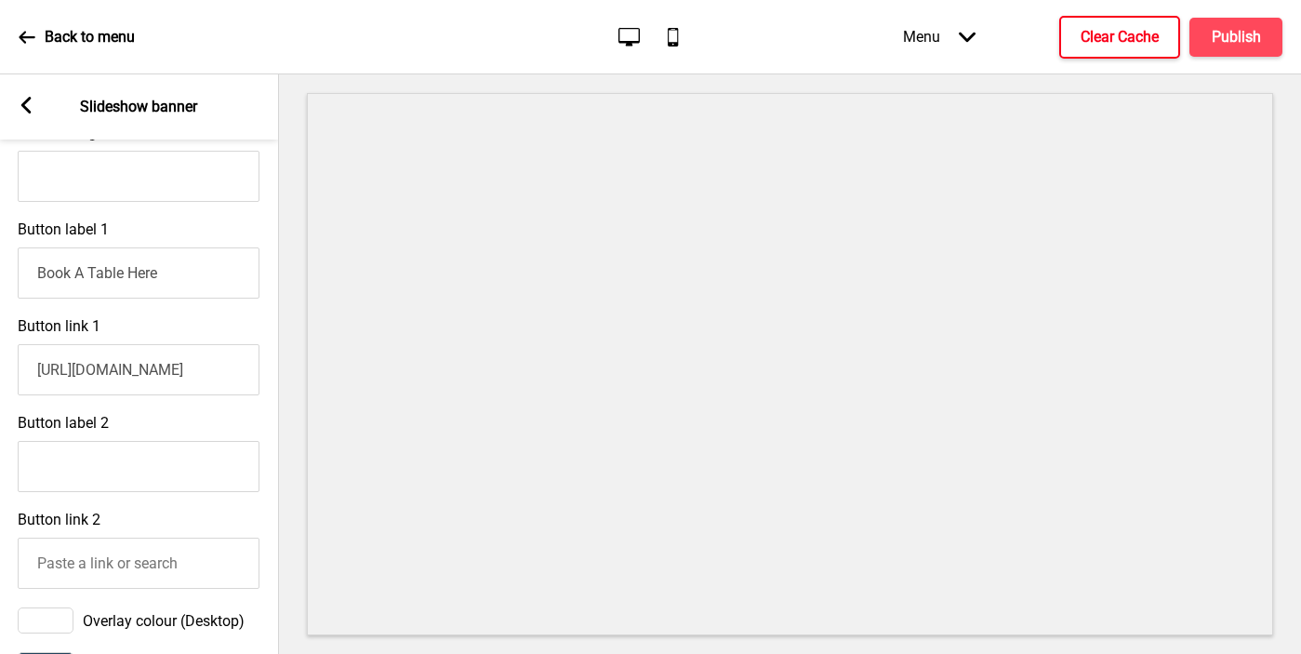
scroll to position [509, 0]
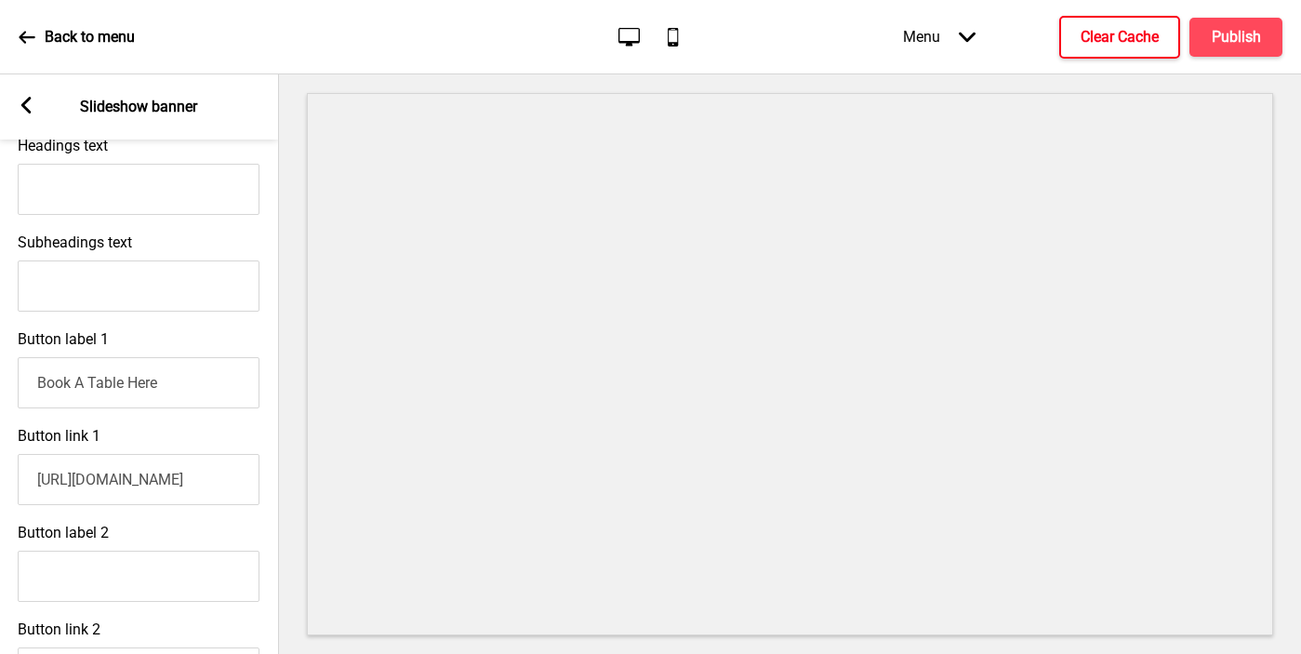
click at [163, 298] on input "Subheadings text" at bounding box center [139, 285] width 242 height 51
paste input "heavenly sweet crêpes and delicate savory galettes"
drag, startPoint x: 46, startPoint y: 273, endPoint x: 8, endPoint y: 273, distance: 37.2
click at [8, 273] on div "Subheadings text heavenly sweet crêpes and delicate savory galettes" at bounding box center [138, 272] width 279 height 97
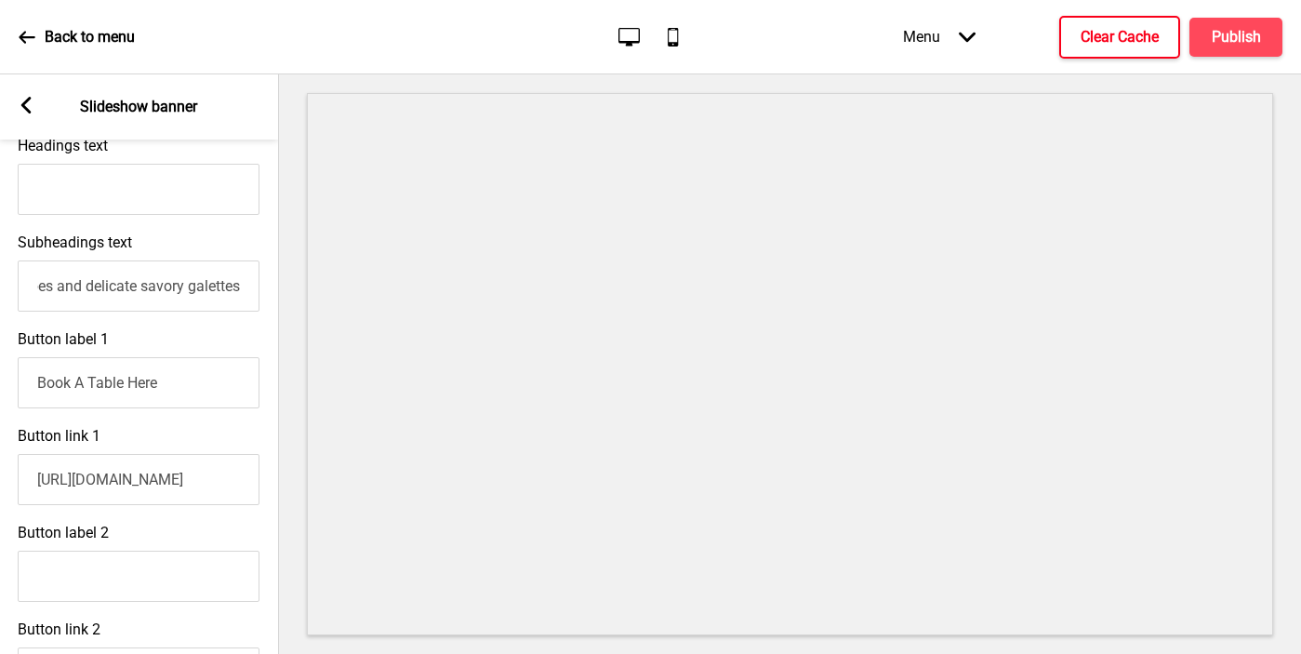
click at [39, 283] on input "heavenly sweet crêpes and delicate savory galettes" at bounding box center [139, 285] width 242 height 51
drag, startPoint x: 47, startPoint y: 285, endPoint x: -2, endPoint y: 285, distance: 49.3
click at [0, 285] on html "Back to menu Desktop Mobile Menu Arrow down Product Page Store Information Chec…" at bounding box center [650, 327] width 1301 height 654
click at [45, 287] on input "heavenly sweet crêpes and delicate savory galettes" at bounding box center [140, 285] width 242 height 51
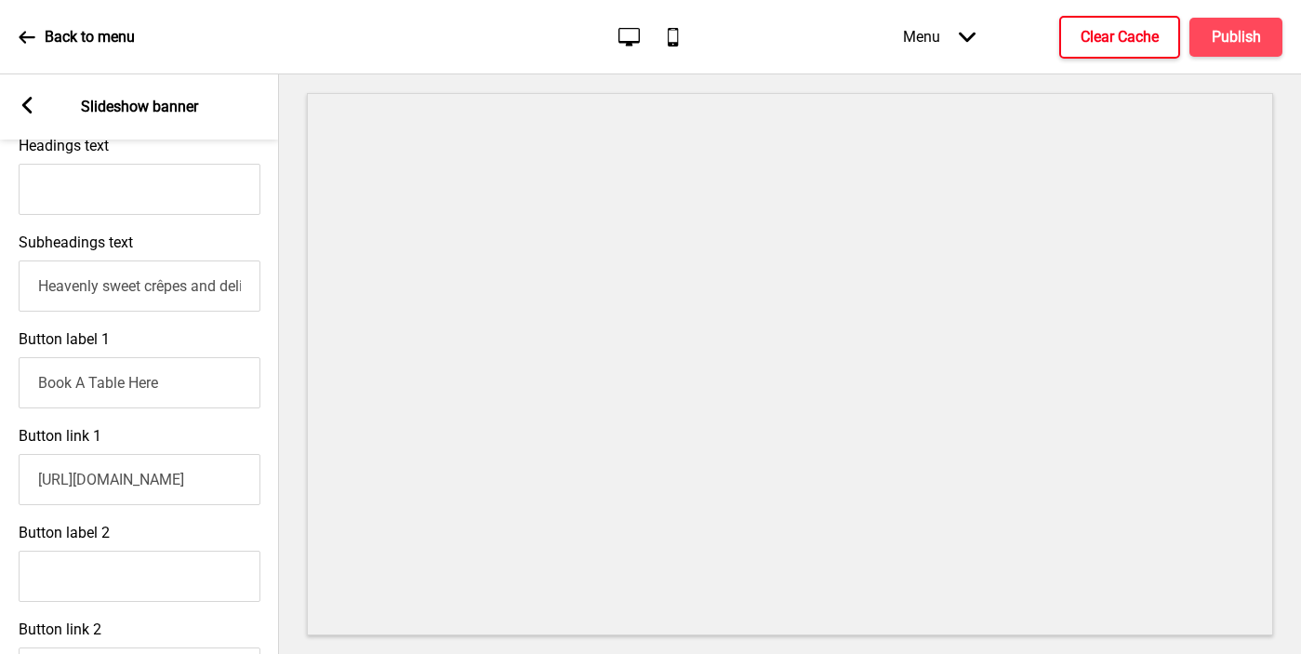
click at [206, 291] on input "Heavenly sweet crêpes and delicate savory galettes" at bounding box center [140, 285] width 242 height 51
drag, startPoint x: 205, startPoint y: 289, endPoint x: 275, endPoint y: 278, distance: 70.6
click at [275, 278] on div "Subheadings text Heavenly sweet crêpes and delicate savory galettes" at bounding box center [138, 272] width 279 height 97
click at [238, 288] on input "Heavenly sweet crêpes and delicate savory galettes" at bounding box center [139, 285] width 242 height 51
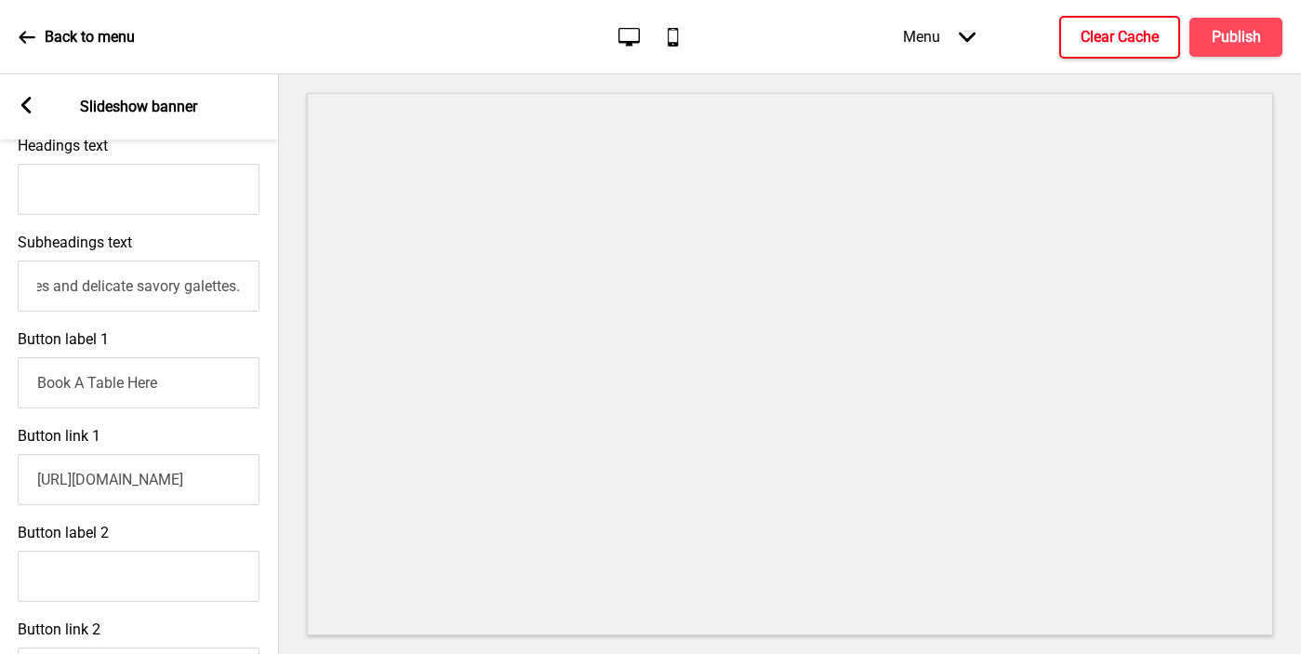
paste input "À bientôt !"
click at [48, 287] on input "Heavenly sweet crêpes and delicate savory galettes. À bientôt !" at bounding box center [139, 285] width 242 height 51
type input "Serving heavenly sweet crêpes and delicate savory galettes. À bientôt !"
click at [63, 190] on input "Headings text" at bounding box center [139, 189] width 242 height 51
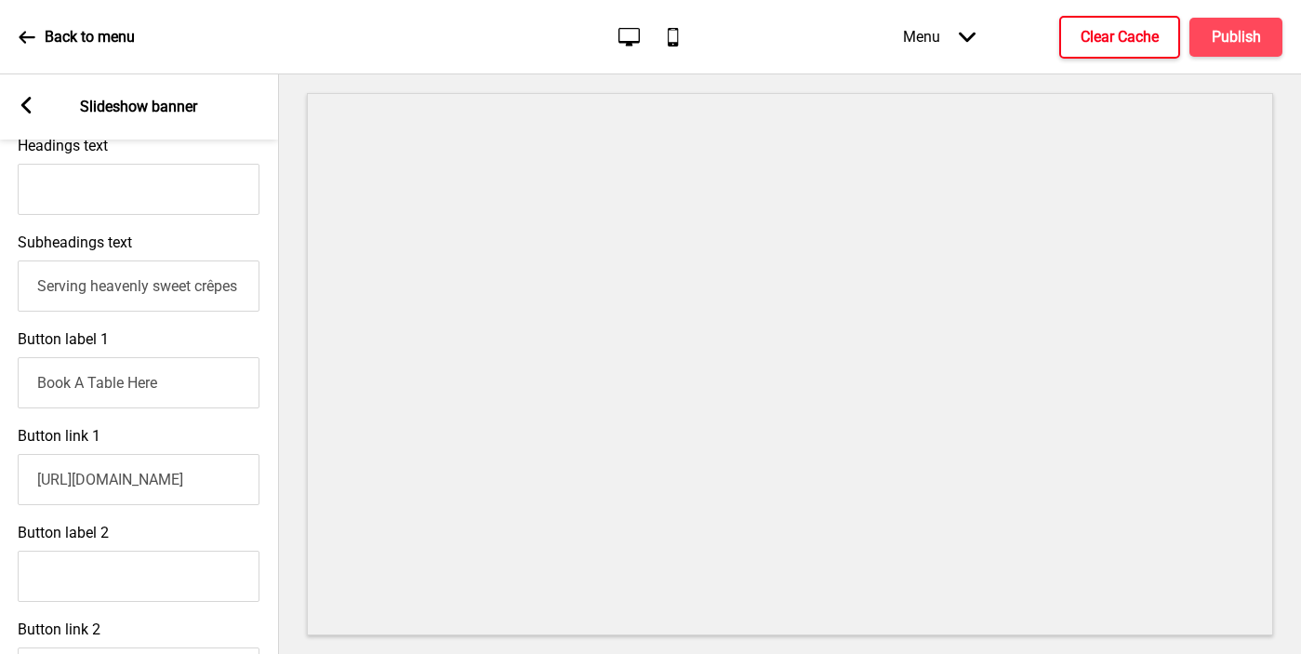
paste input "Madam Flod `Crêperie Boat`"
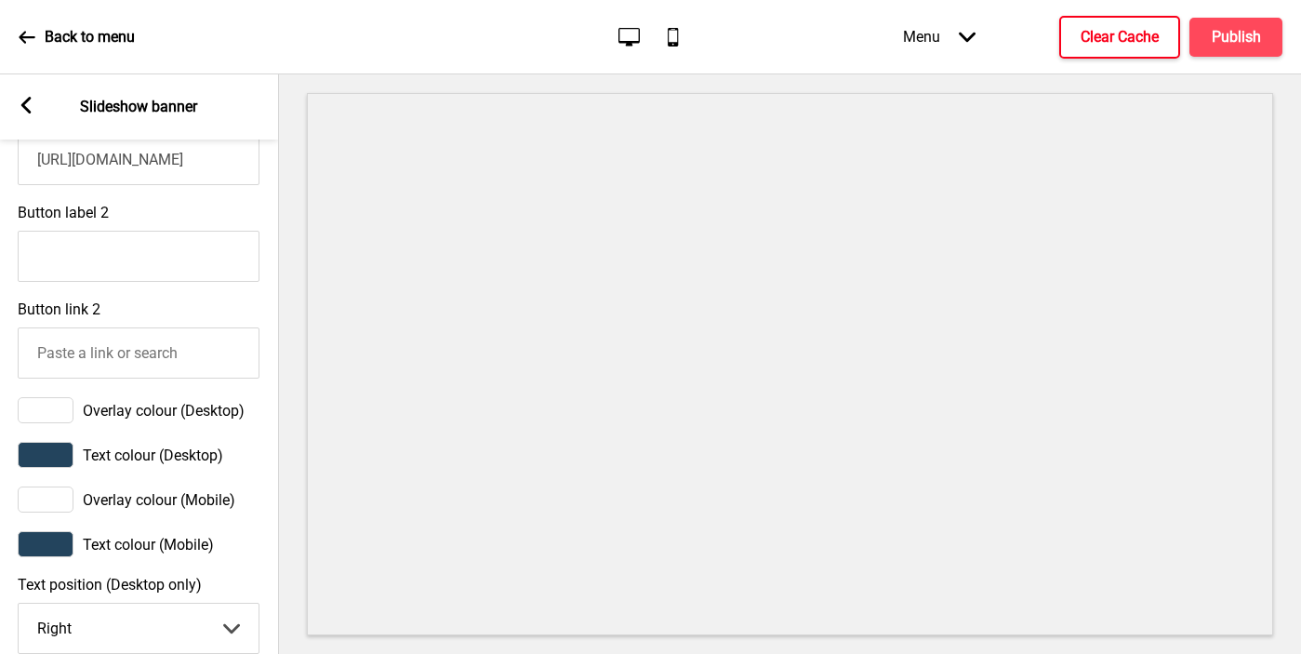
scroll to position [612, 0]
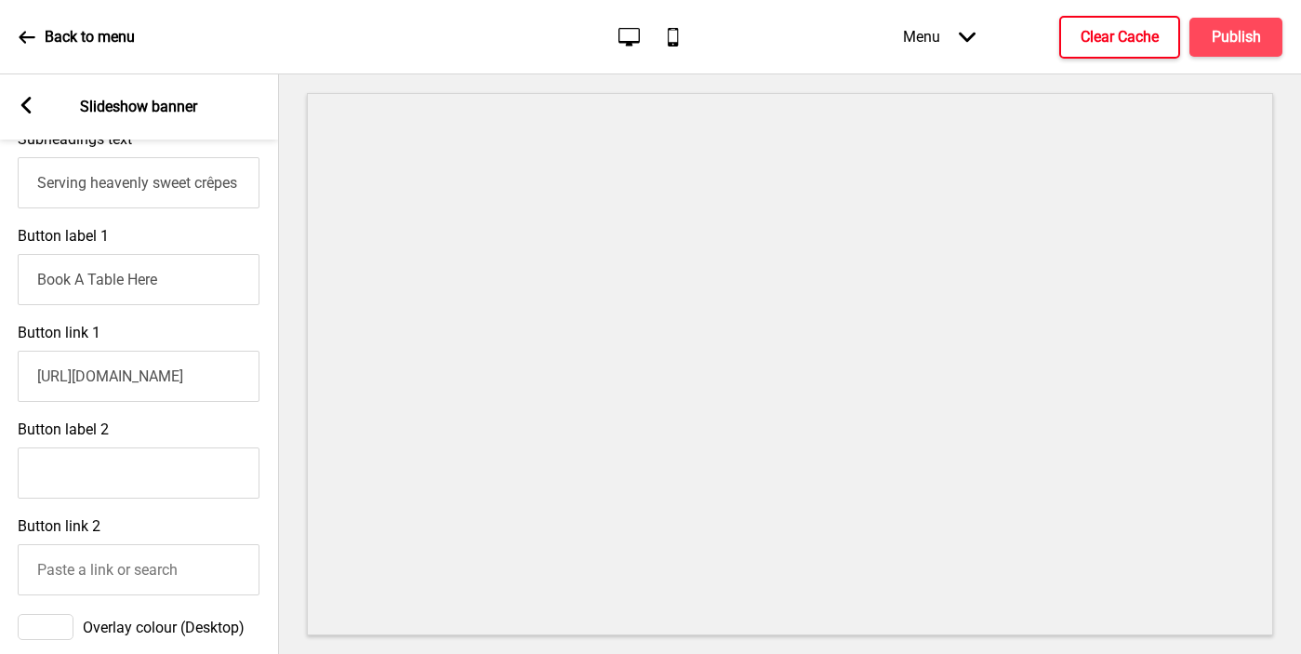
type input "Madam Flod `Crêperie Boat`"
click at [30, 104] on rect at bounding box center [26, 105] width 17 height 17
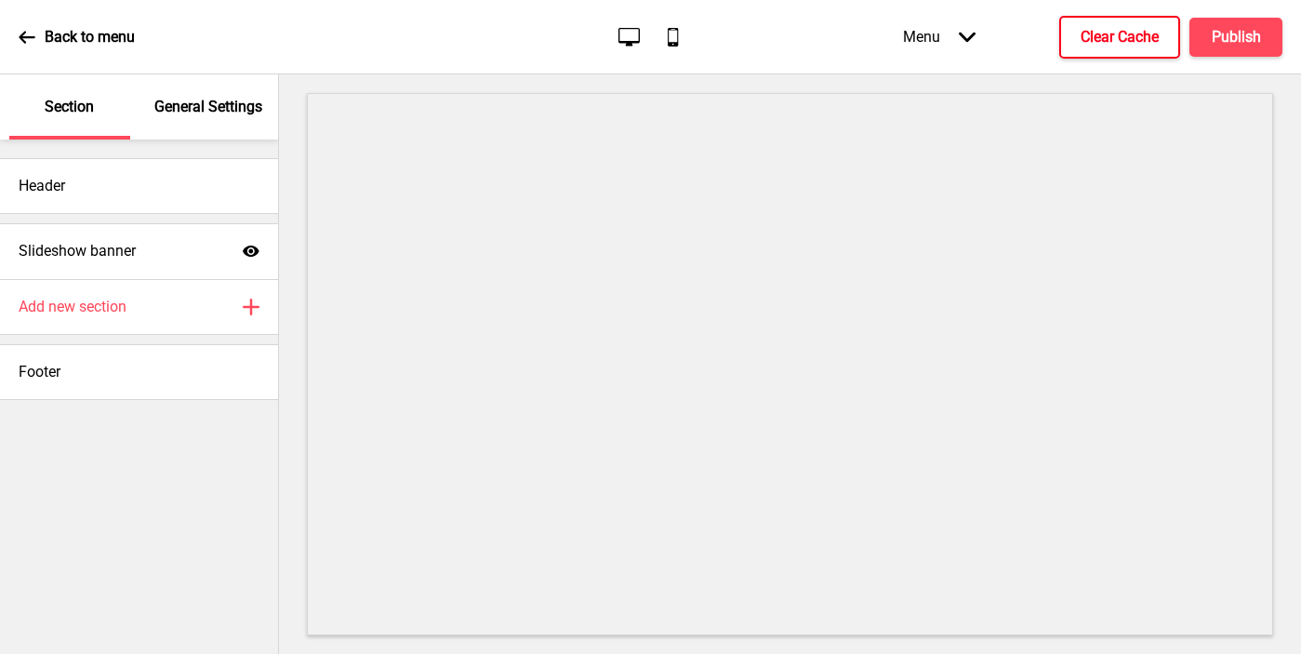
click at [191, 107] on p "General Settings" at bounding box center [208, 107] width 108 height 20
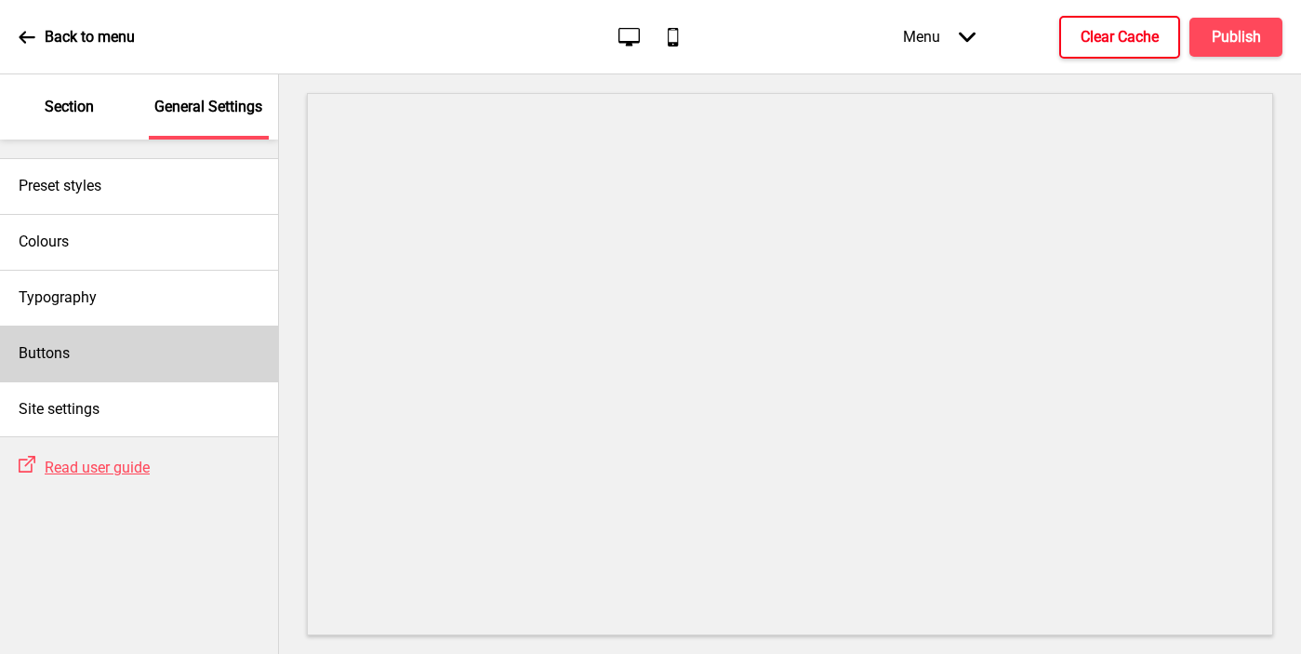
click at [117, 344] on div "Buttons" at bounding box center [139, 353] width 278 height 56
select select "square"
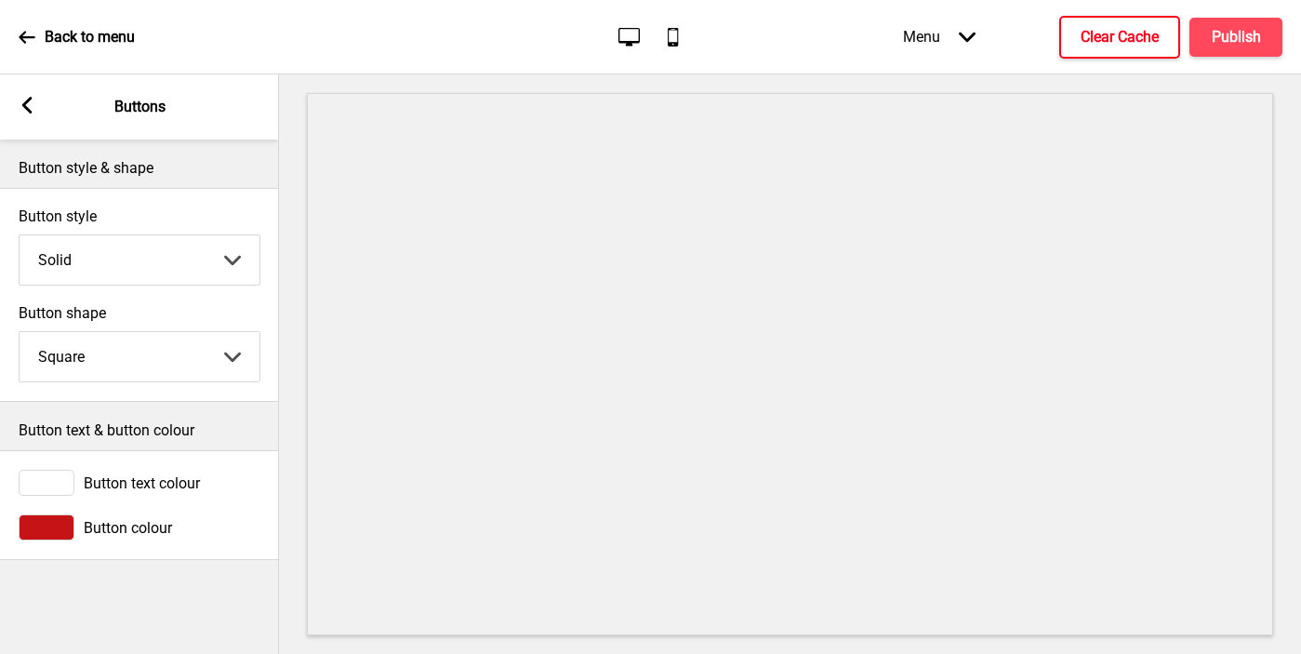
click at [56, 529] on div at bounding box center [47, 527] width 56 height 26
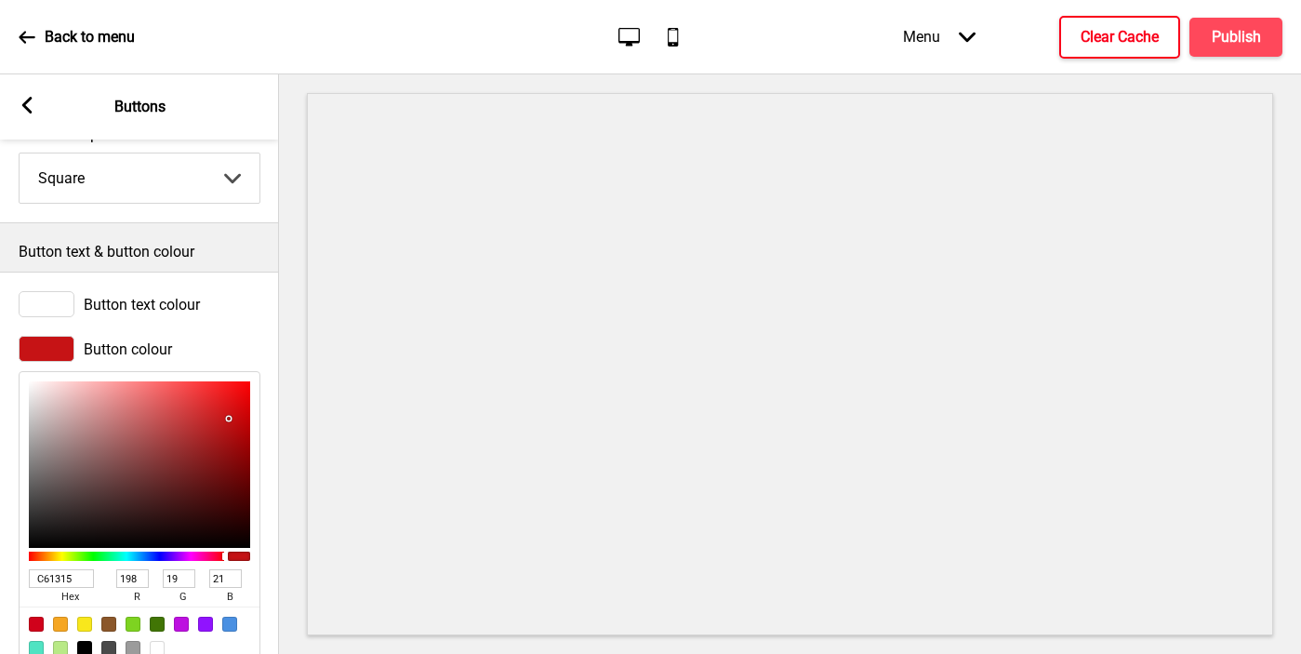
scroll to position [228, 0]
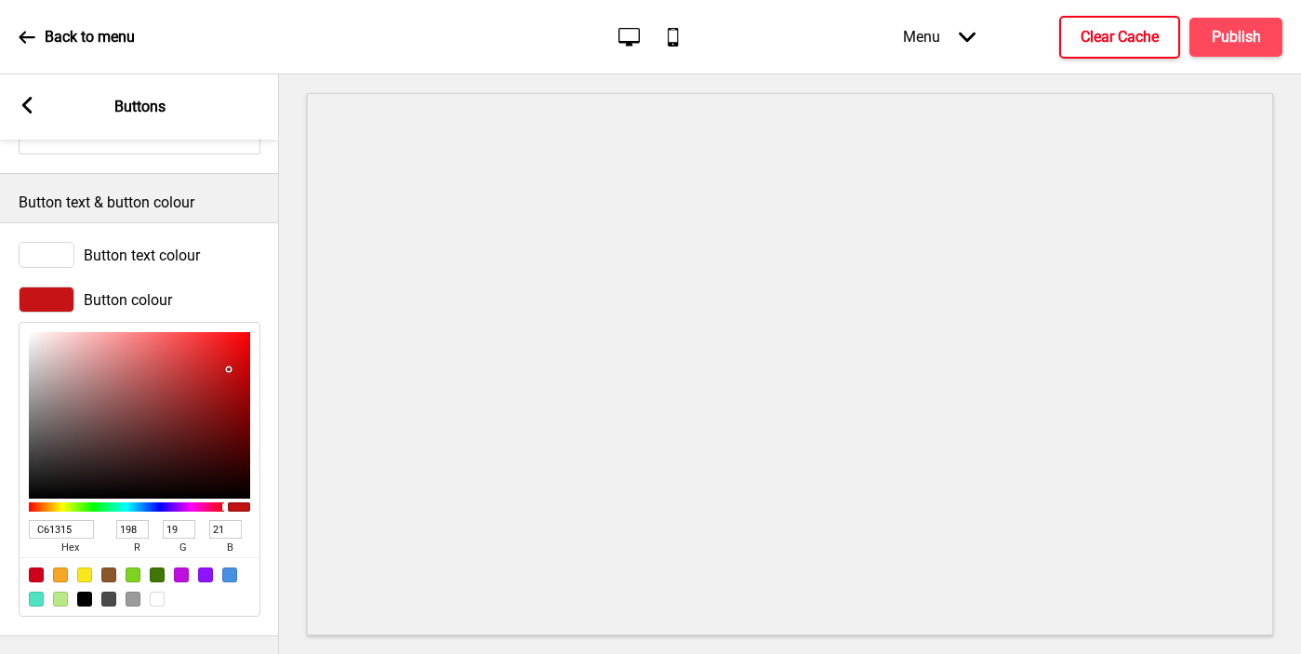
click at [55, 525] on input "C61315" at bounding box center [61, 529] width 65 height 19
click at [29, 97] on icon at bounding box center [27, 105] width 10 height 17
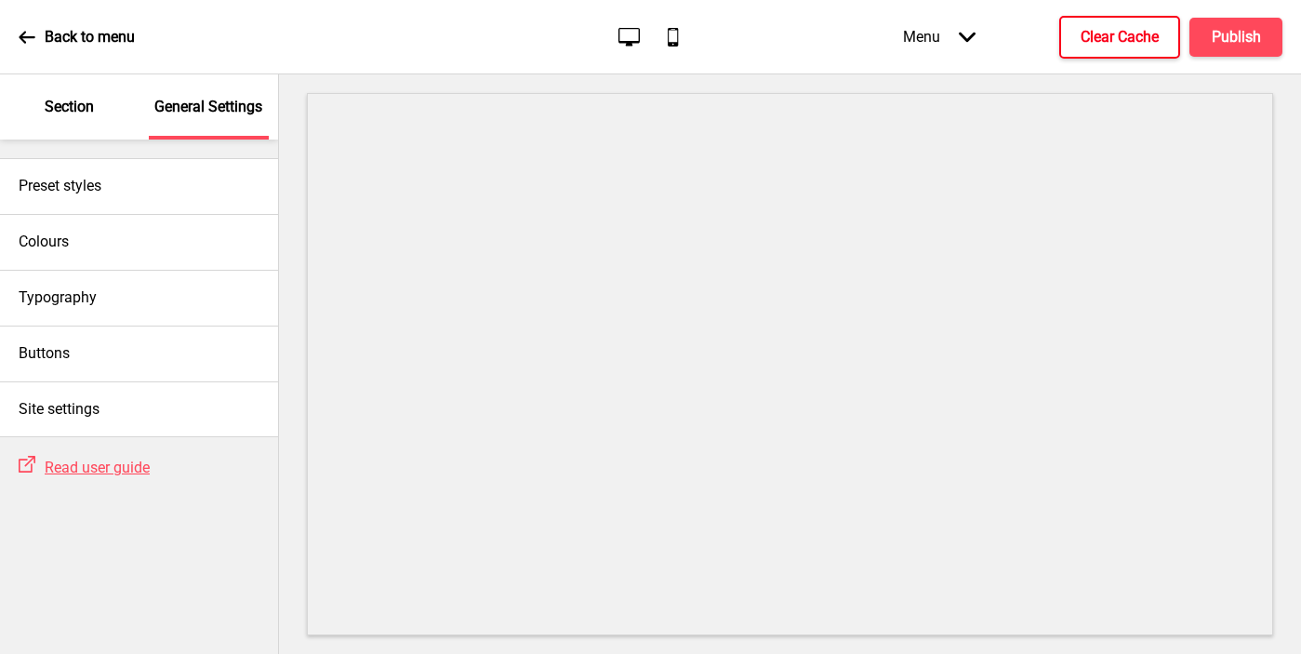
click at [75, 118] on div "Section" at bounding box center [69, 106] width 121 height 65
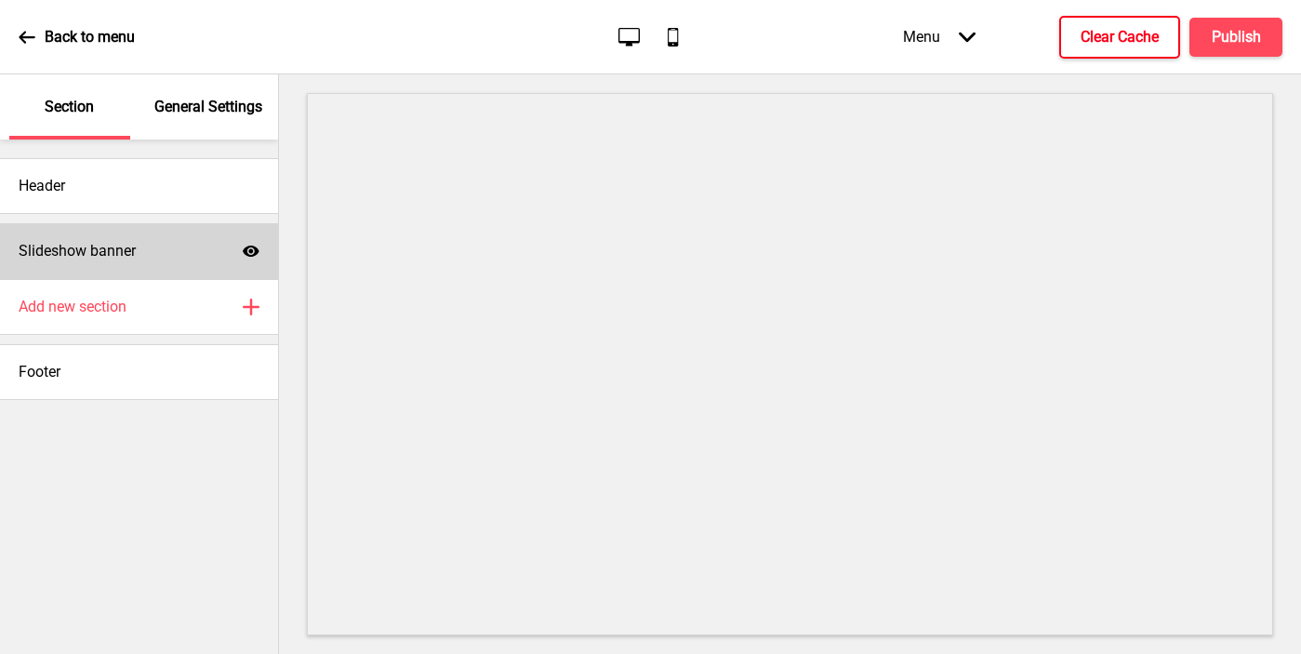
click at [90, 255] on h4 "Slideshow banner" at bounding box center [77, 251] width 117 height 20
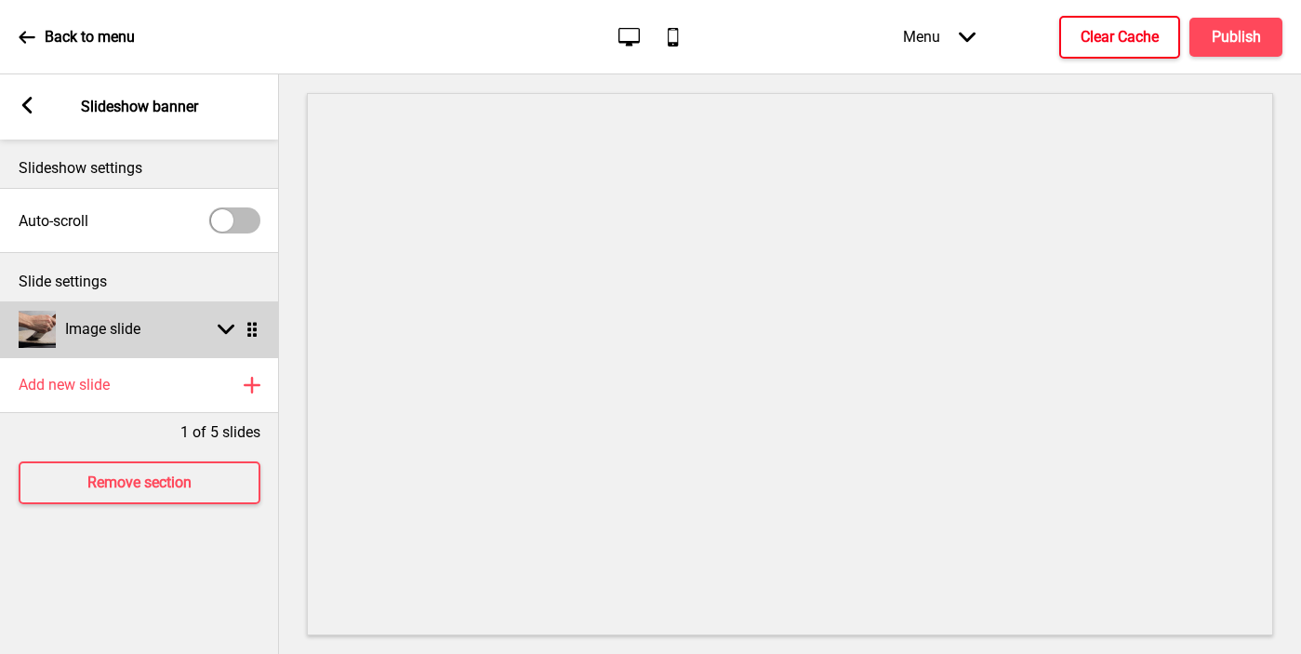
click at [103, 340] on div "Image slide" at bounding box center [80, 329] width 122 height 37
select select "right"
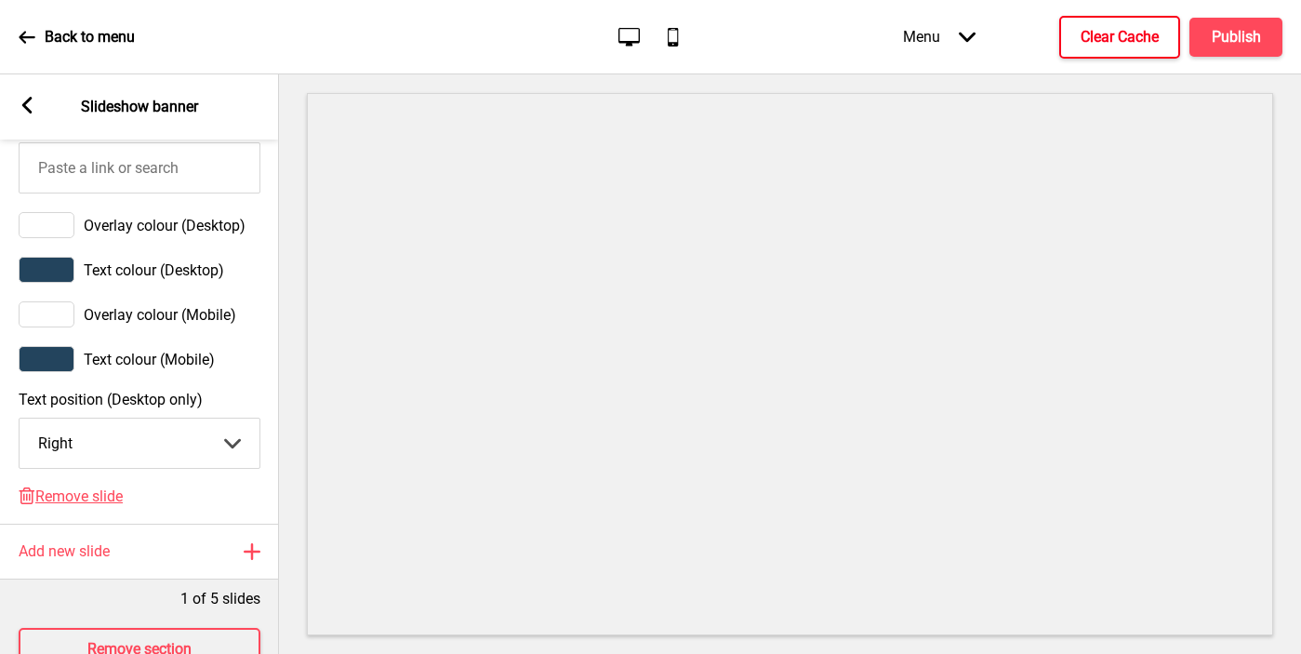
scroll to position [1050, 0]
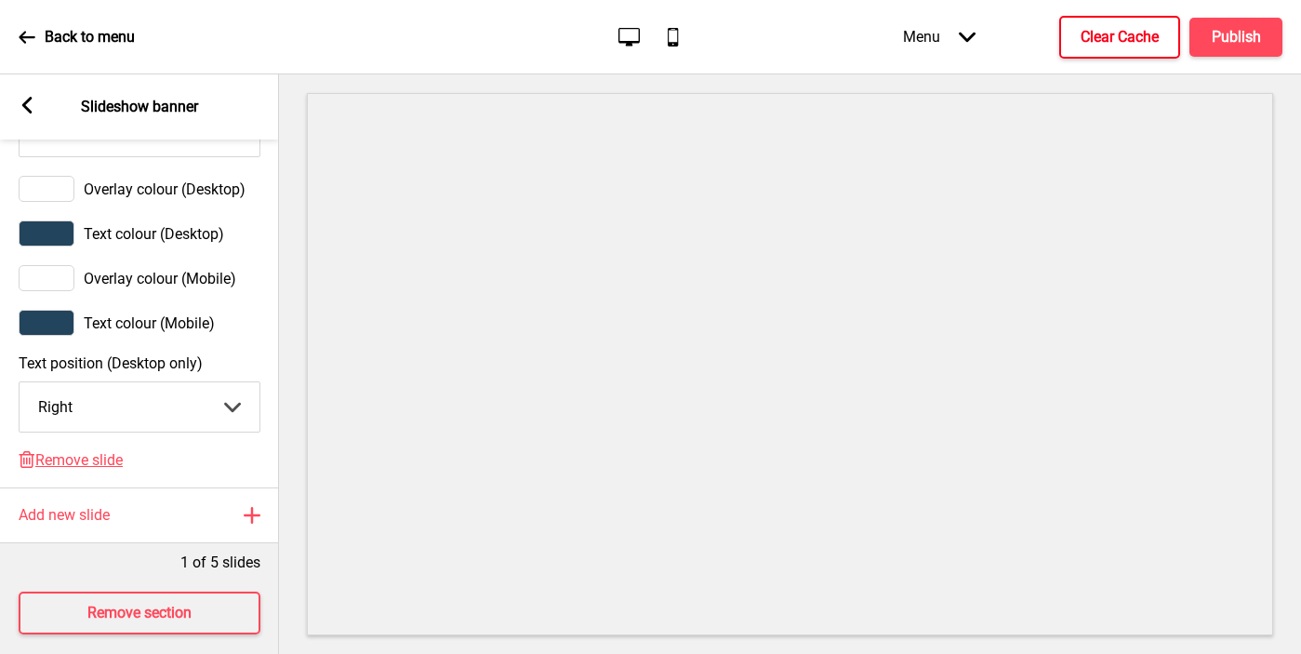
click at [50, 230] on div at bounding box center [47, 233] width 56 height 26
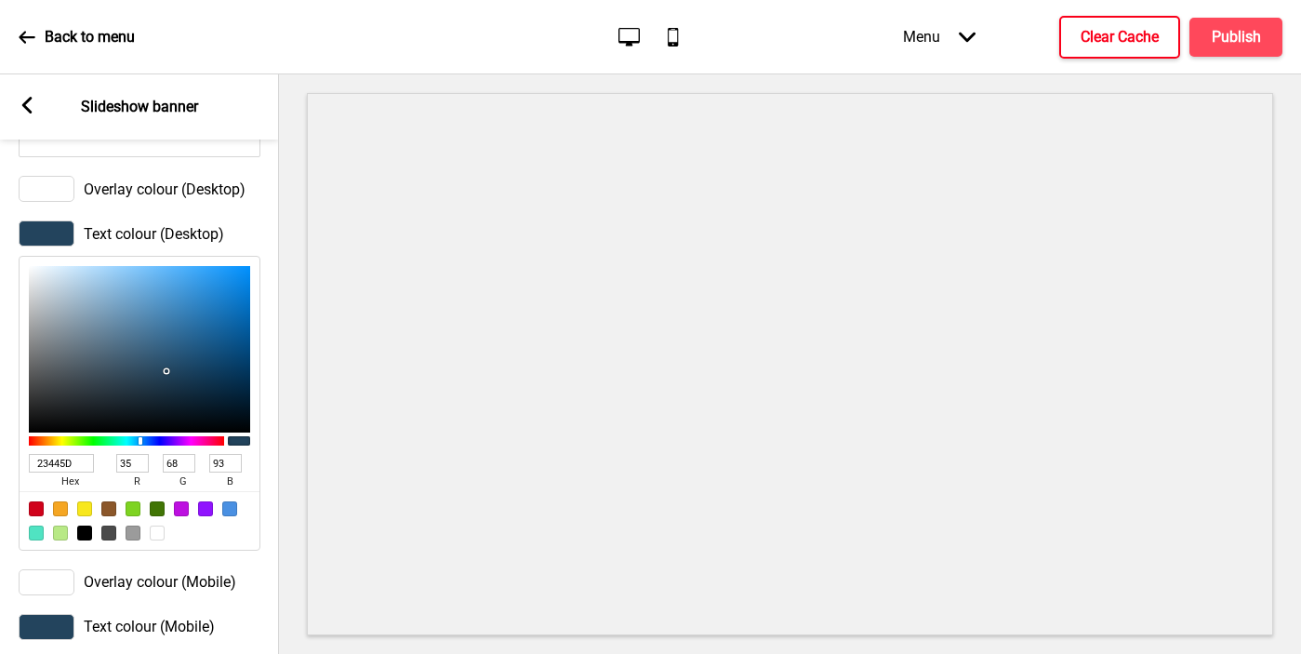
click at [80, 460] on input "23445D" at bounding box center [61, 463] width 65 height 19
paste input "C61315"
type input "C61315"
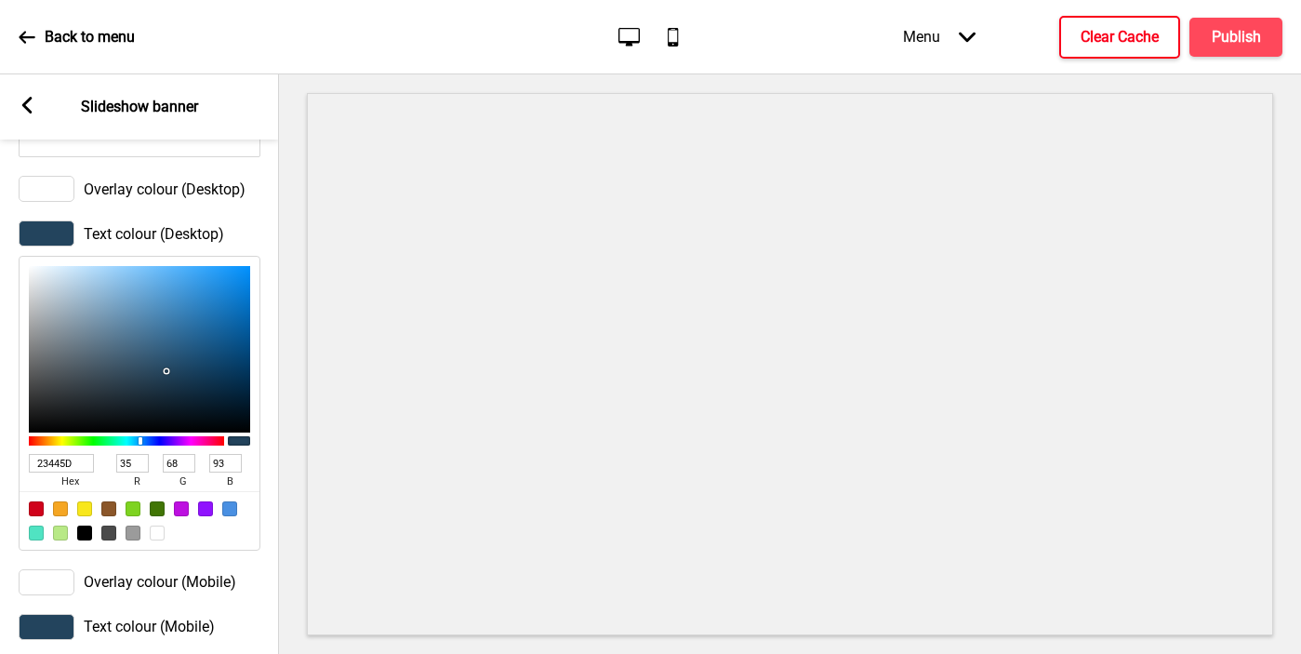
type input "198"
type input "19"
type input "21"
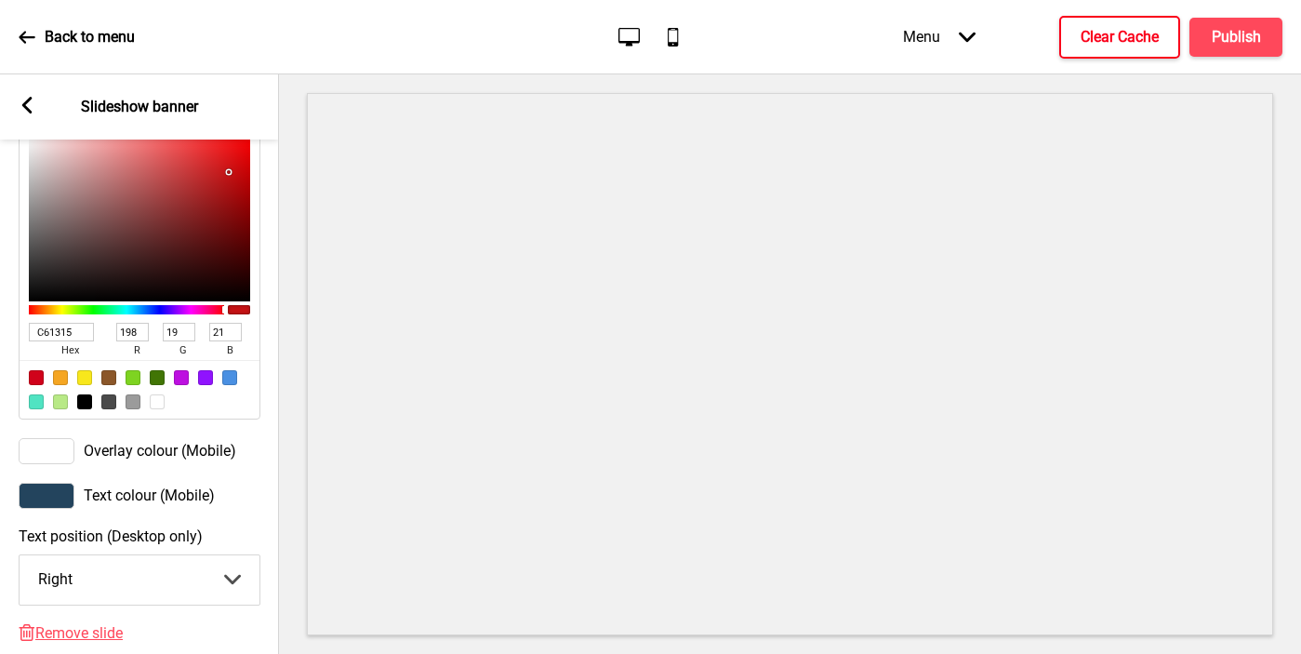
scroll to position [1238, 0]
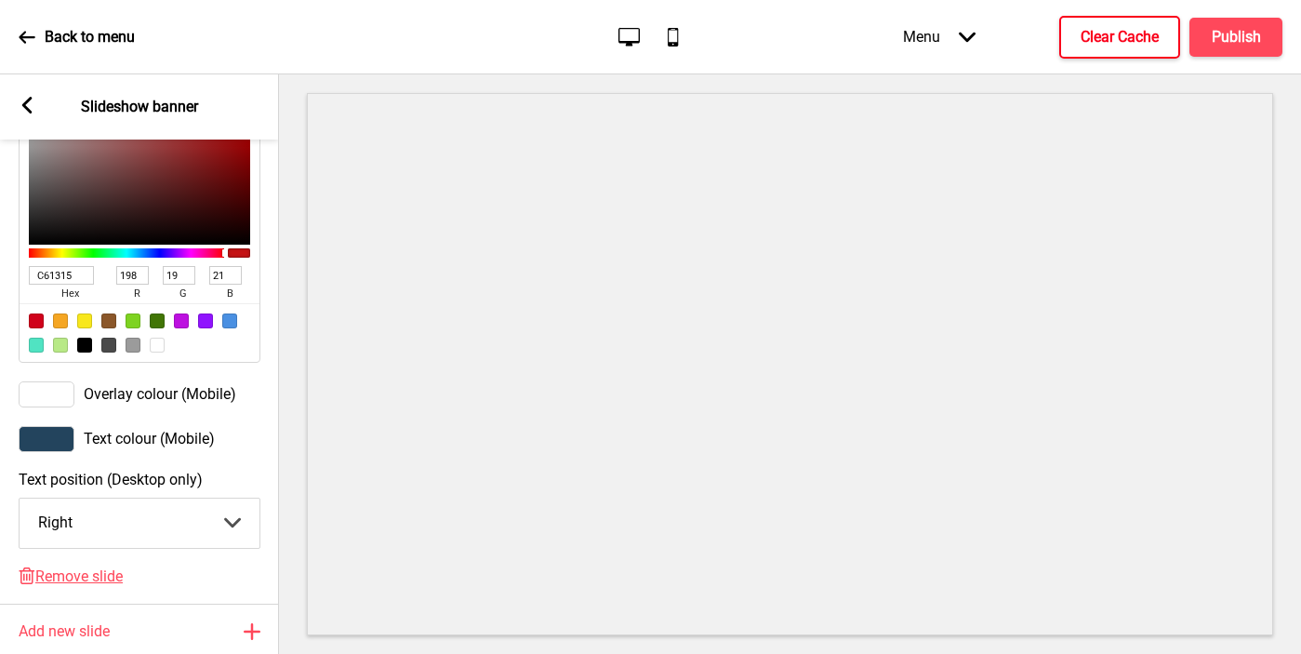
type input "C61315"
click at [50, 449] on div at bounding box center [47, 439] width 56 height 26
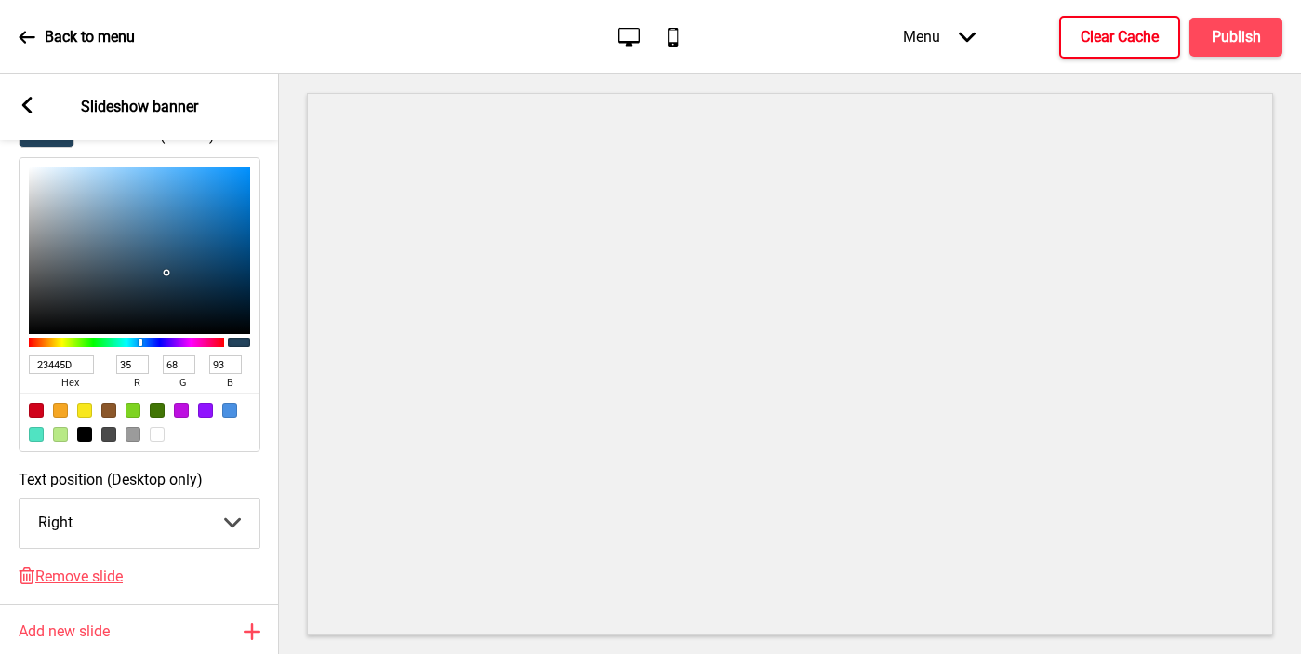
scroll to position [1237, 0]
click at [52, 373] on input "23445D" at bounding box center [61, 365] width 65 height 19
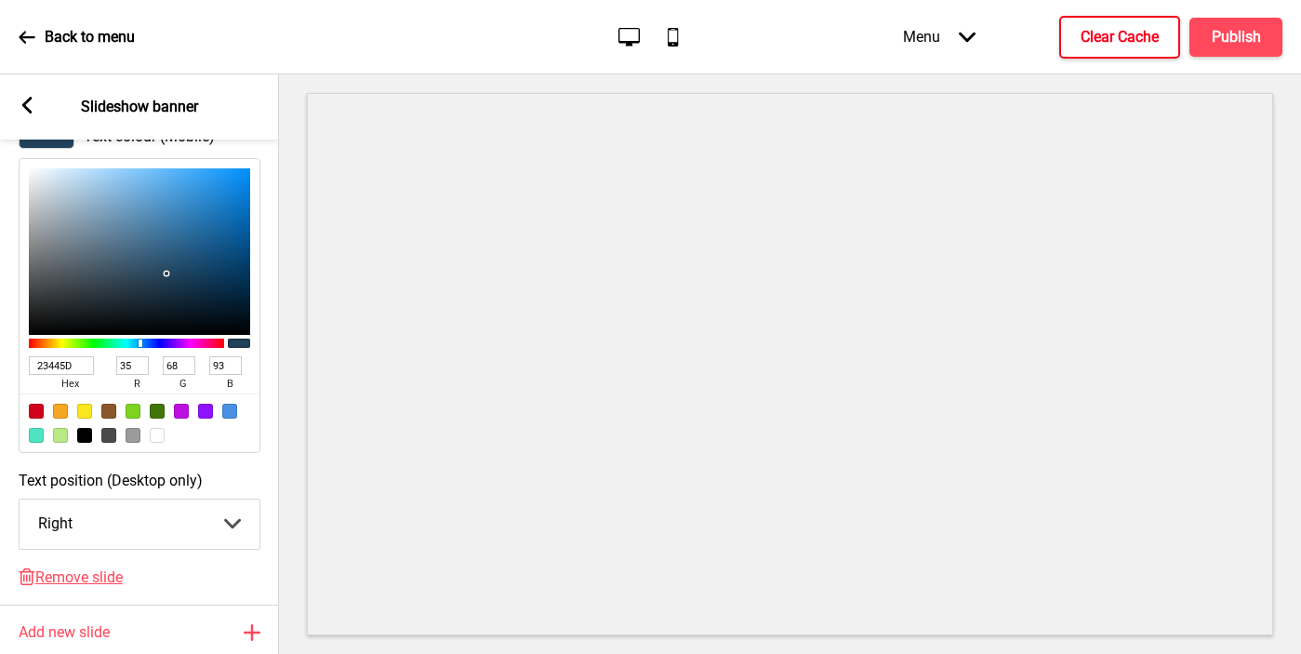
paste input "C61315"
type input "C61315"
type input "198"
type input "19"
type input "21"
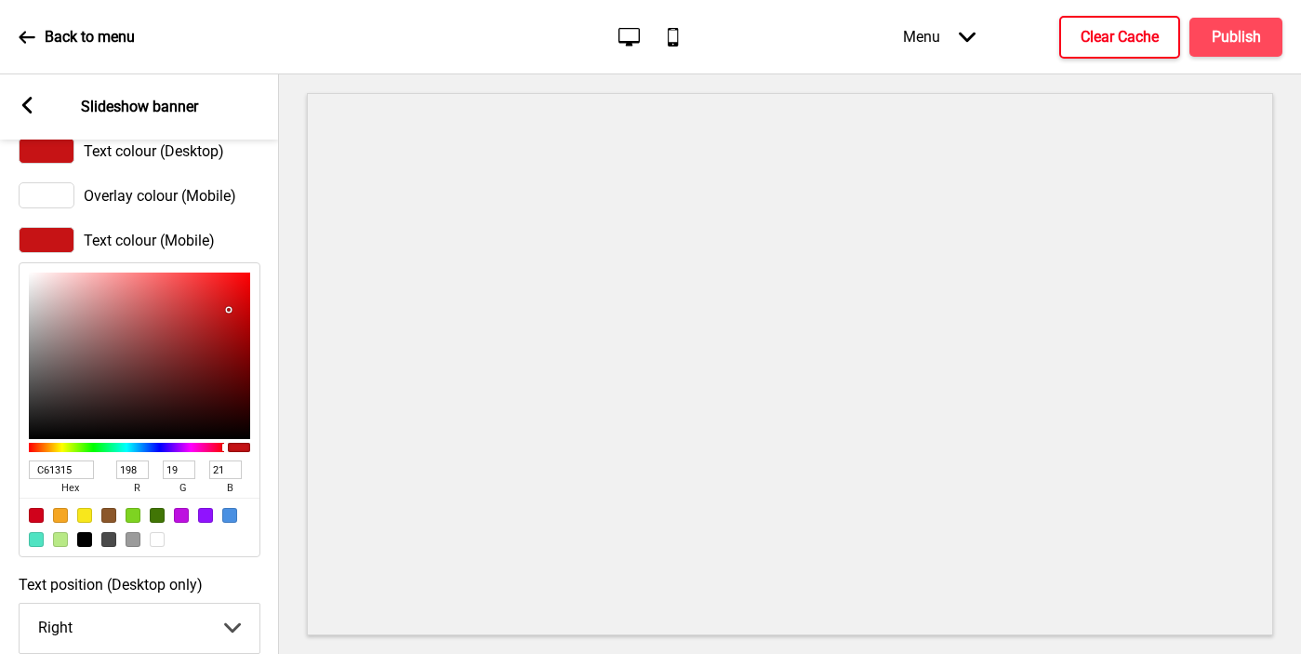
scroll to position [1113, 0]
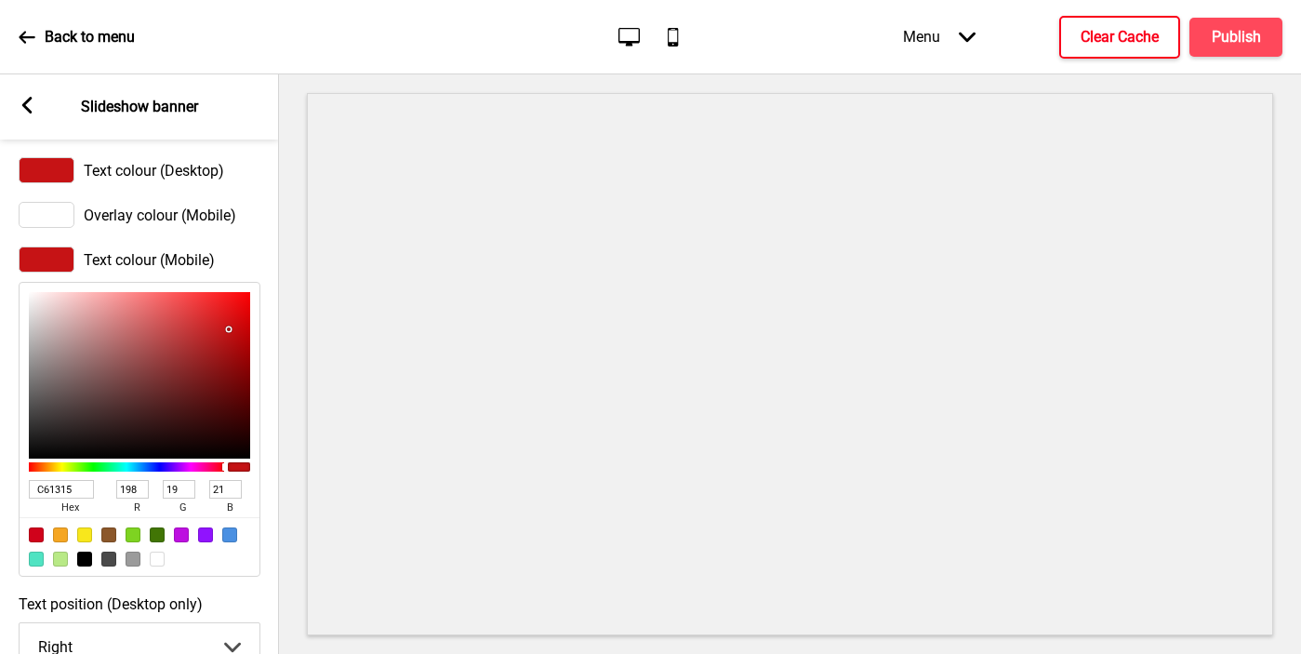
type input "C61315"
click at [21, 102] on rect at bounding box center [27, 105] width 17 height 17
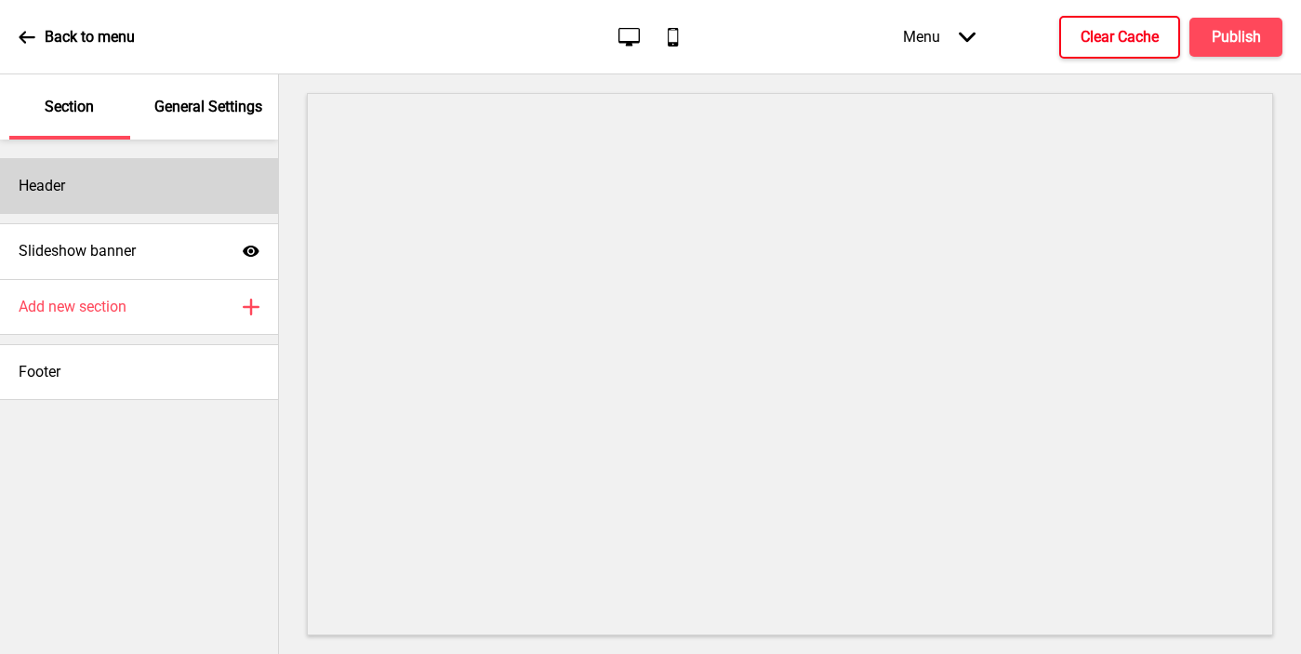
click at [135, 190] on div "Header" at bounding box center [139, 186] width 278 height 56
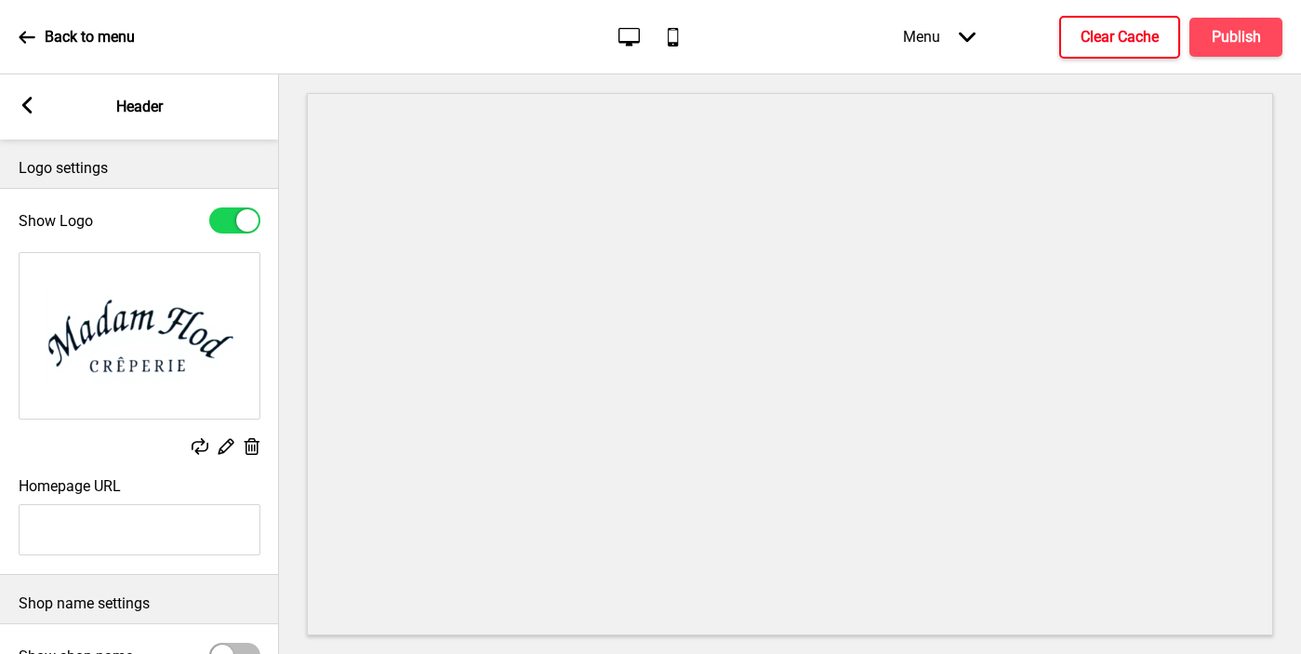
click at [33, 103] on rect at bounding box center [27, 105] width 17 height 17
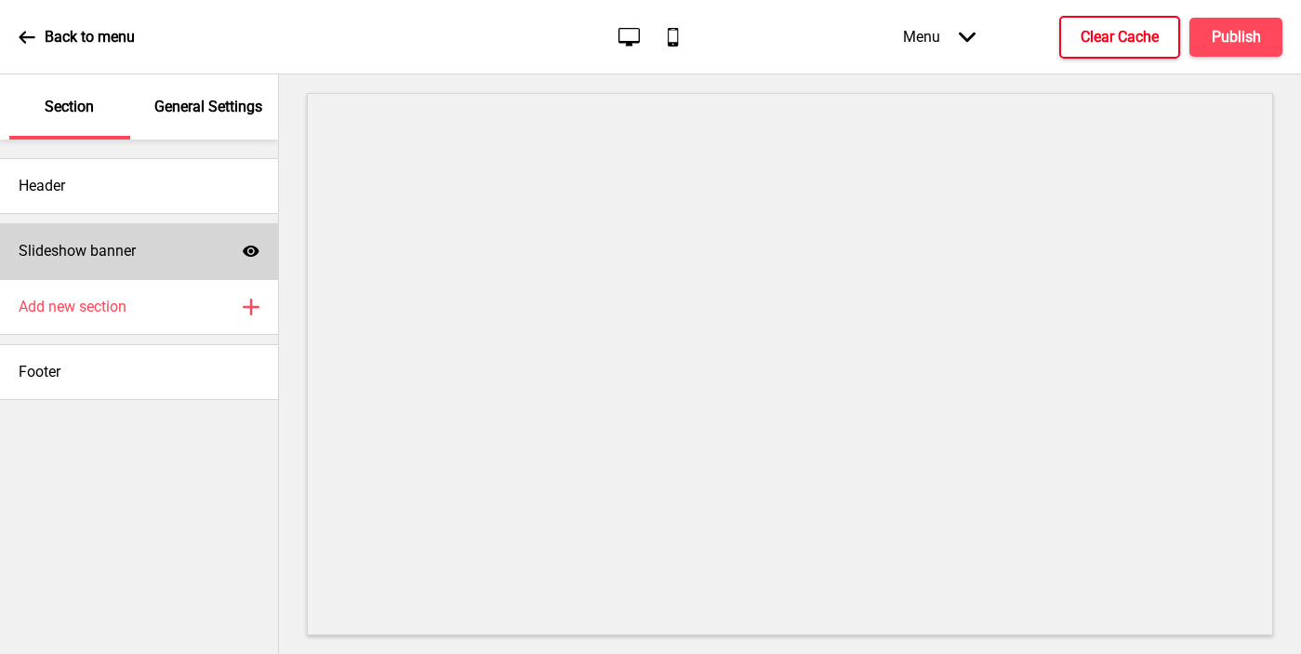
click at [111, 251] on h4 "Slideshow banner" at bounding box center [77, 251] width 117 height 20
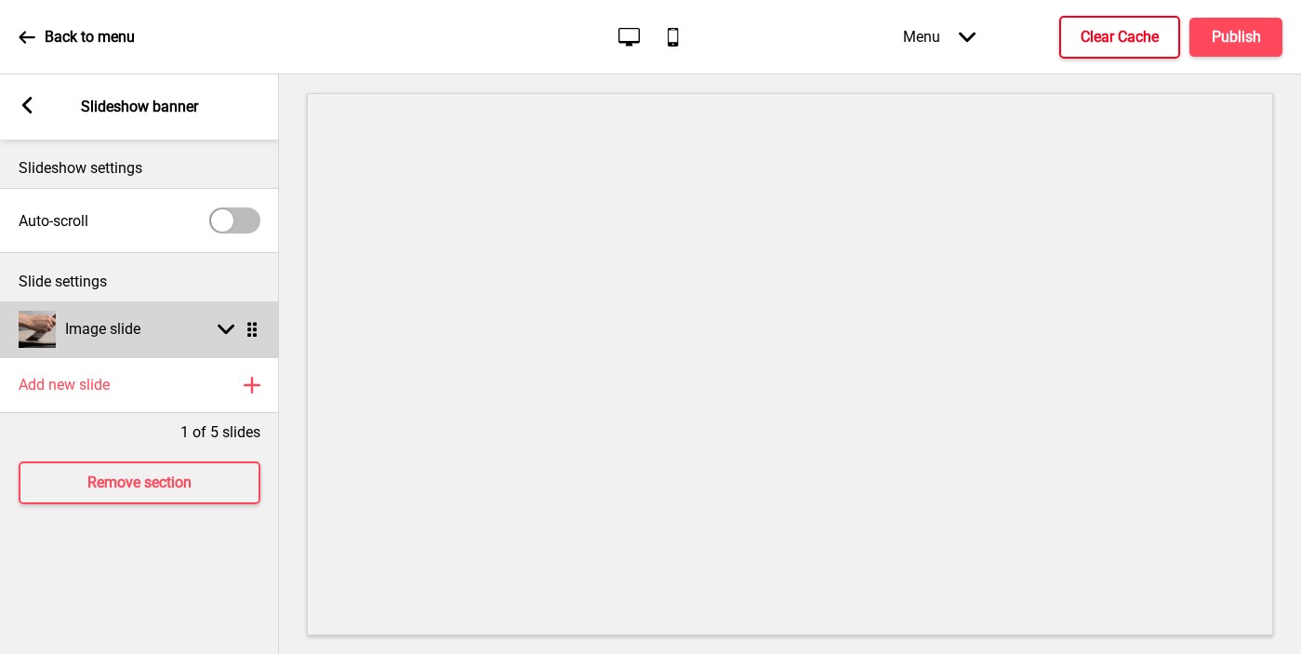
click at [108, 340] on div "Image slide" at bounding box center [80, 329] width 122 height 37
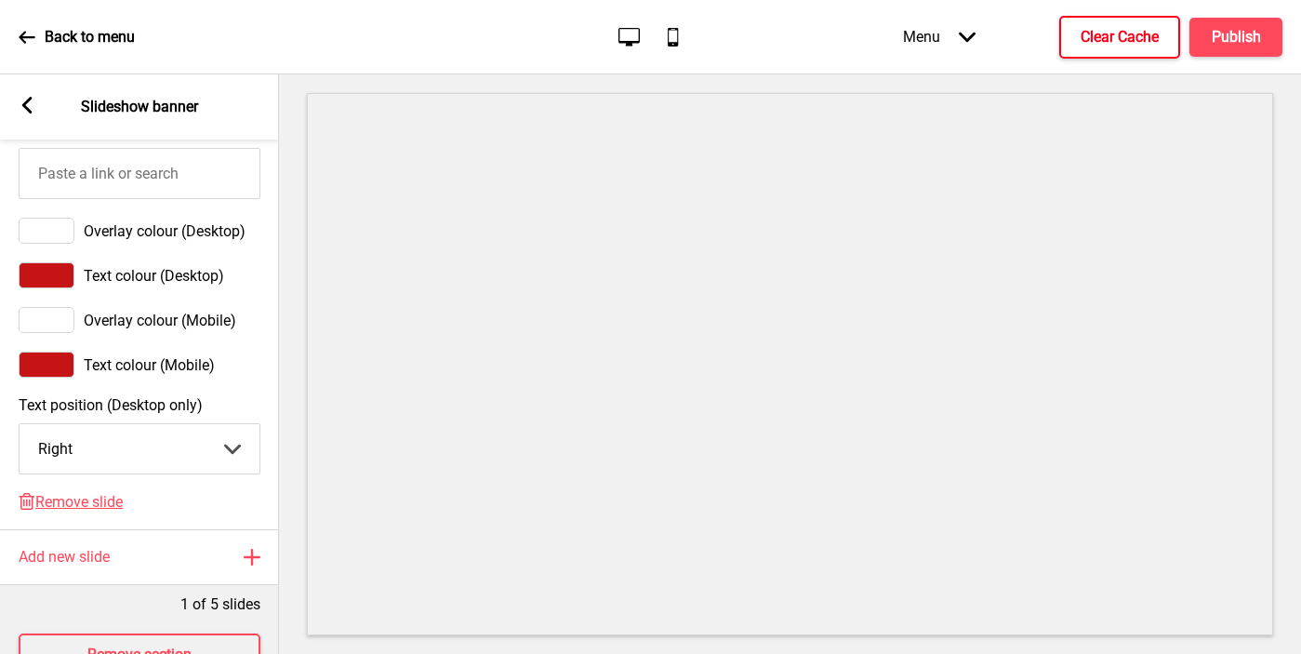
scroll to position [1069, 0]
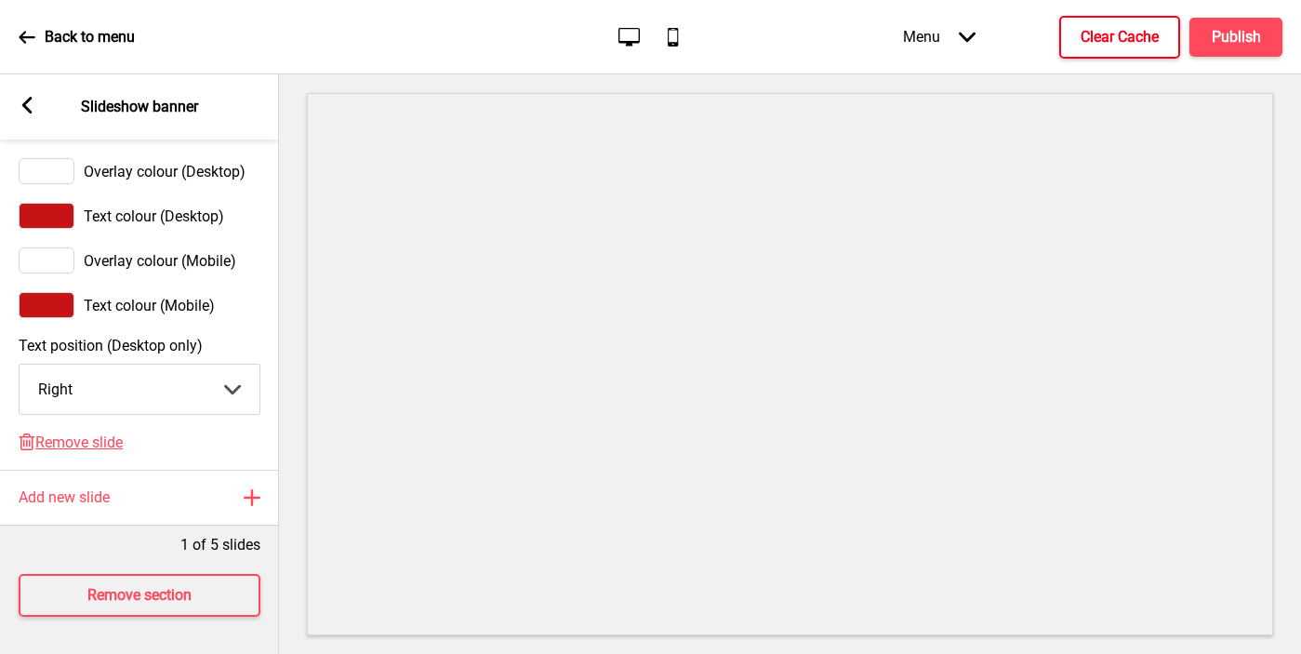
click at [101, 403] on select "Center Left Right" at bounding box center [140, 389] width 240 height 49
click at [20, 365] on select "Center Left Right" at bounding box center [140, 389] width 240 height 49
click at [81, 382] on select "Center Left Right" at bounding box center [140, 389] width 240 height 49
select select "center"
click at [20, 365] on select "Center Left Right" at bounding box center [140, 389] width 240 height 49
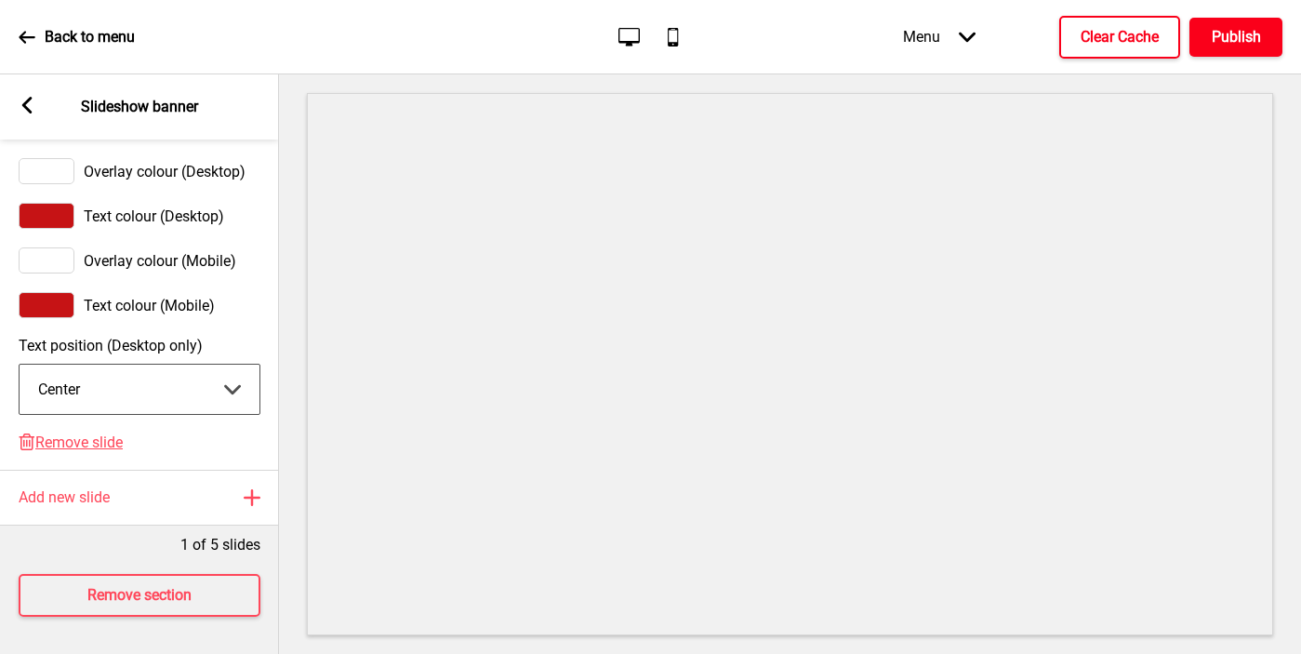
click at [1126, 23] on button "Publish" at bounding box center [1235, 37] width 93 height 39
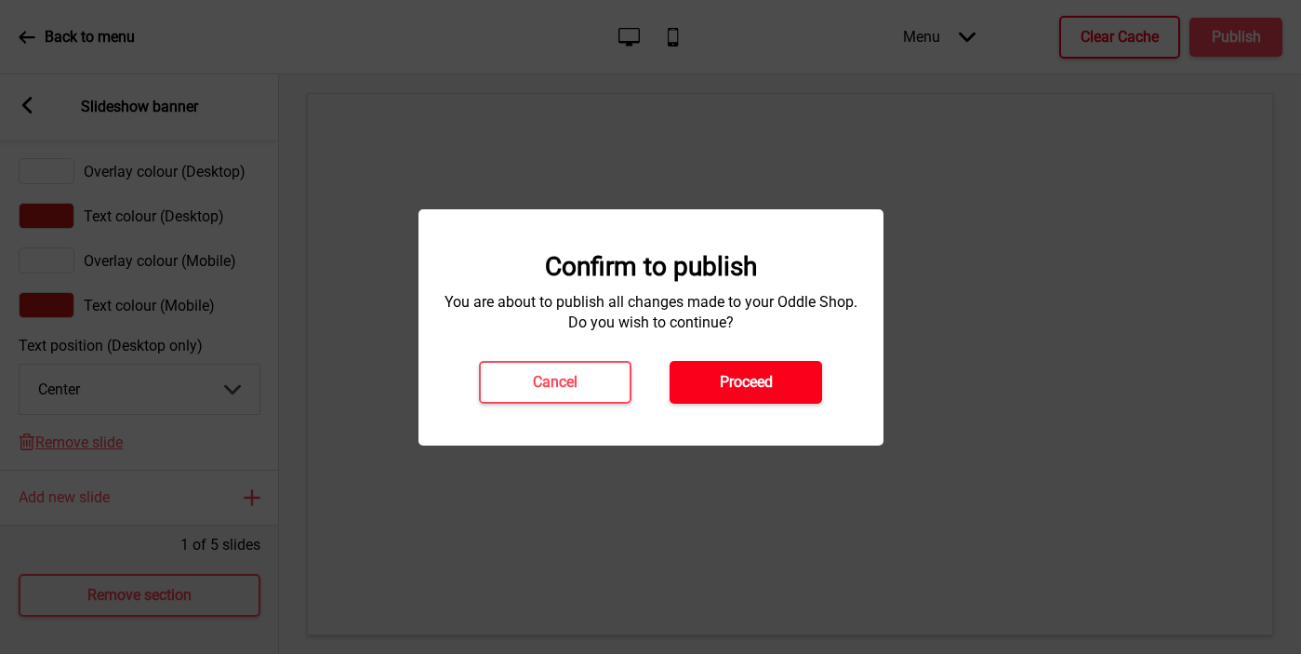
click at [715, 383] on button "Proceed" at bounding box center [745, 382] width 152 height 43
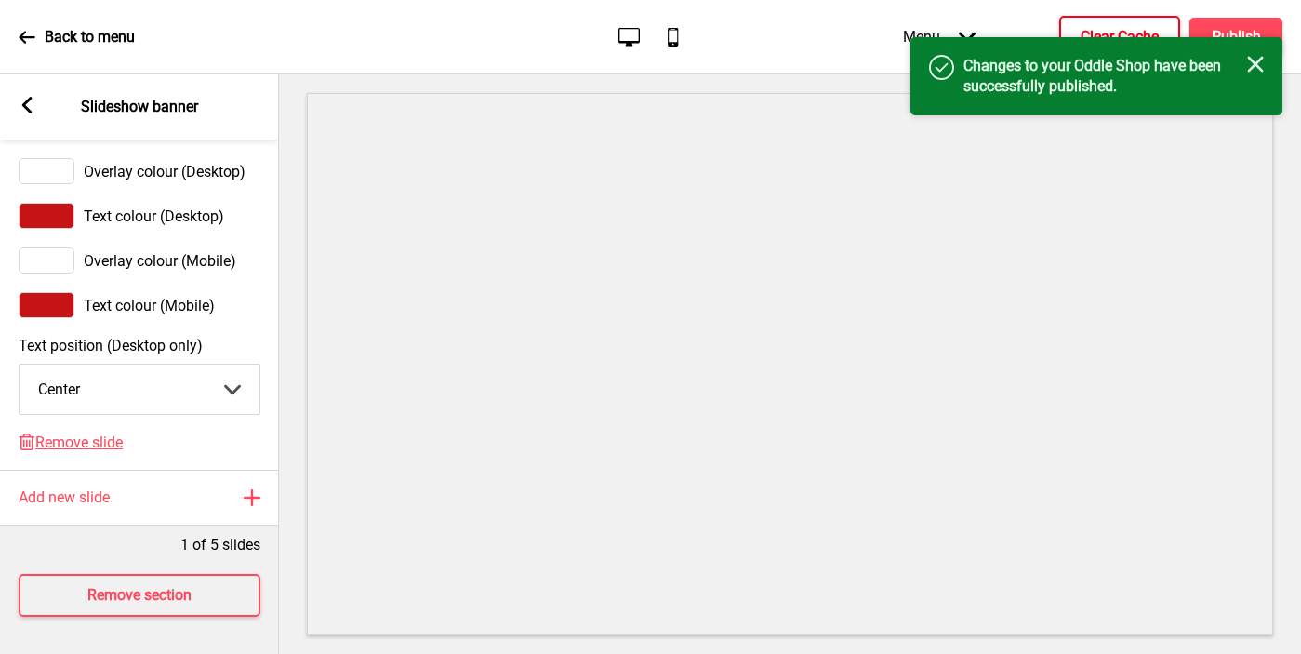
click at [1114, 31] on h4 "Clear Cache" at bounding box center [1119, 37] width 78 height 20
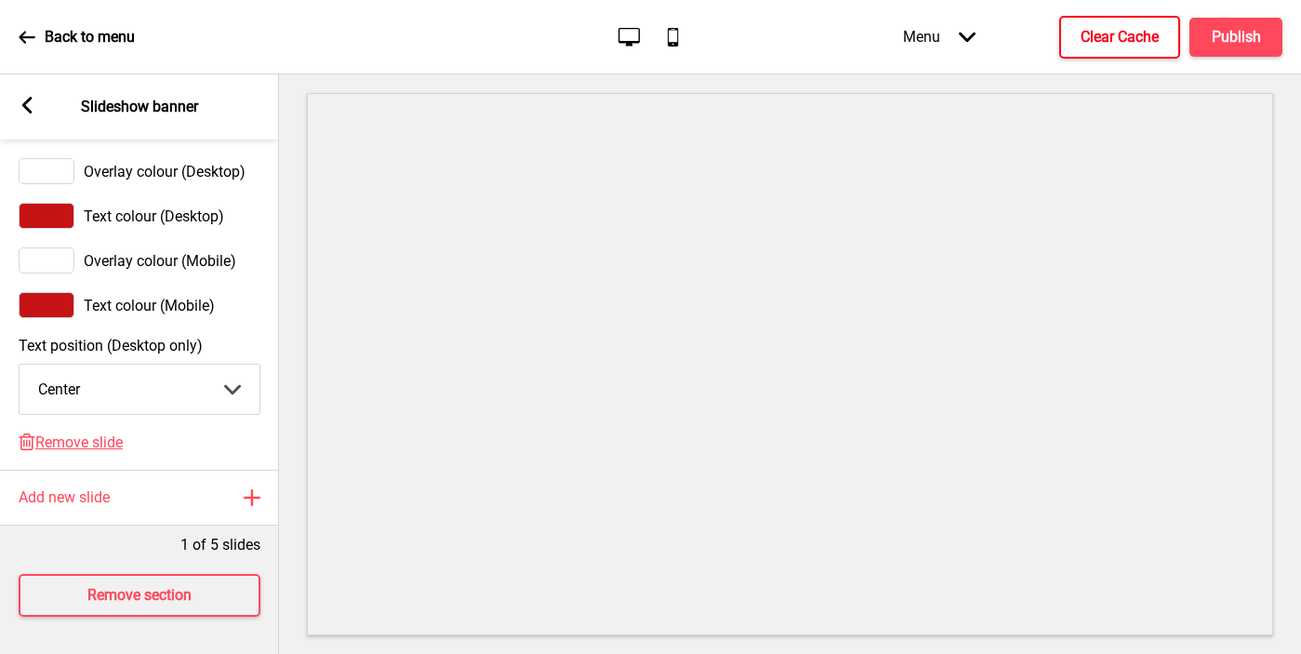
click at [27, 113] on rect at bounding box center [27, 105] width 17 height 17
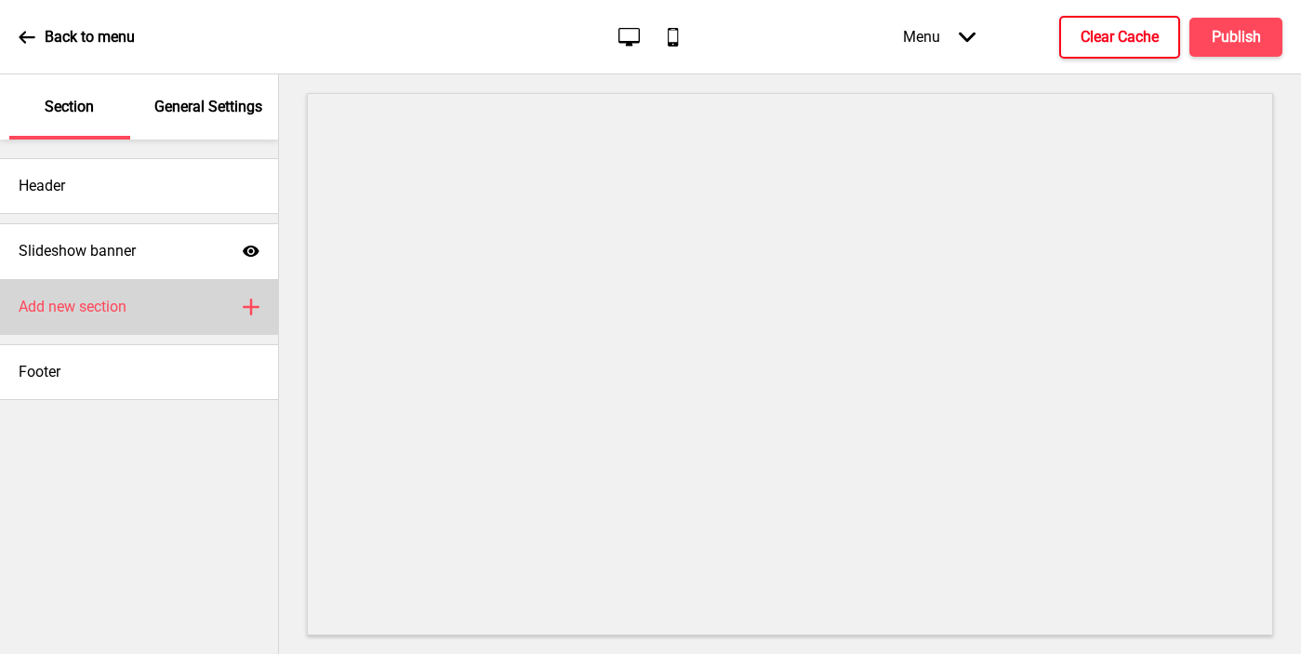
click at [101, 302] on h4 "Add new section" at bounding box center [73, 307] width 108 height 20
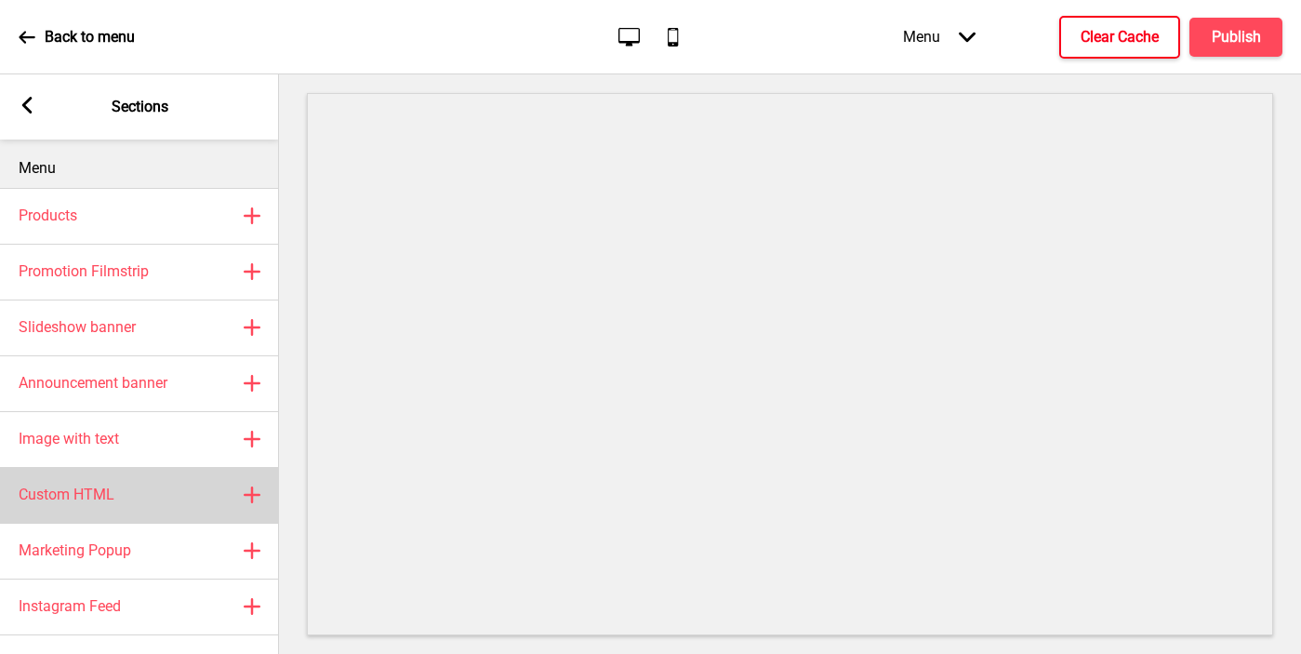
click at [103, 485] on h4 "Custom HTML" at bounding box center [67, 494] width 96 height 20
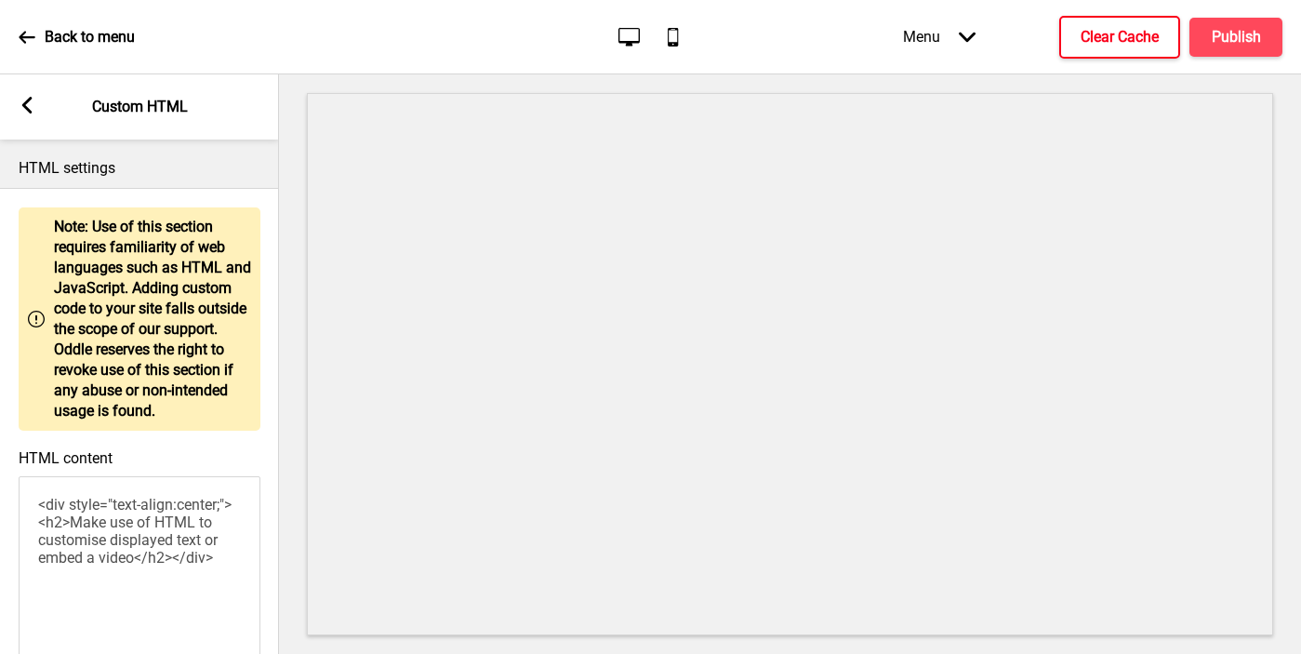
click at [23, 100] on rect at bounding box center [27, 105] width 17 height 17
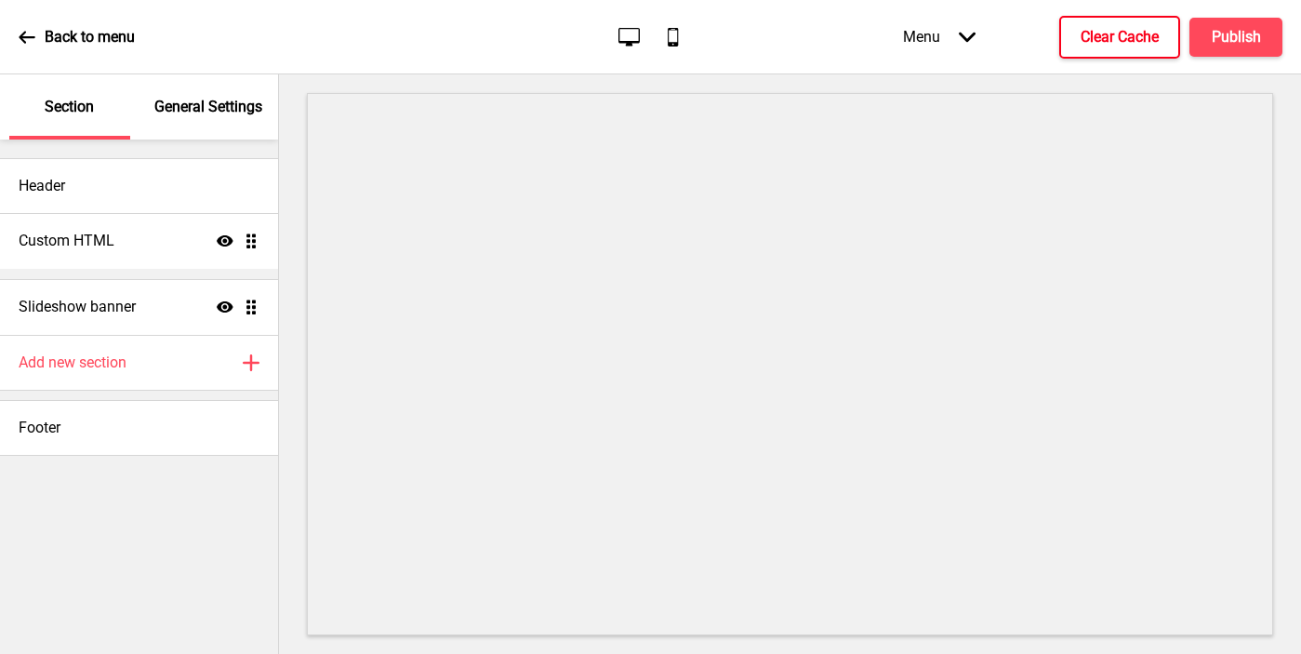
drag, startPoint x: 254, startPoint y: 313, endPoint x: 244, endPoint y: 248, distance: 65.9
click at [244, 248] on ul "Slideshow banner Show Drag Custom HTML Show Drag" at bounding box center [139, 279] width 278 height 112
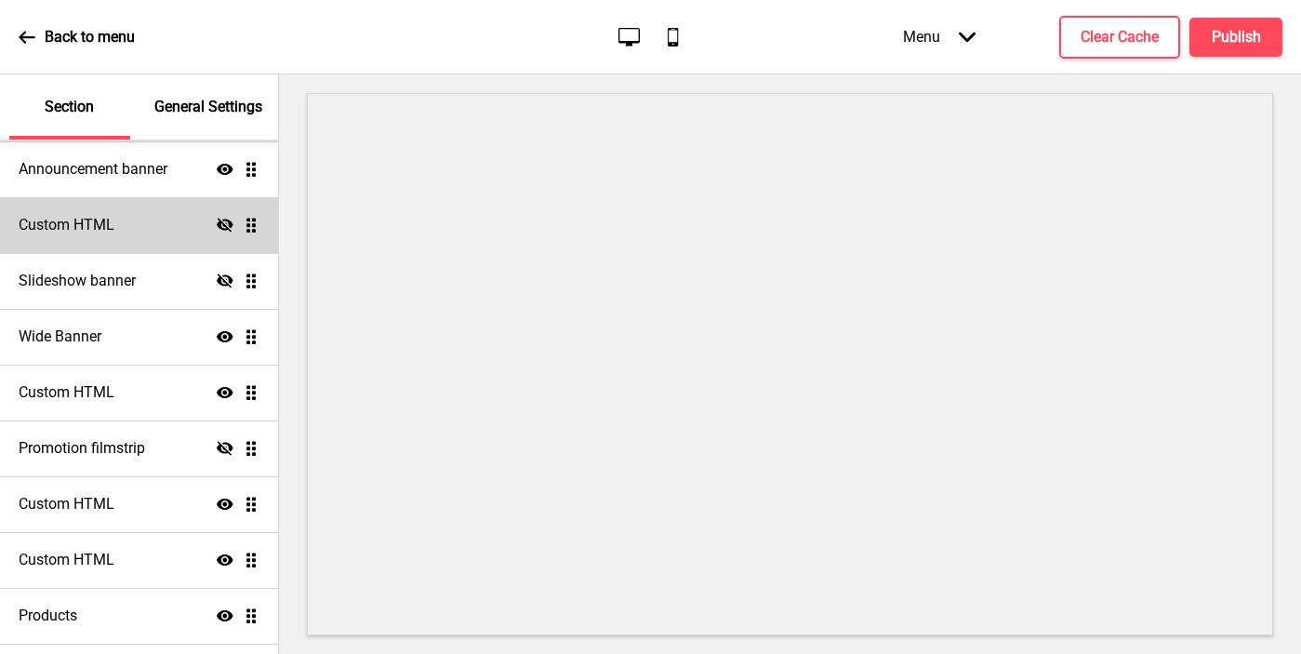
scroll to position [164, 0]
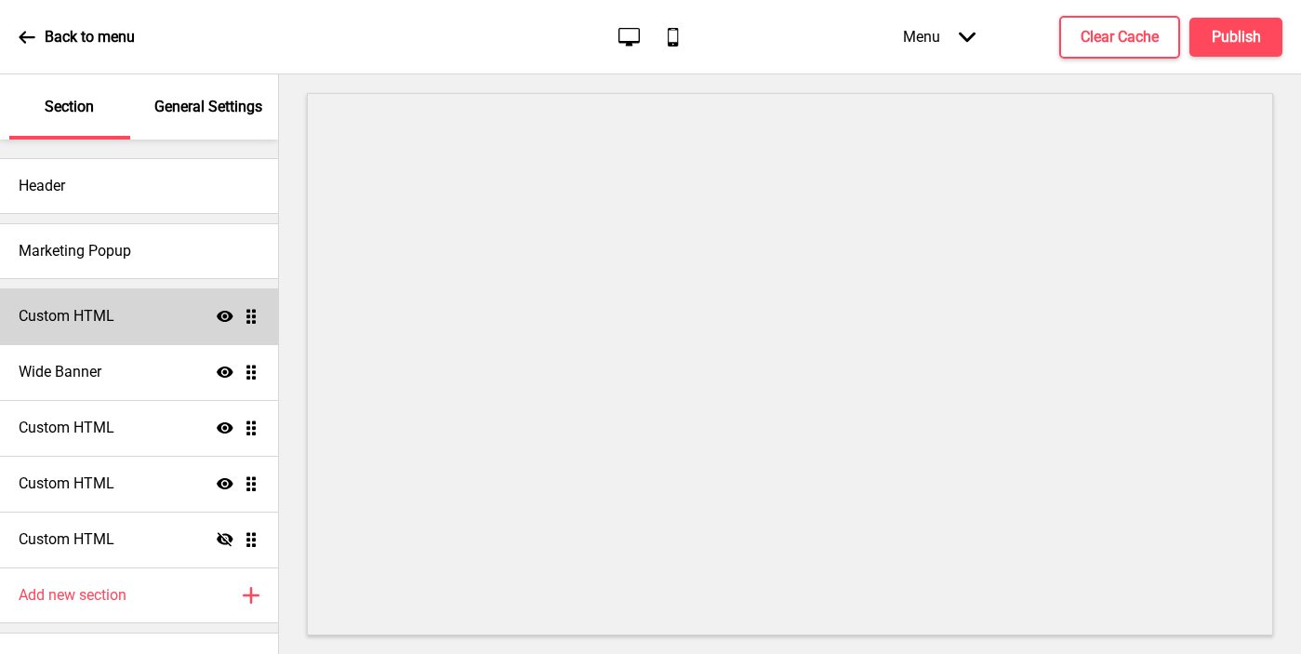
click at [77, 327] on div "Custom HTML Show Drag" at bounding box center [139, 316] width 278 height 56
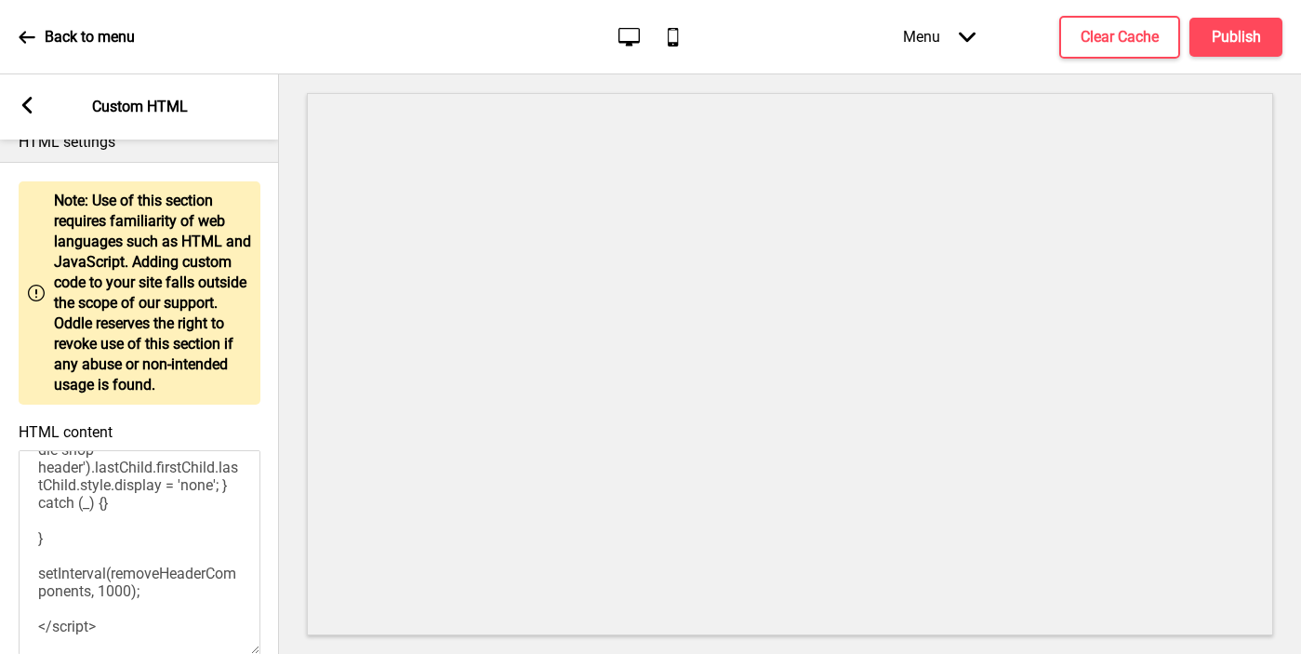
scroll to position [149, 0]
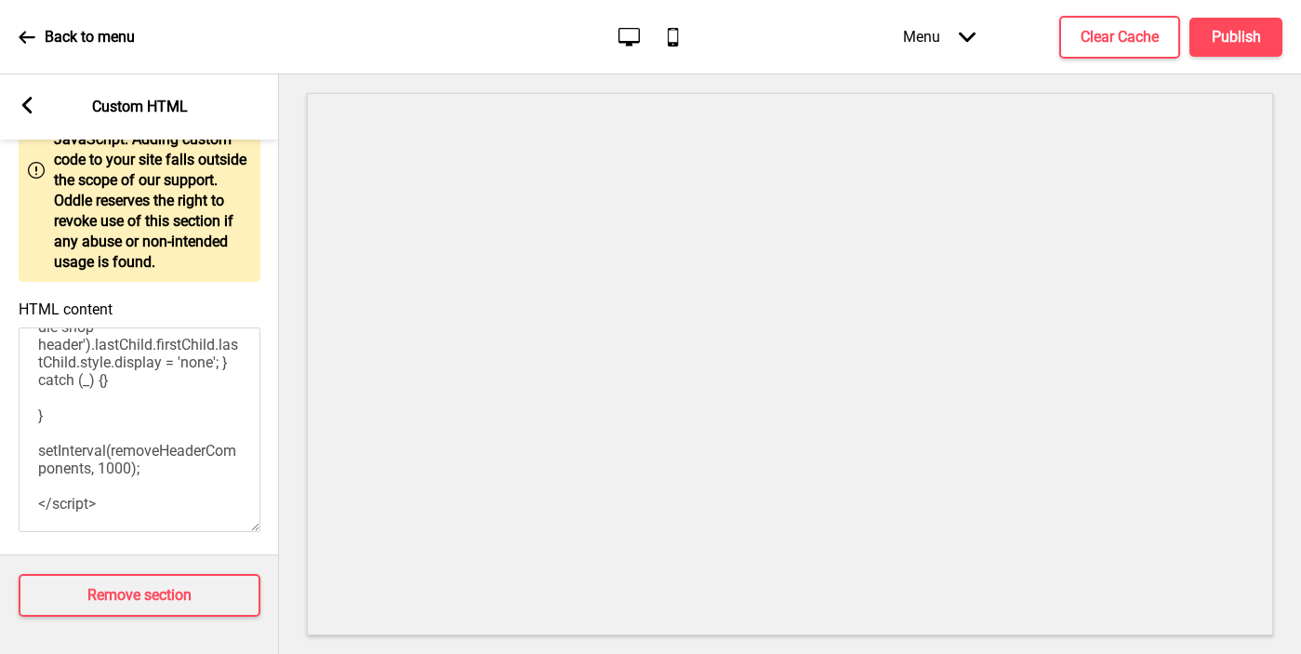
drag, startPoint x: 37, startPoint y: 500, endPoint x: 110, endPoint y: 717, distance: 228.5
click at [110, 653] on html "Back to menu Desktop Mobile Menu Arrow down Product Page Store Information Chec…" at bounding box center [650, 327] width 1301 height 654
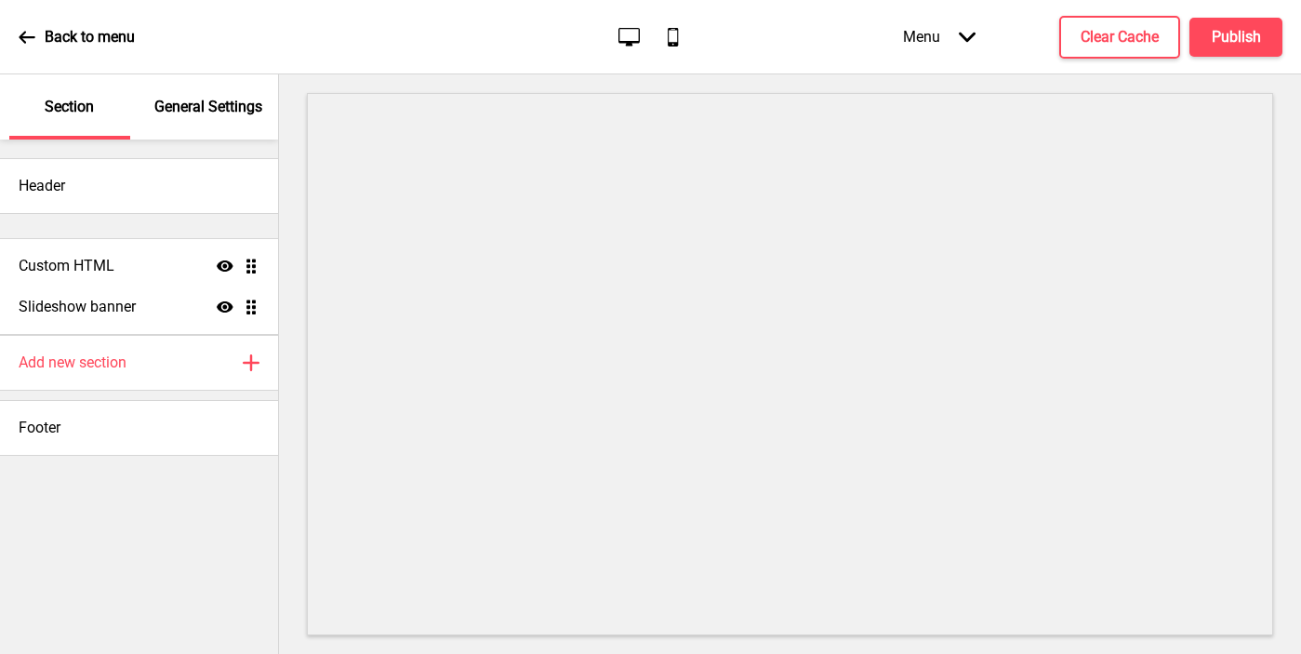
drag, startPoint x: 252, startPoint y: 311, endPoint x: 252, endPoint y: 269, distance: 41.8
click at [252, 269] on ul "Slideshow banner Show Drag Custom HTML Show Drag" at bounding box center [139, 279] width 278 height 112
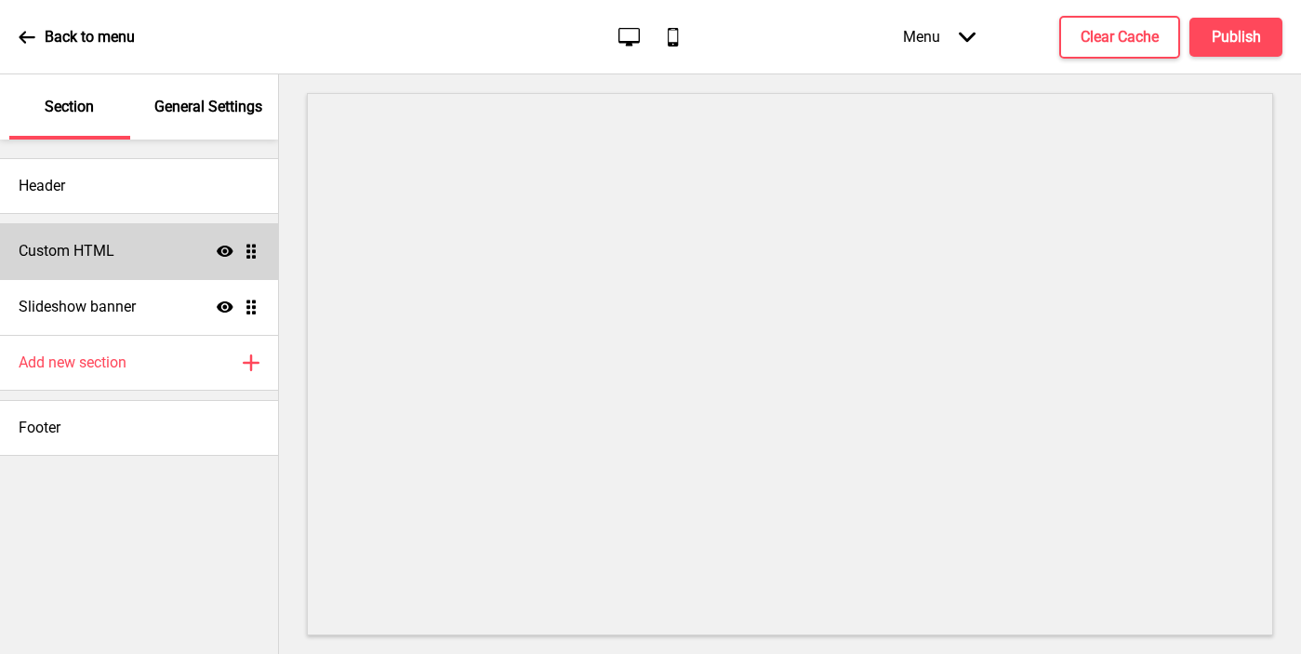
click at [162, 263] on div "Custom HTML Show Drag" at bounding box center [139, 251] width 278 height 56
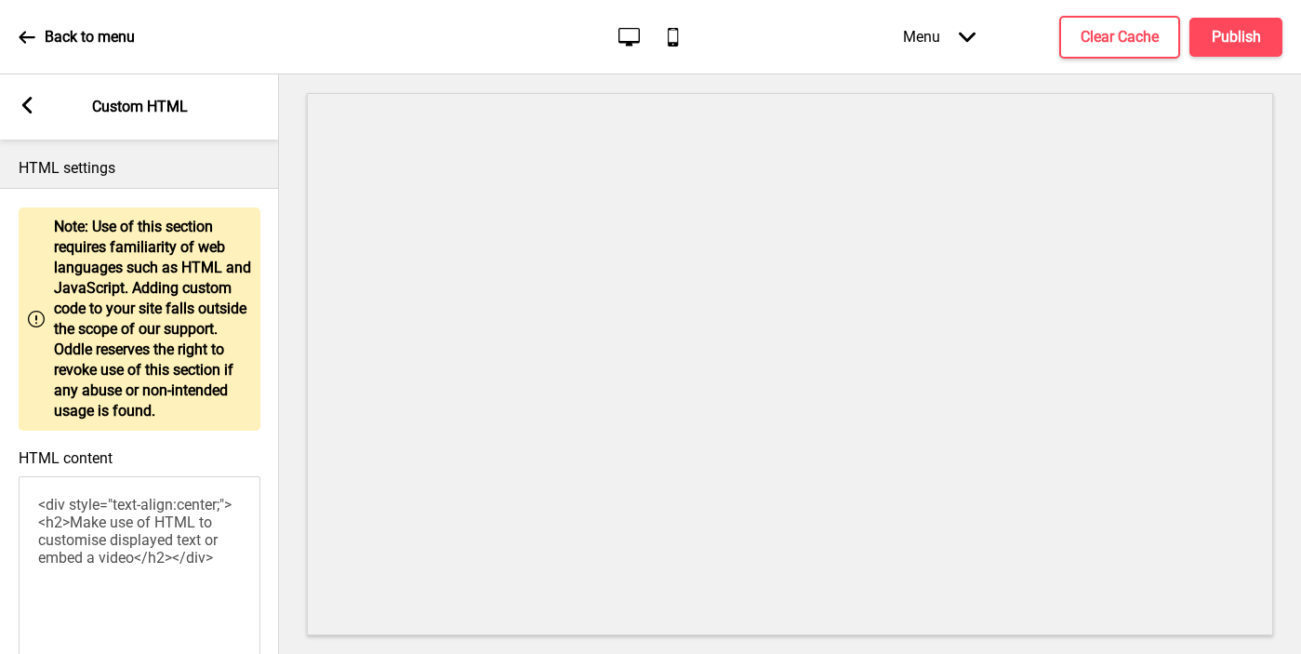
scroll to position [149, 0]
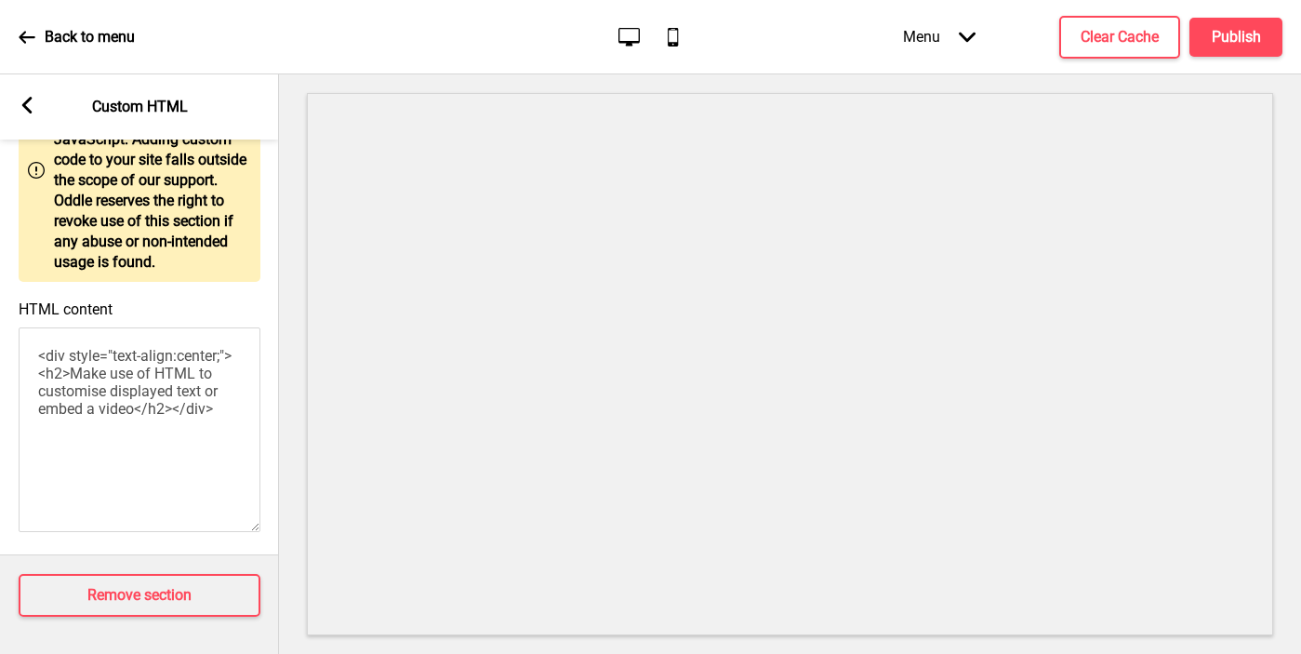
drag, startPoint x: 39, startPoint y: 506, endPoint x: 186, endPoint y: 722, distance: 261.0
click at [186, 653] on html "Back to menu Desktop Mobile Menu Arrow down Product Page Store Information Chec…" at bounding box center [650, 327] width 1301 height 654
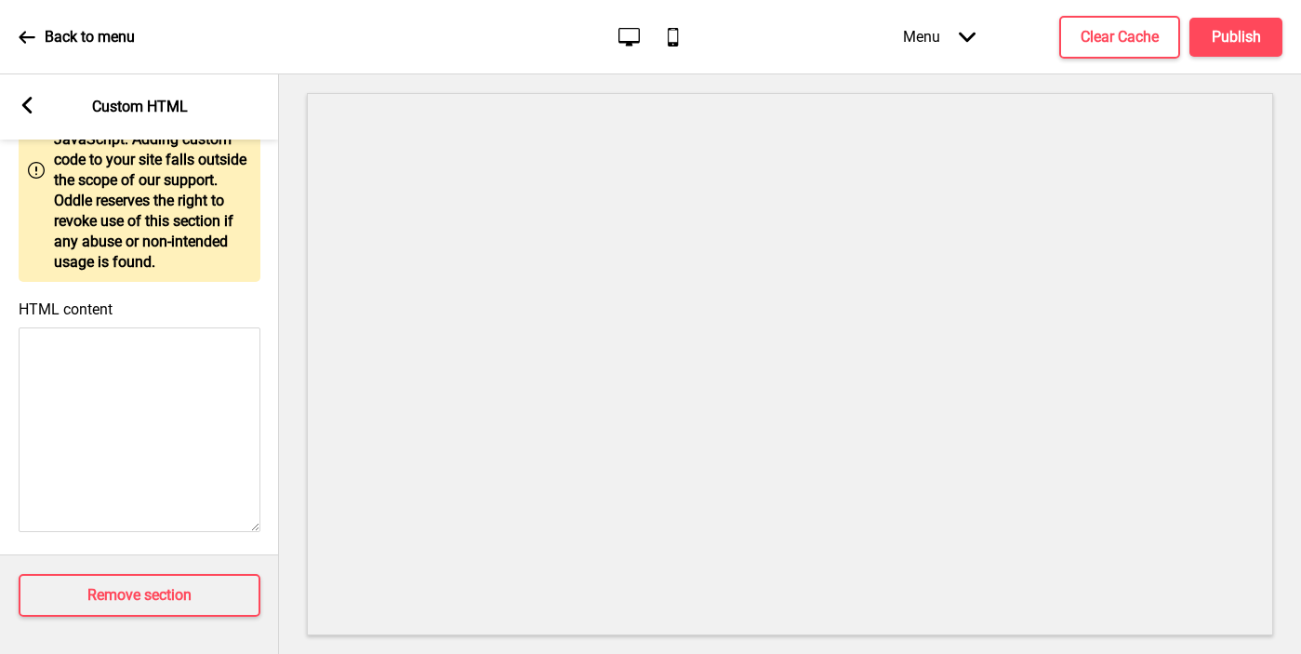
paste textarea "<script> function removeHeaderComponents () { try { document.getElementById('od…"
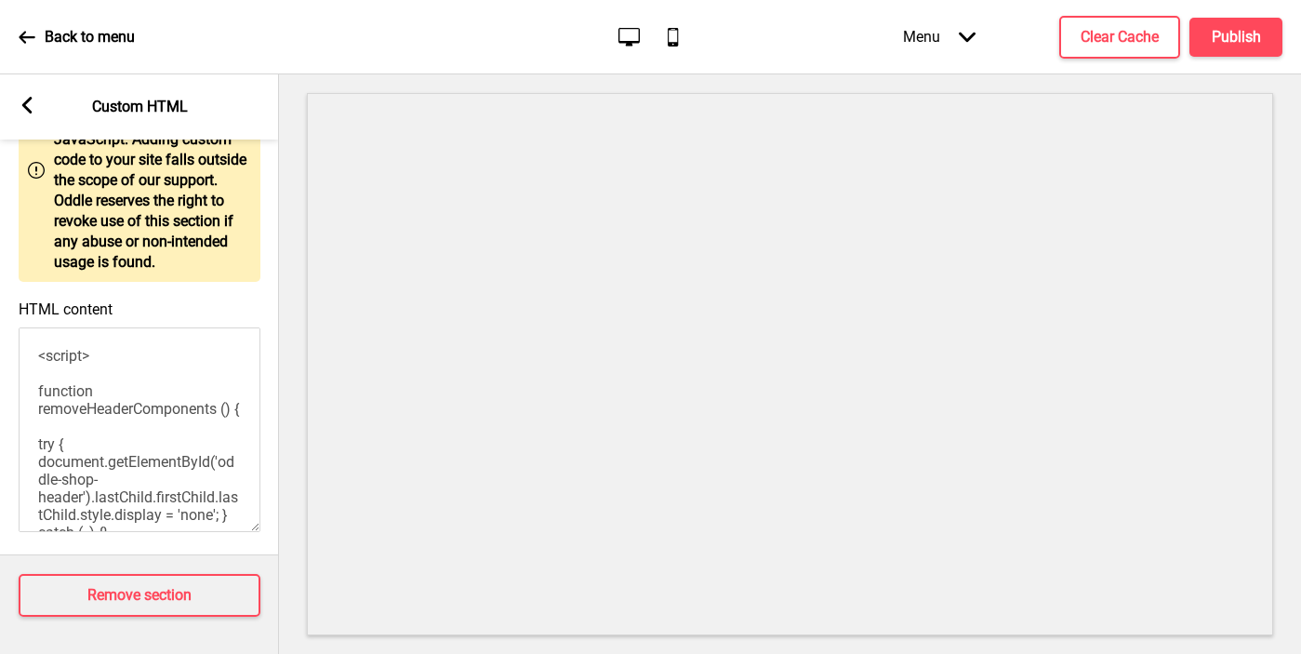
scroll to position [152, 0]
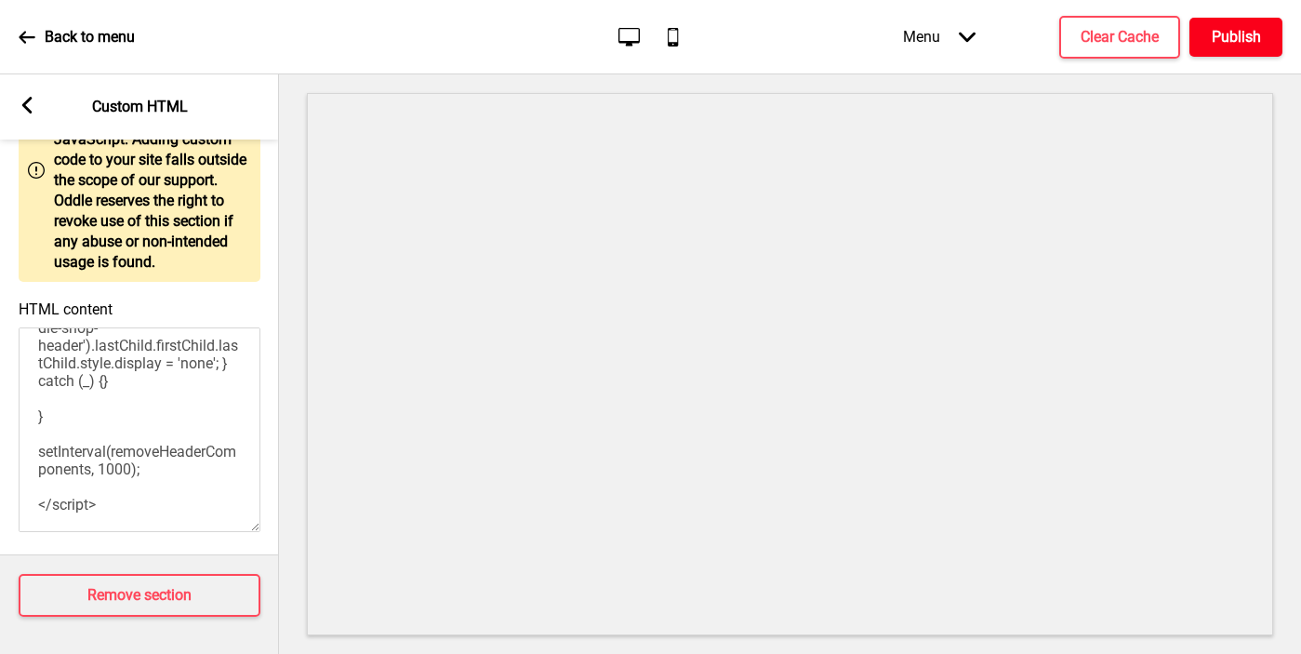
type textarea "<script> function removeHeaderComponents () { try { document.getElementById('od…"
click at [1268, 22] on button "Publish" at bounding box center [1235, 37] width 93 height 39
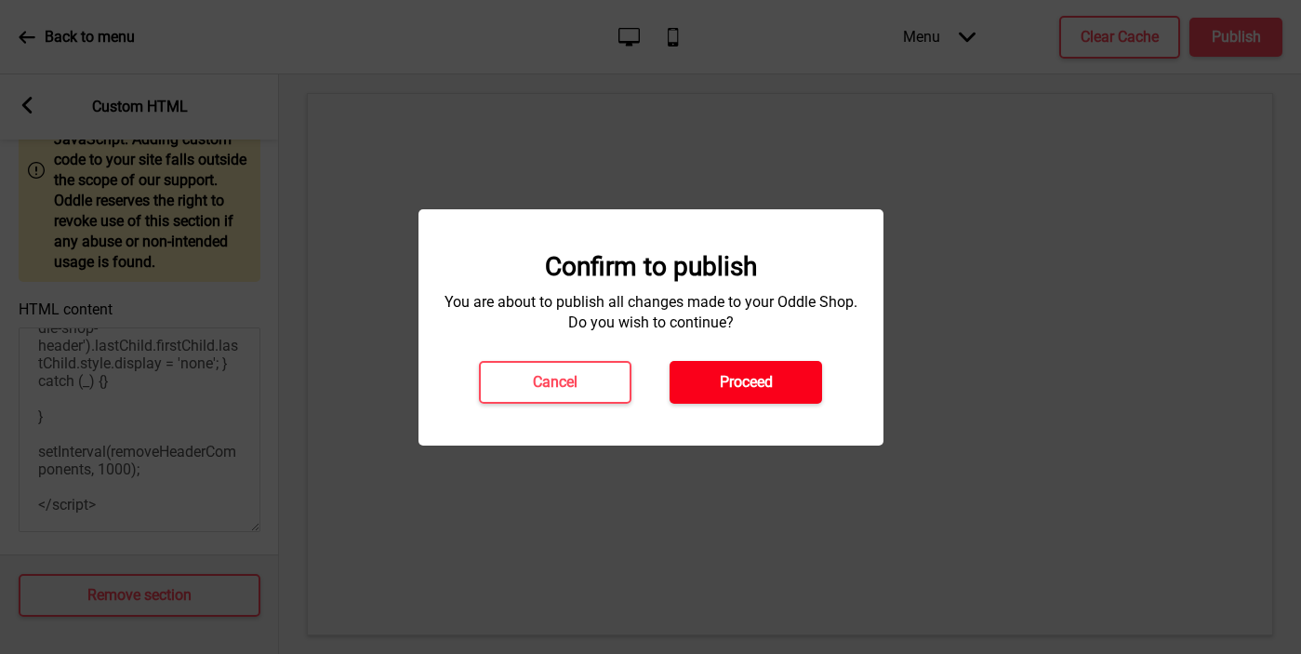
click at [733, 392] on button "Proceed" at bounding box center [745, 382] width 152 height 43
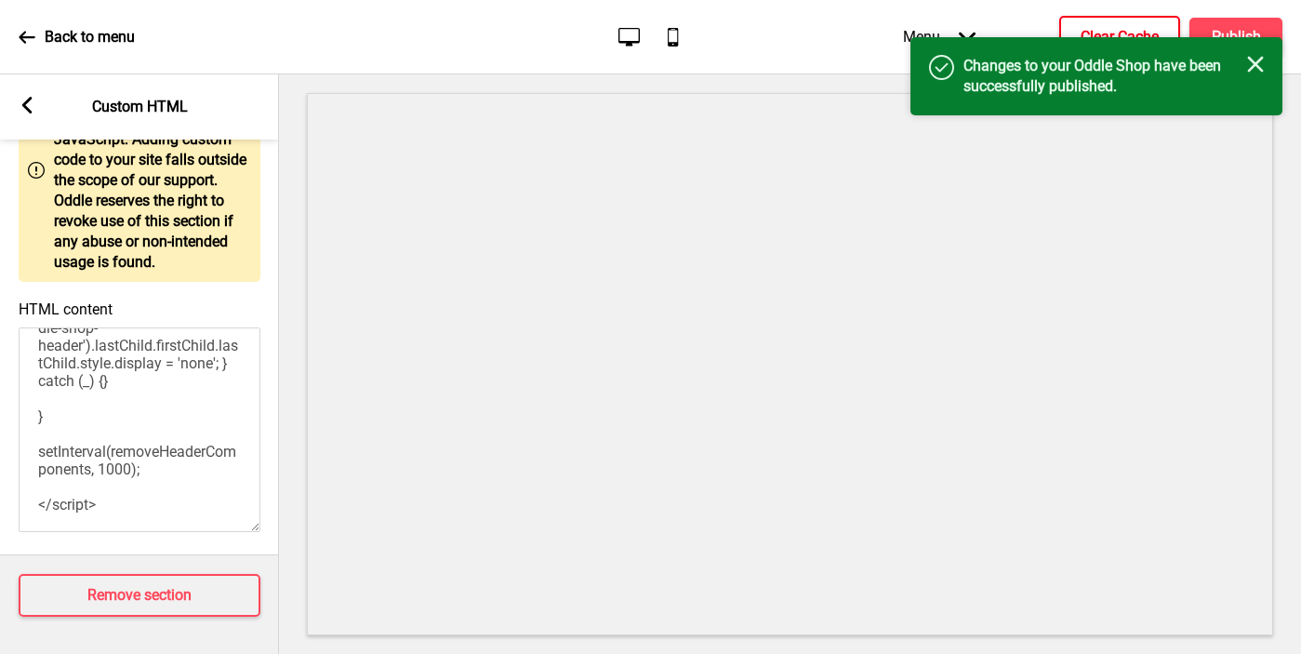
click at [1100, 27] on h4 "Clear Cache" at bounding box center [1119, 37] width 78 height 20
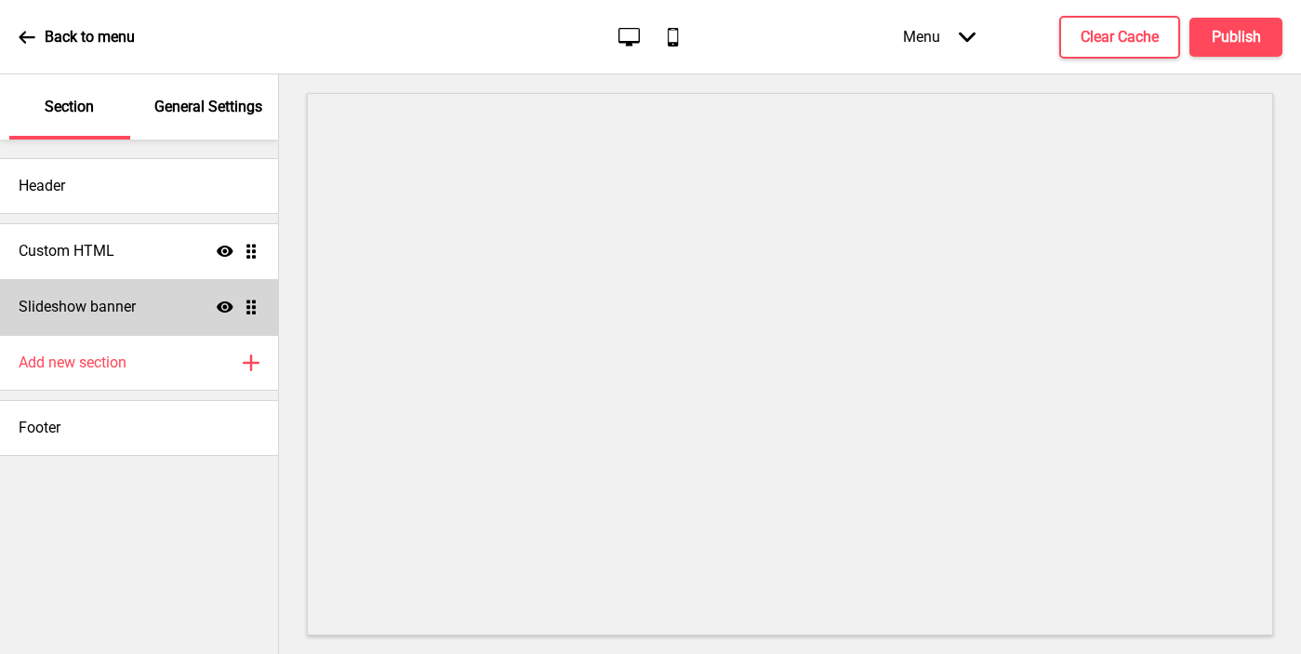
click at [150, 314] on div "Slideshow banner Show Drag" at bounding box center [139, 307] width 278 height 56
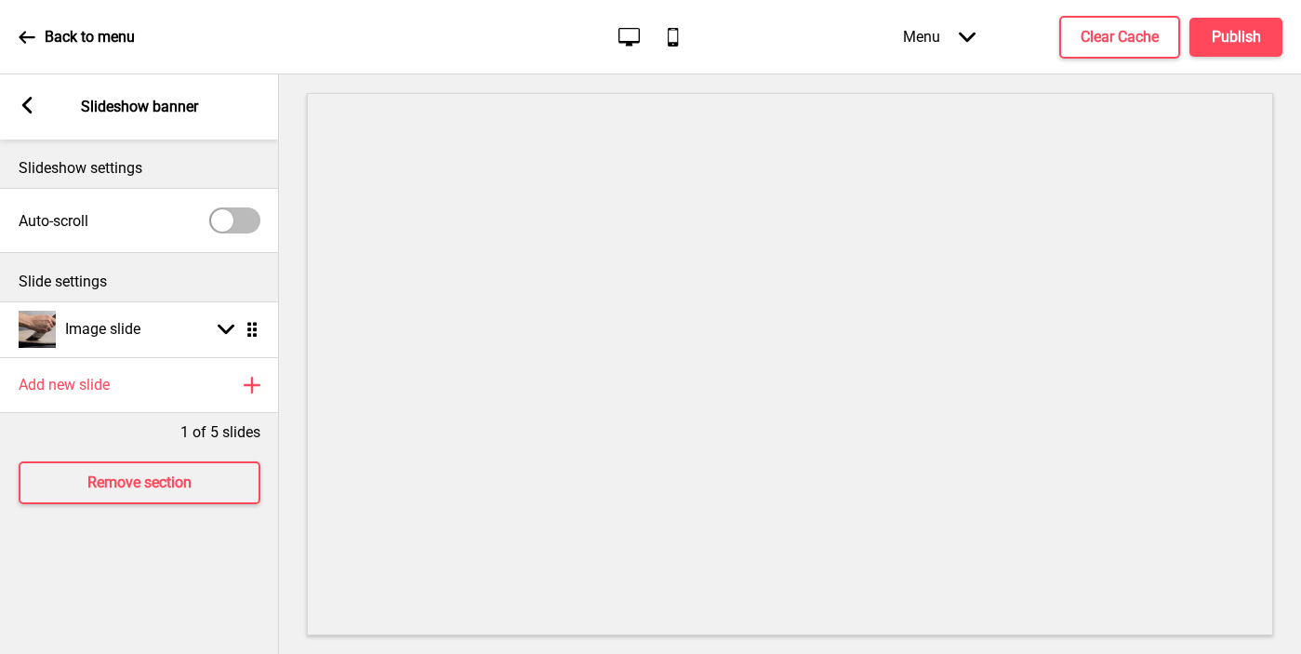
click at [24, 103] on icon at bounding box center [27, 105] width 10 height 17
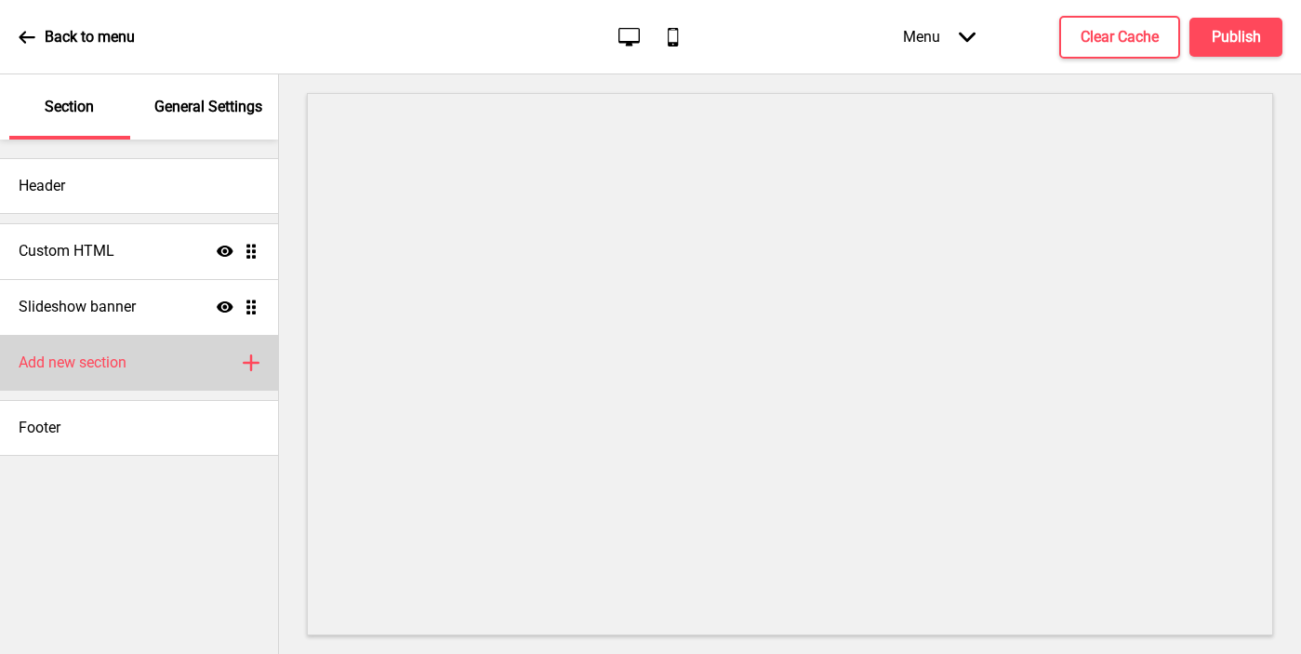
click at [124, 351] on div "Add new section Plus" at bounding box center [139, 363] width 278 height 56
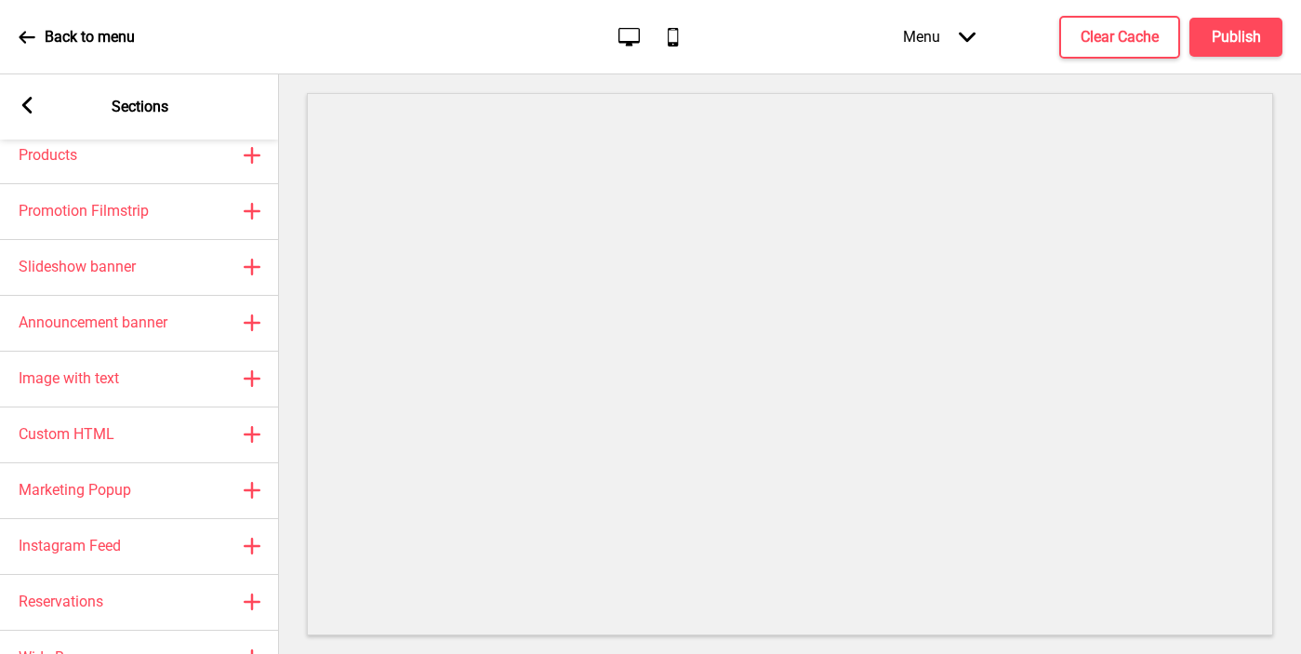
scroll to position [111, 0]
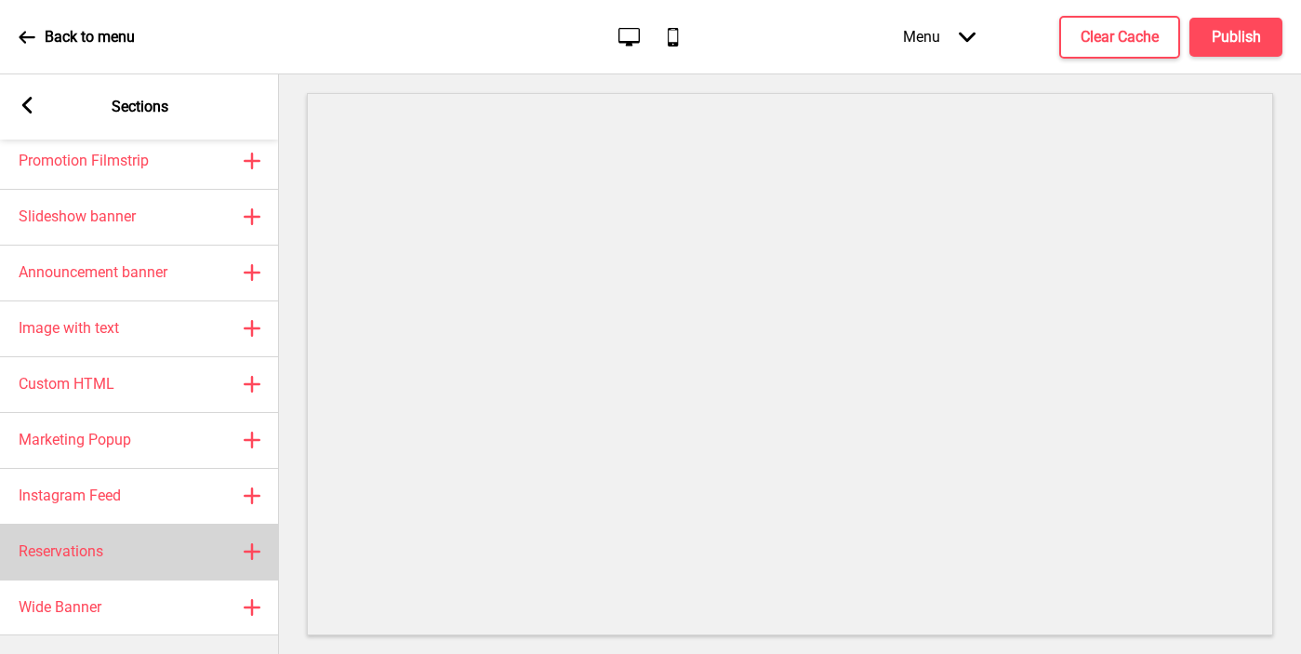
click at [139, 537] on div "Reservations Plus" at bounding box center [139, 552] width 279 height 56
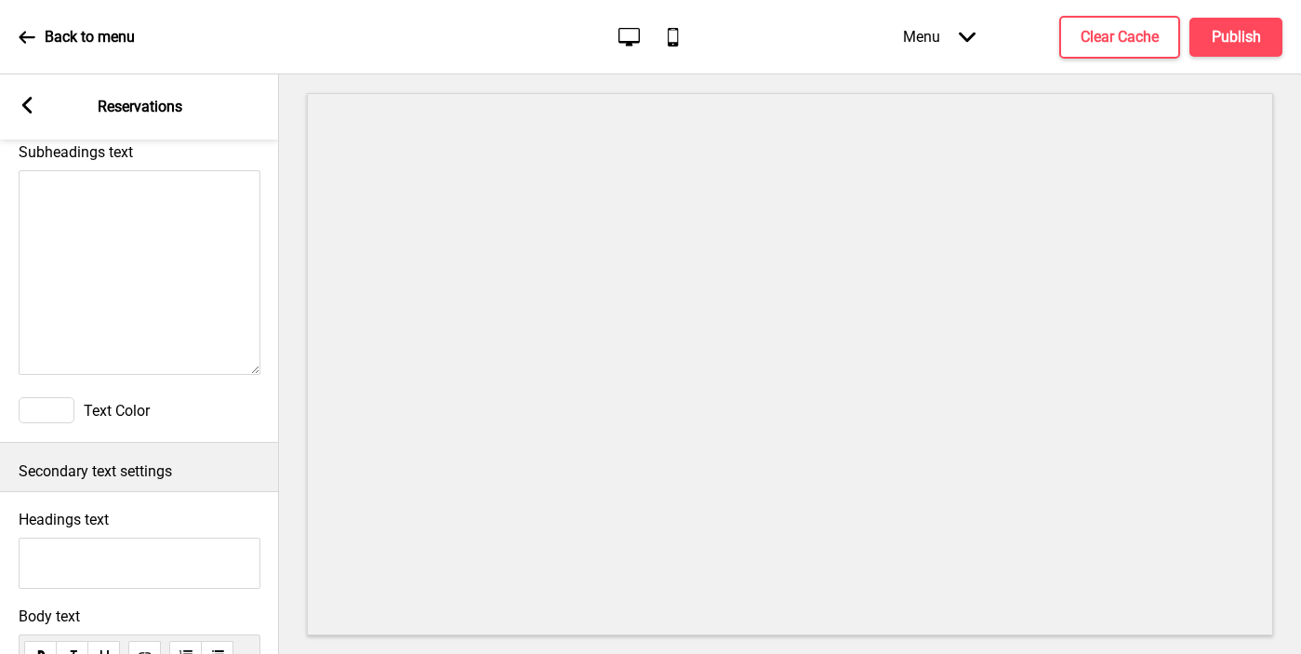
scroll to position [980, 0]
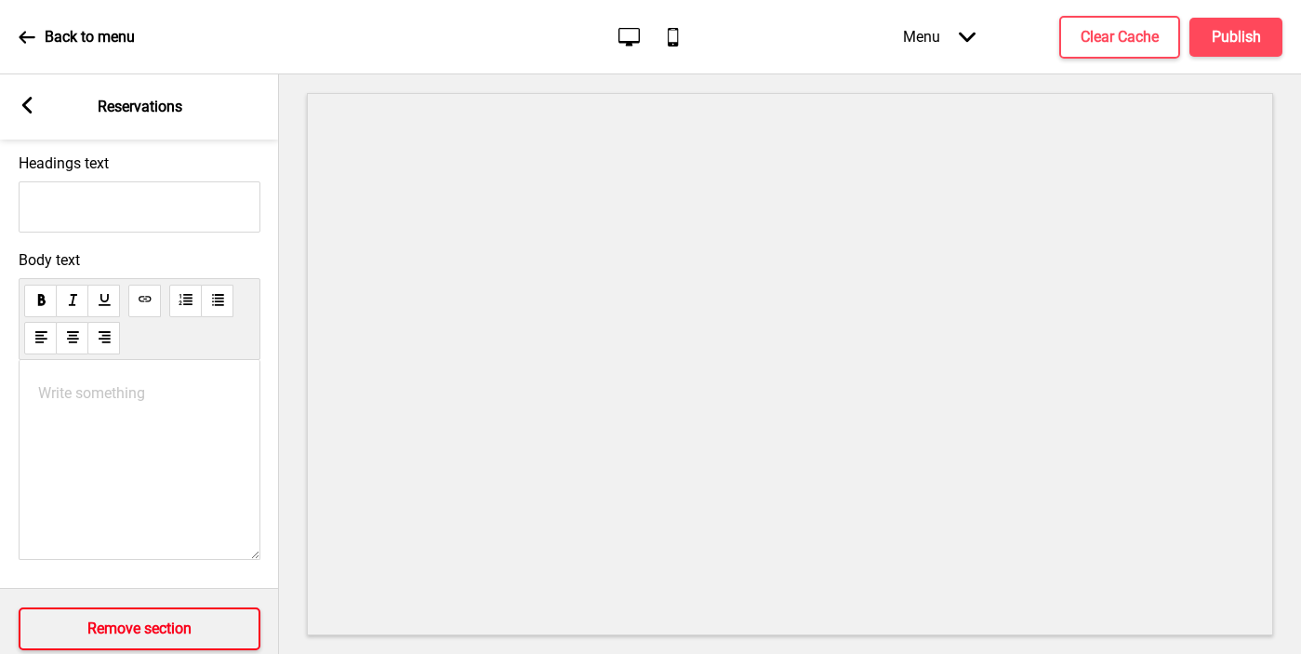
click at [128, 633] on h4 "Remove section" at bounding box center [139, 628] width 104 height 20
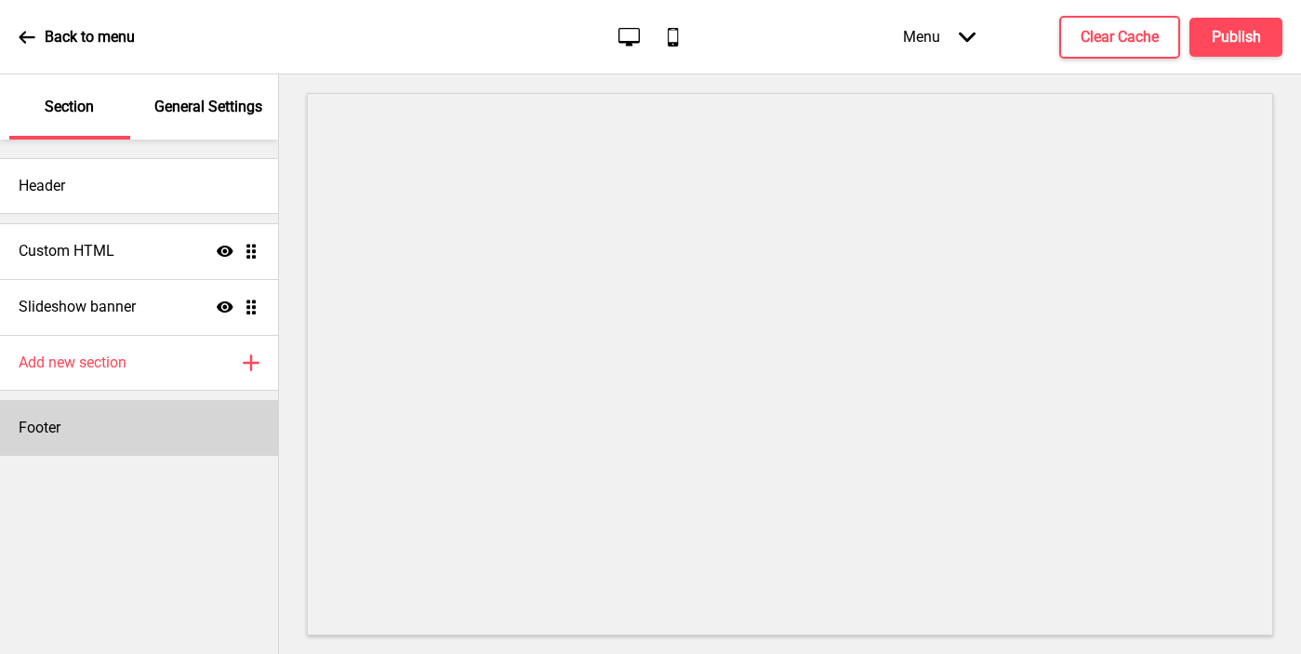
click at [96, 419] on div "Footer" at bounding box center [139, 428] width 278 height 56
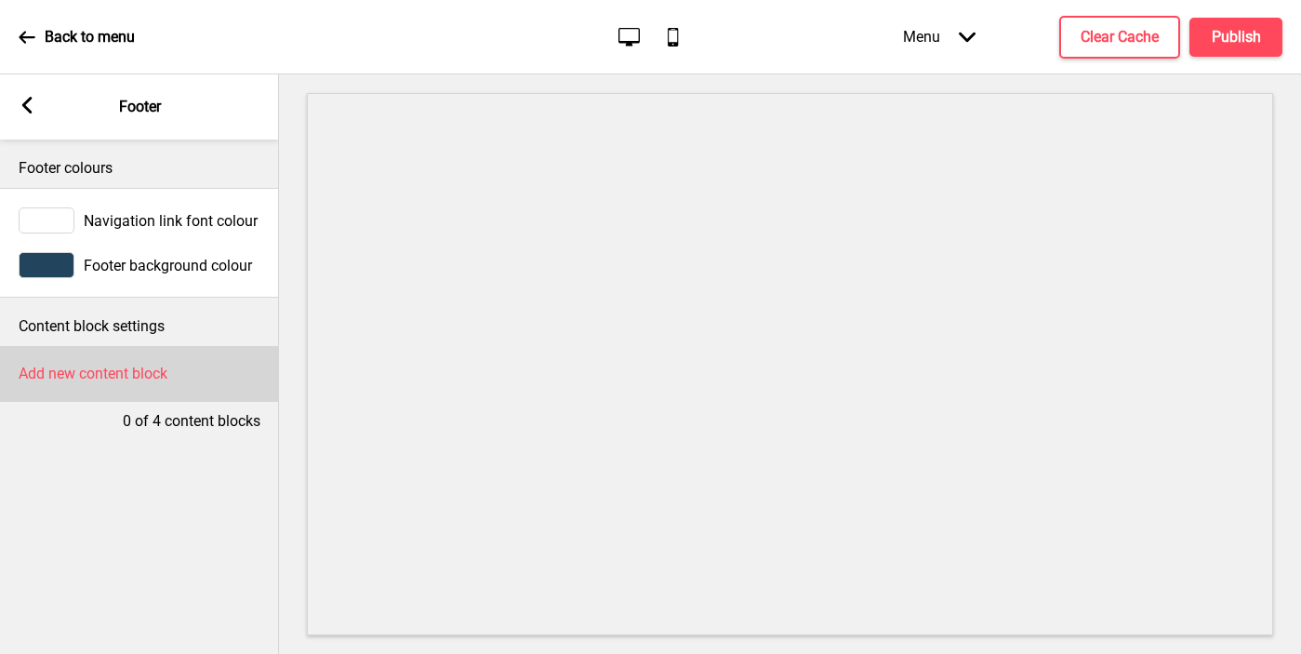
click at [71, 379] on h4 "Add new content block" at bounding box center [93, 374] width 149 height 20
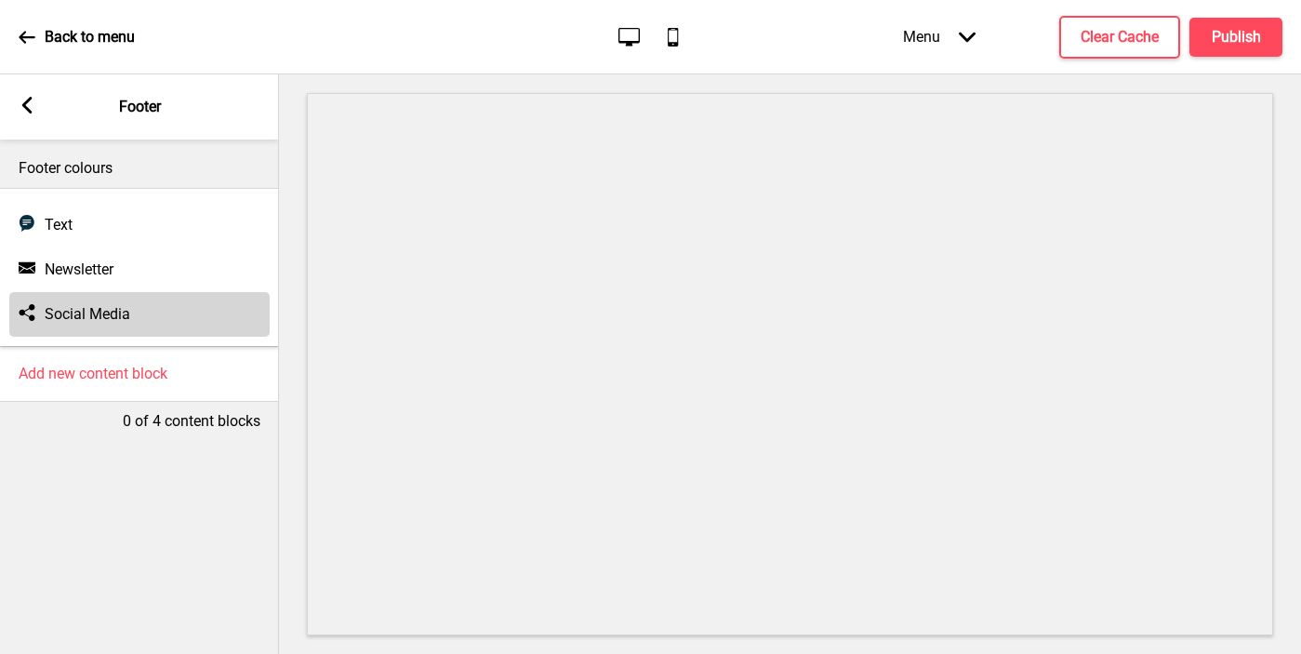
click at [59, 307] on h4 "Social Media" at bounding box center [88, 314] width 86 height 20
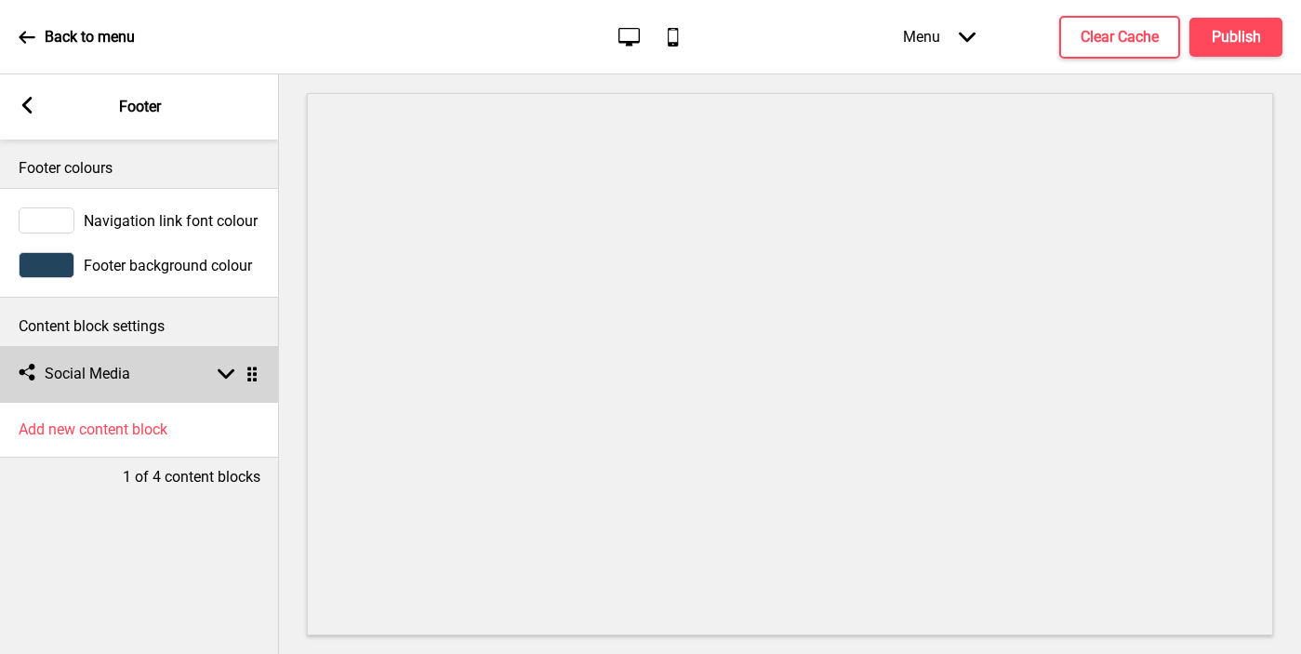
click at [70, 387] on div "Social media Social Media Arrow down Drag" at bounding box center [139, 374] width 279 height 56
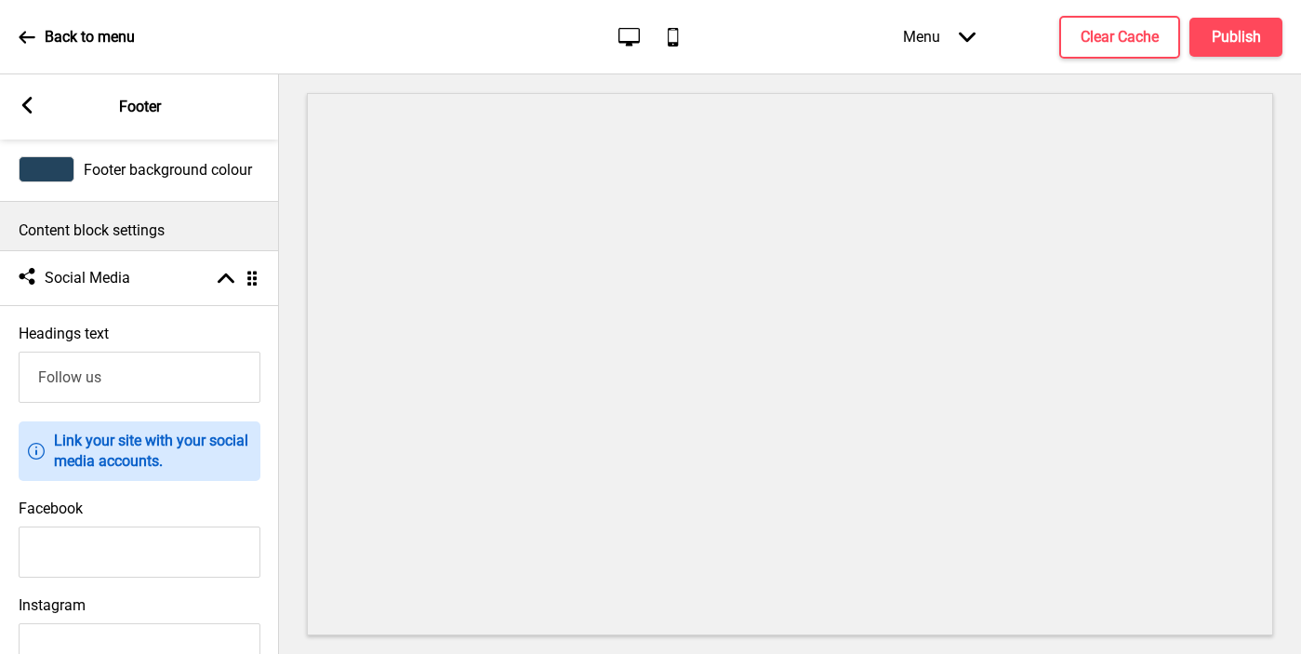
scroll to position [110, 0]
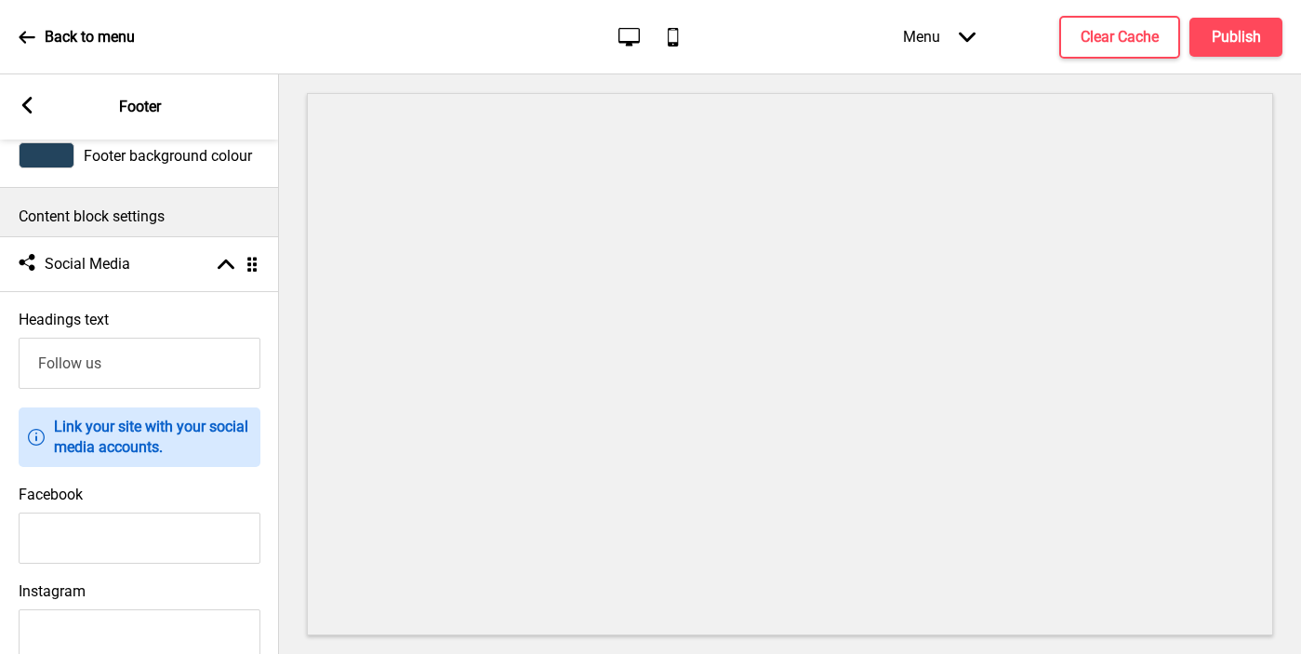
click at [46, 529] on input "Facebook" at bounding box center [140, 537] width 242 height 51
paste input "[URL][DOMAIN_NAME]"
type input "[URL][DOMAIN_NAME]"
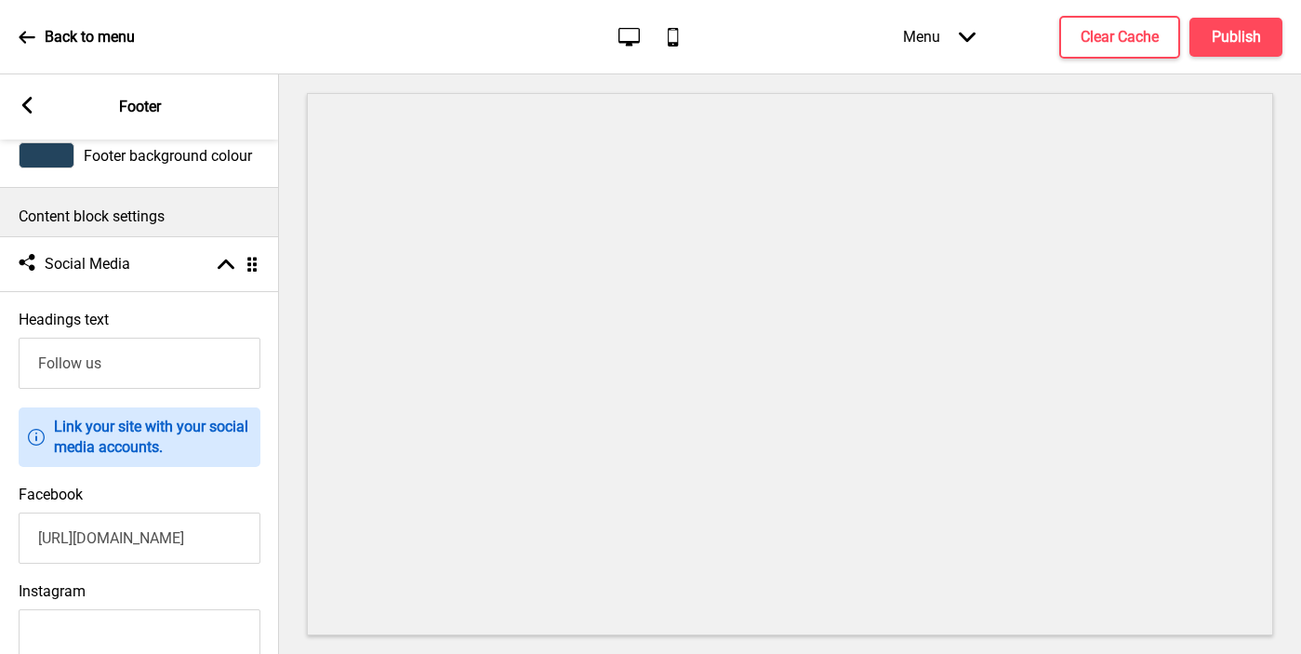
click at [176, 637] on input "Instagram" at bounding box center [140, 634] width 242 height 51
paste input "[URL][DOMAIN_NAME]"
type input "[URL][DOMAIN_NAME]"
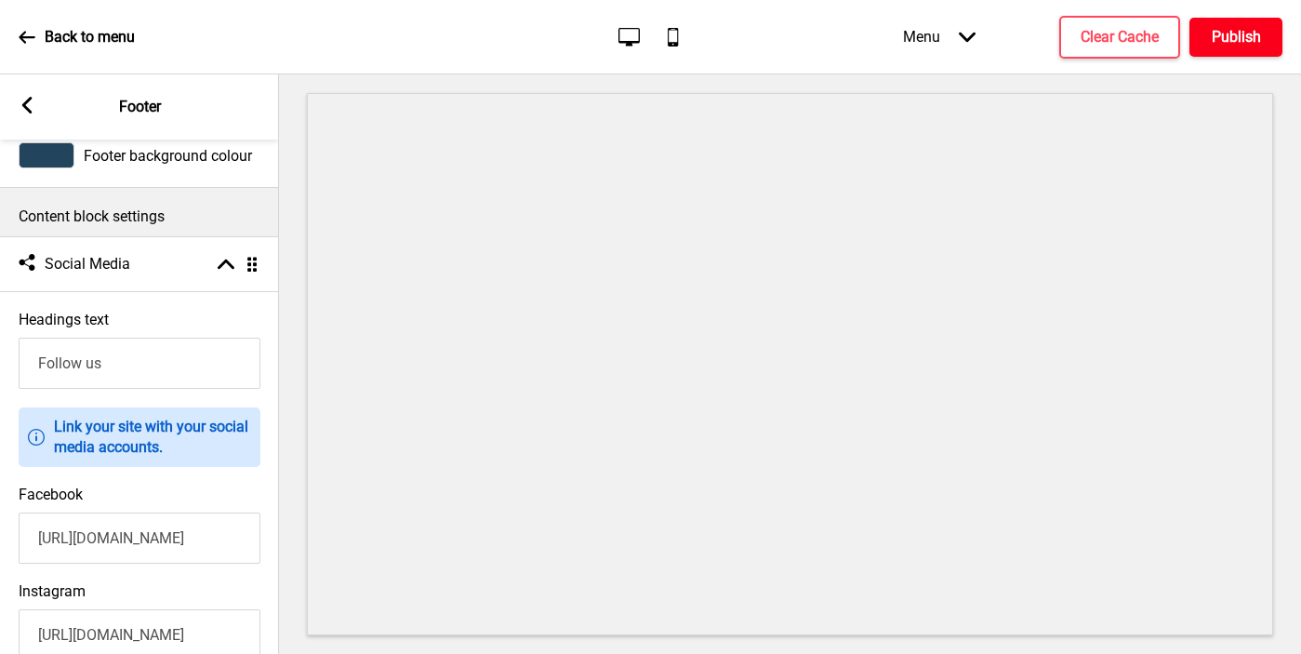
click at [1107, 29] on h4 "Publish" at bounding box center [1236, 37] width 49 height 20
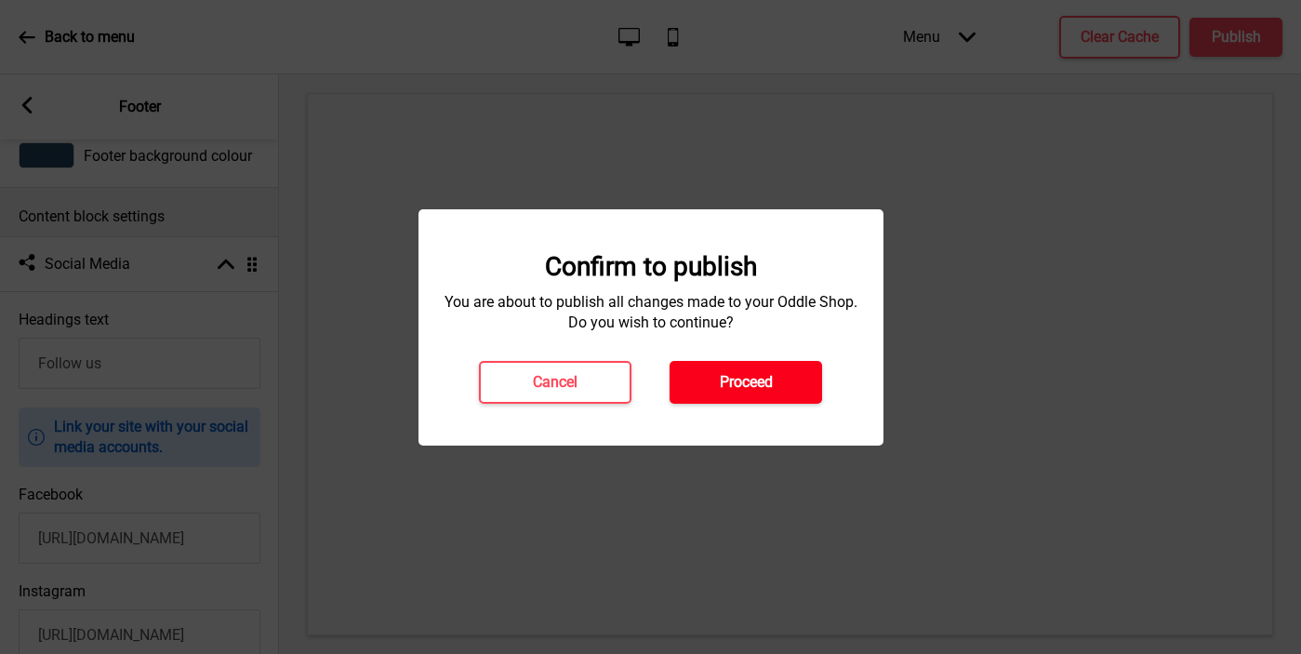
click at [758, 384] on h4 "Proceed" at bounding box center [746, 382] width 53 height 20
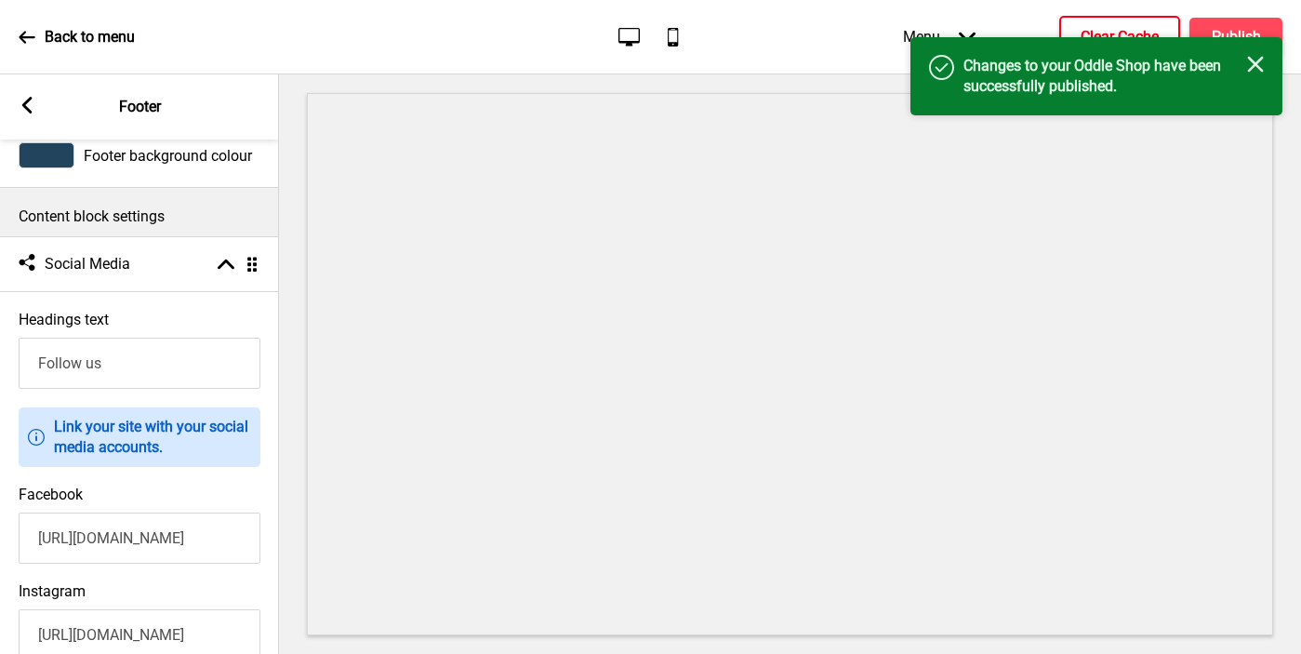
click at [1107, 25] on button "Clear Cache" at bounding box center [1119, 37] width 121 height 43
